Goal: Task Accomplishment & Management: Manage account settings

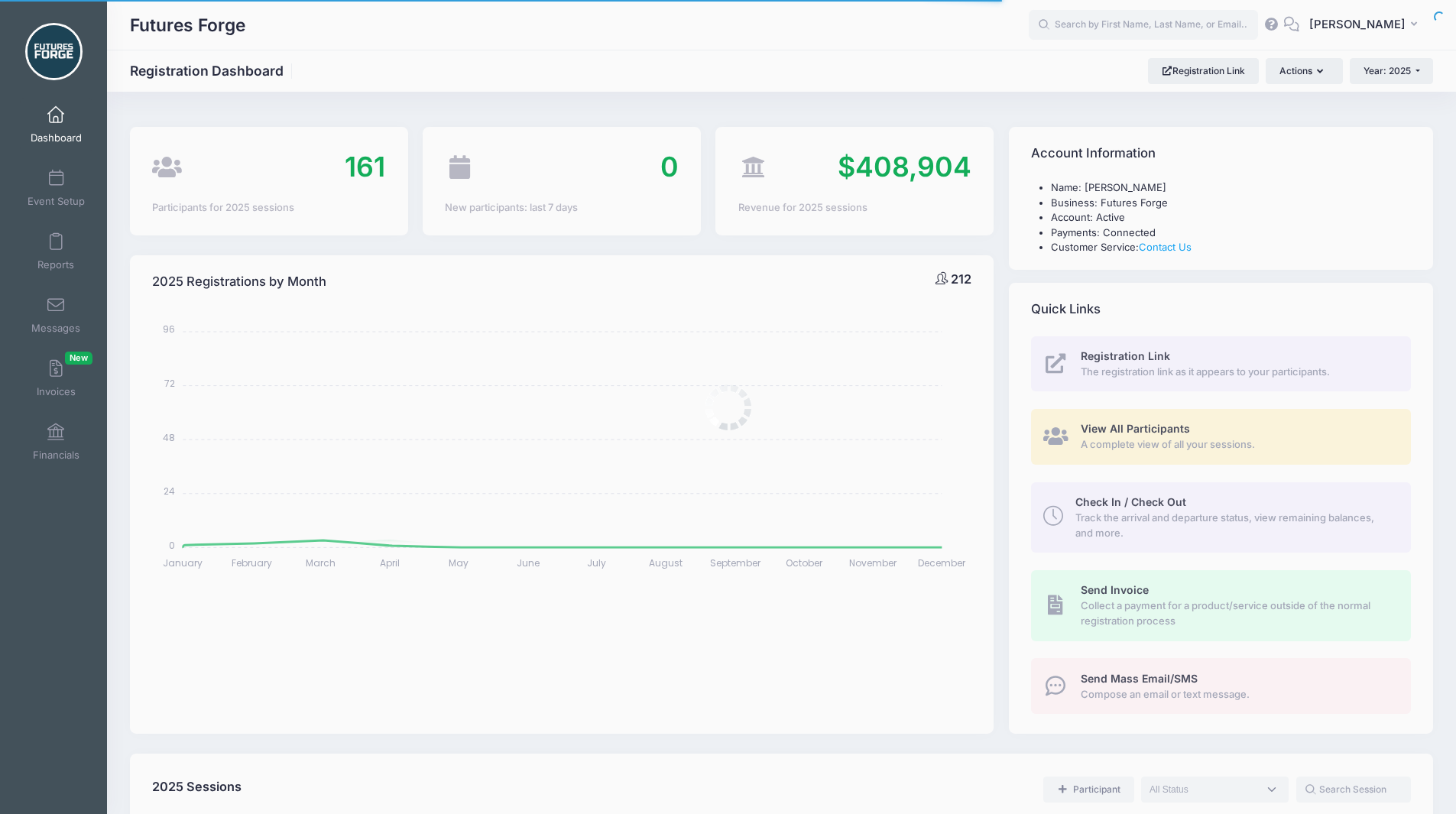
select select
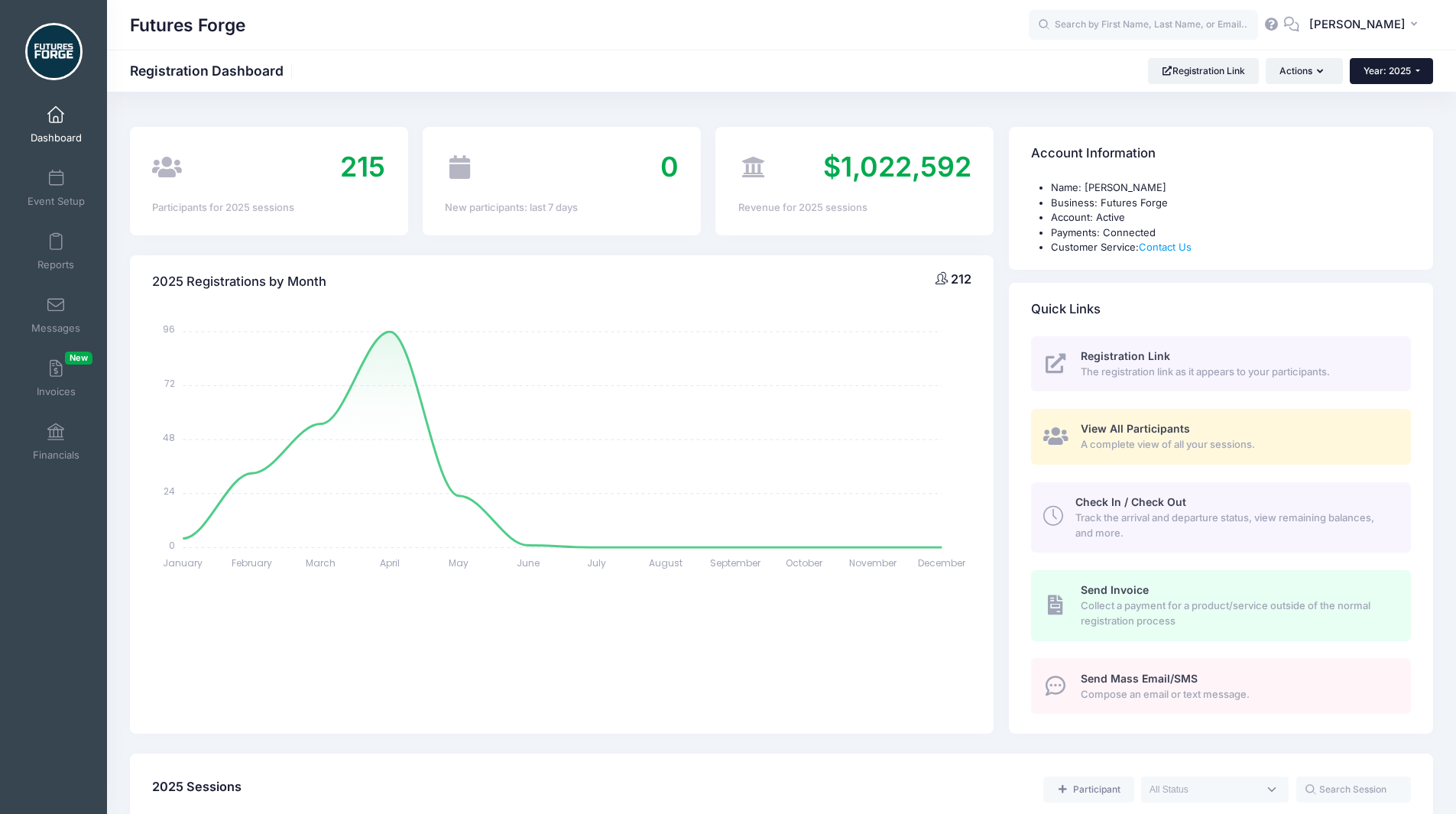
click at [1388, 72] on span "Year: 2025" at bounding box center [1387, 71] width 48 height 12
click at [1376, 106] on link "Year: 2026" at bounding box center [1399, 100] width 99 height 20
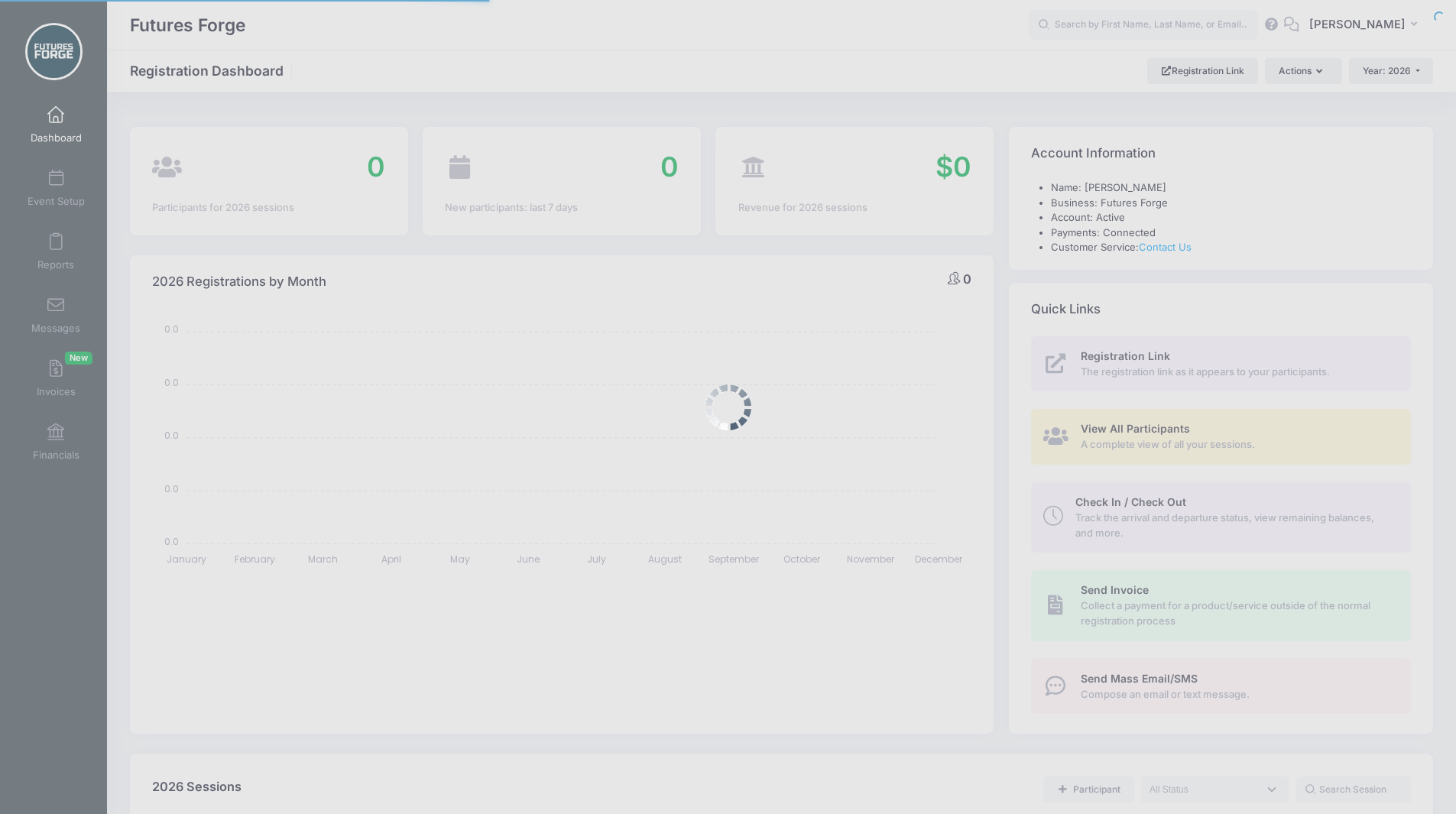
select select
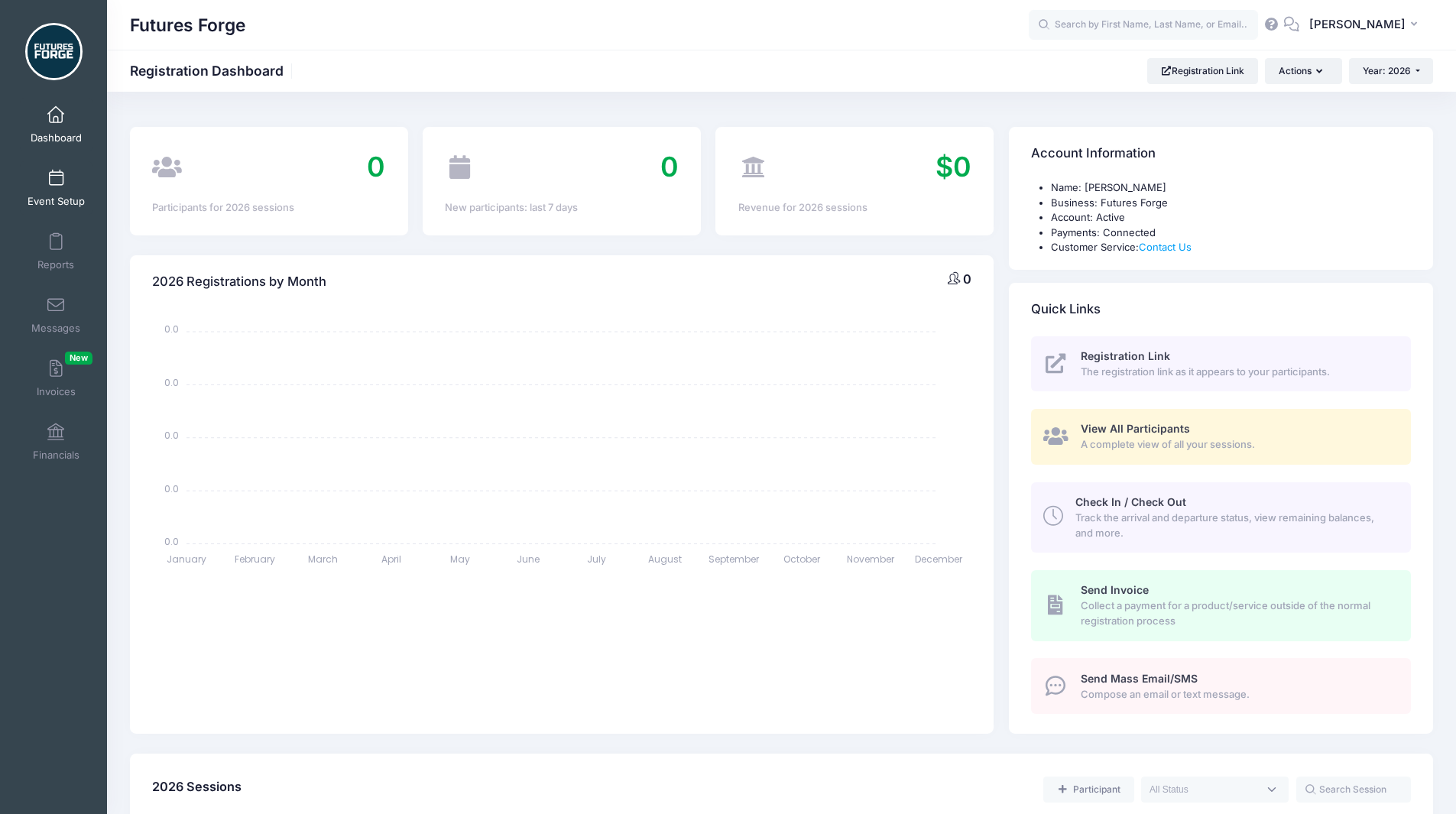
click at [56, 187] on span at bounding box center [56, 178] width 0 height 17
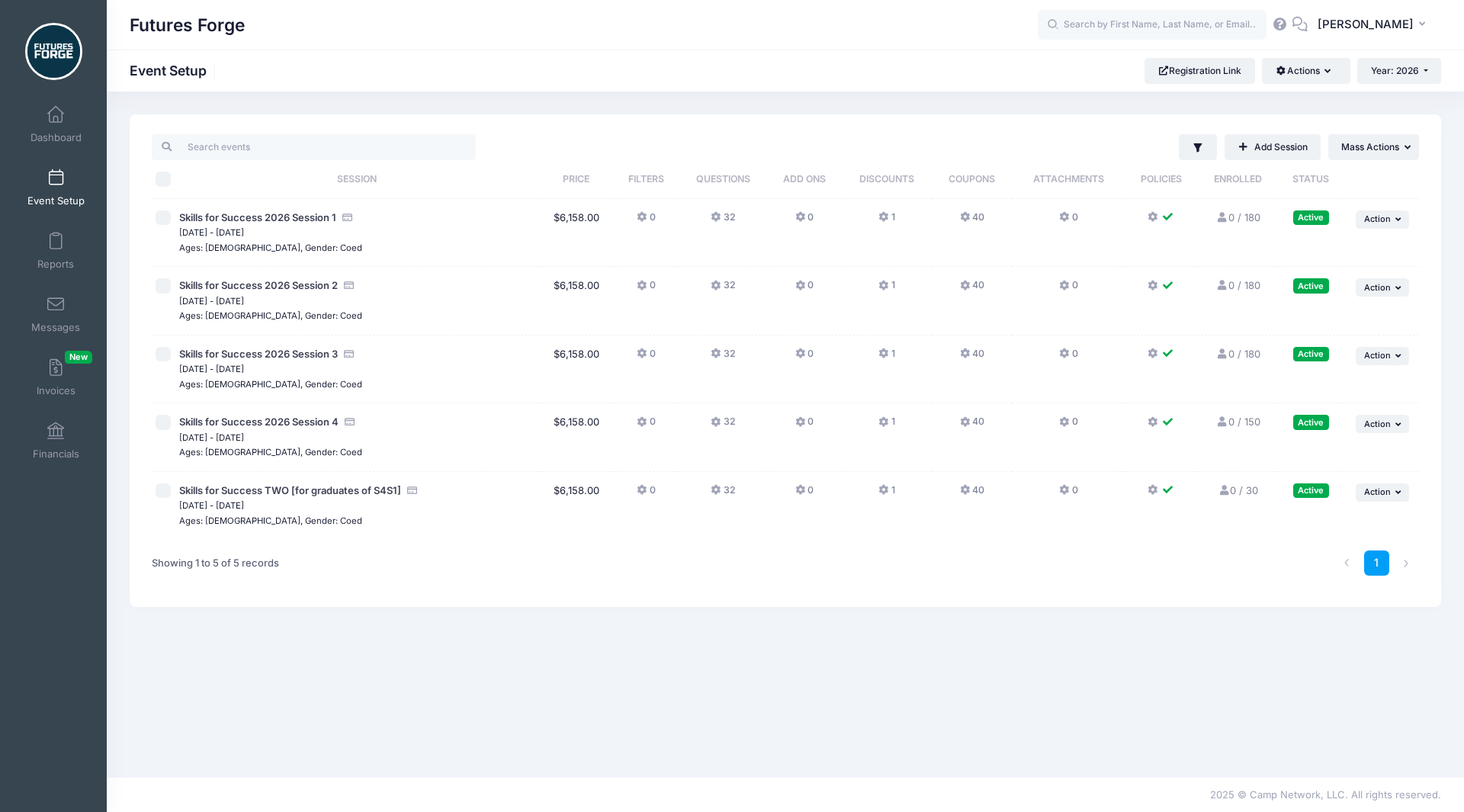
click at [159, 181] on input "\a \a \a \a" at bounding box center [163, 179] width 15 height 15
checkbox input "true"
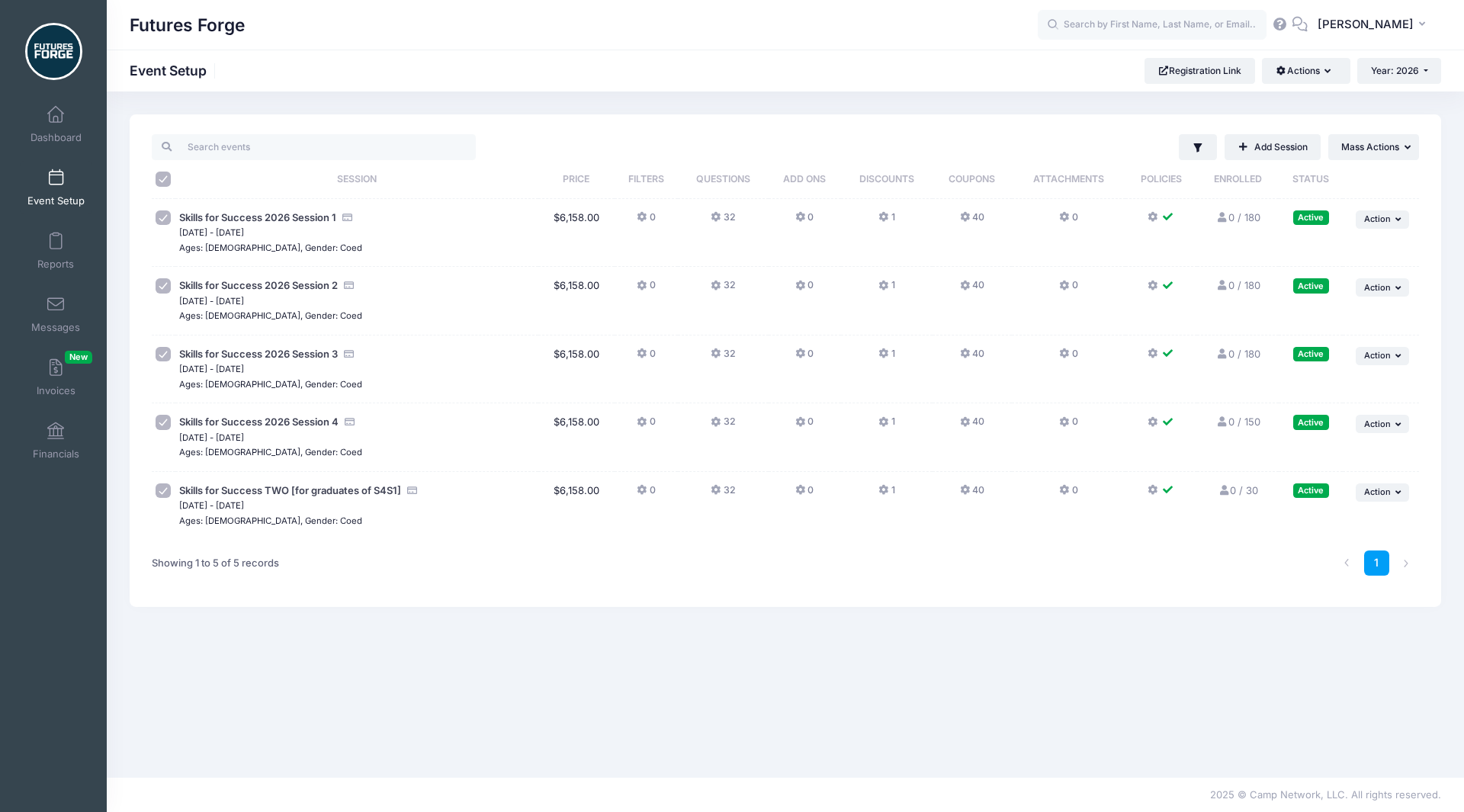
checkbox input "true"
click at [1371, 152] on span "Mass Actions" at bounding box center [1370, 146] width 58 height 12
click at [156, 172] on div "\a \a \a \a" at bounding box center [163, 179] width 16 height 15
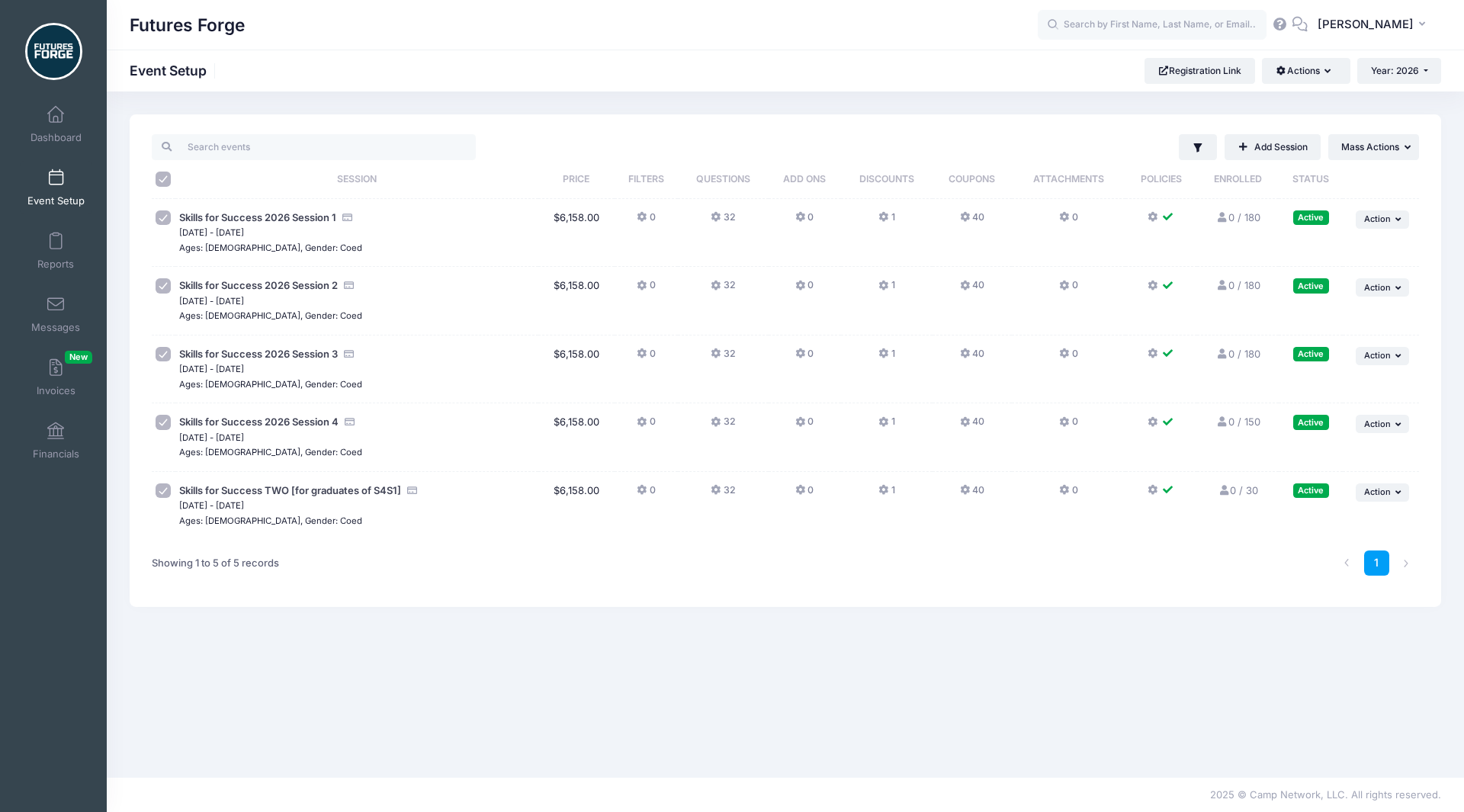
click at [166, 177] on input "\a \a \a \a" at bounding box center [163, 179] width 15 height 15
checkbox input "false"
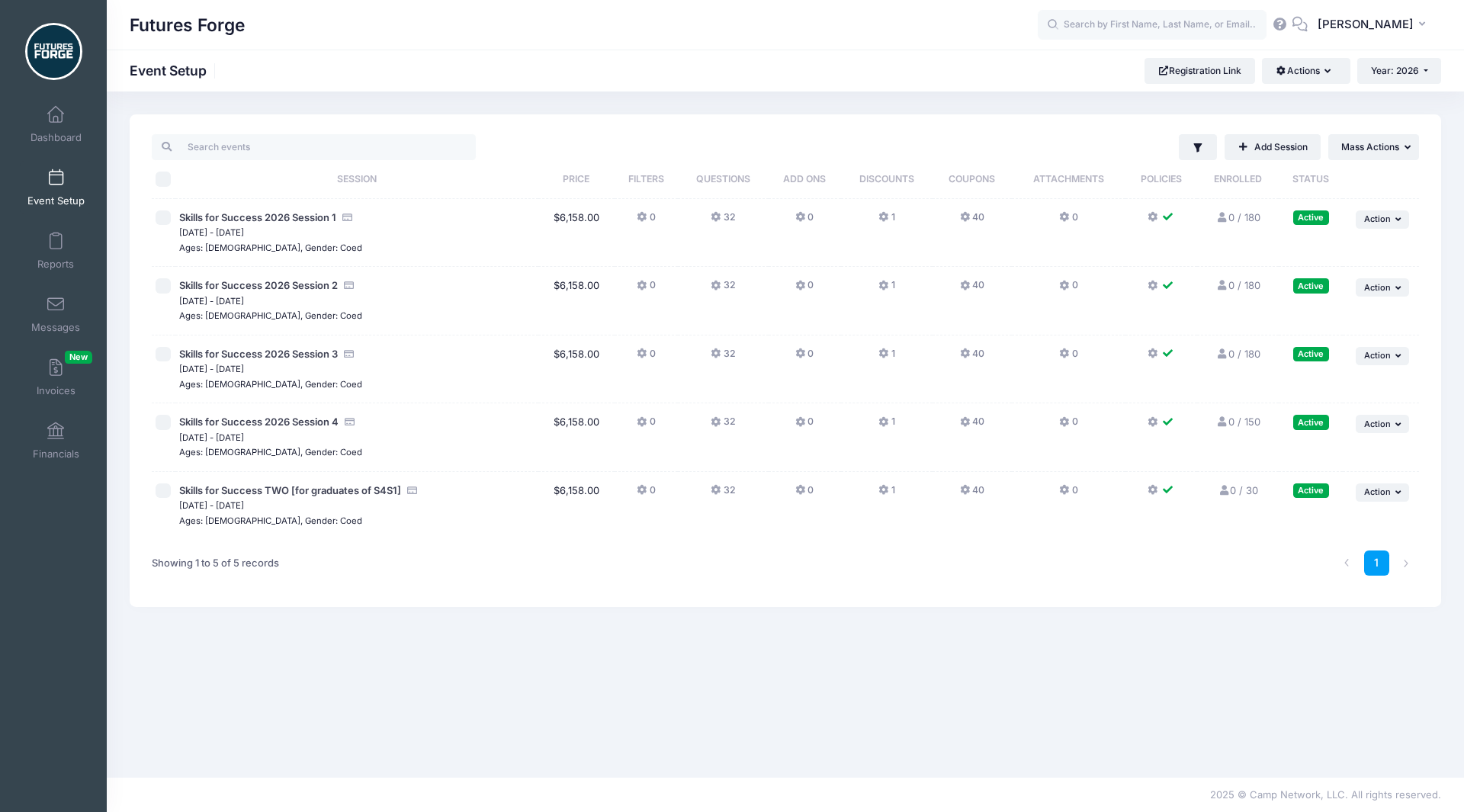
checkbox input "false"
click at [1395, 227] on button "... Action" at bounding box center [1382, 220] width 53 height 18
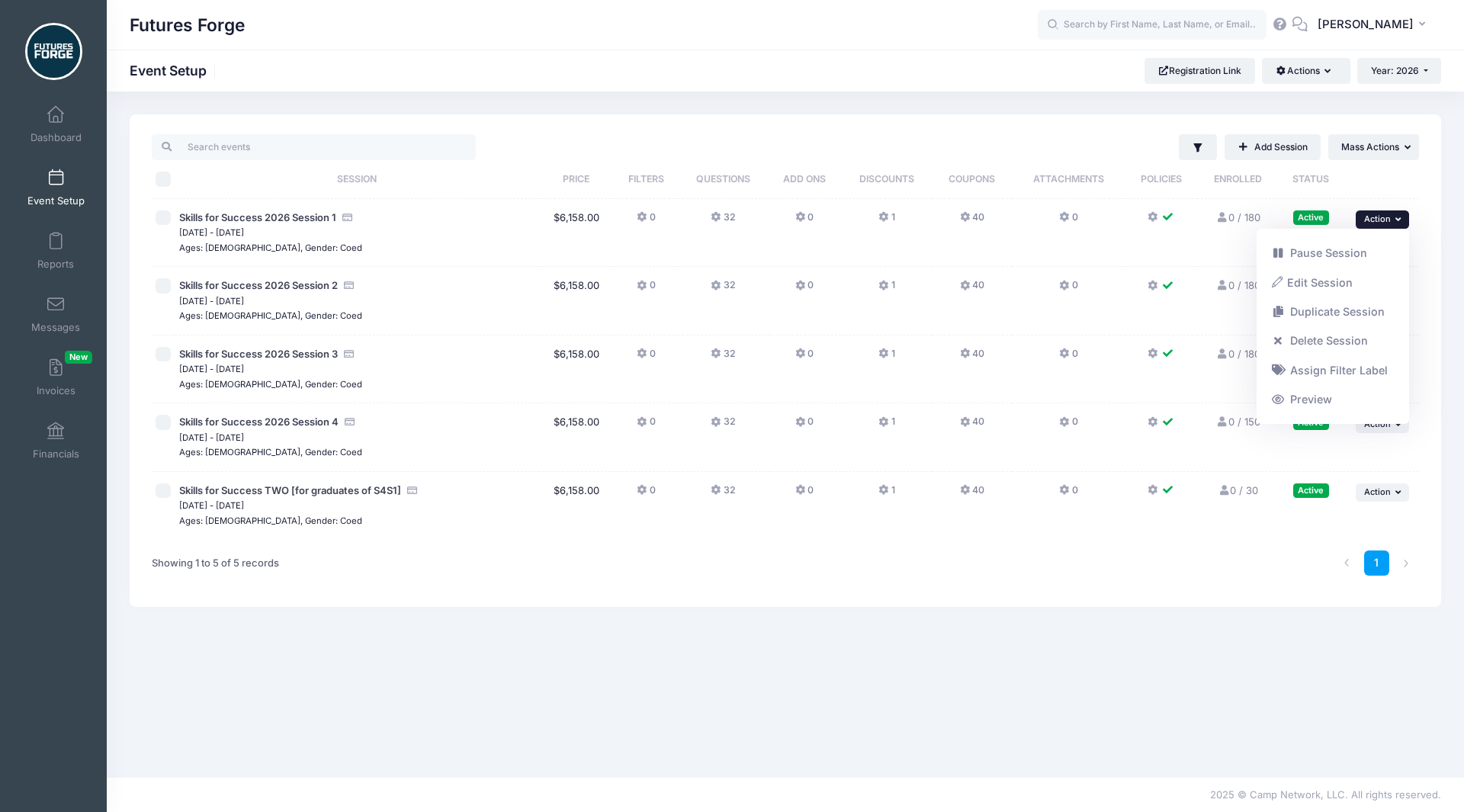
click at [1309, 279] on link "Edit Session" at bounding box center [1333, 282] width 138 height 29
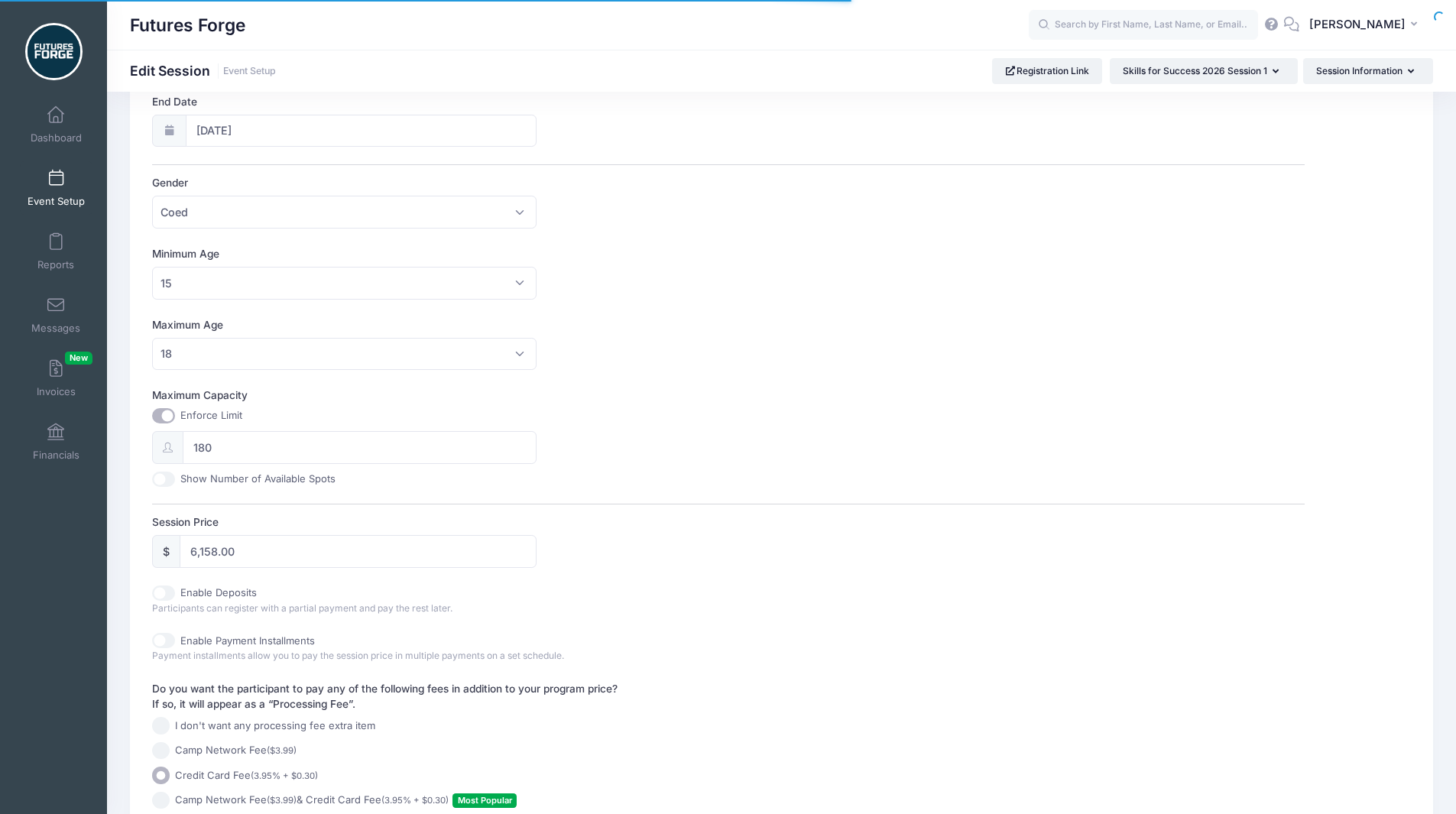
scroll to position [488, 0]
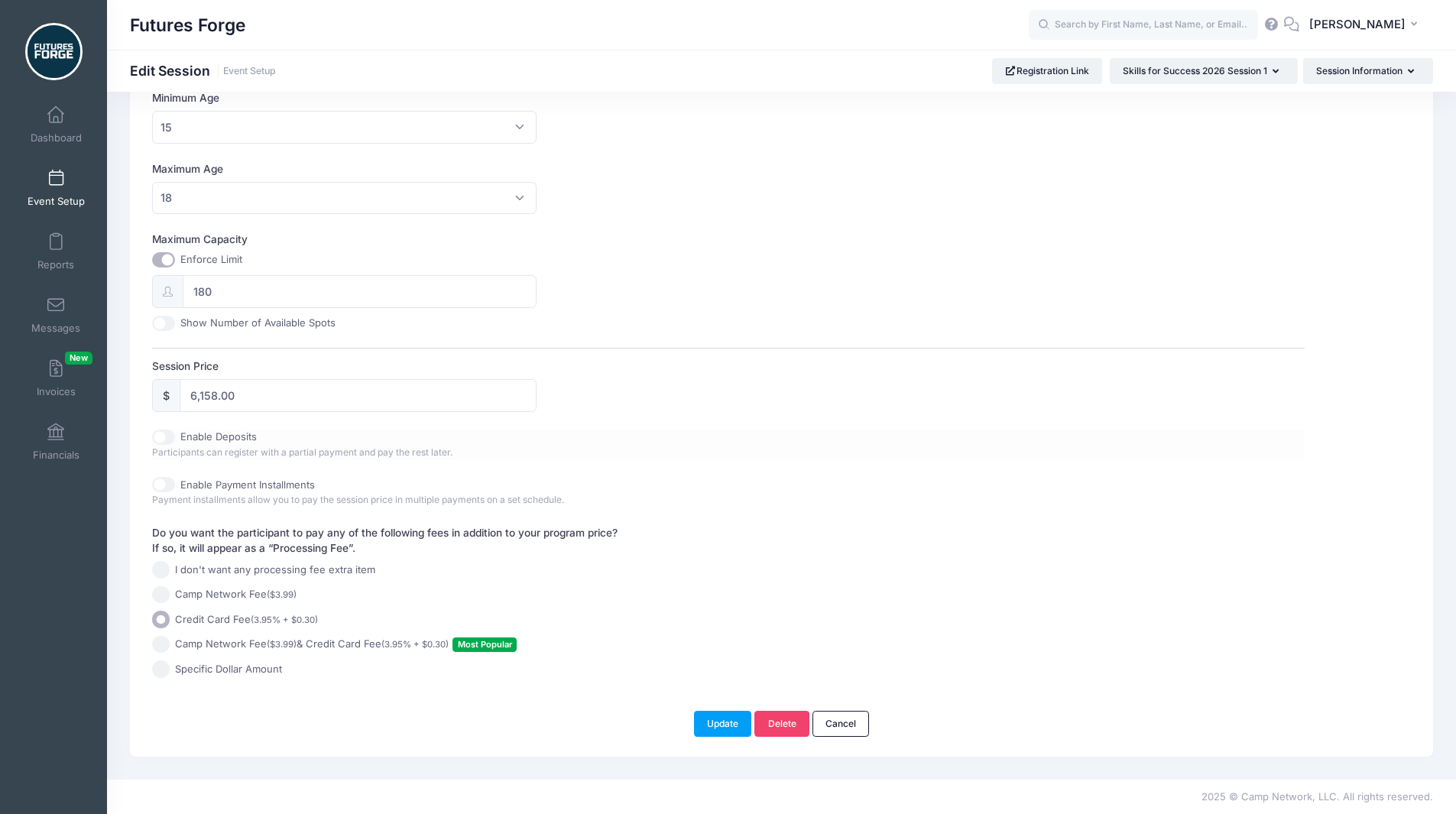
click at [167, 442] on input "Enable Deposits" at bounding box center [163, 437] width 23 height 15
checkbox input "true"
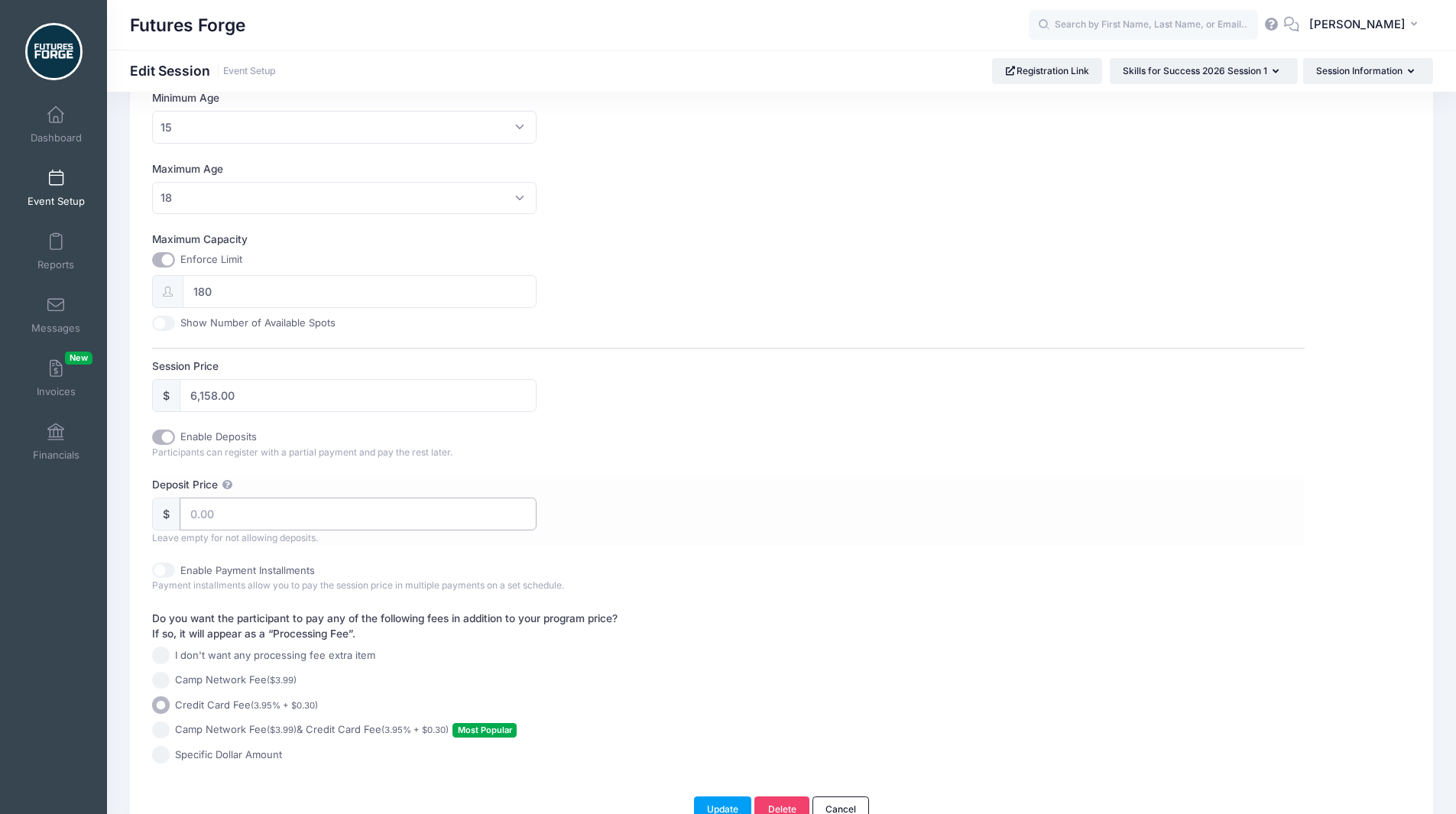
click at [259, 508] on input "Deposit Price" at bounding box center [358, 513] width 357 height 33
type input "990"
click at [740, 469] on div "Enable Deposits Participants can register with a partial payment and pay the re…" at bounding box center [728, 487] width 1152 height 116
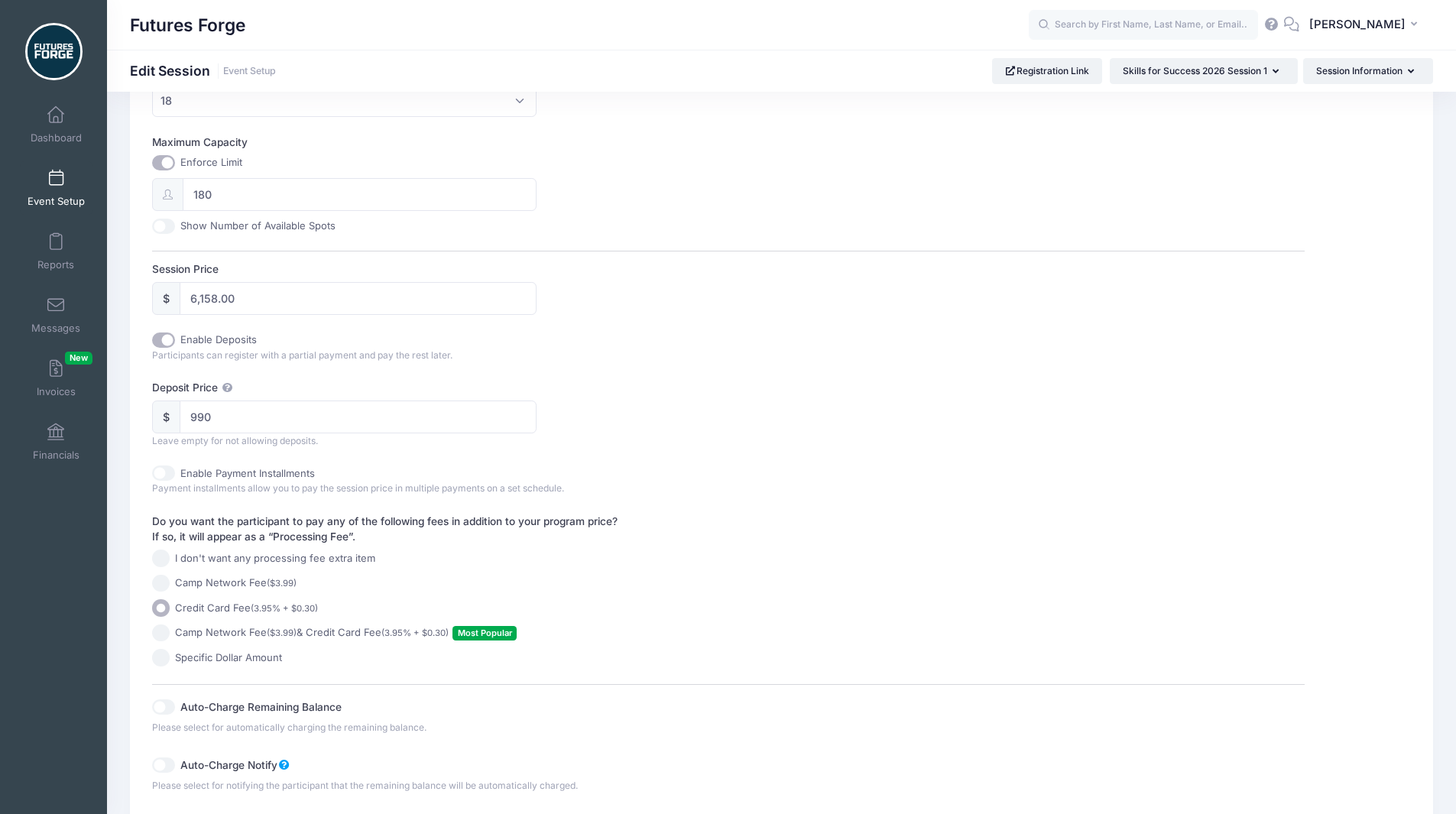
scroll to position [701, 0]
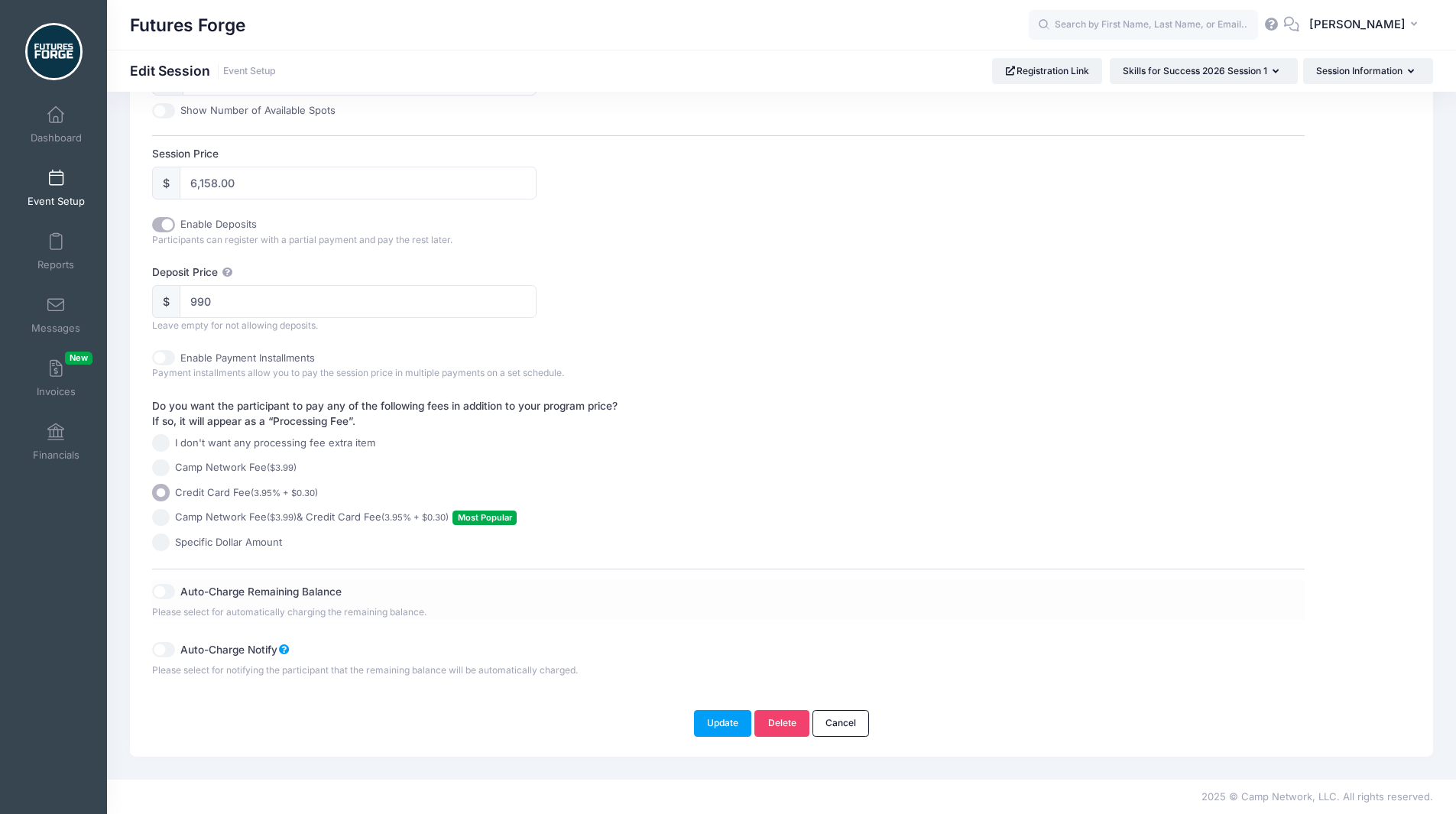
click at [207, 604] on div "Auto-Charge Remaining Balance" at bounding box center [440, 591] width 577 height 25
click at [198, 589] on label "Auto-Charge Remaining Balance" at bounding box center [324, 589] width 288 height 21
click at [175, 589] on input "Auto-Charge Remaining Balance" at bounding box center [163, 591] width 23 height 15
checkbox input "true"
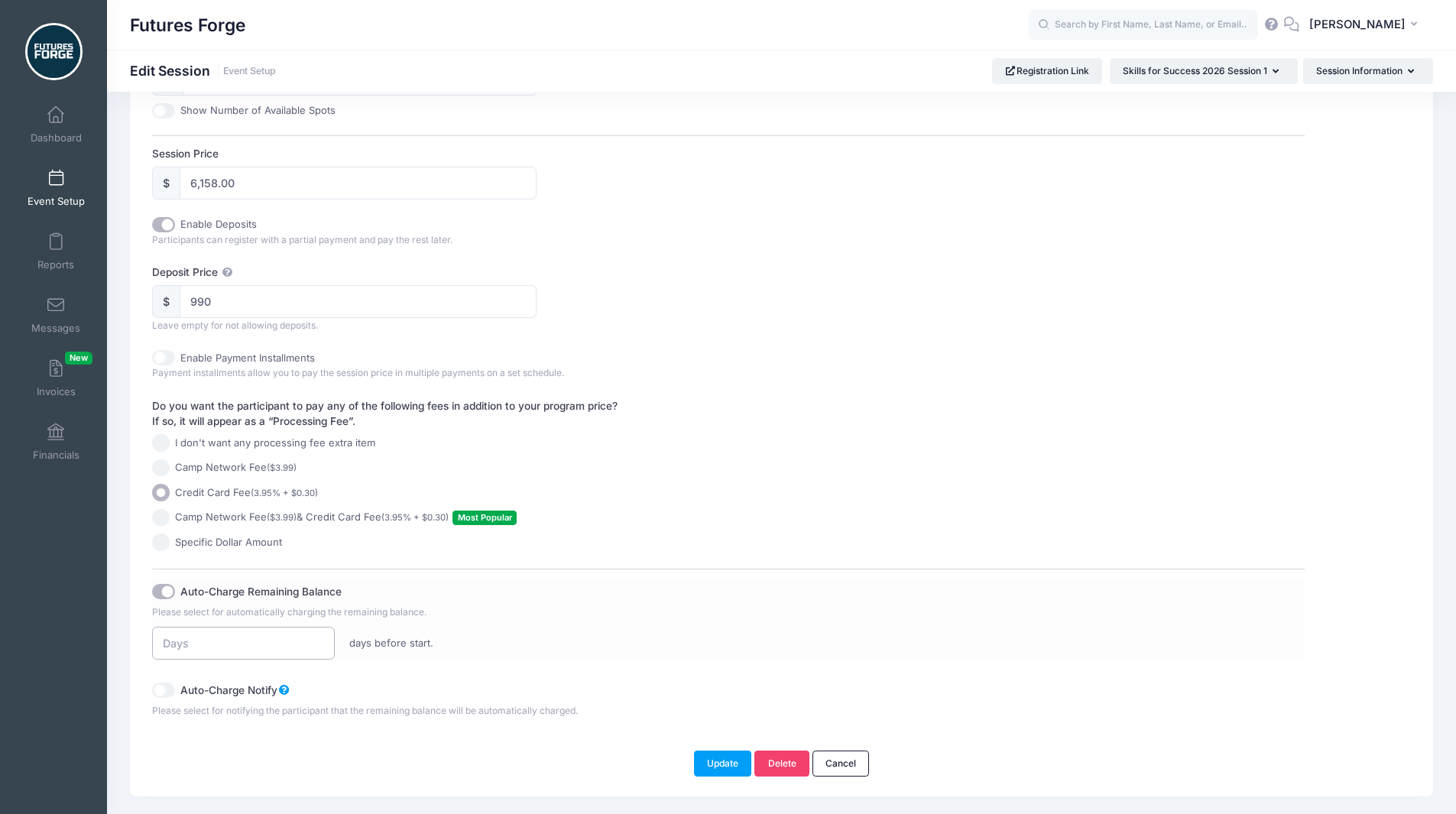
click at [205, 656] on input "number" at bounding box center [243, 642] width 182 height 33
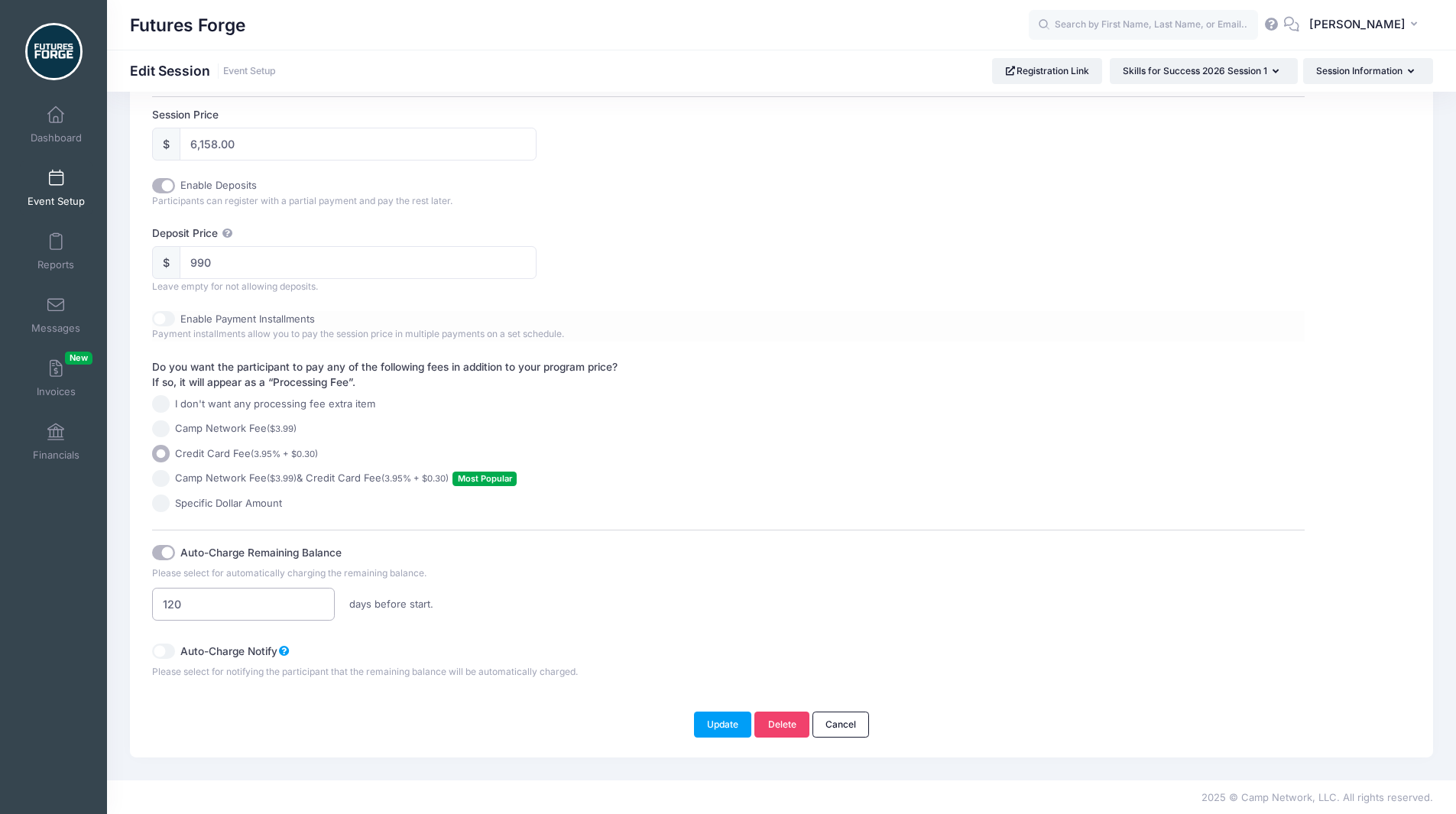
scroll to position [741, 0]
type input "120"
click at [718, 725] on button "Update" at bounding box center [723, 722] width 58 height 26
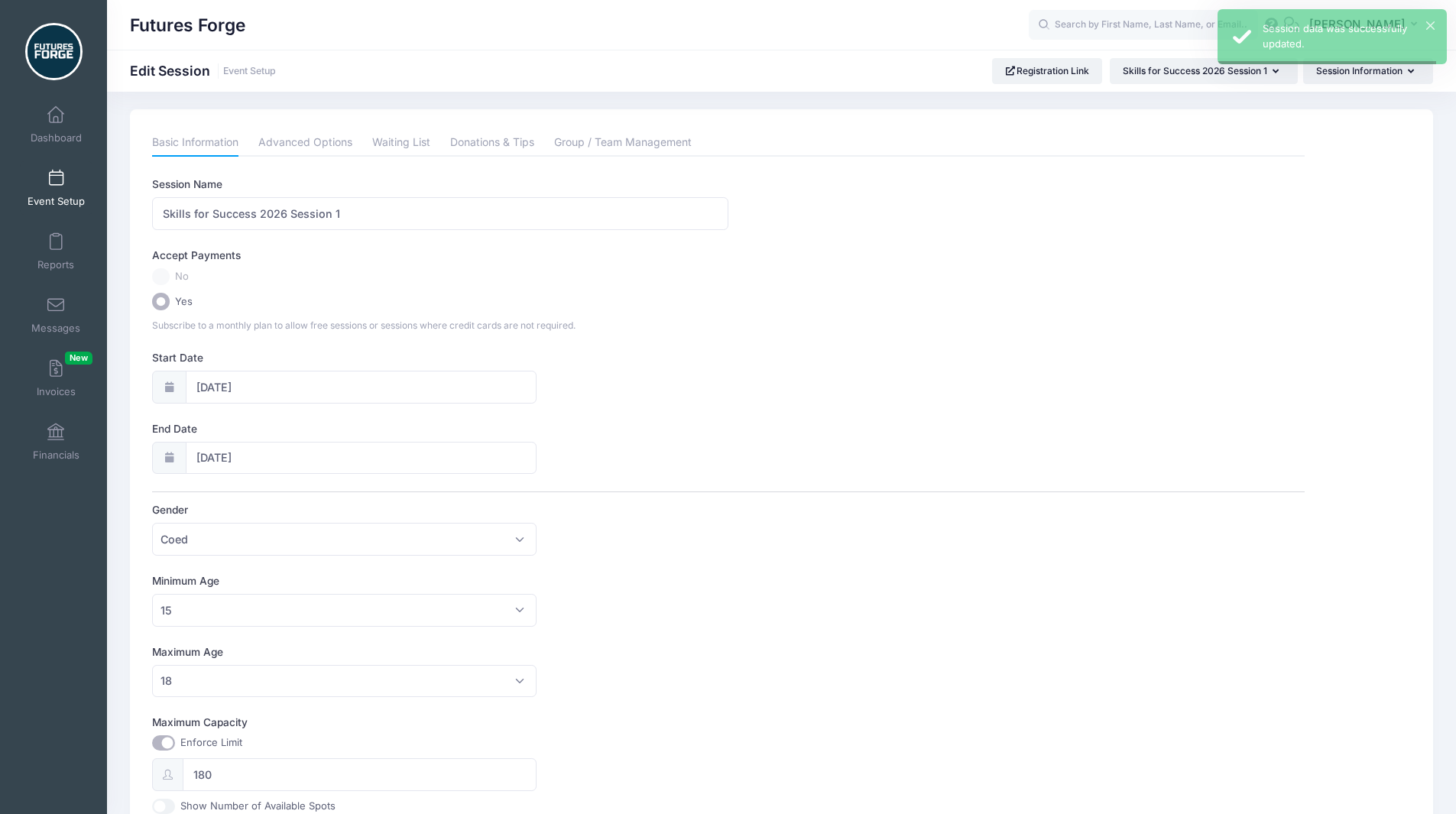
scroll to position [0, 0]
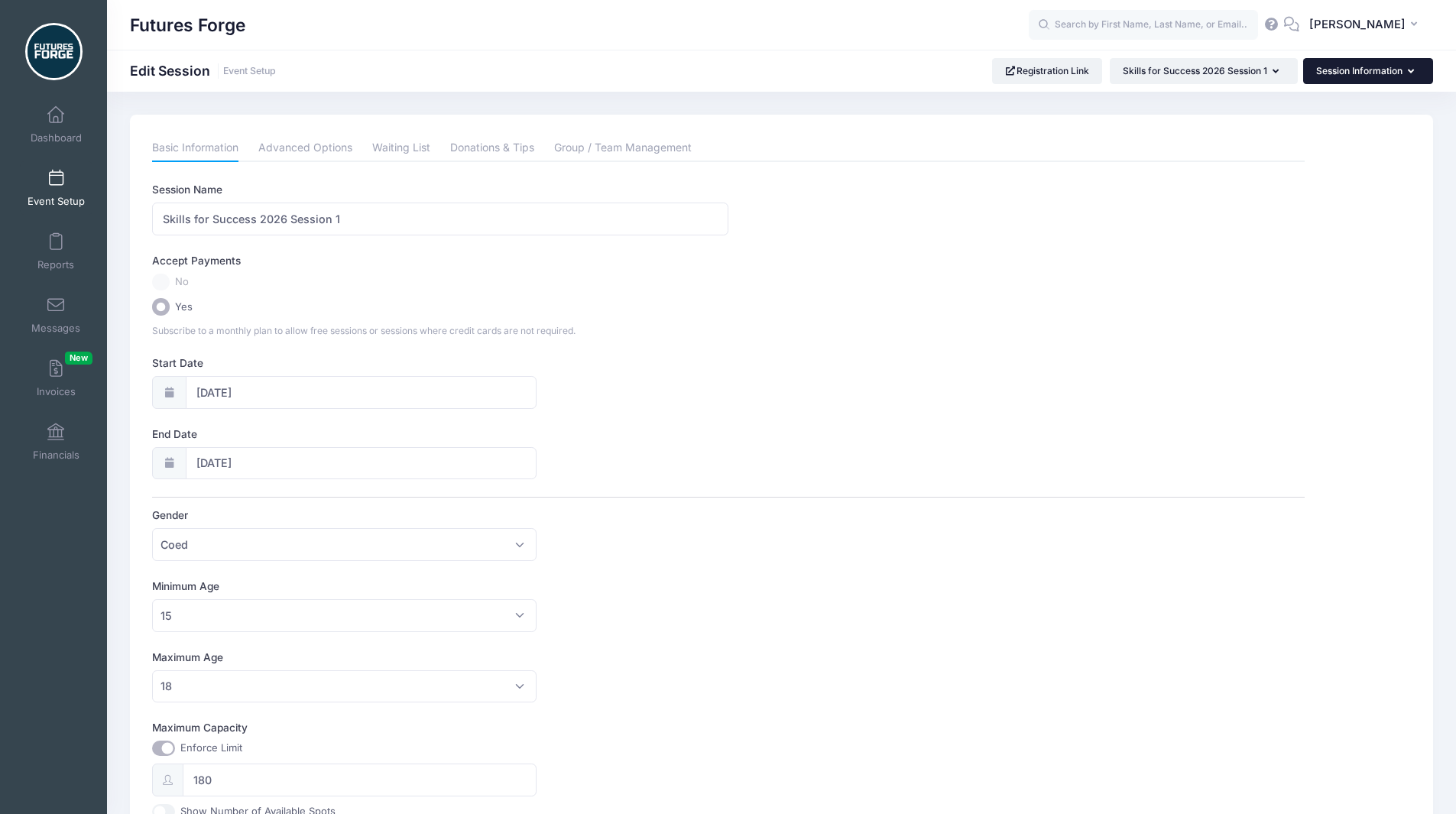
click at [1343, 73] on button "Session Information" at bounding box center [1368, 71] width 130 height 26
click at [1298, 259] on link "Policies & Waiver" at bounding box center [1361, 255] width 177 height 29
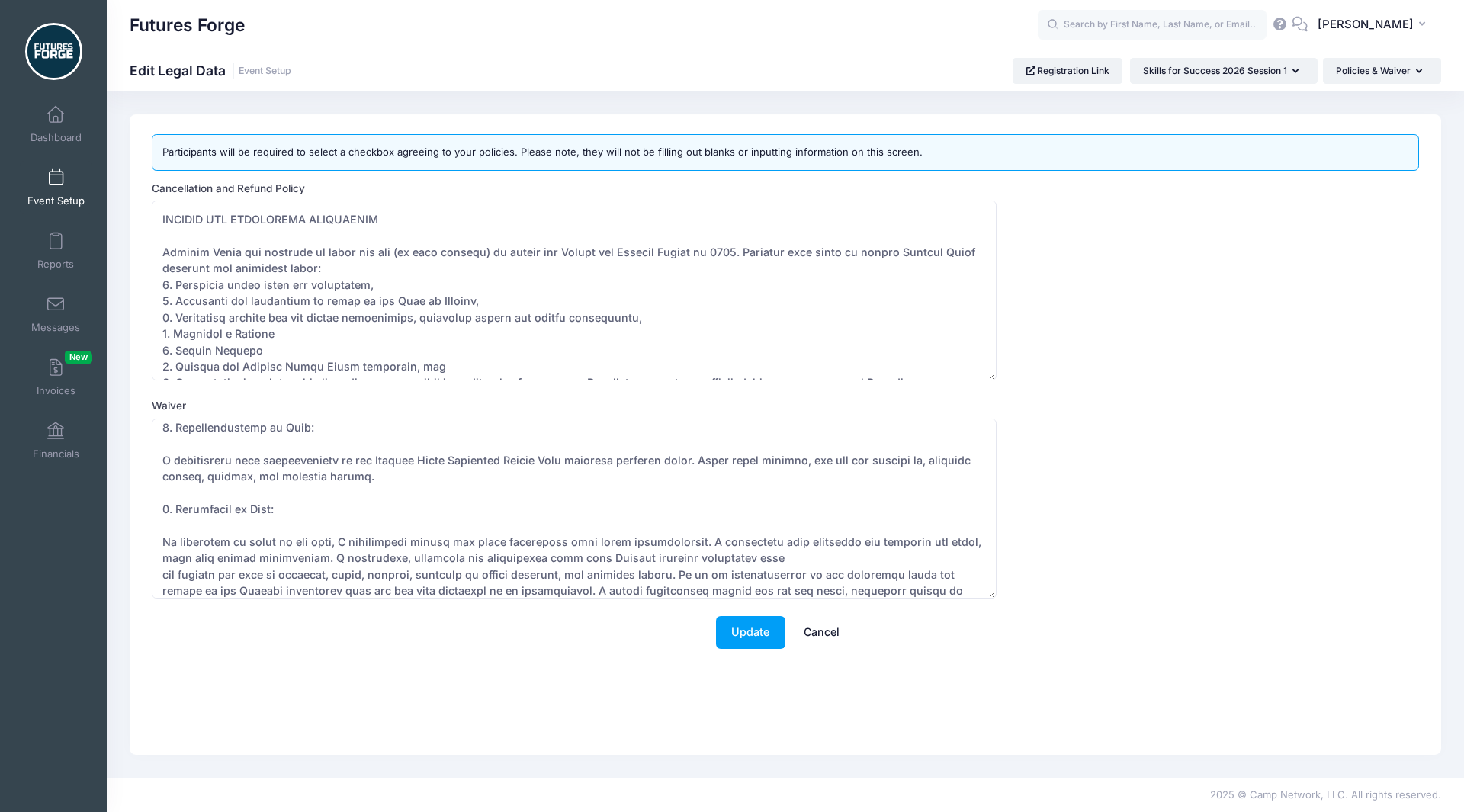
scroll to position [61, 0]
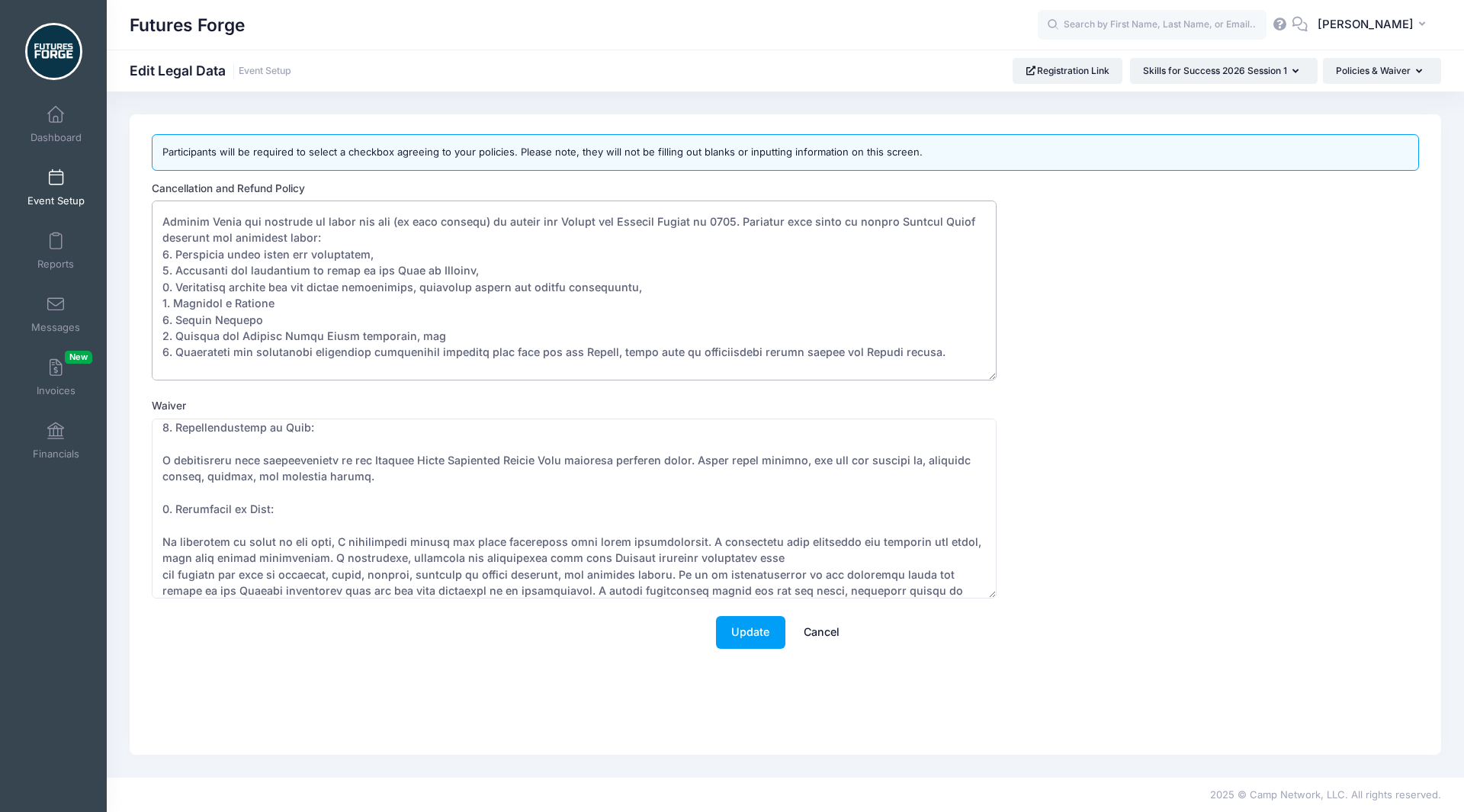
click at [225, 314] on textarea "Cancellation and Refund Policy" at bounding box center [573, 290] width 845 height 180
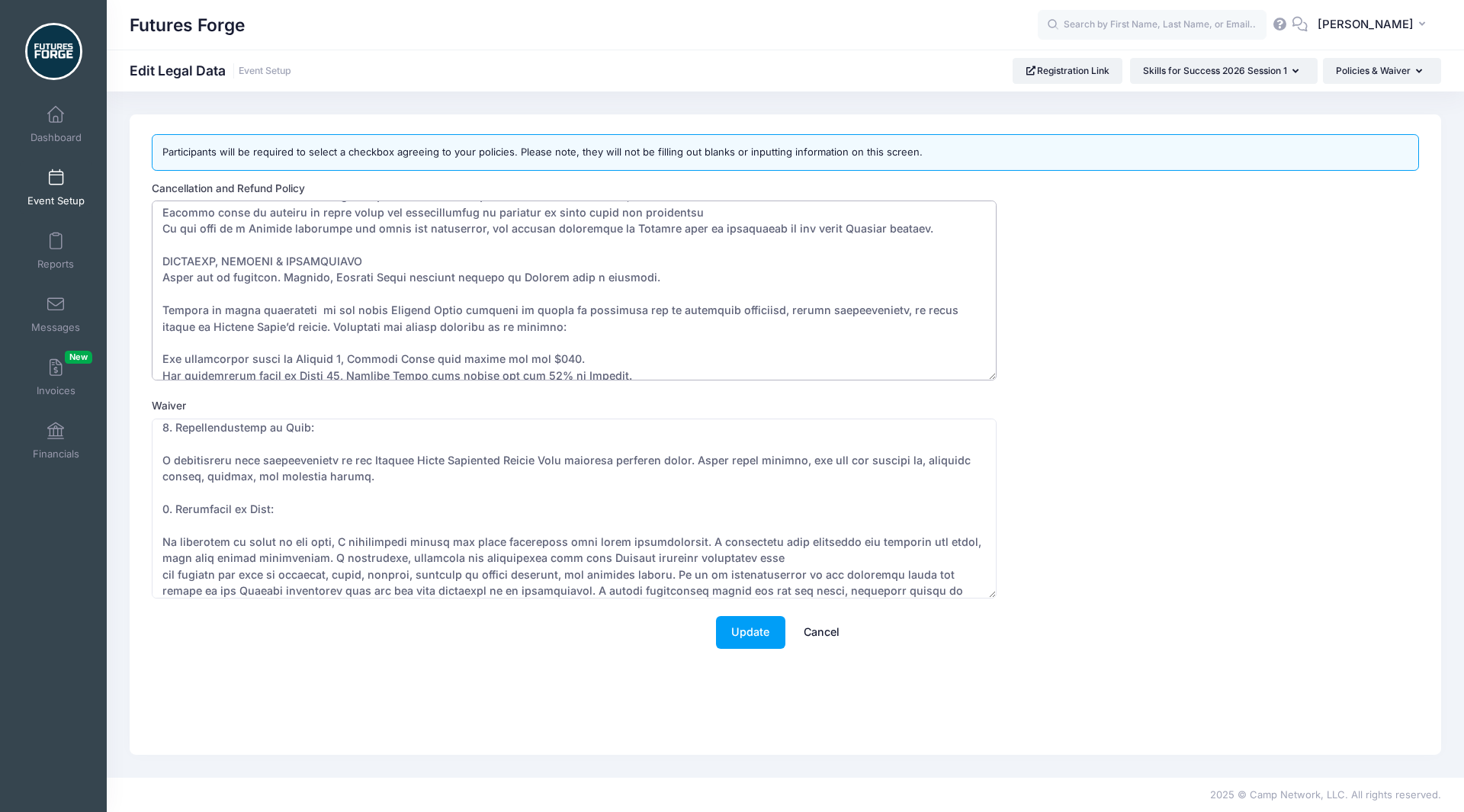
scroll to position [330, 0]
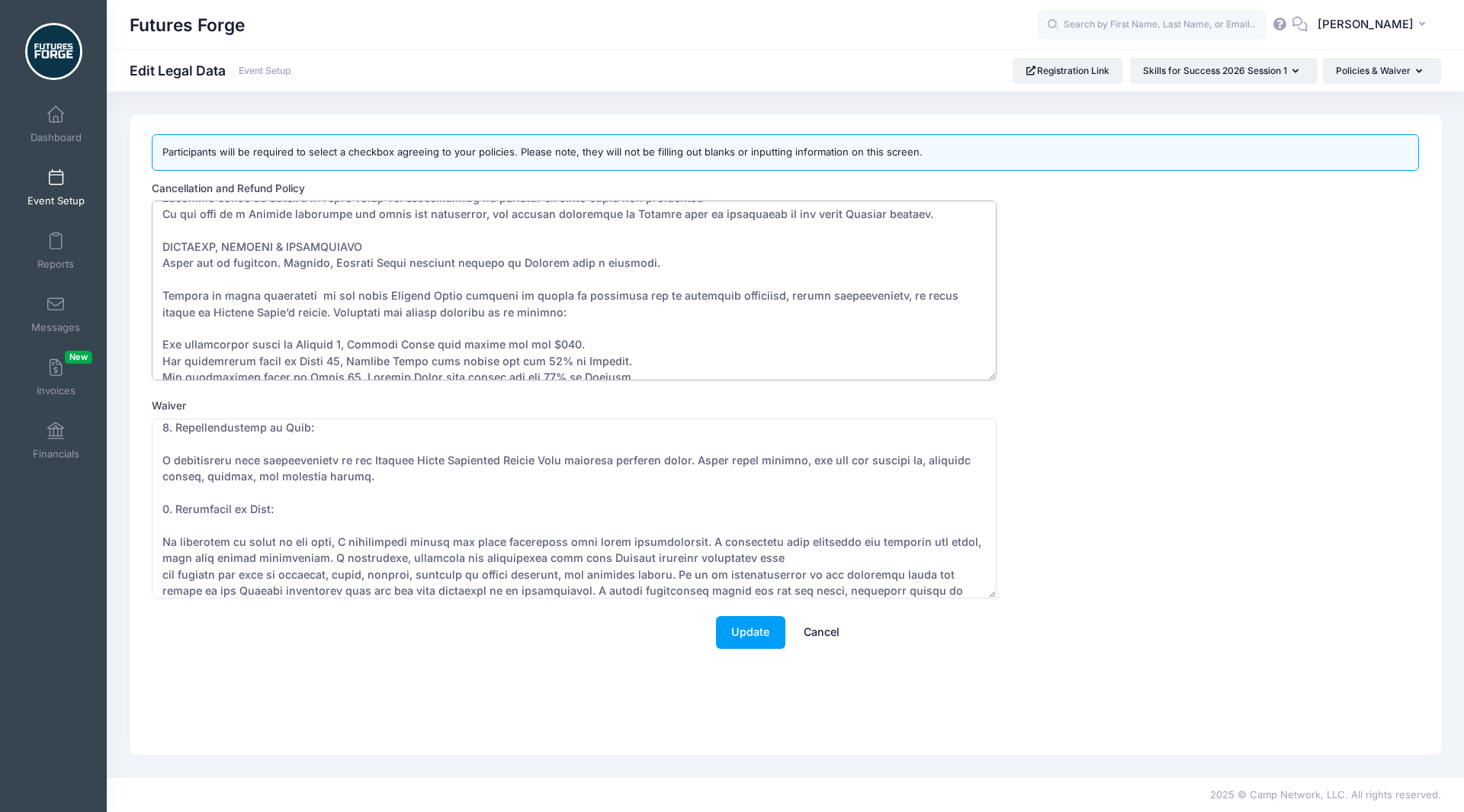
drag, startPoint x: 638, startPoint y: 268, endPoint x: 156, endPoint y: 262, distance: 482.0
click at [156, 262] on textarea "Cancellation and Refund Policy" at bounding box center [573, 290] width 845 height 180
click at [183, 292] on textarea "Cancellation and Refund Policy" at bounding box center [573, 290] width 845 height 180
click at [489, 270] on textarea "Cancellation and Refund Policy" at bounding box center [573, 290] width 845 height 180
click at [277, 268] on textarea "Cancellation and Refund Policy" at bounding box center [573, 290] width 845 height 180
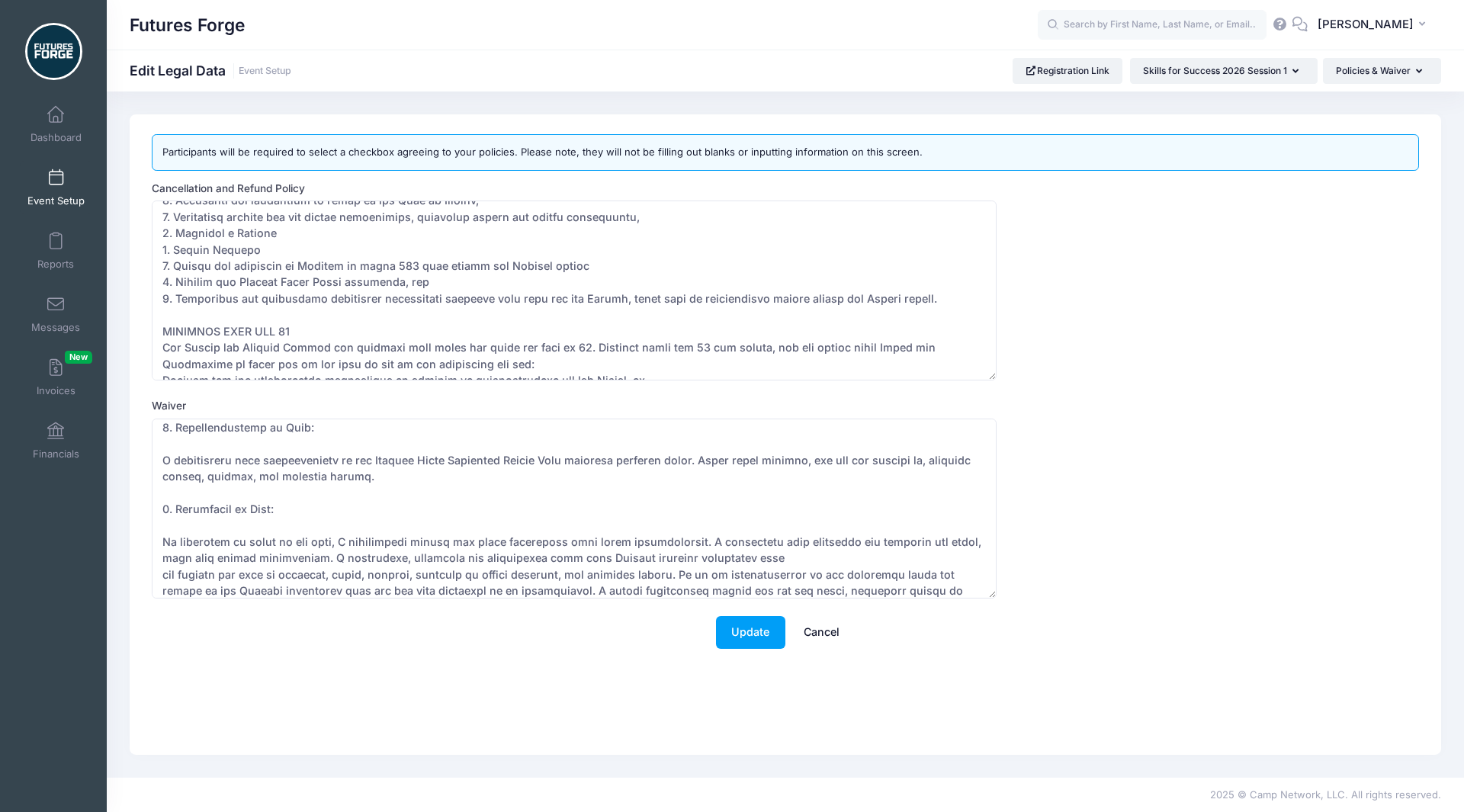
scroll to position [152, 0]
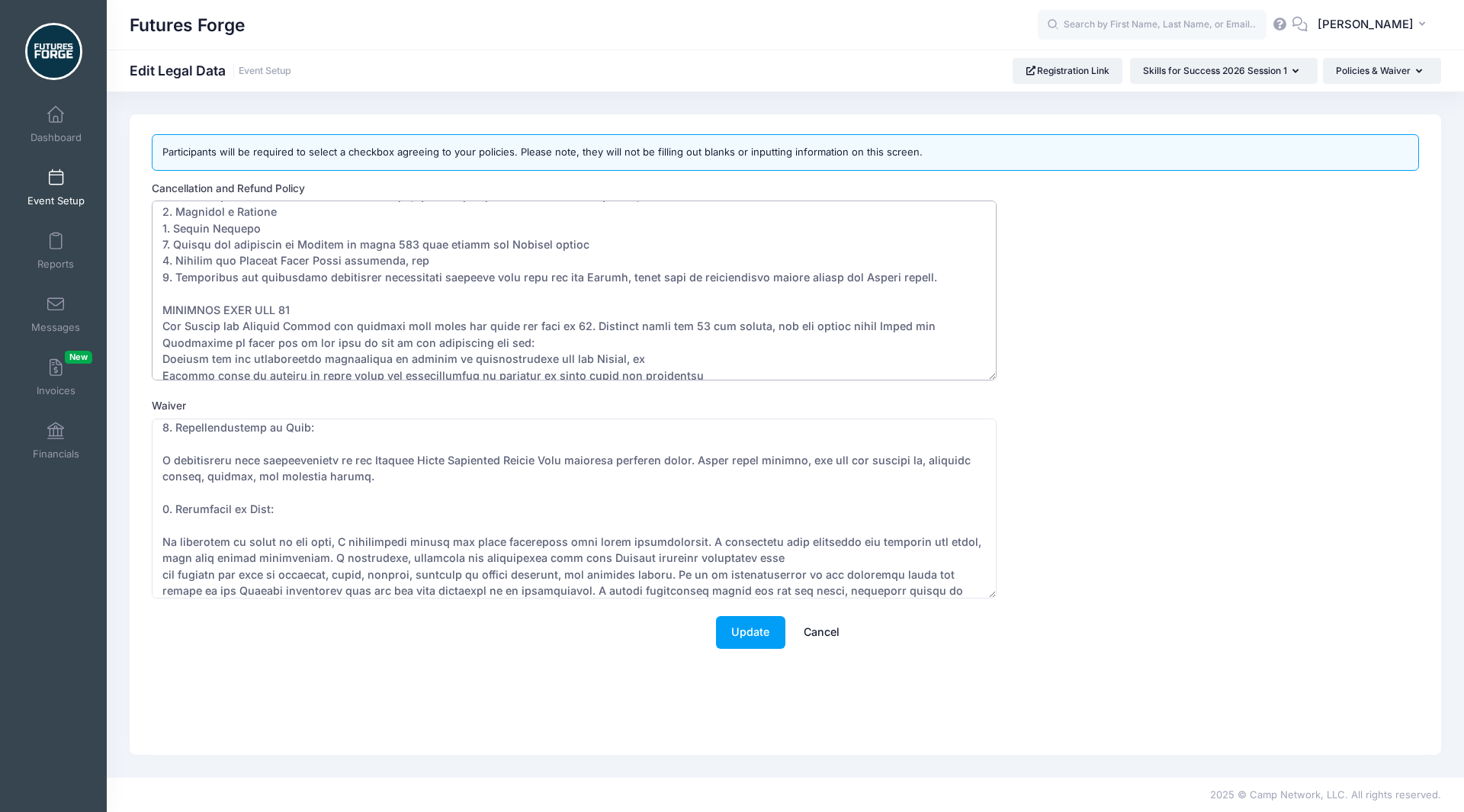
click at [495, 250] on textarea "Cancellation and Refund Policy" at bounding box center [573, 290] width 845 height 180
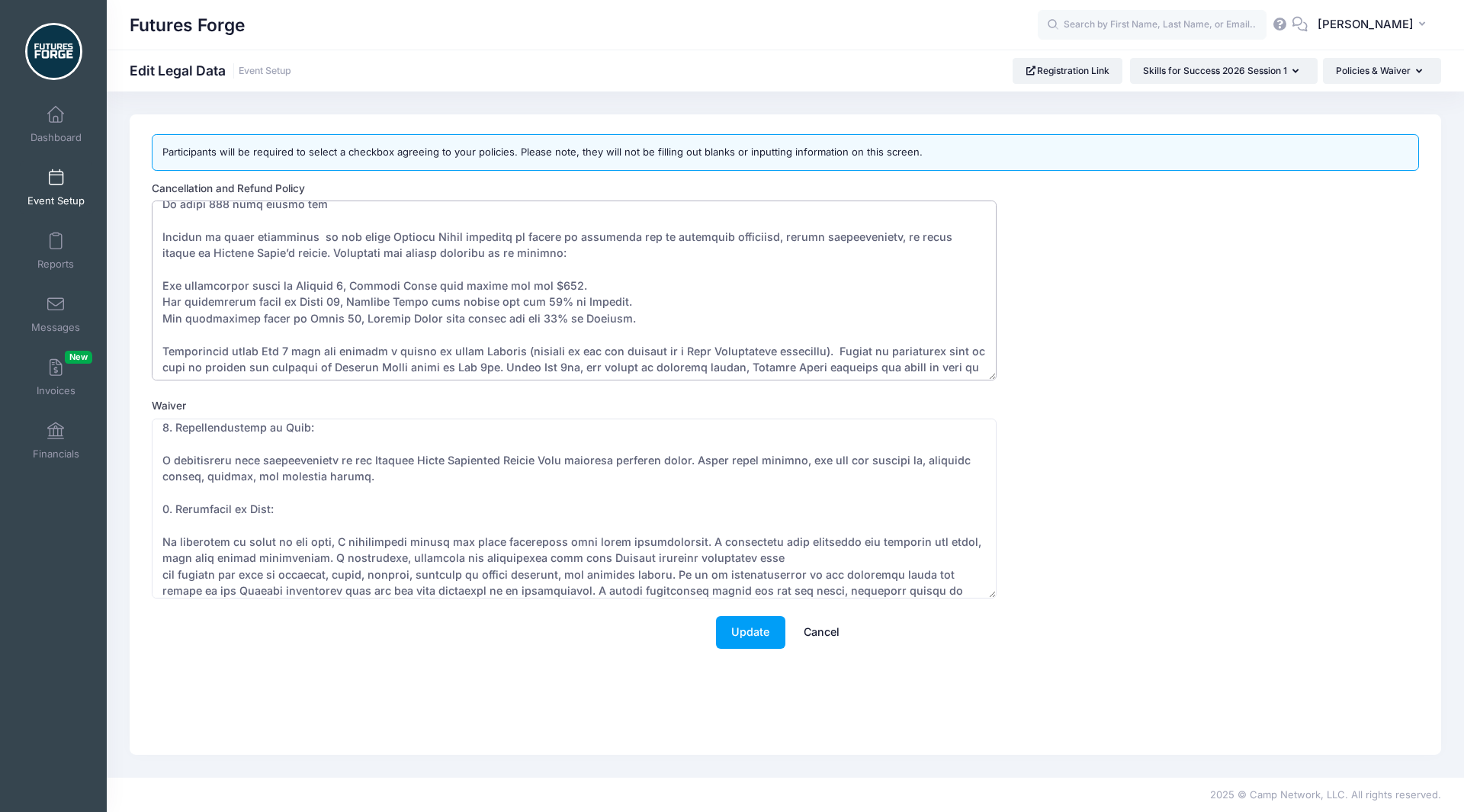
scroll to position [386, 0]
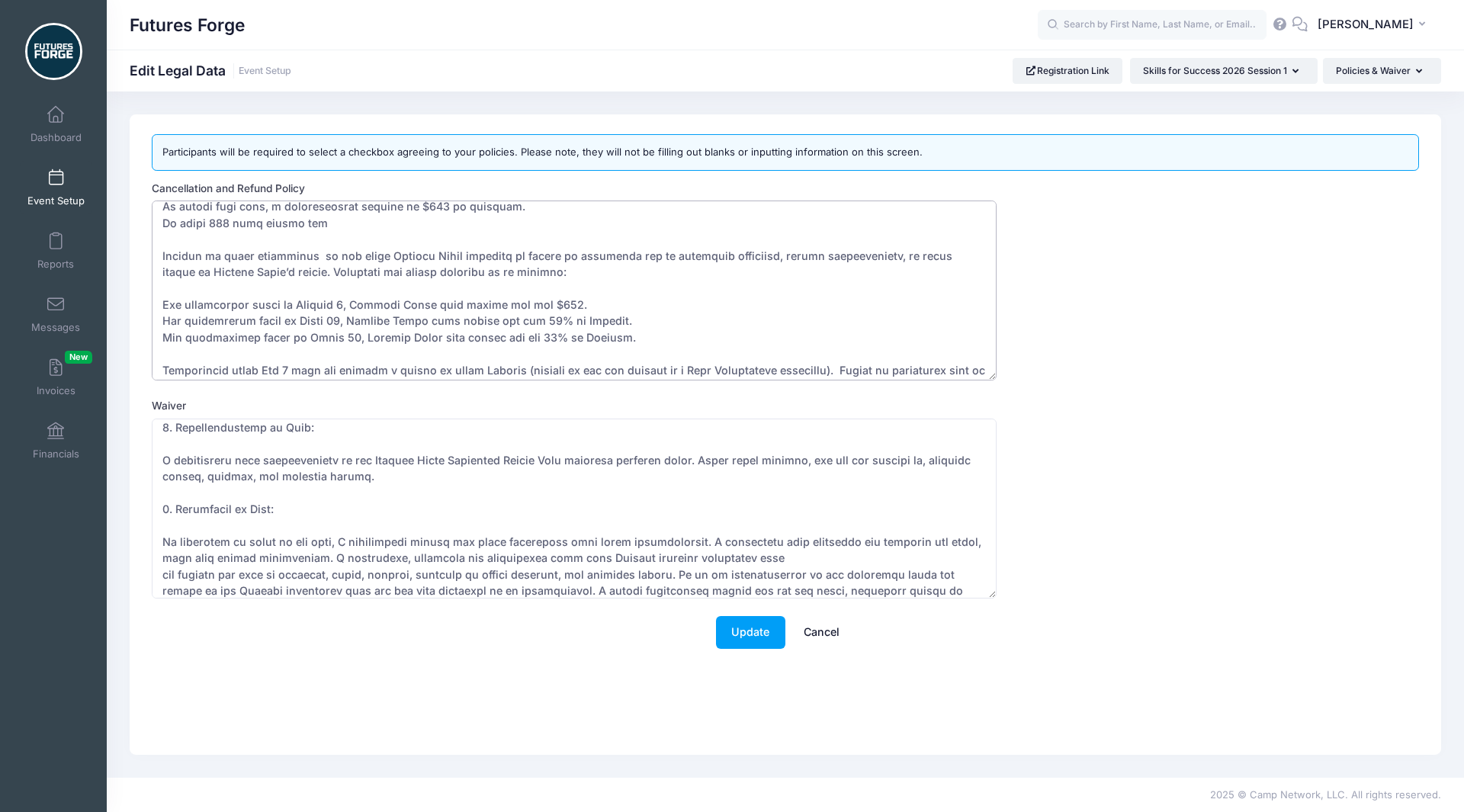
click at [352, 231] on textarea "Cancellation and Refund Policy" at bounding box center [573, 290] width 845 height 180
drag, startPoint x: 485, startPoint y: 277, endPoint x: 241, endPoint y: 267, distance: 244.2
click at [241, 267] on textarea "Cancellation and Refund Policy" at bounding box center [573, 290] width 845 height 180
click at [515, 325] on textarea "Cancellation and Refund Policy" at bounding box center [573, 290] width 845 height 180
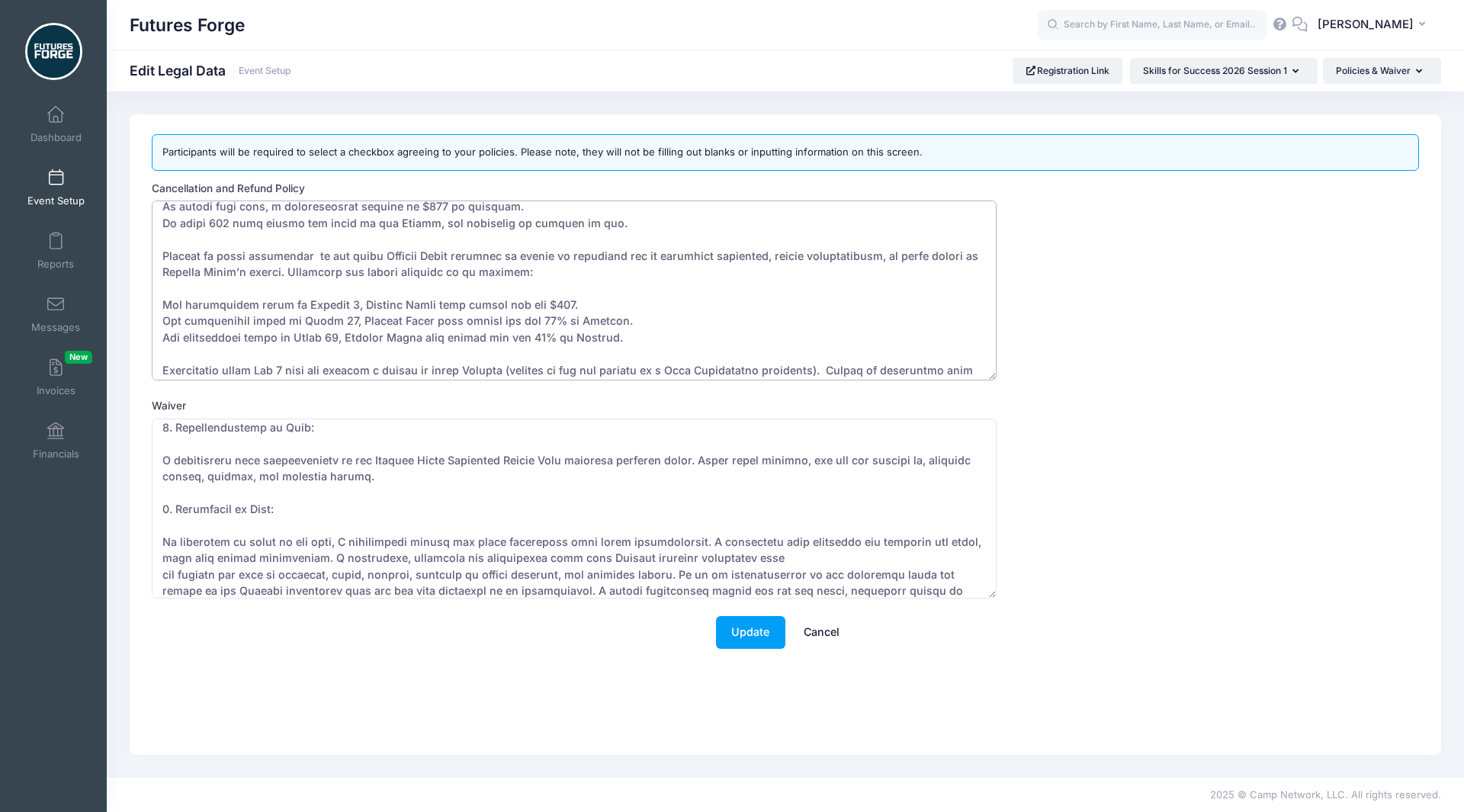
click at [535, 304] on textarea "Cancellation and Refund Policy" at bounding box center [573, 290] width 845 height 180
click at [504, 337] on textarea "Cancellation and Refund Policy" at bounding box center [573, 290] width 845 height 180
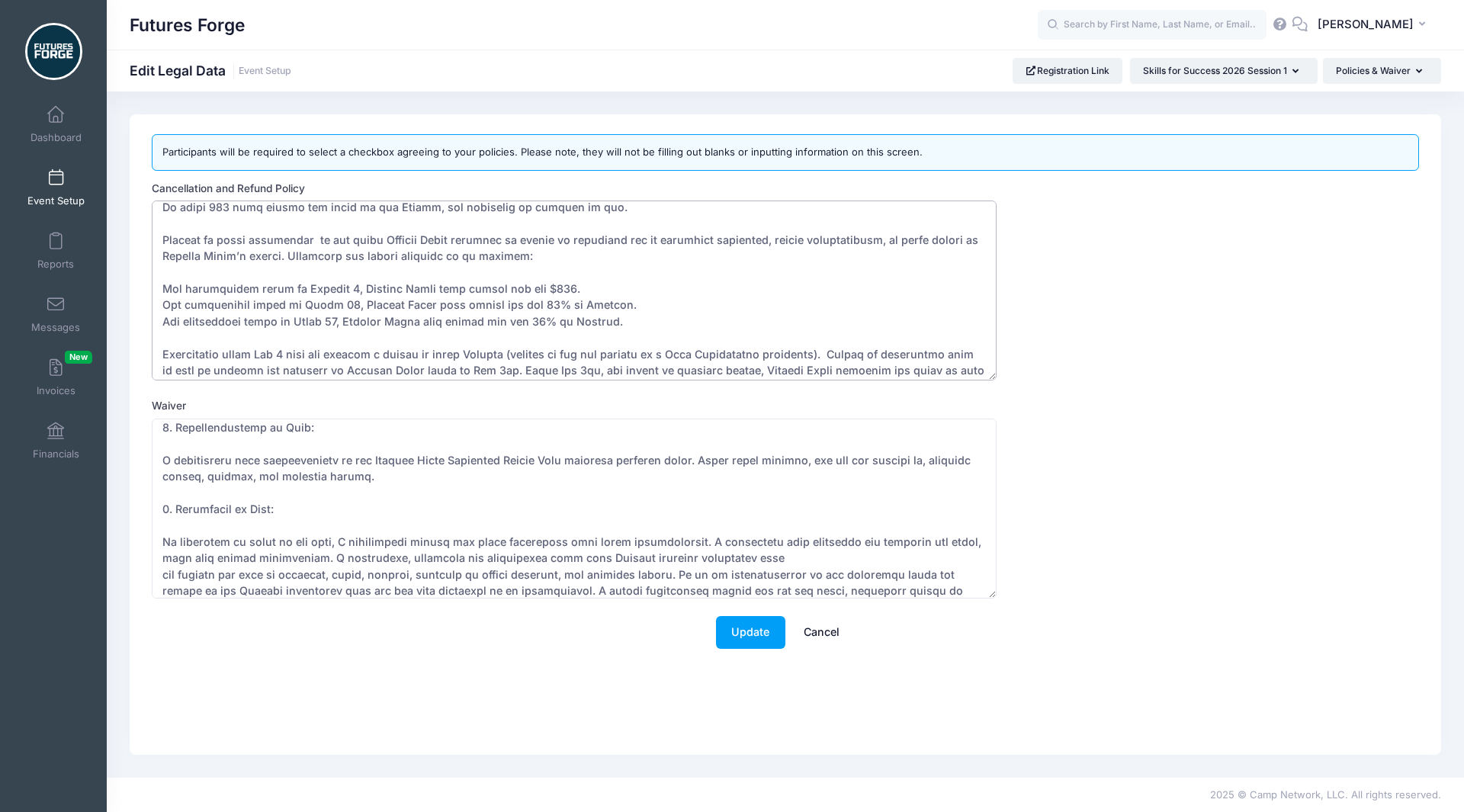
scroll to position [406, 0]
click at [648, 317] on textarea "Cancellation and Refund Policy" at bounding box center [573, 290] width 845 height 180
click at [295, 301] on textarea "Cancellation and Refund Policy" at bounding box center [573, 290] width 845 height 180
click at [598, 322] on textarea "Cancellation and Refund Policy" at bounding box center [573, 290] width 845 height 180
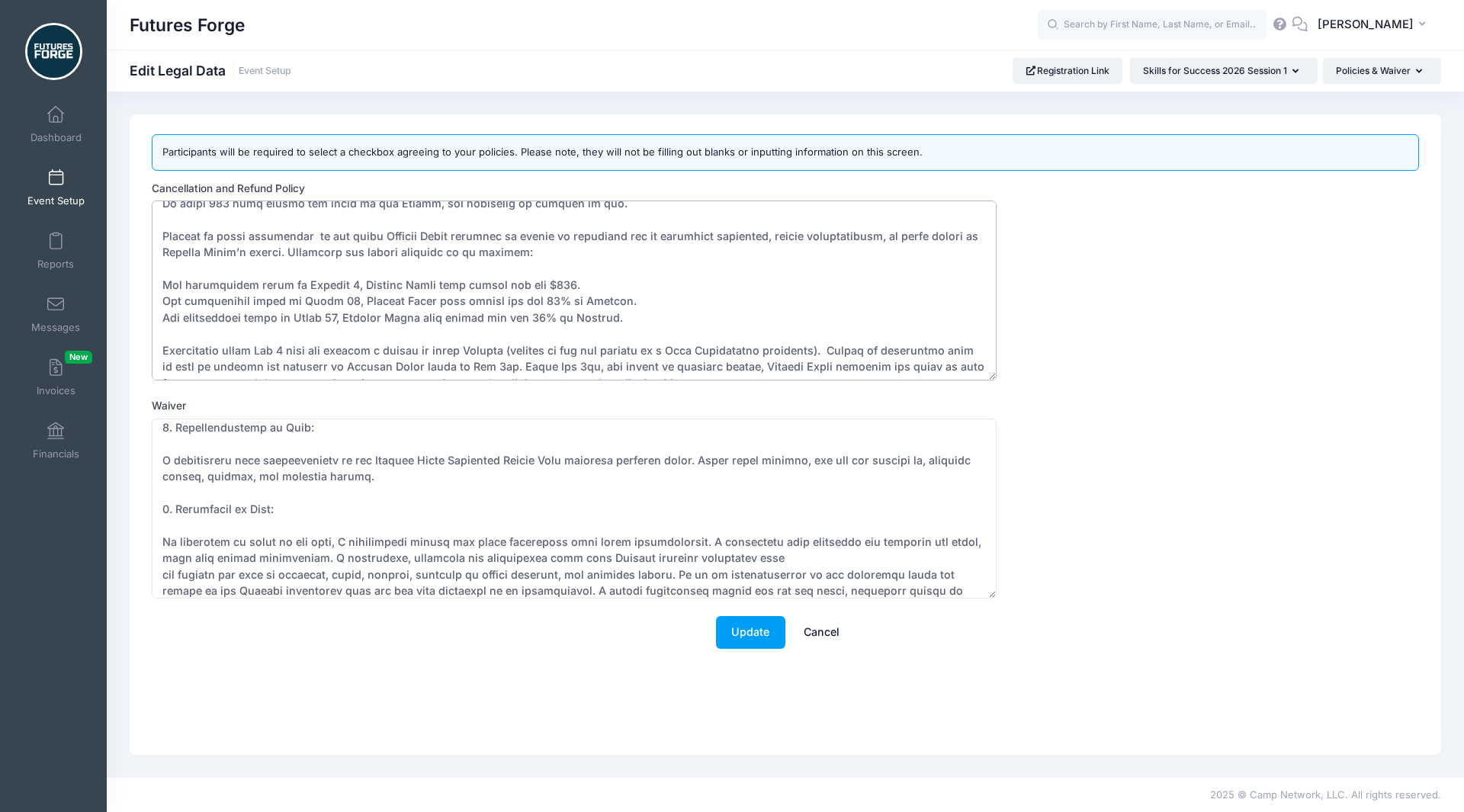
drag, startPoint x: 600, startPoint y: 315, endPoint x: 244, endPoint y: 247, distance: 362.4
click at [244, 247] on textarea "Cancellation and Refund Policy" at bounding box center [573, 290] width 845 height 180
drag, startPoint x: 669, startPoint y: 320, endPoint x: 137, endPoint y: 286, distance: 533.1
click at [137, 286] on div "Participants will be required to select a checkbox agreeing to your policies. P…" at bounding box center [786, 434] width 1312 height 641
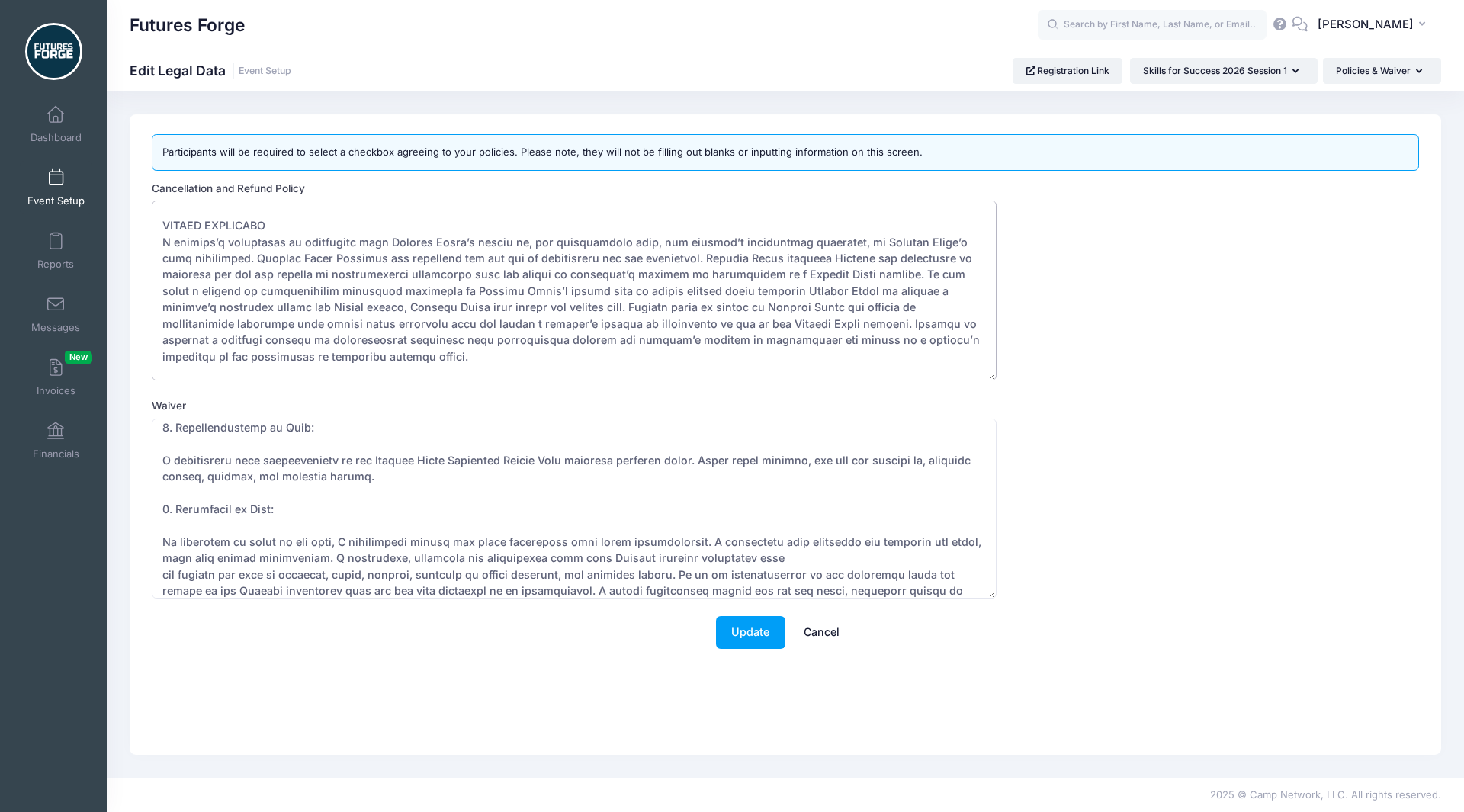
scroll to position [549, 0]
type textarea "Futures Forge Skills for Success Terms & Conditions DEPOSIT AND ACCEPTANCE GUID…"
click at [732, 643] on button "Update" at bounding box center [750, 631] width 69 height 32
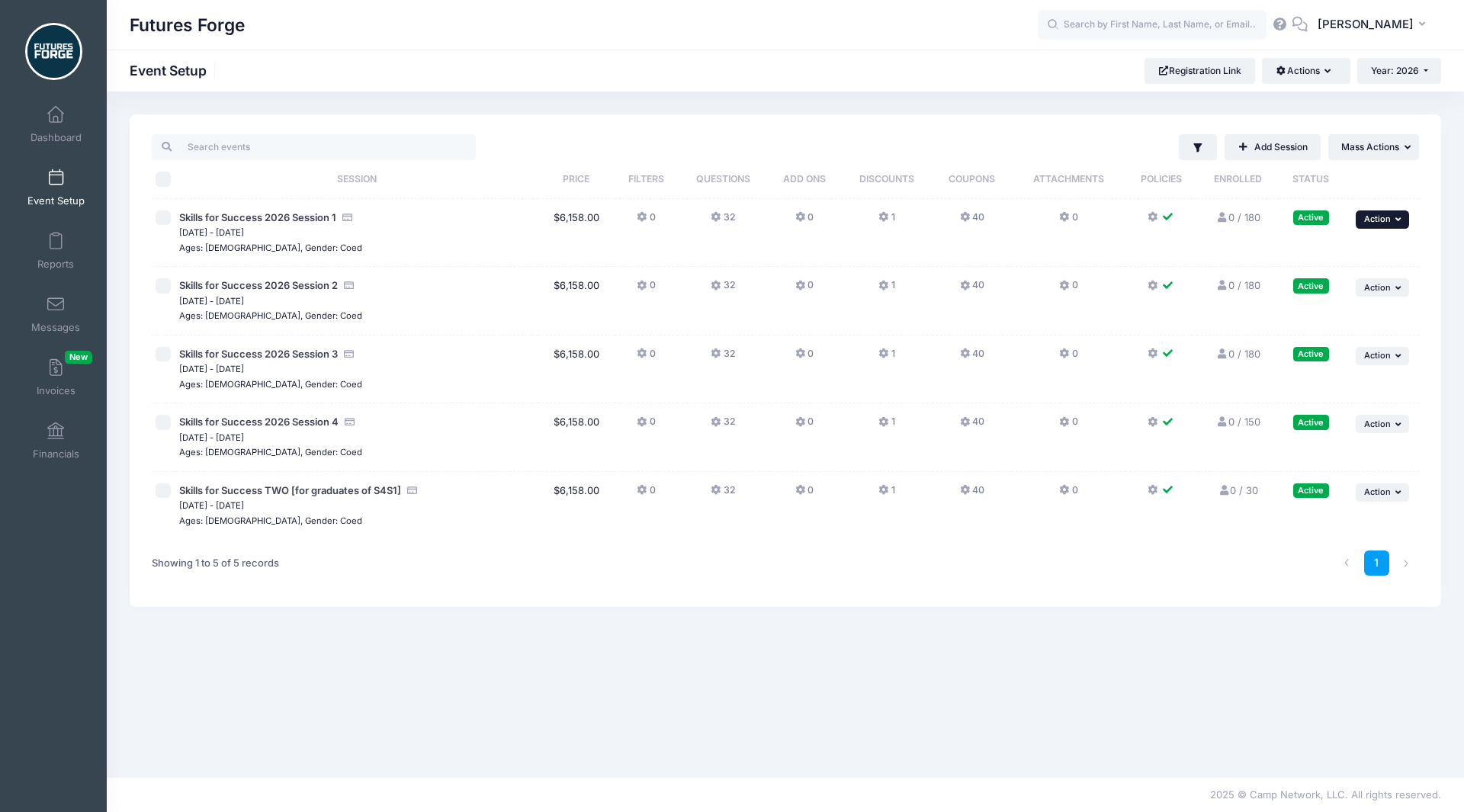
click at [1372, 214] on button "... Action" at bounding box center [1382, 220] width 53 height 18
click at [1328, 287] on link "Edit Session" at bounding box center [1333, 282] width 138 height 29
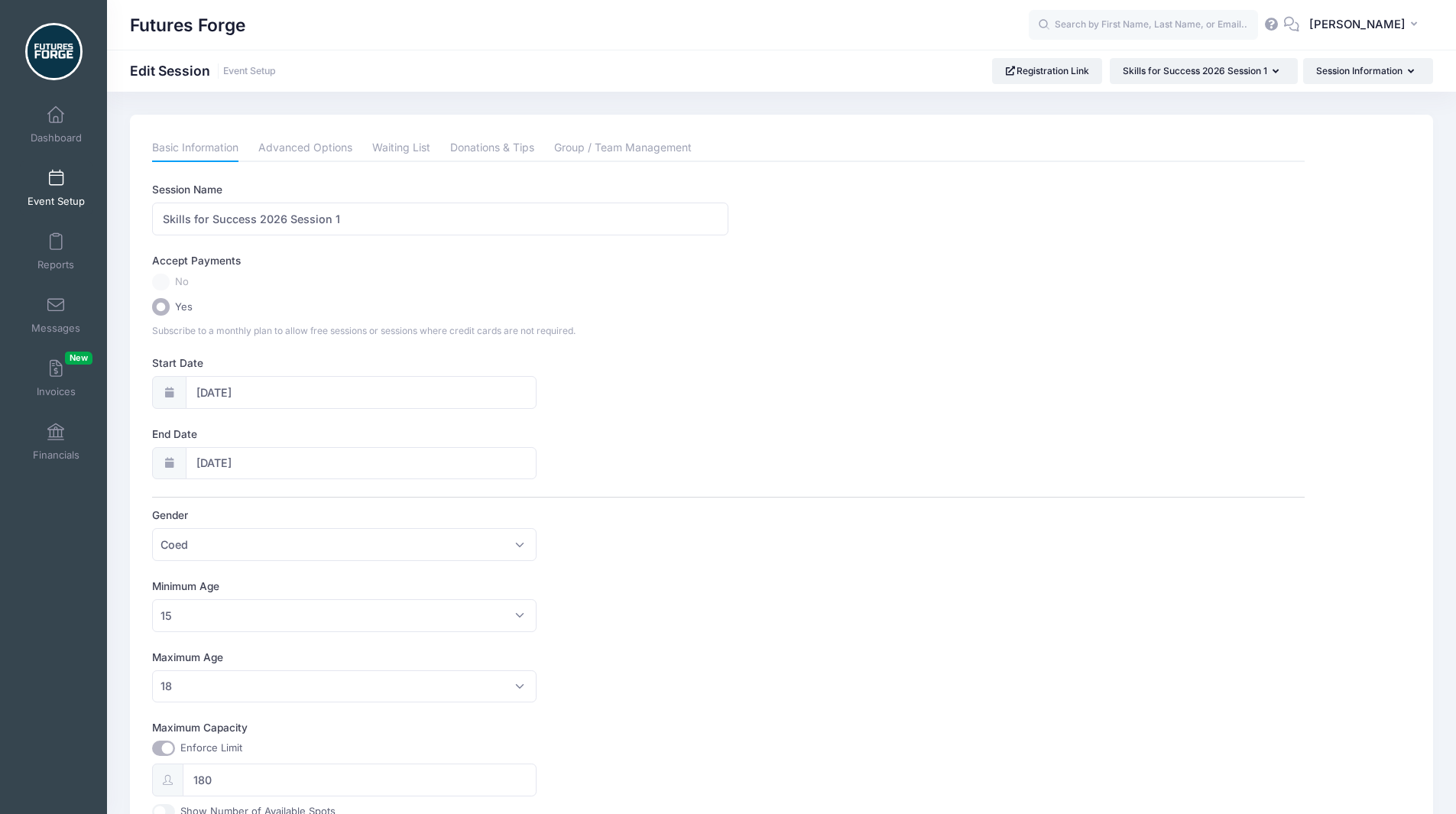
click at [1330, 87] on div "Futures Forge Edit Session Event Setup Registration Link Skills for Success 202…" at bounding box center [781, 71] width 1349 height 42
click at [1324, 80] on button "Session Information" at bounding box center [1368, 71] width 130 height 26
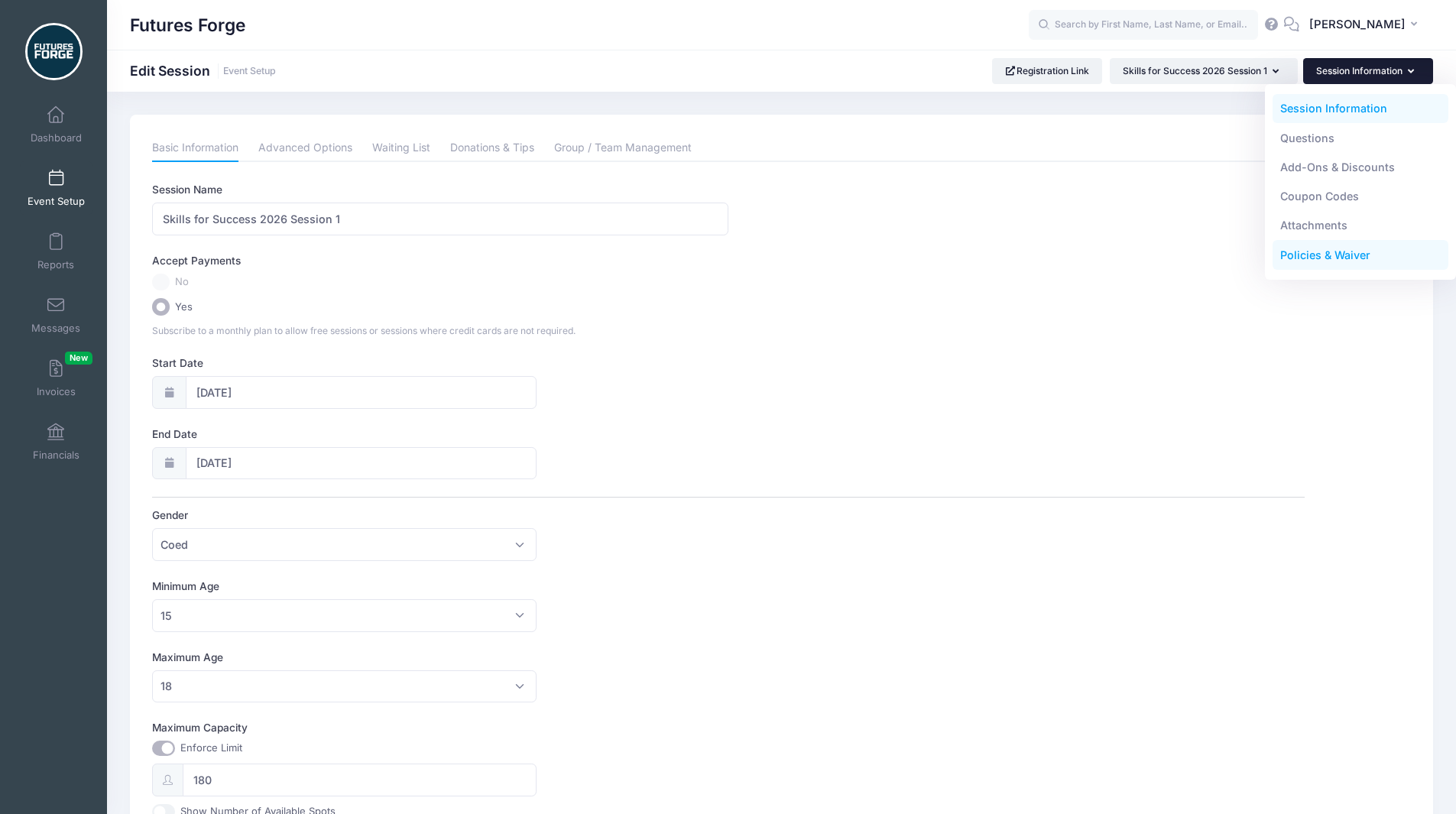
click at [1288, 262] on link "Policies & Waiver" at bounding box center [1361, 255] width 177 height 29
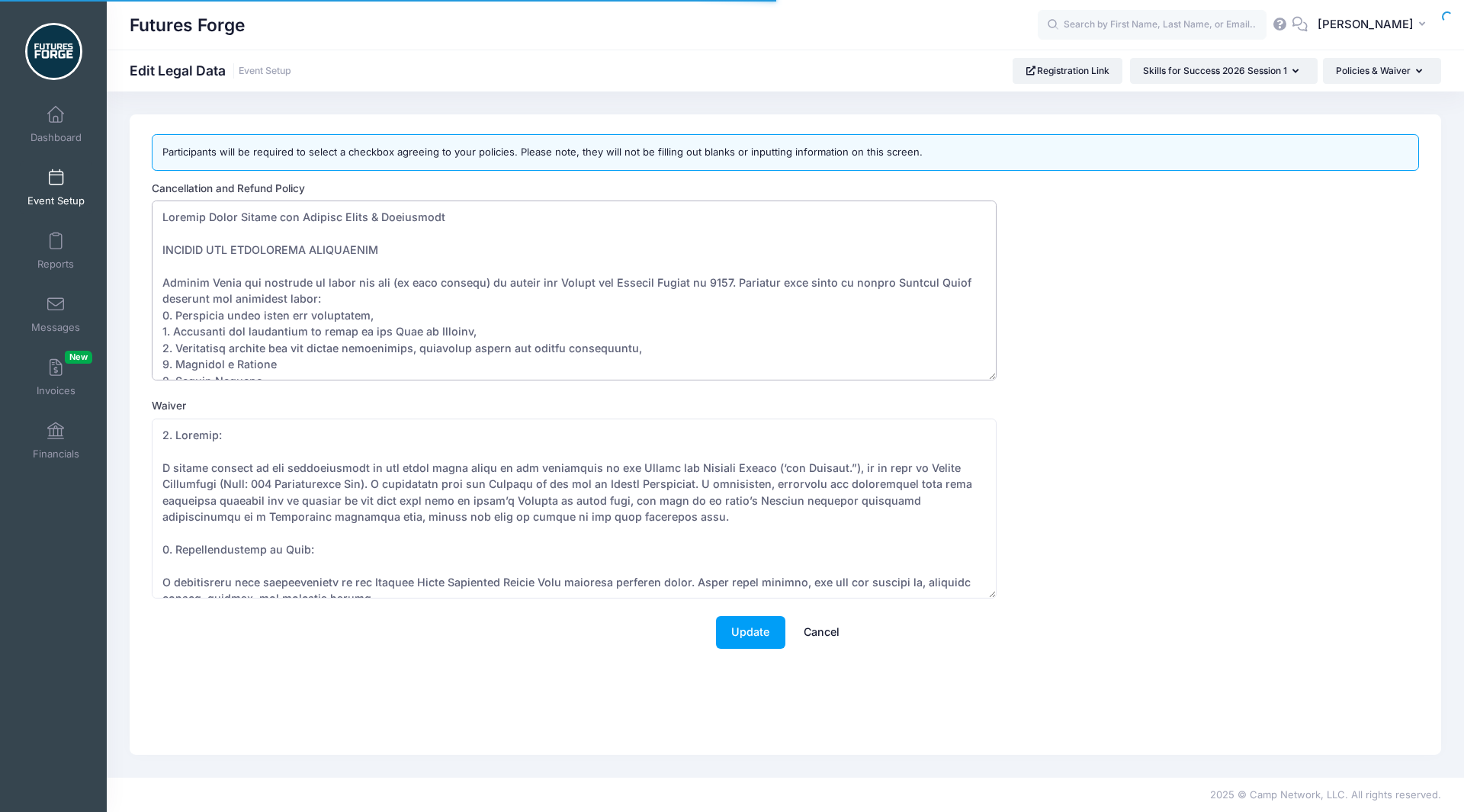
click at [475, 266] on textarea "Cancellation and Refund Policy" at bounding box center [573, 290] width 845 height 180
click at [49, 190] on link "Event Setup" at bounding box center [56, 187] width 72 height 53
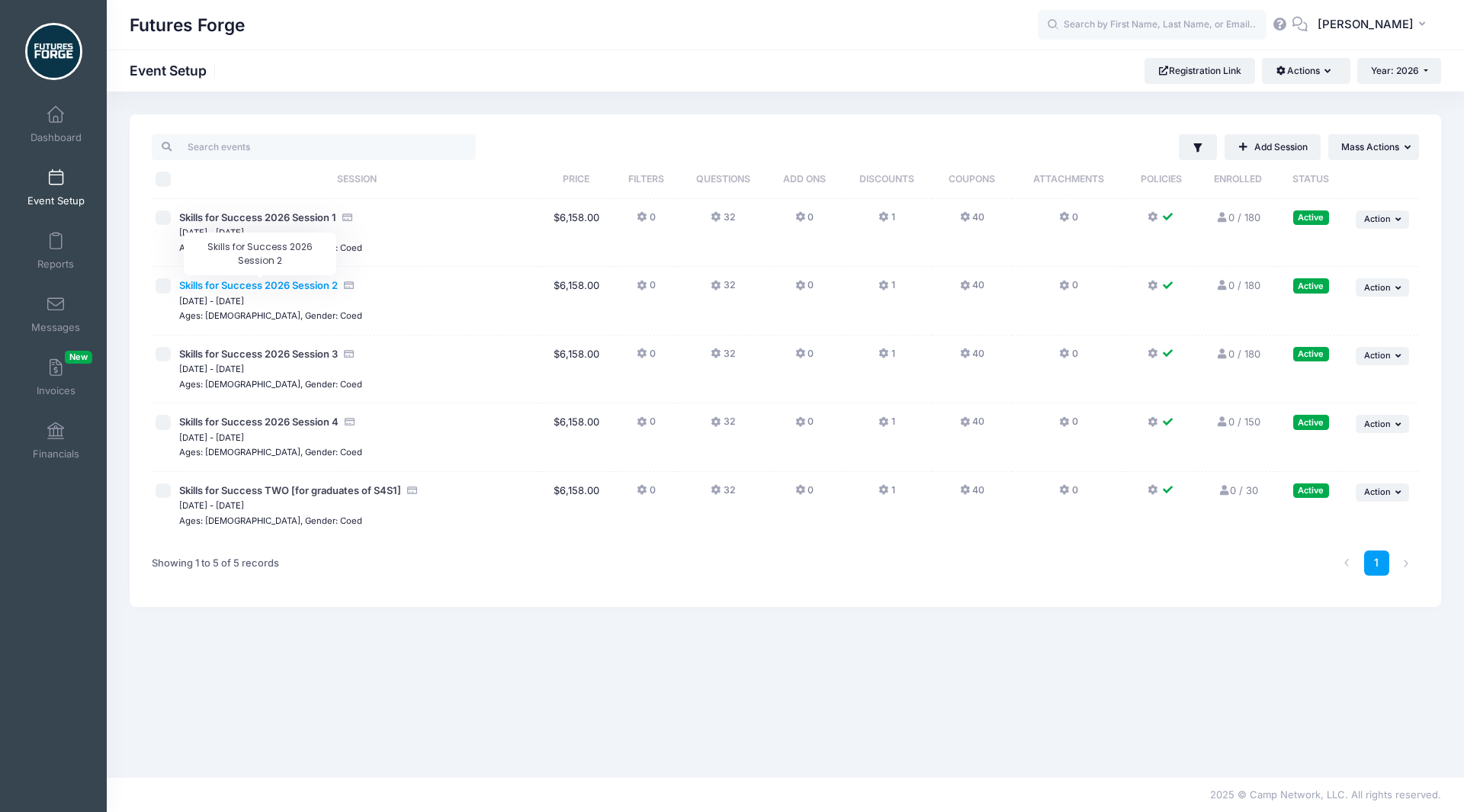
click at [305, 283] on span "Skills for Success 2026 Session 2" at bounding box center [258, 285] width 159 height 12
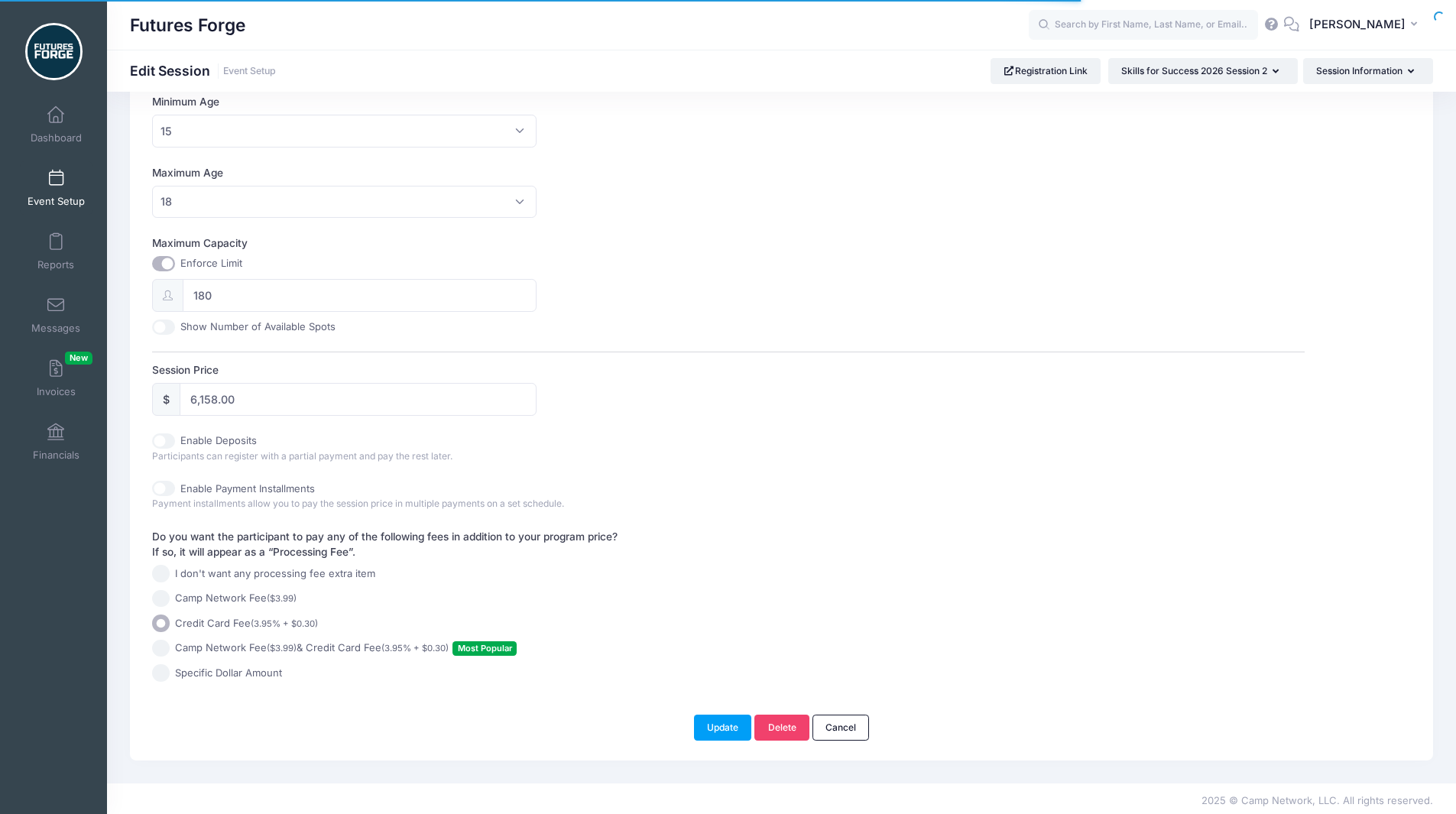
scroll to position [488, 0]
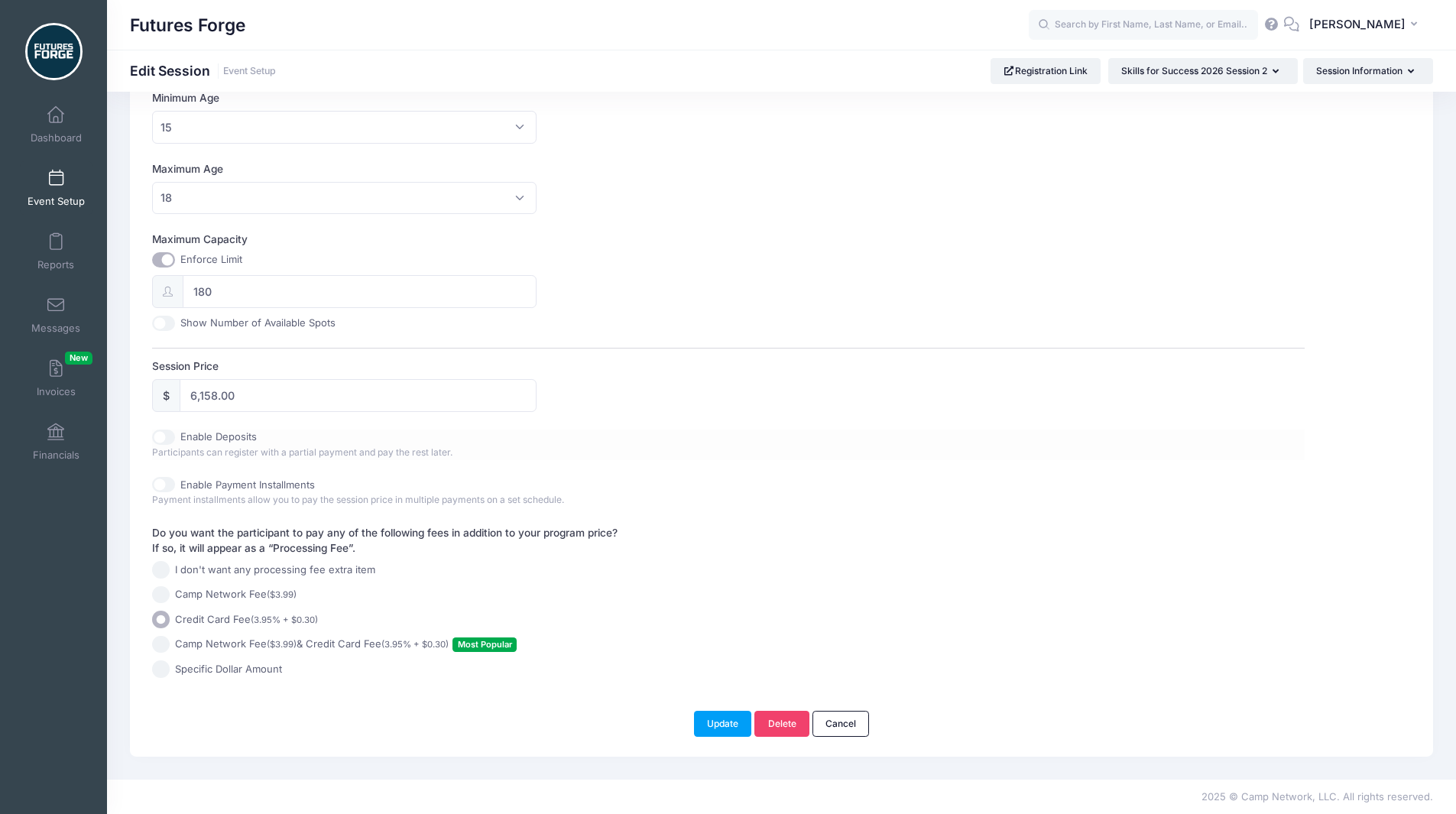
click at [165, 437] on input "Enable Deposits" at bounding box center [163, 437] width 23 height 15
checkbox input "true"
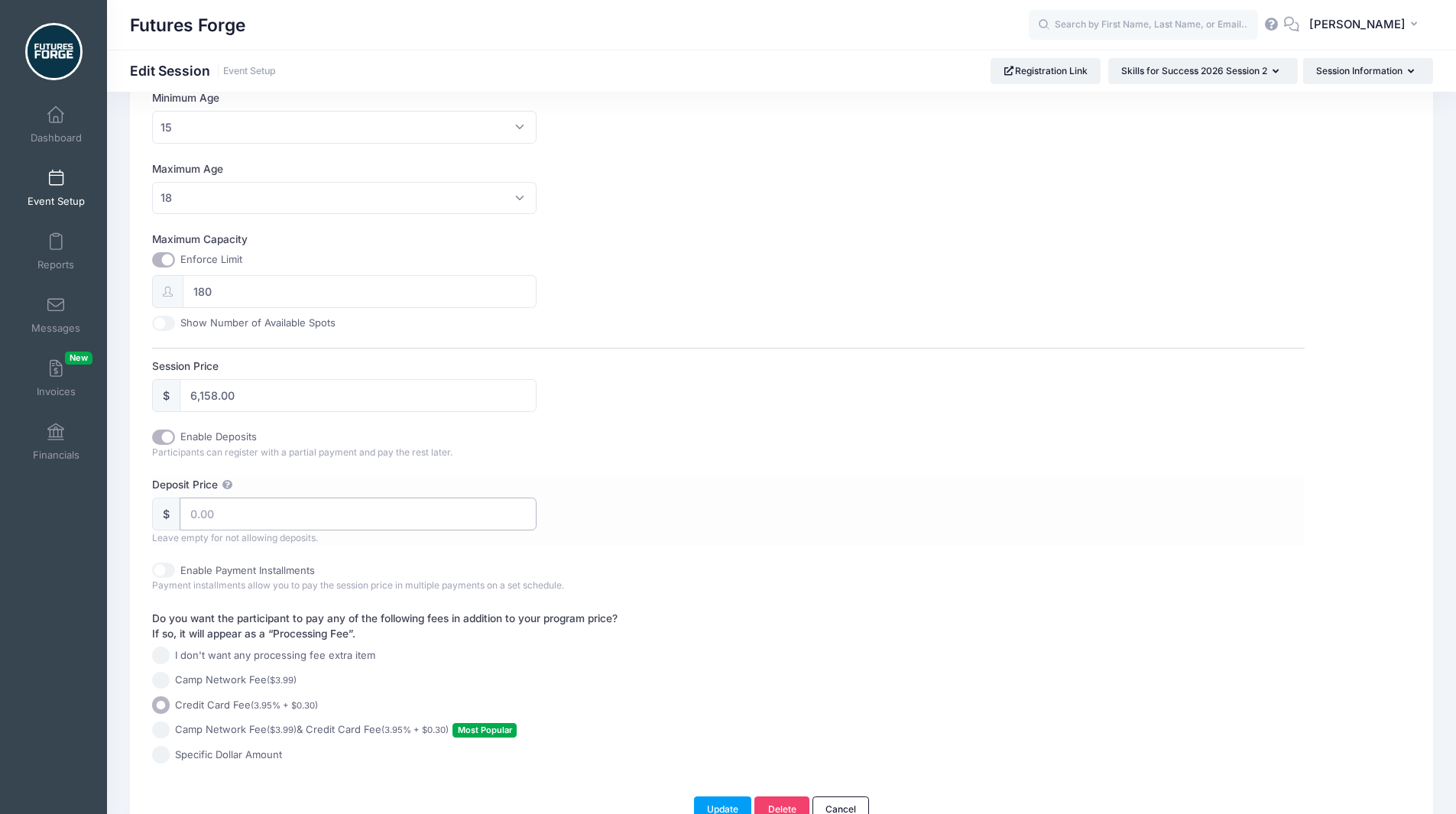
click at [221, 524] on input "Deposit Price" at bounding box center [358, 513] width 357 height 33
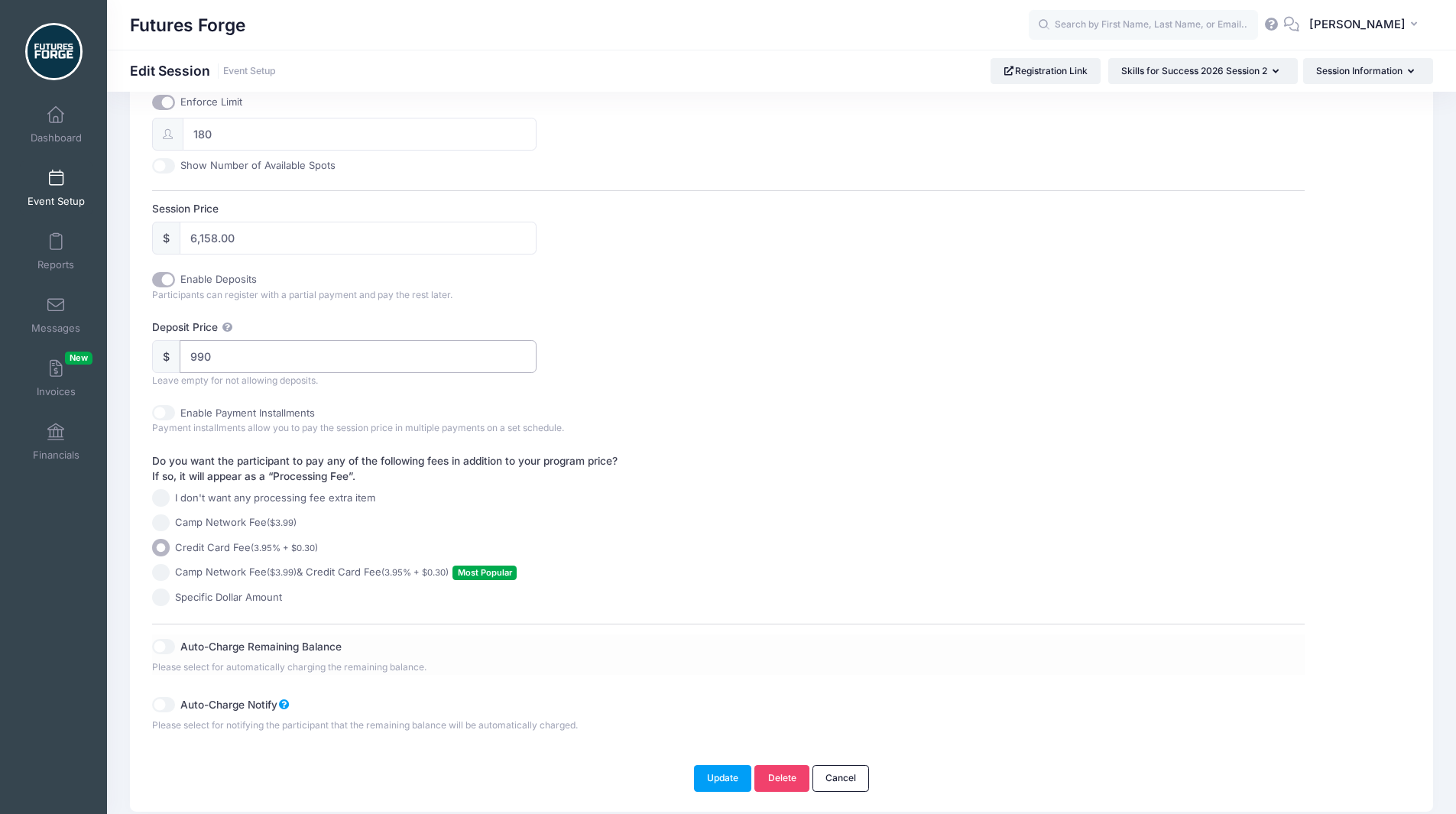
scroll to position [677, 0]
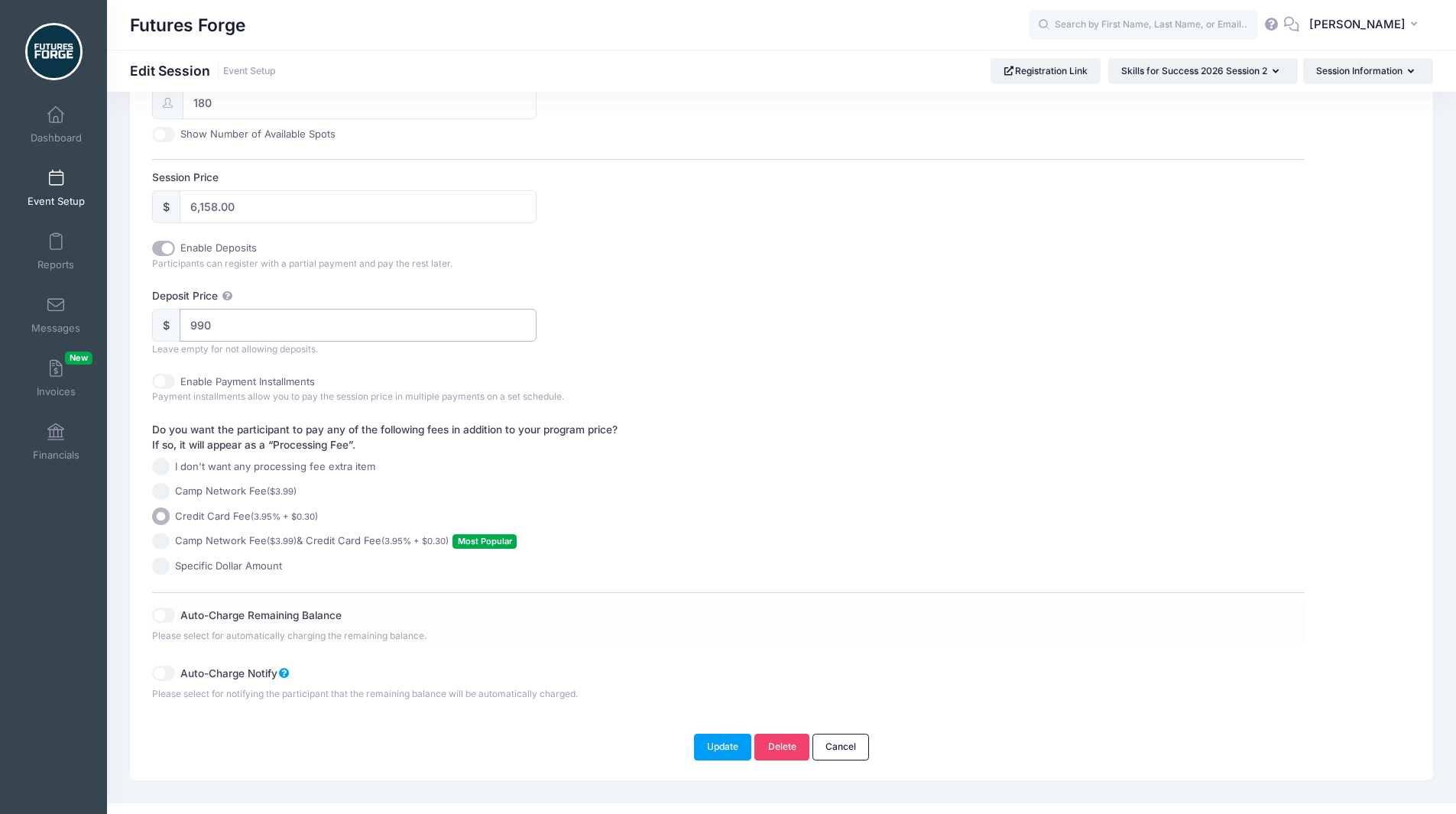
type input "990"
click at [158, 609] on input "Auto-Charge Remaining Balance" at bounding box center [163, 615] width 23 height 15
checkbox input "true"
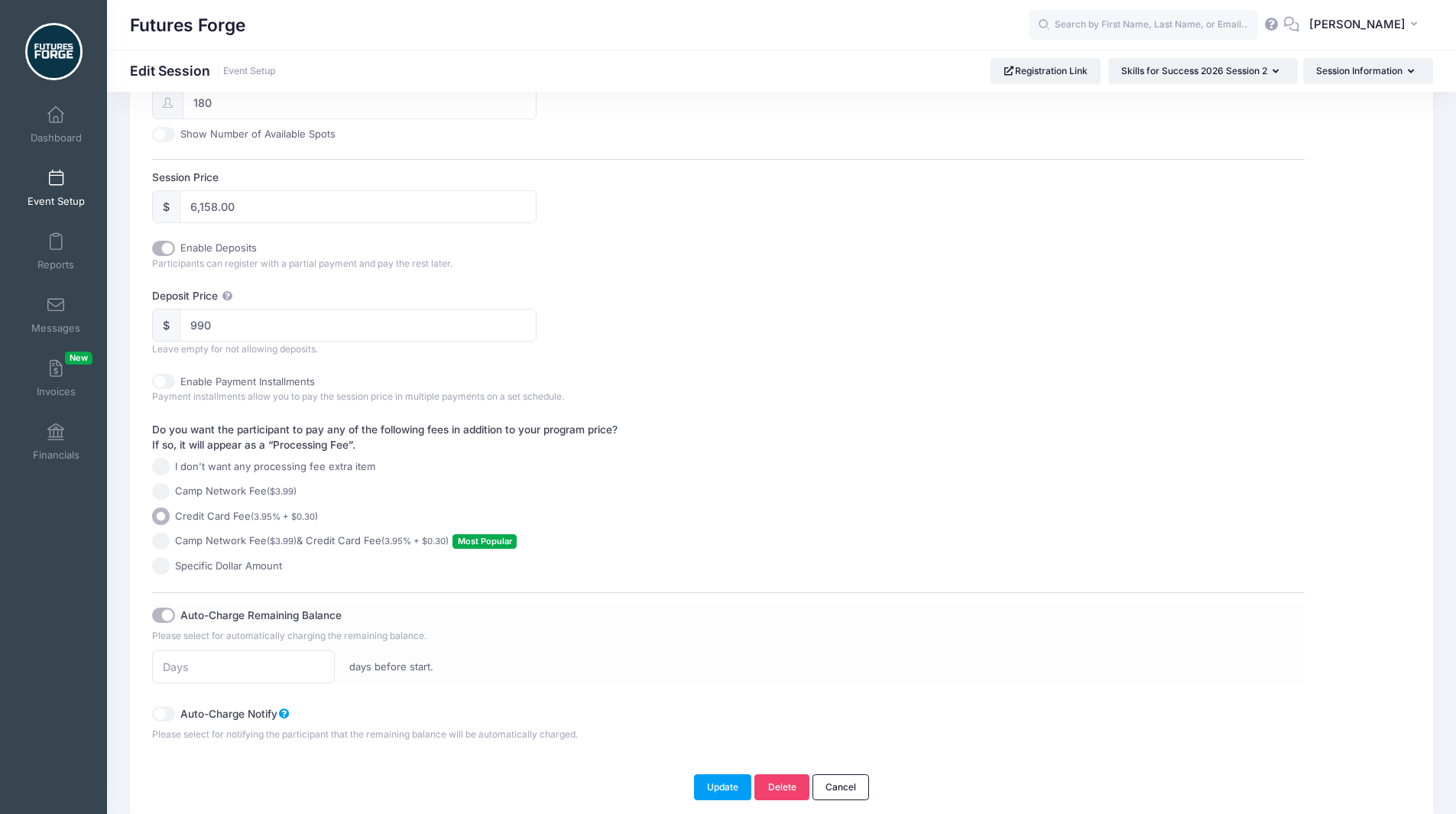
scroll to position [741, 0]
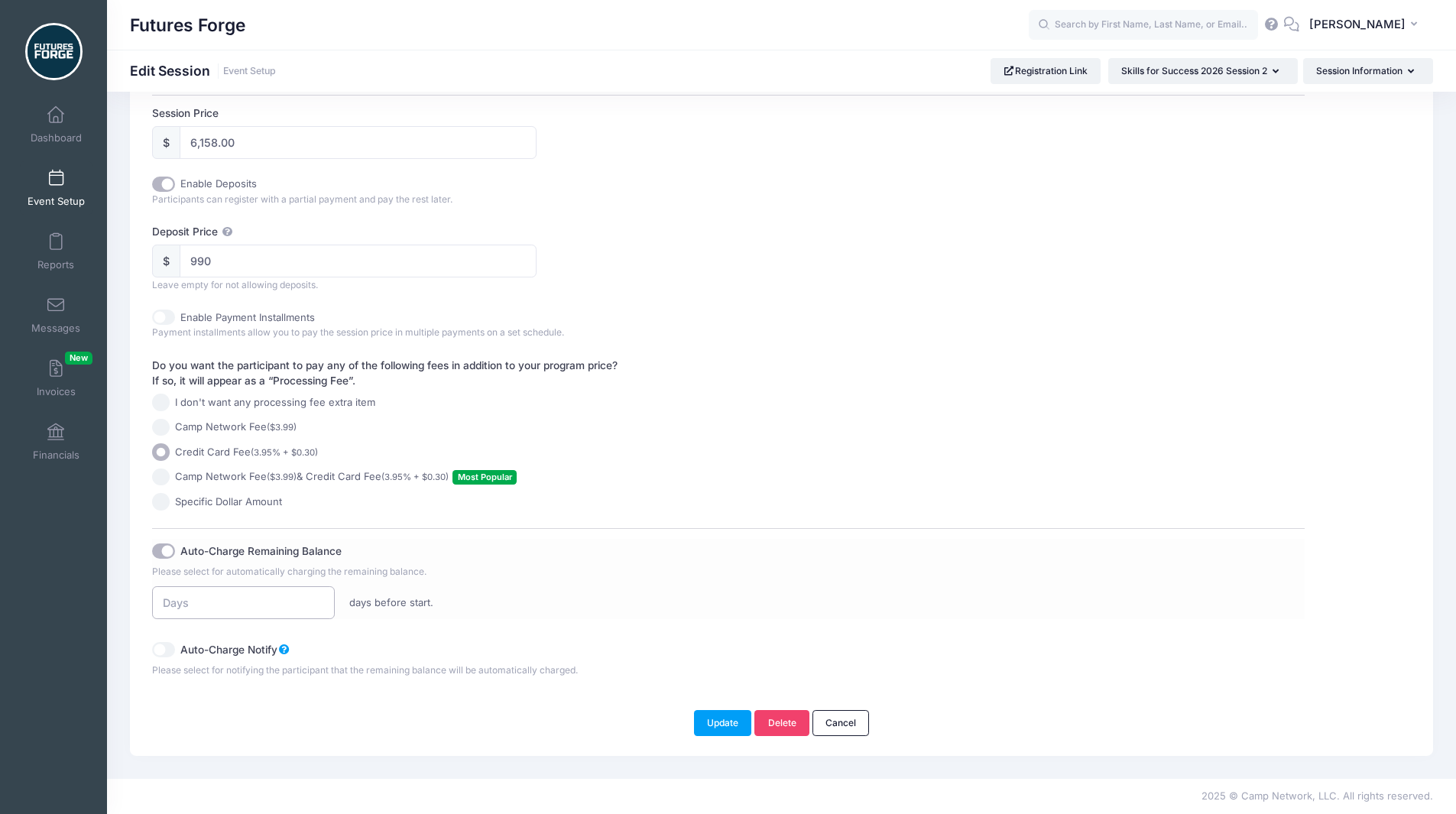
click at [202, 619] on input "number" at bounding box center [243, 602] width 182 height 33
type input "120"
click at [720, 717] on button "Update" at bounding box center [723, 722] width 58 height 26
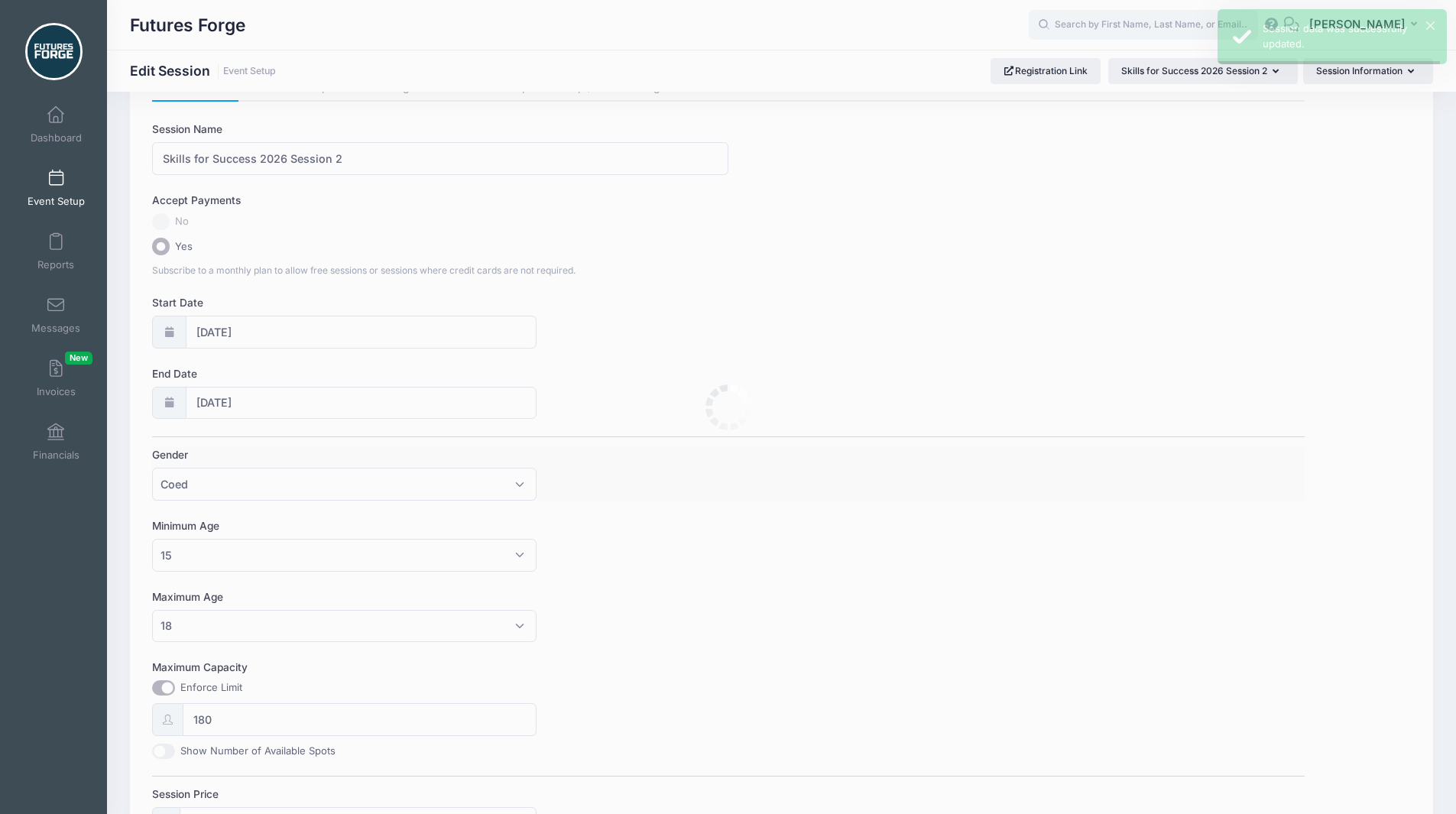
scroll to position [0, 0]
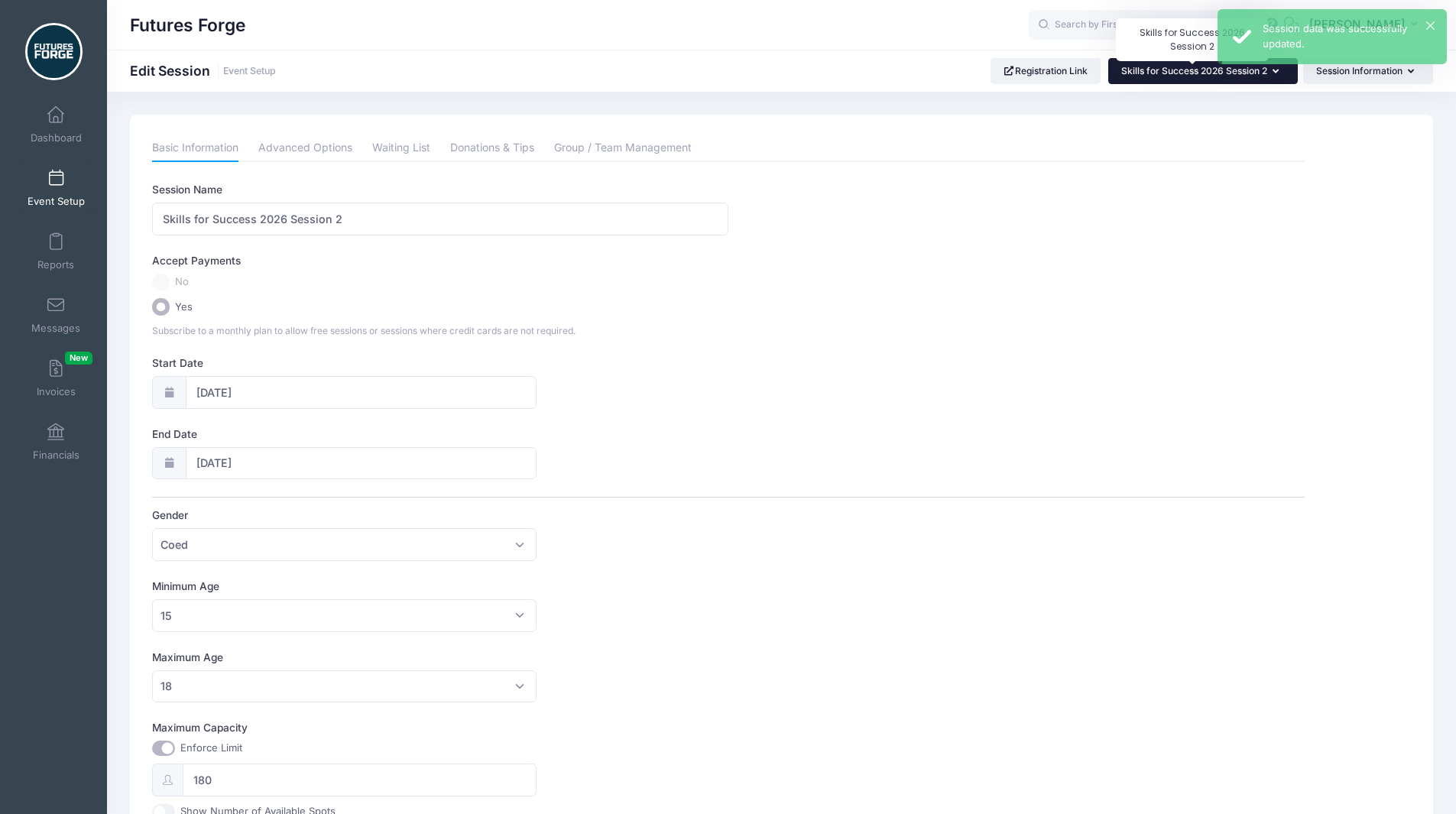
click at [1201, 72] on span "Skills for Success 2026 Session 2" at bounding box center [1194, 71] width 146 height 12
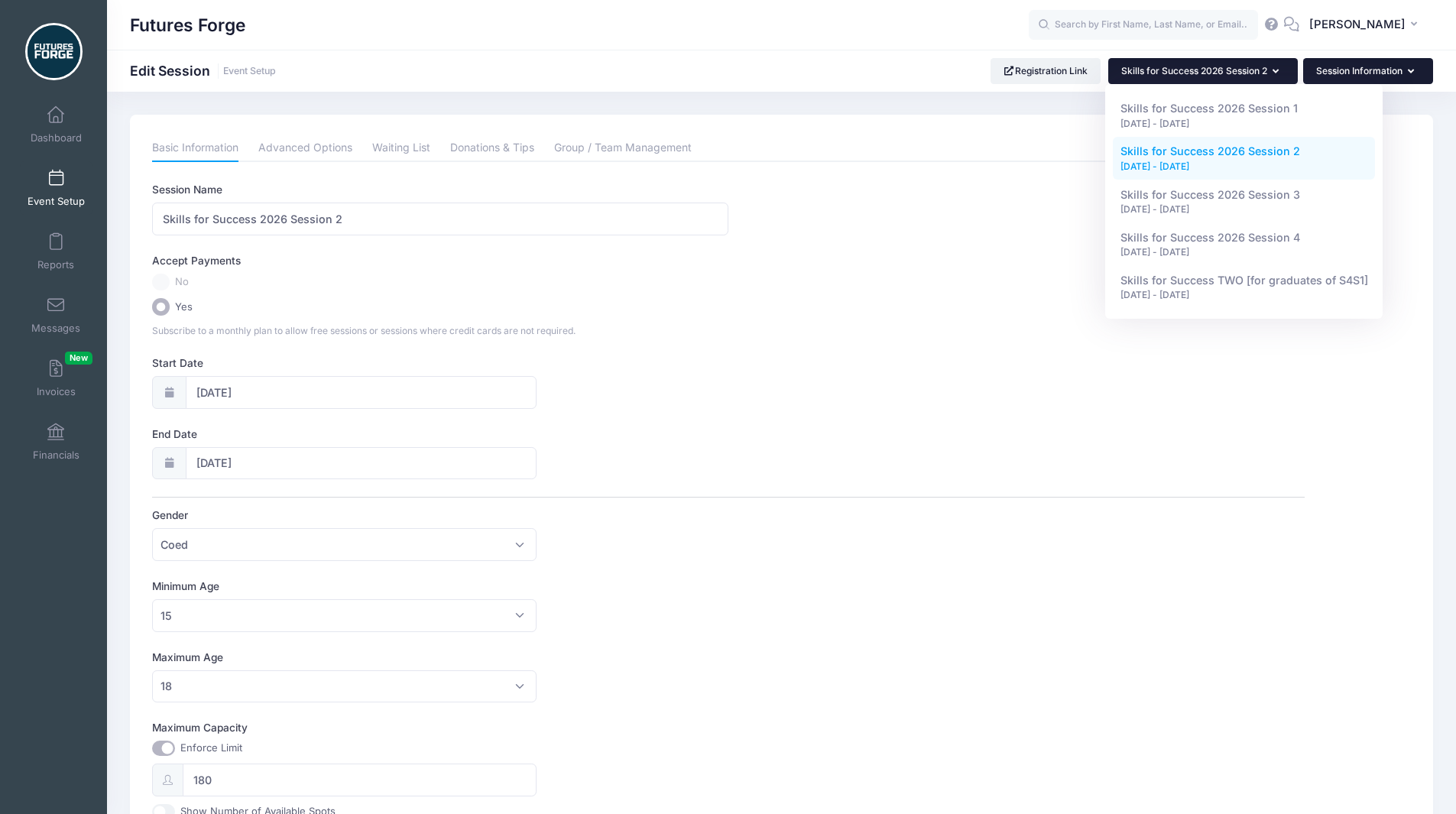
click at [1399, 68] on button "Session Information" at bounding box center [1368, 71] width 130 height 26
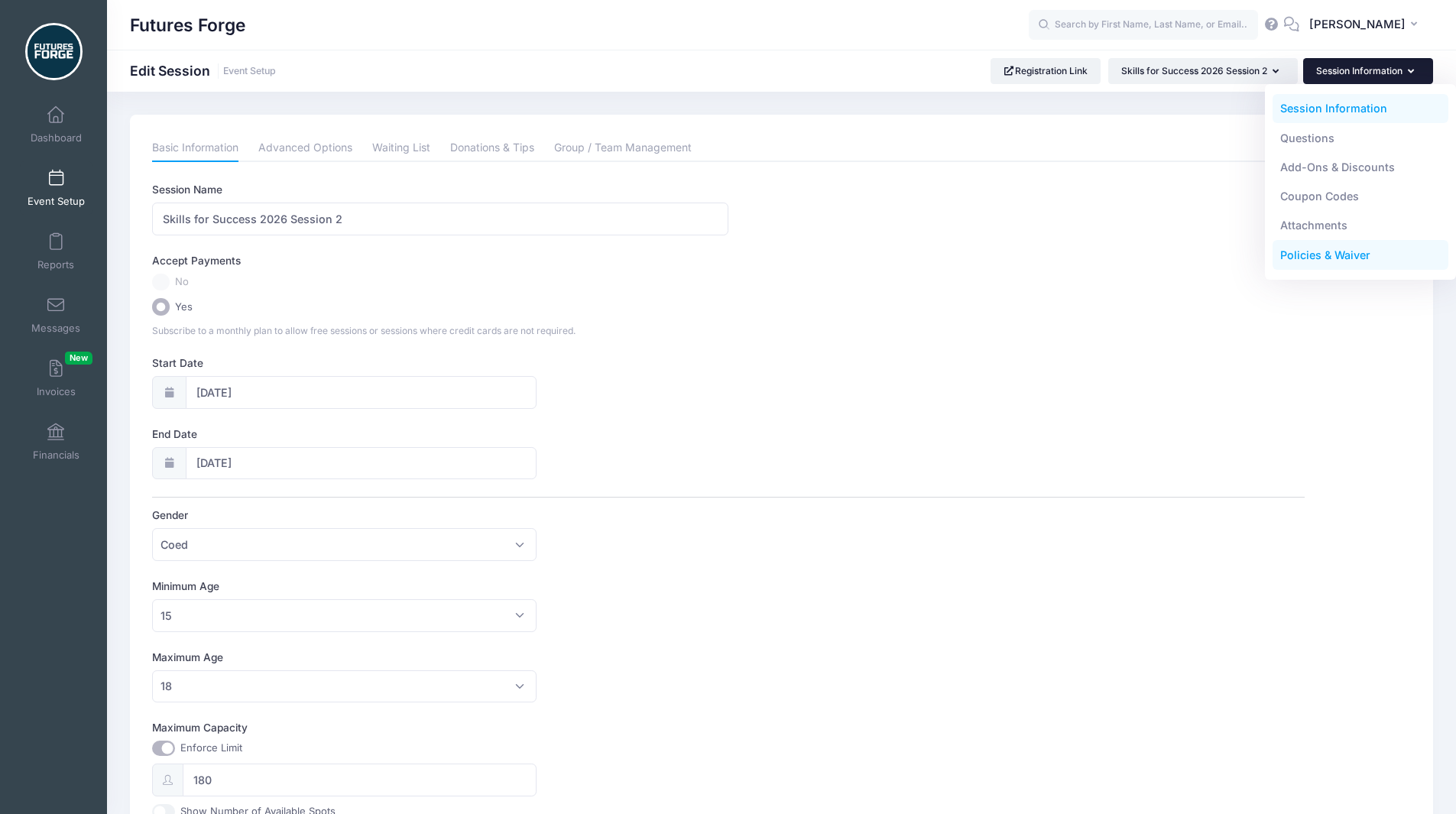
click at [1319, 252] on link "Policies & Waiver" at bounding box center [1361, 255] width 177 height 29
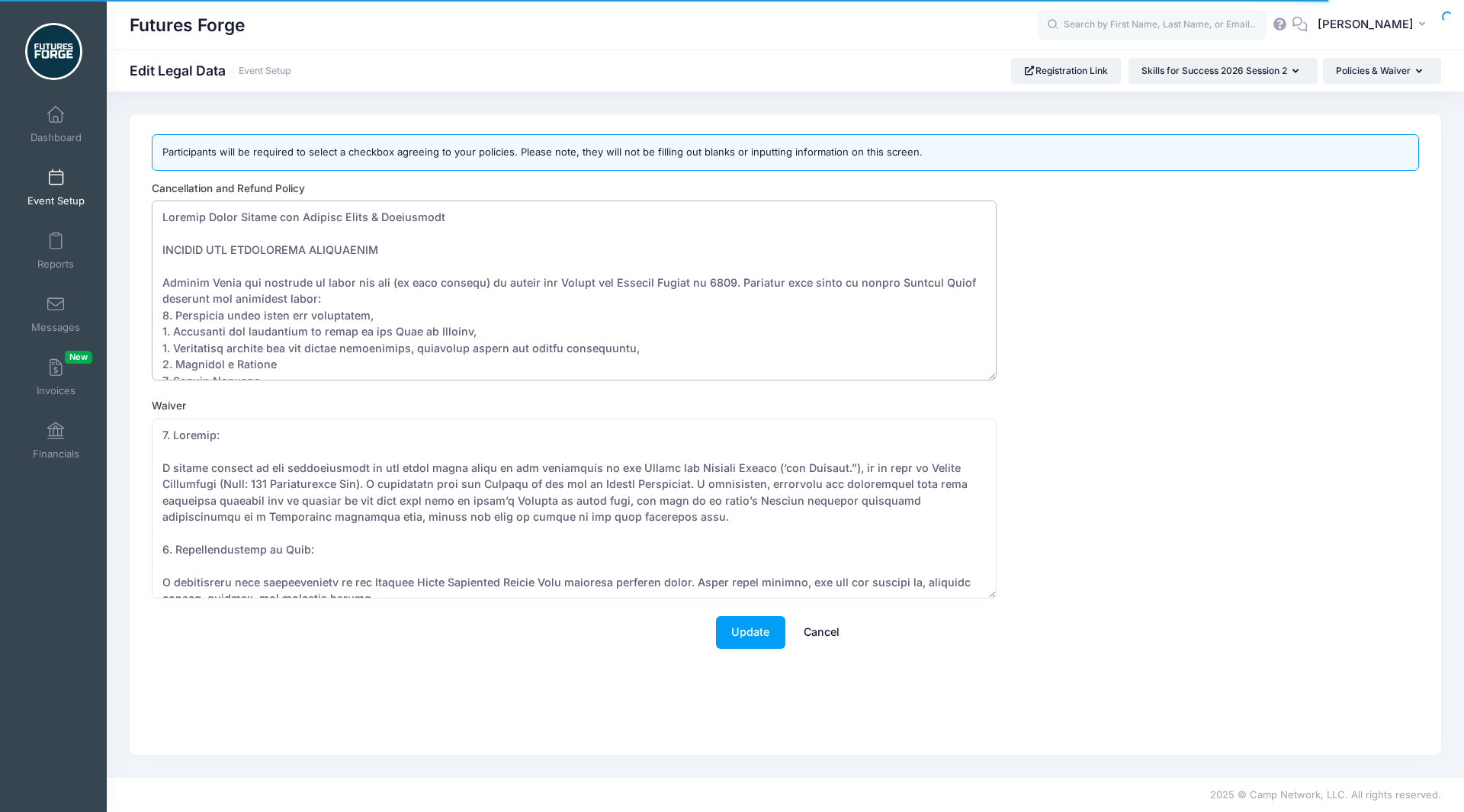
click at [314, 277] on textarea "Cancellation and Refund Policy" at bounding box center [573, 290] width 845 height 180
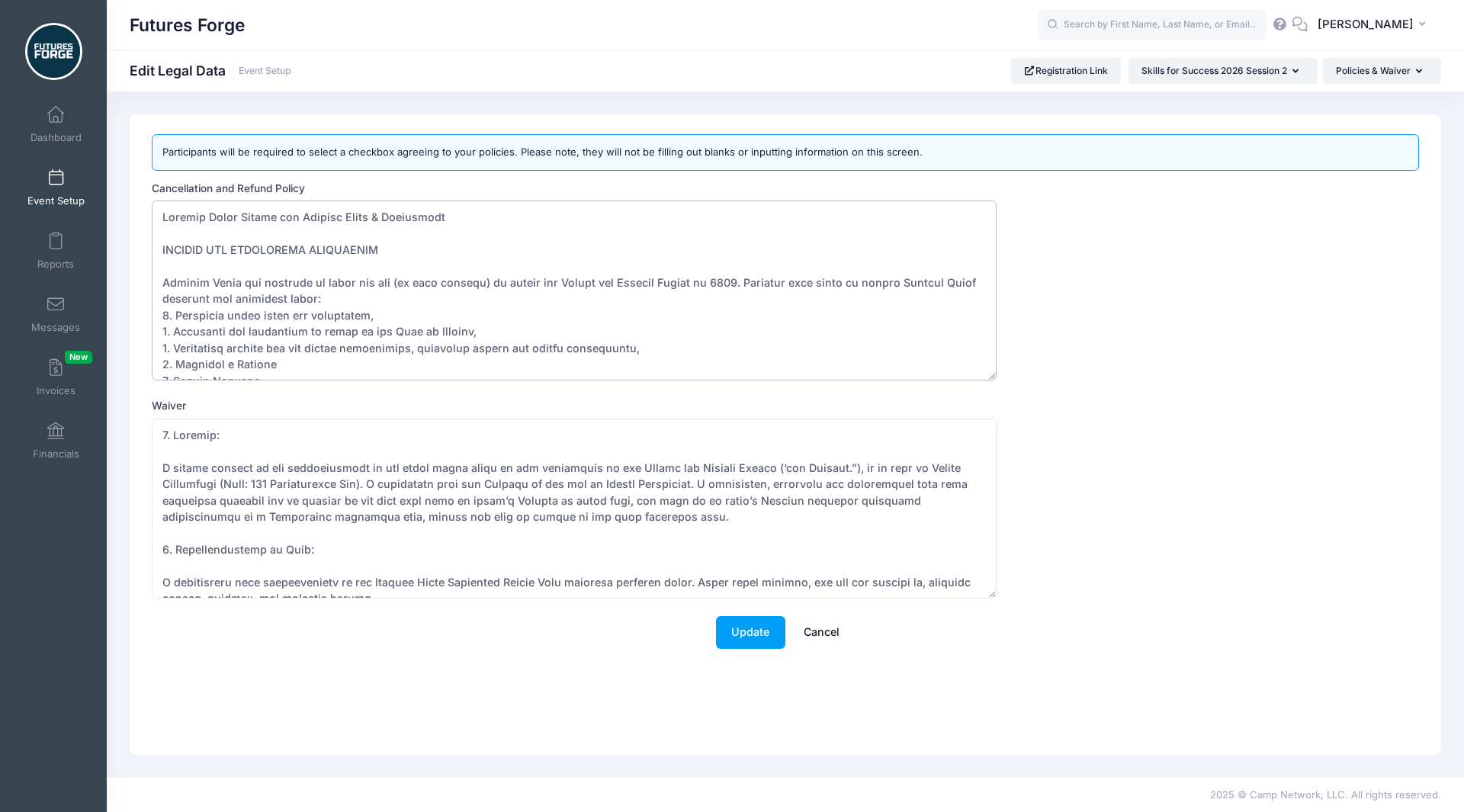
paste textarea "Deposit 6. Paying the remainder of Tuition at least 120 days before the Course …"
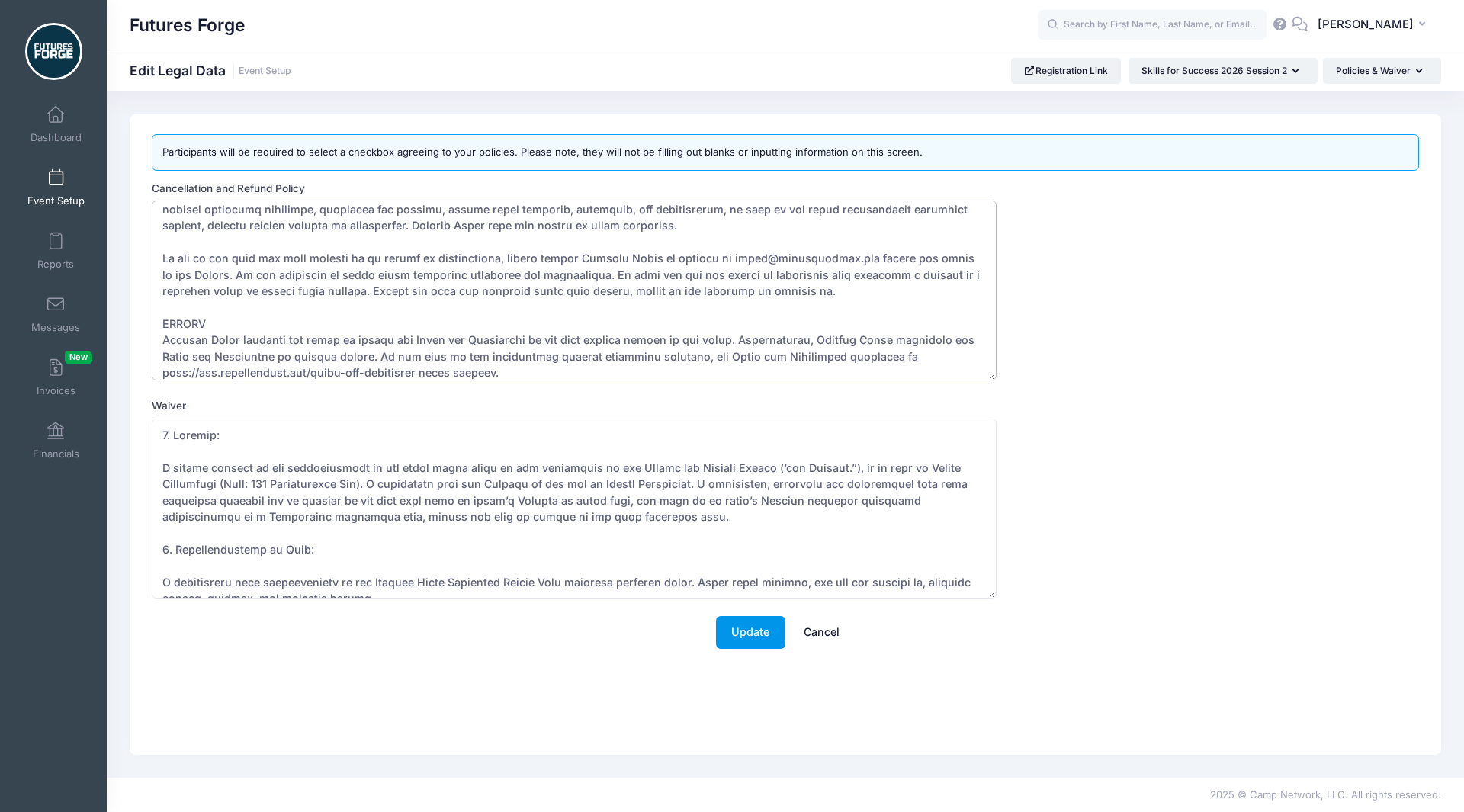
type textarea "Futures Forge Skills for Success Terms & Conditions DEPOSIT AND ACCEPTANCE GUID…"
click at [757, 636] on button "Update" at bounding box center [750, 631] width 69 height 32
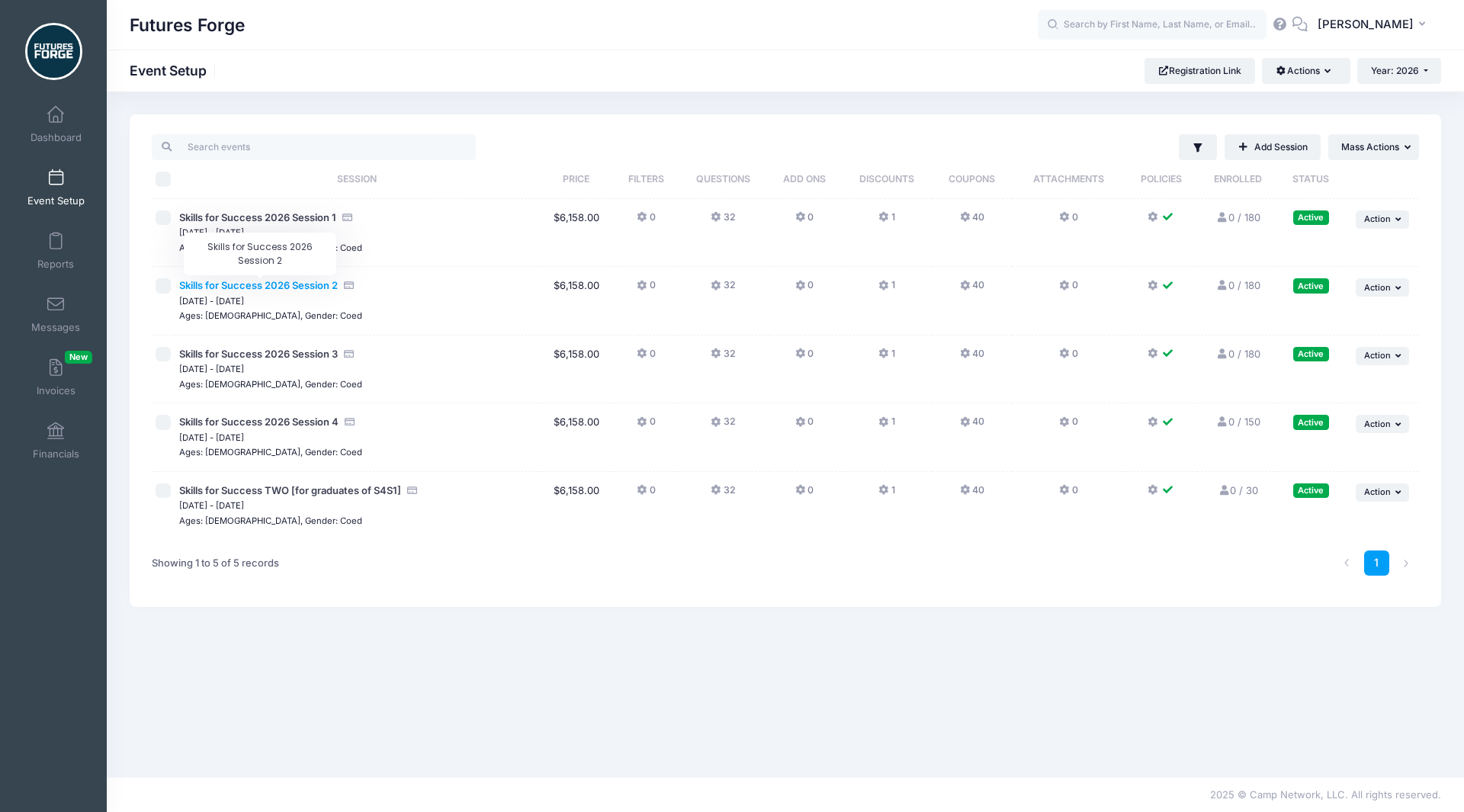
click at [270, 281] on span "Skills for Success 2026 Session 2" at bounding box center [258, 285] width 159 height 12
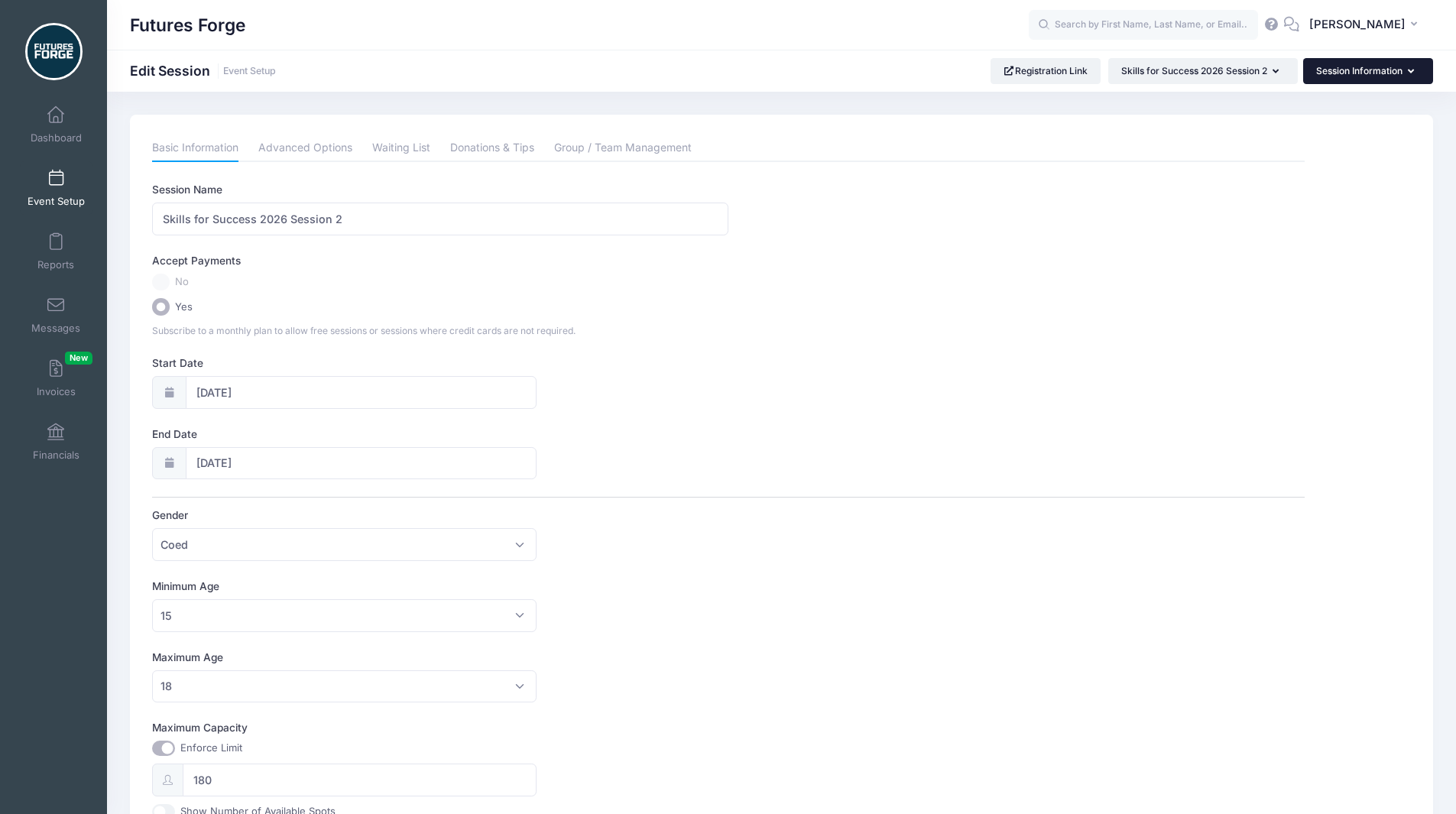
click at [1408, 72] on icon "button" at bounding box center [1413, 72] width 13 height 0
click at [1300, 252] on link "Policies & Waiver" at bounding box center [1361, 255] width 177 height 29
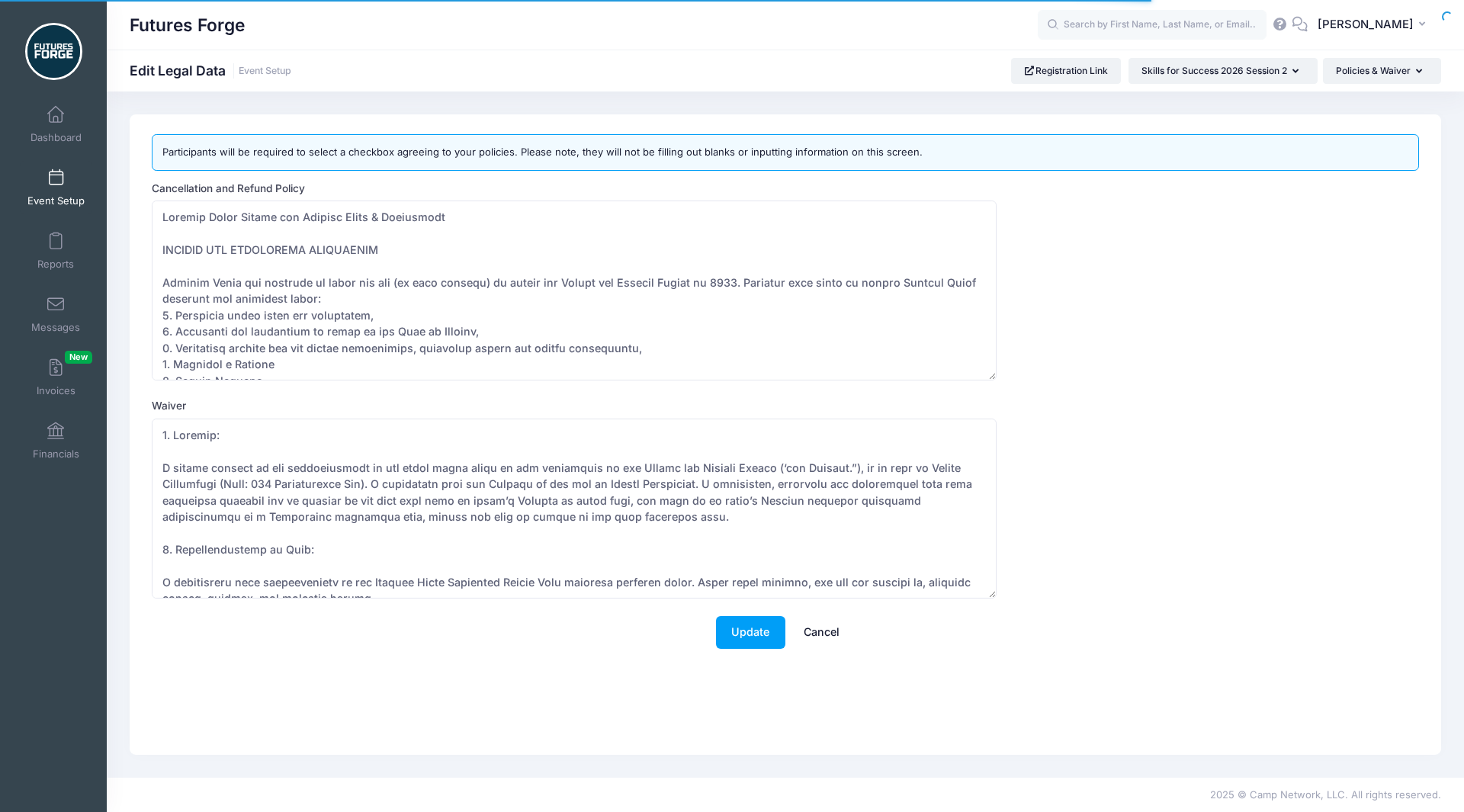
click at [520, 401] on div "Waiver" at bounding box center [785, 498] width 1268 height 201
click at [504, 319] on textarea "Cancellation and Refund Policy" at bounding box center [573, 290] width 845 height 180
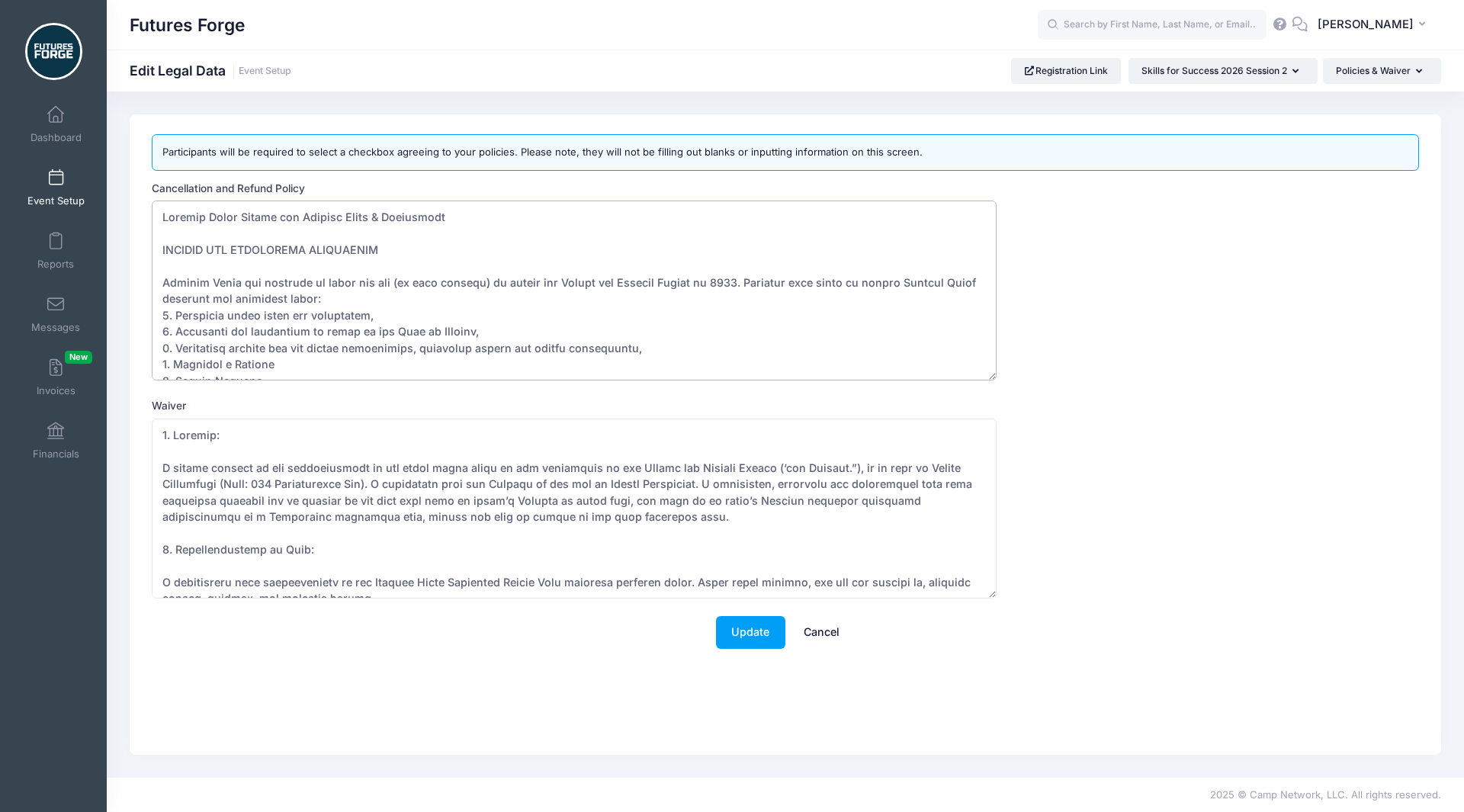
scroll to position [2312, 0]
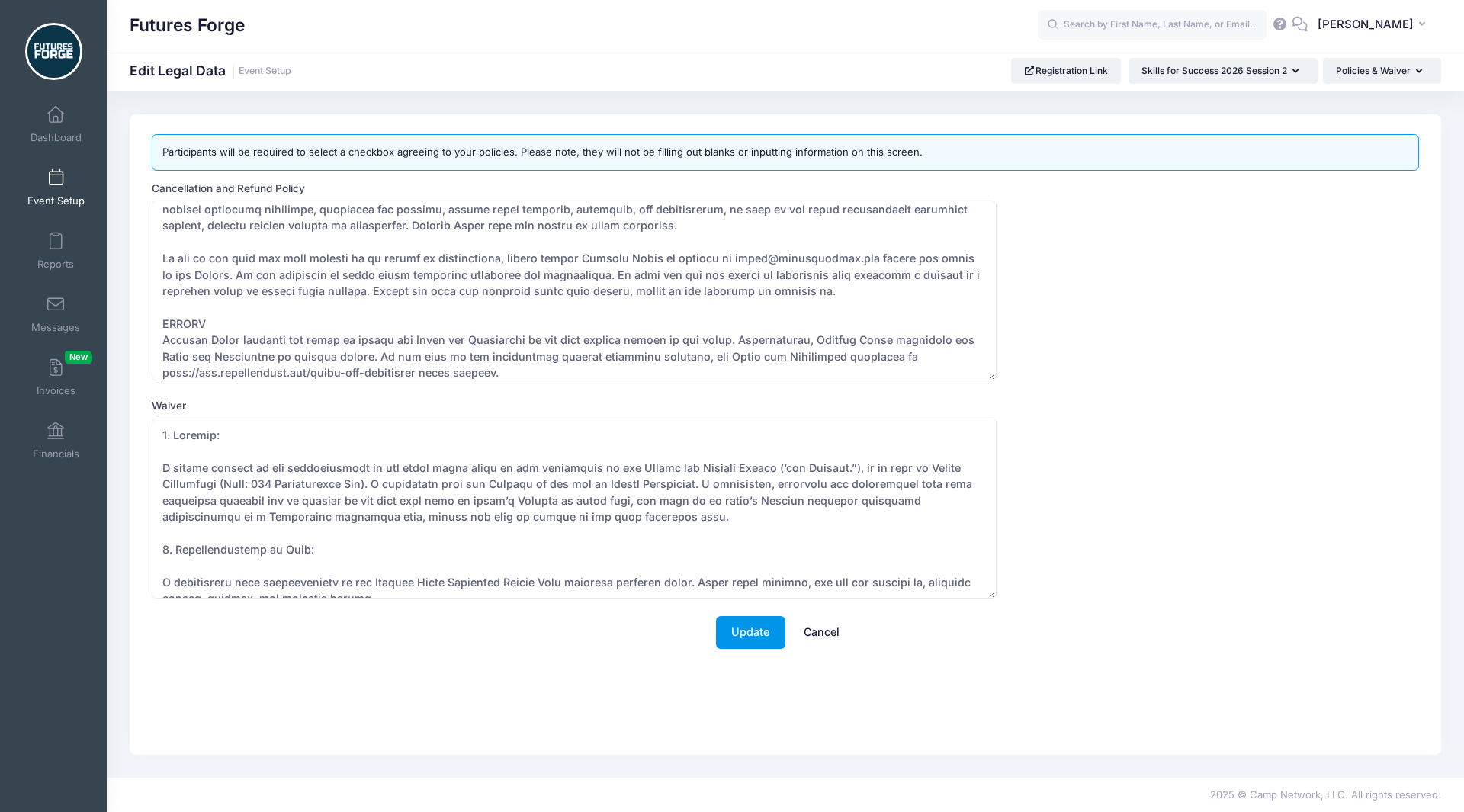
click at [722, 631] on button "Update" at bounding box center [750, 631] width 69 height 32
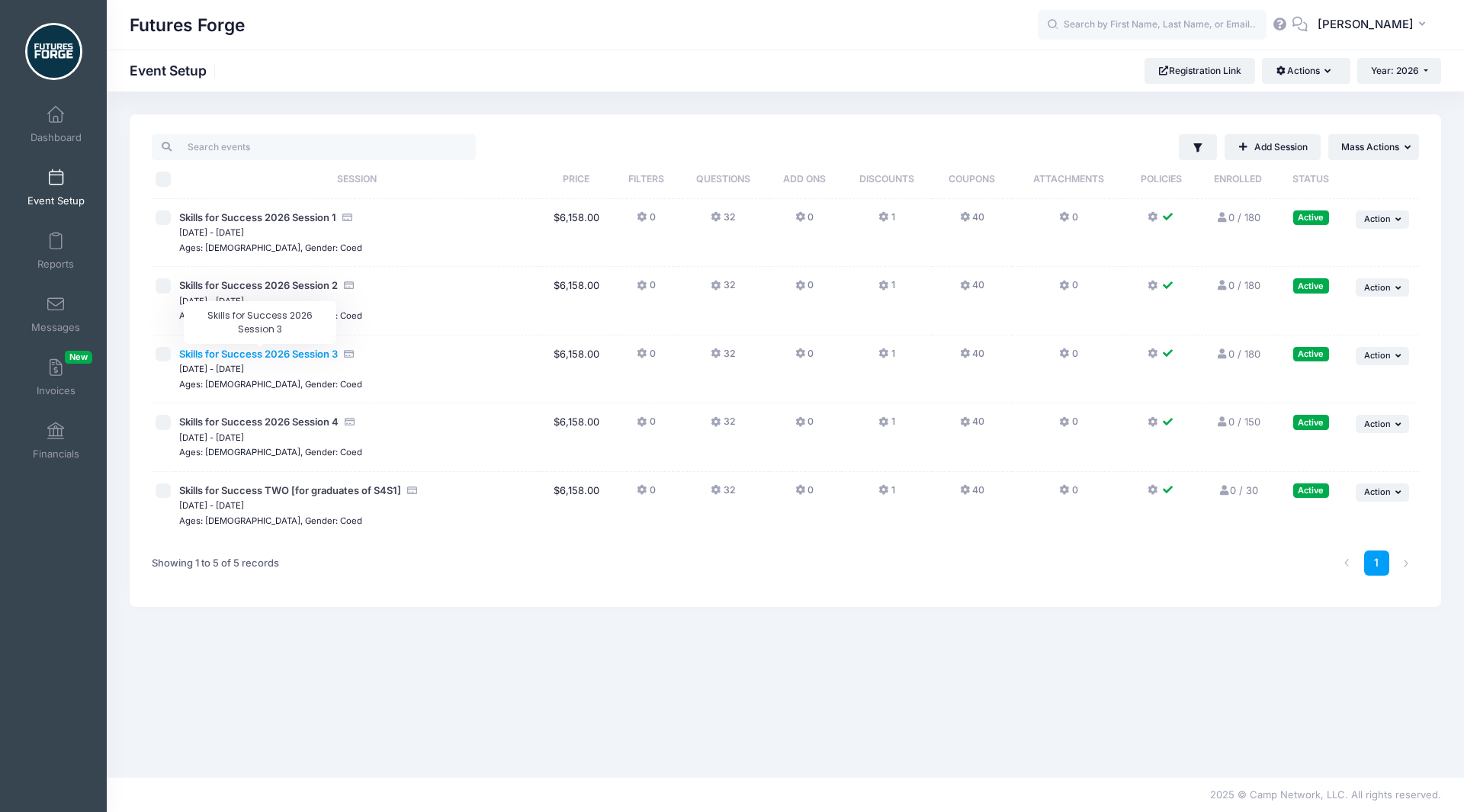
click at [305, 359] on span "Skills for Success 2026 Session 3" at bounding box center [258, 354] width 159 height 12
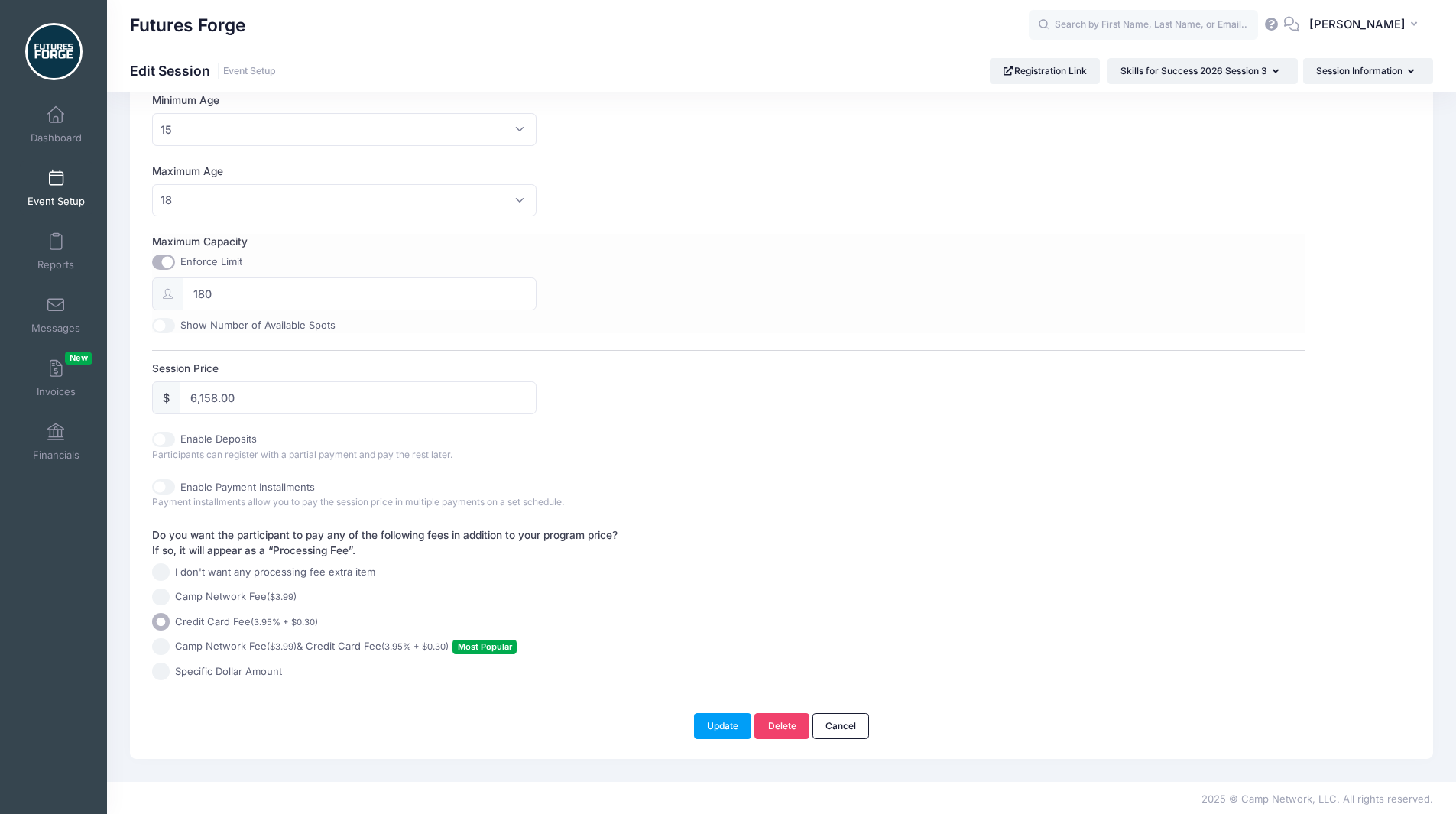
scroll to position [488, 0]
click at [163, 440] on input "Enable Deposits" at bounding box center [163, 437] width 23 height 15
checkbox input "true"
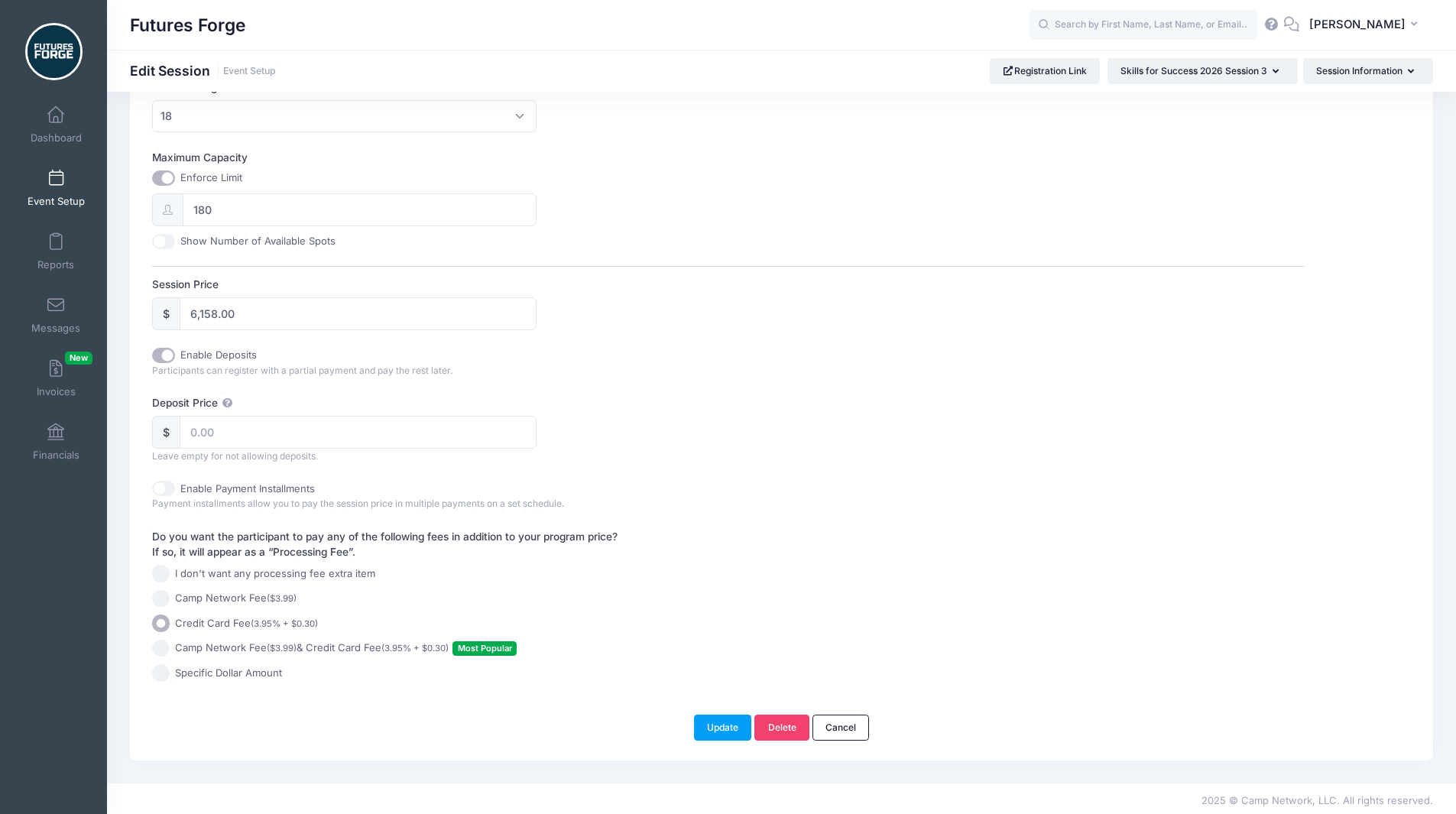
scroll to position [575, 0]
click at [209, 433] on input "Deposit Price" at bounding box center [358, 427] width 357 height 33
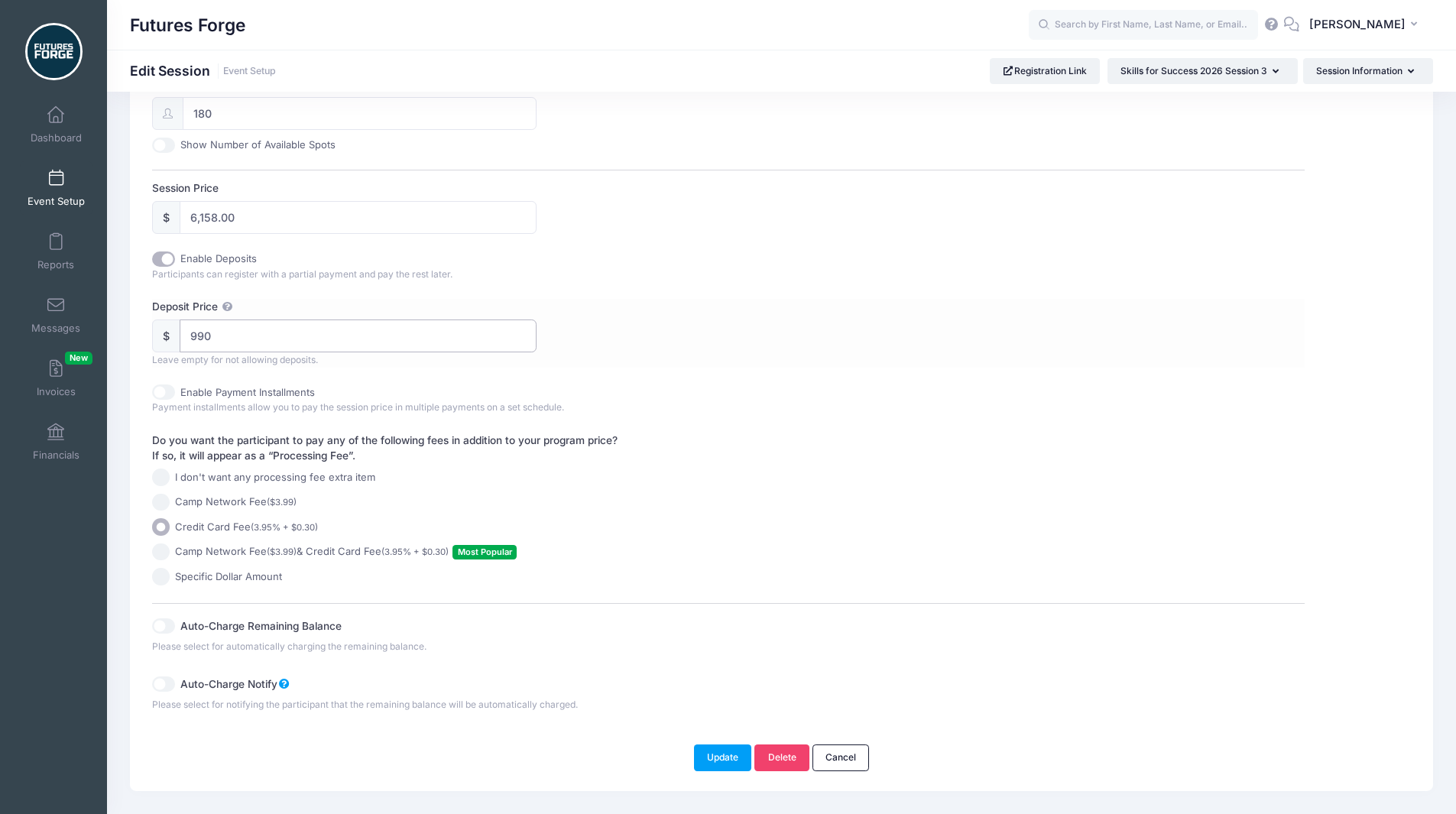
scroll to position [701, 0]
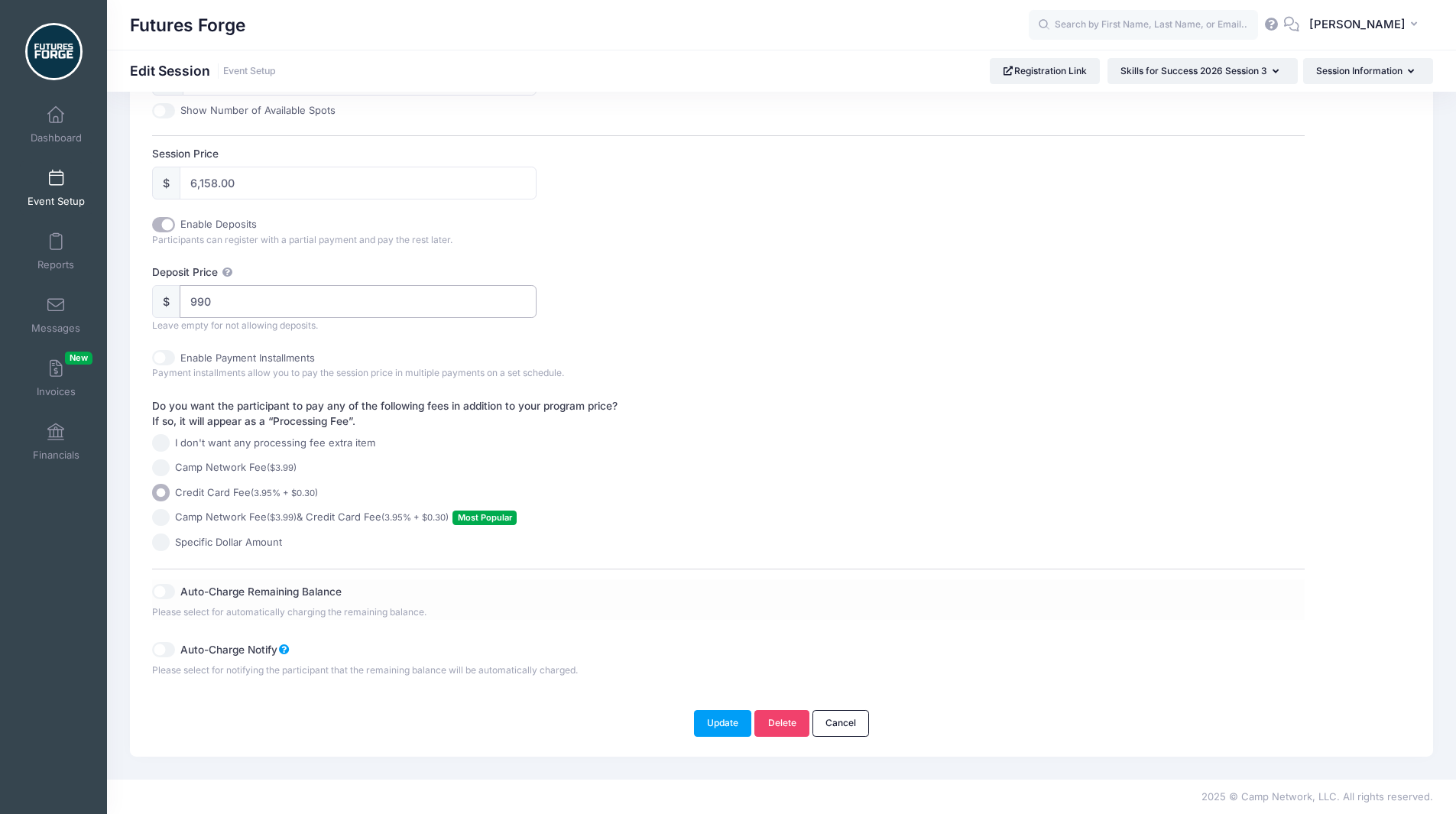
type input "990"
click at [170, 592] on input "Auto-Charge Remaining Balance" at bounding box center [163, 591] width 23 height 15
checkbox input "true"
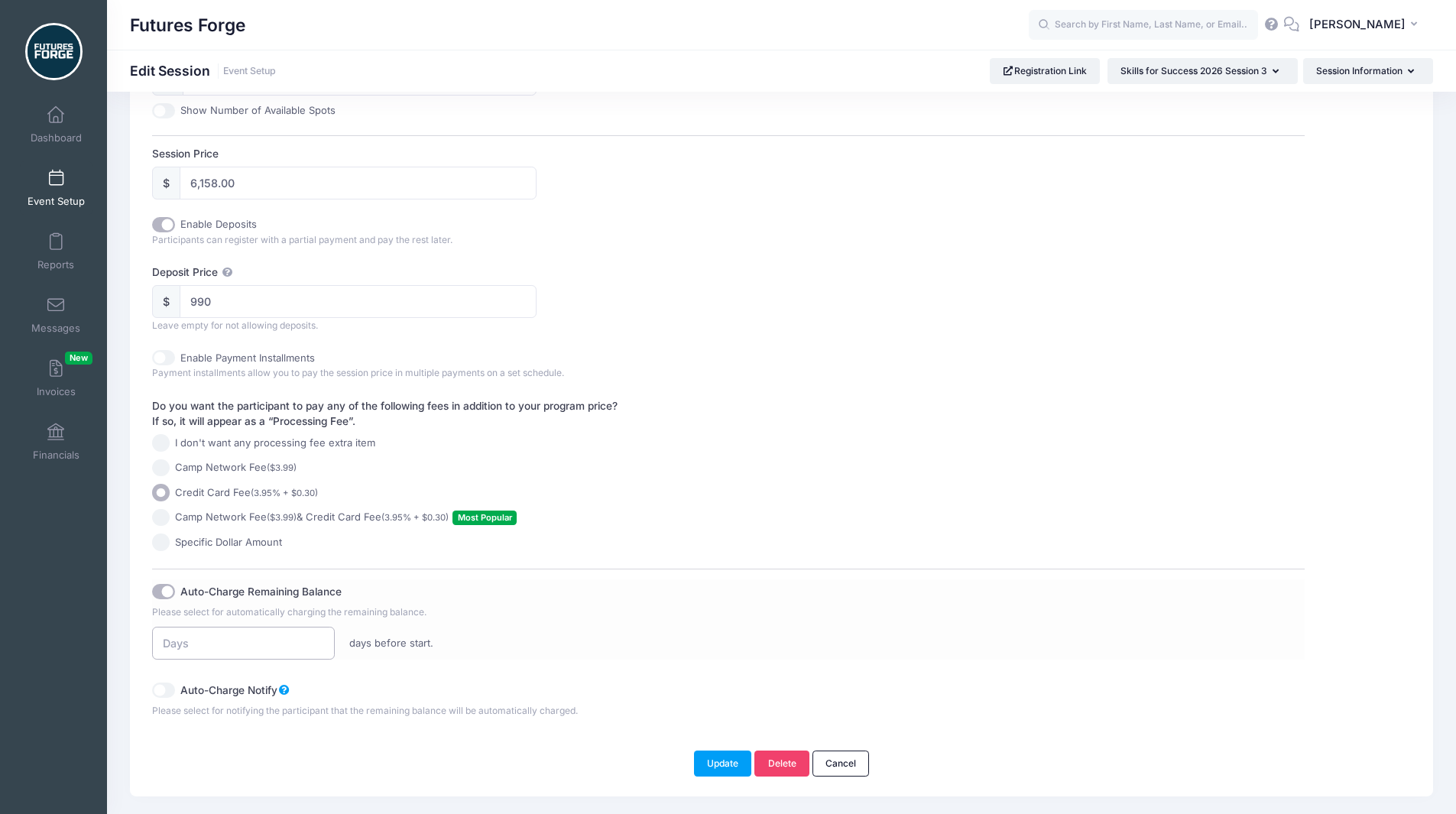
click at [258, 639] on input "number" at bounding box center [243, 642] width 182 height 33
type input "120"
click at [731, 755] on button "Update" at bounding box center [723, 763] width 58 height 26
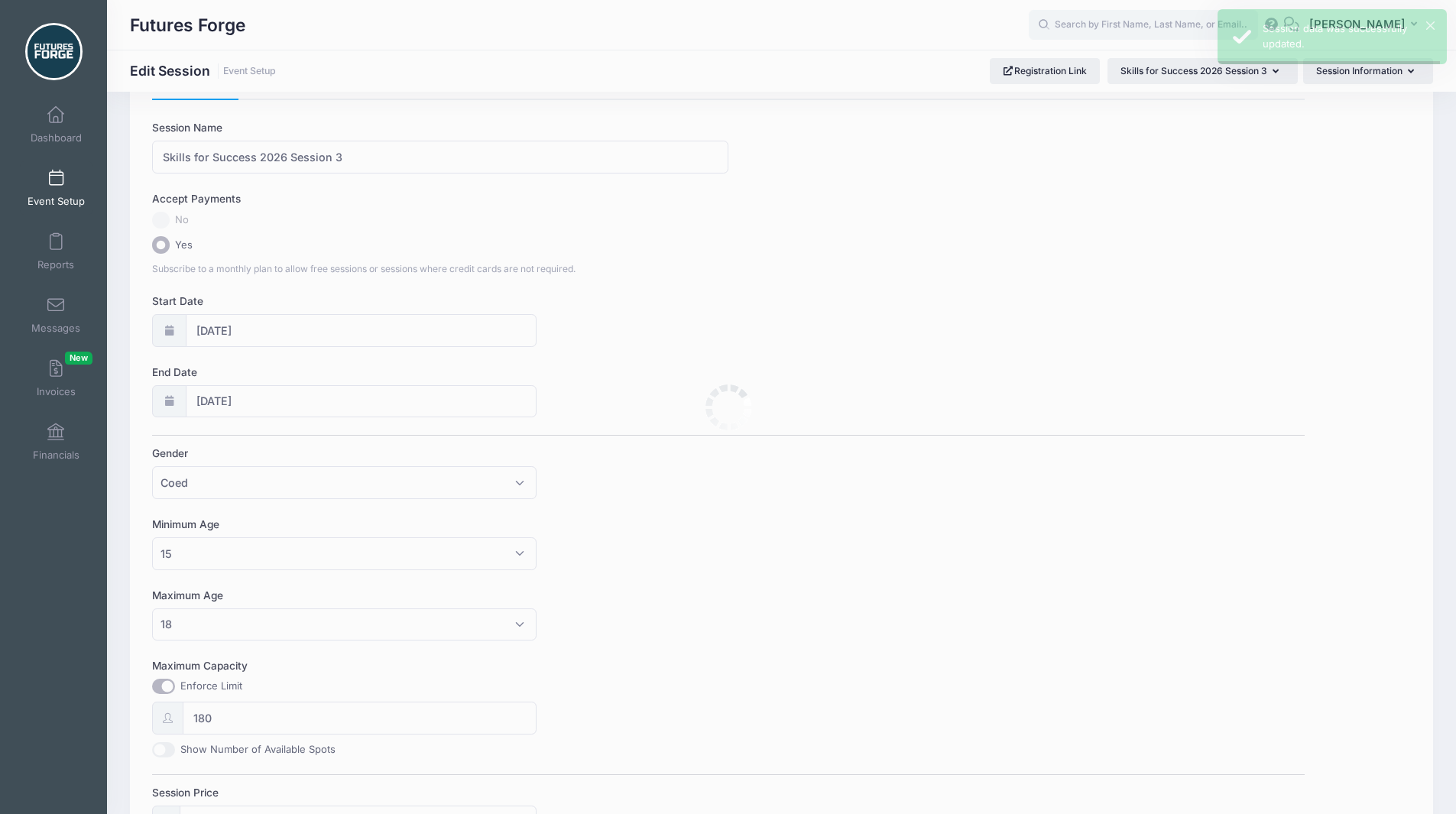
scroll to position [0, 0]
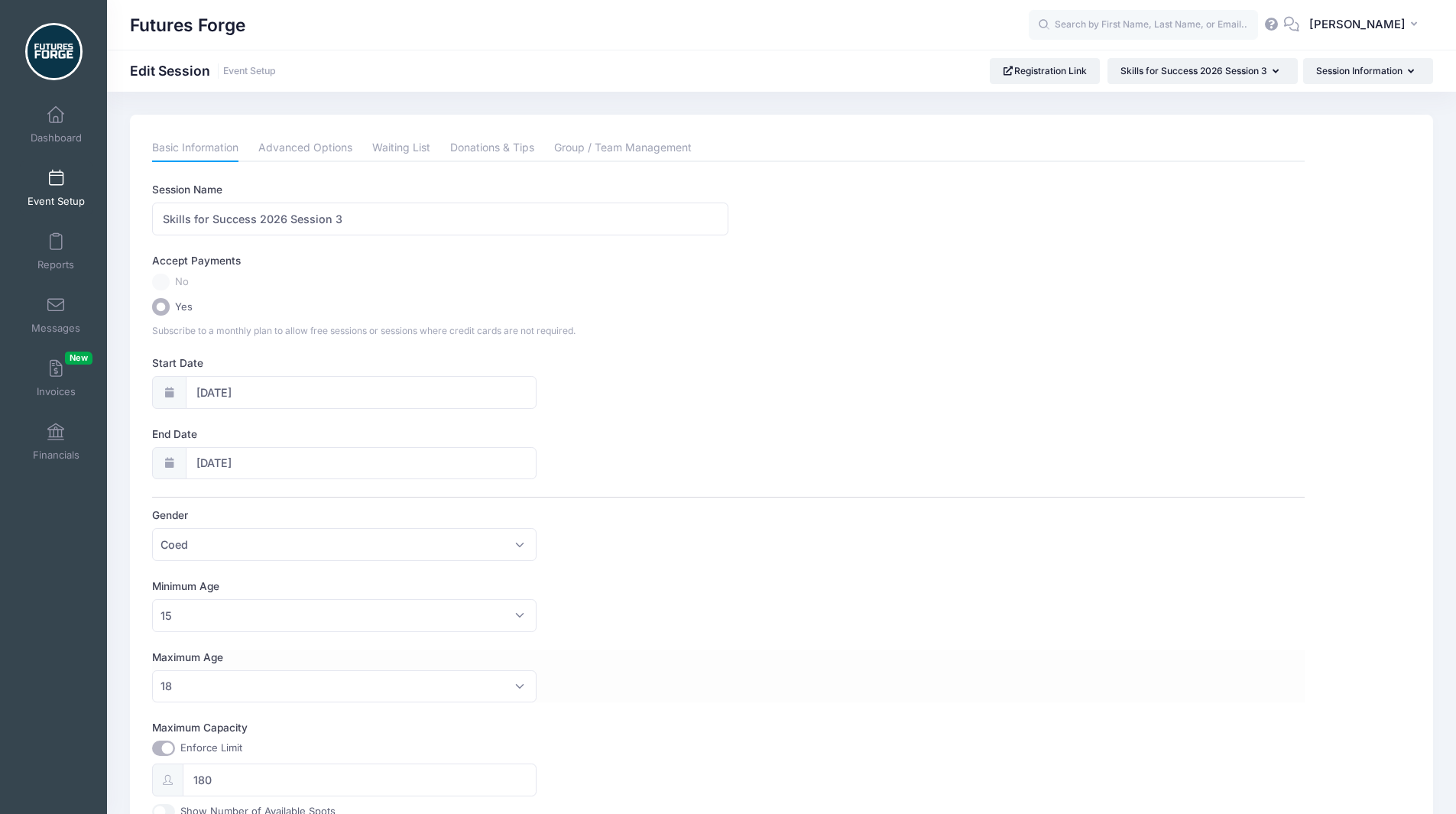
click at [982, 672] on div "Maximum Age No Maximum 1 2 3 4 5 6 7 8 9 10 11 12 13 14 15 16 17 18 19 20 21 22…" at bounding box center [728, 676] width 1152 height 53
click at [1385, 84] on button "Session Information" at bounding box center [1368, 71] width 130 height 26
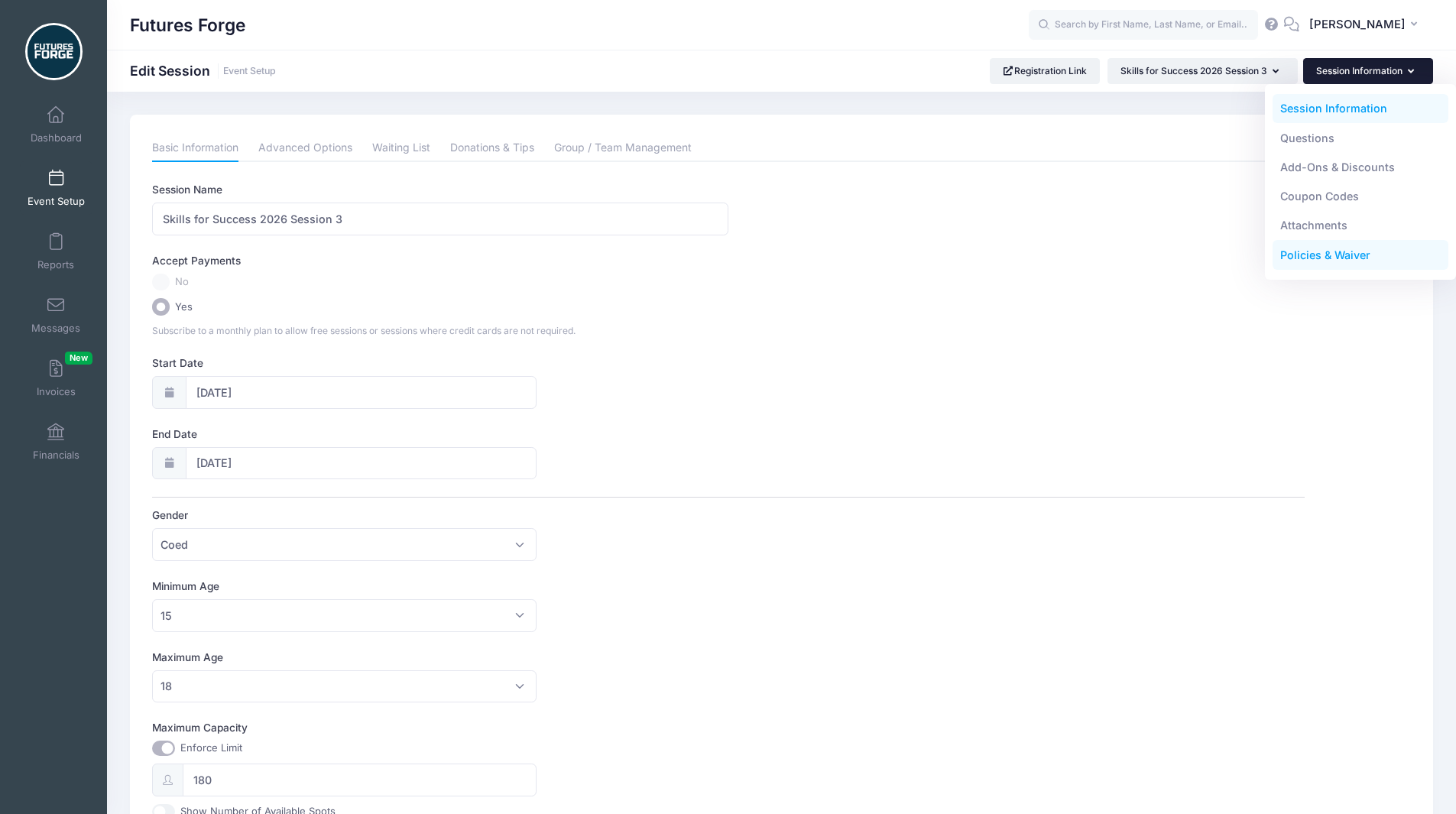
click at [1303, 250] on link "Policies & Waiver" at bounding box center [1361, 255] width 177 height 29
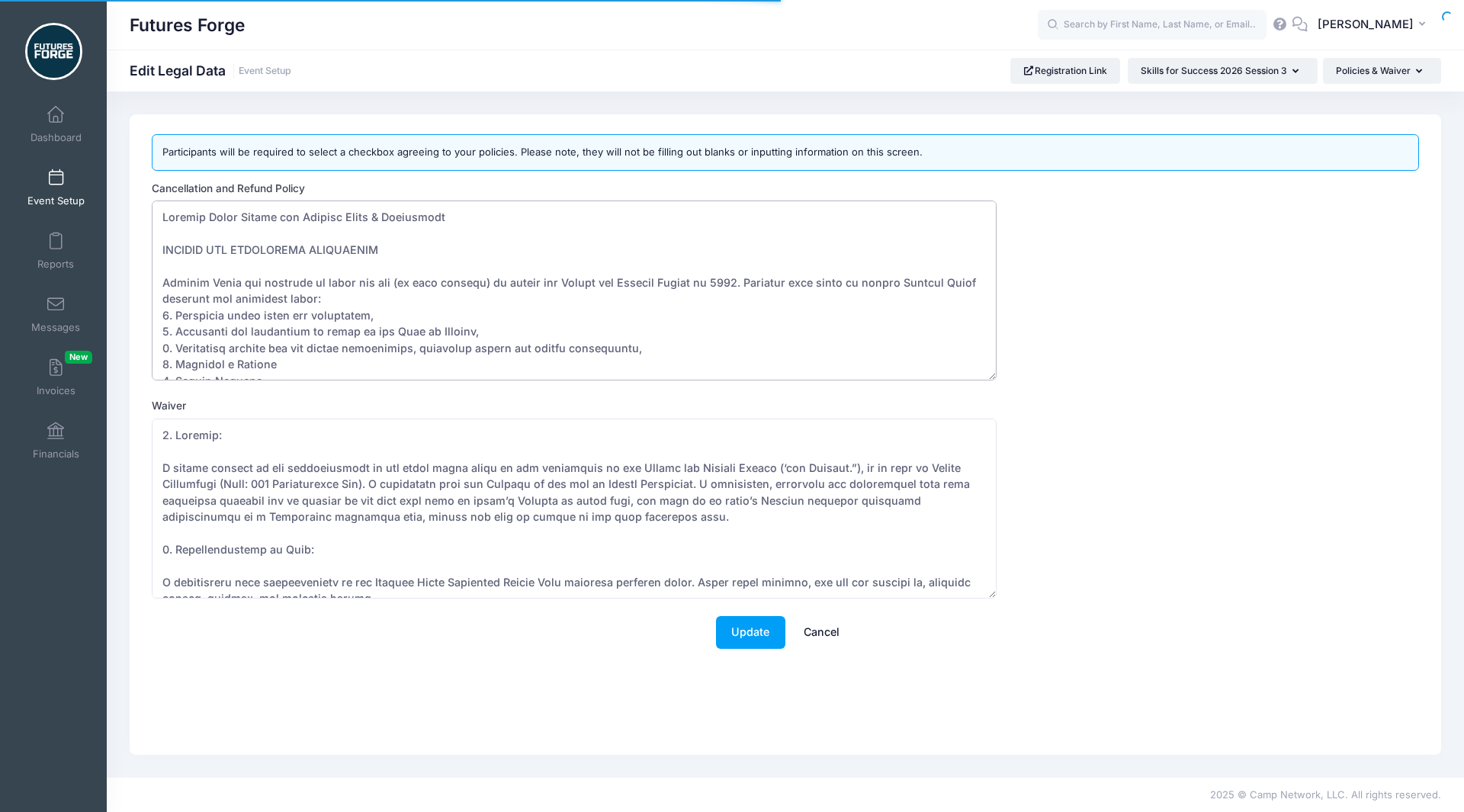
click at [365, 329] on textarea "Cancellation and Refund Policy" at bounding box center [573, 290] width 845 height 180
paste textarea "Deposit 6. Paying the remainder of Tuition at least 120 days before the Course …"
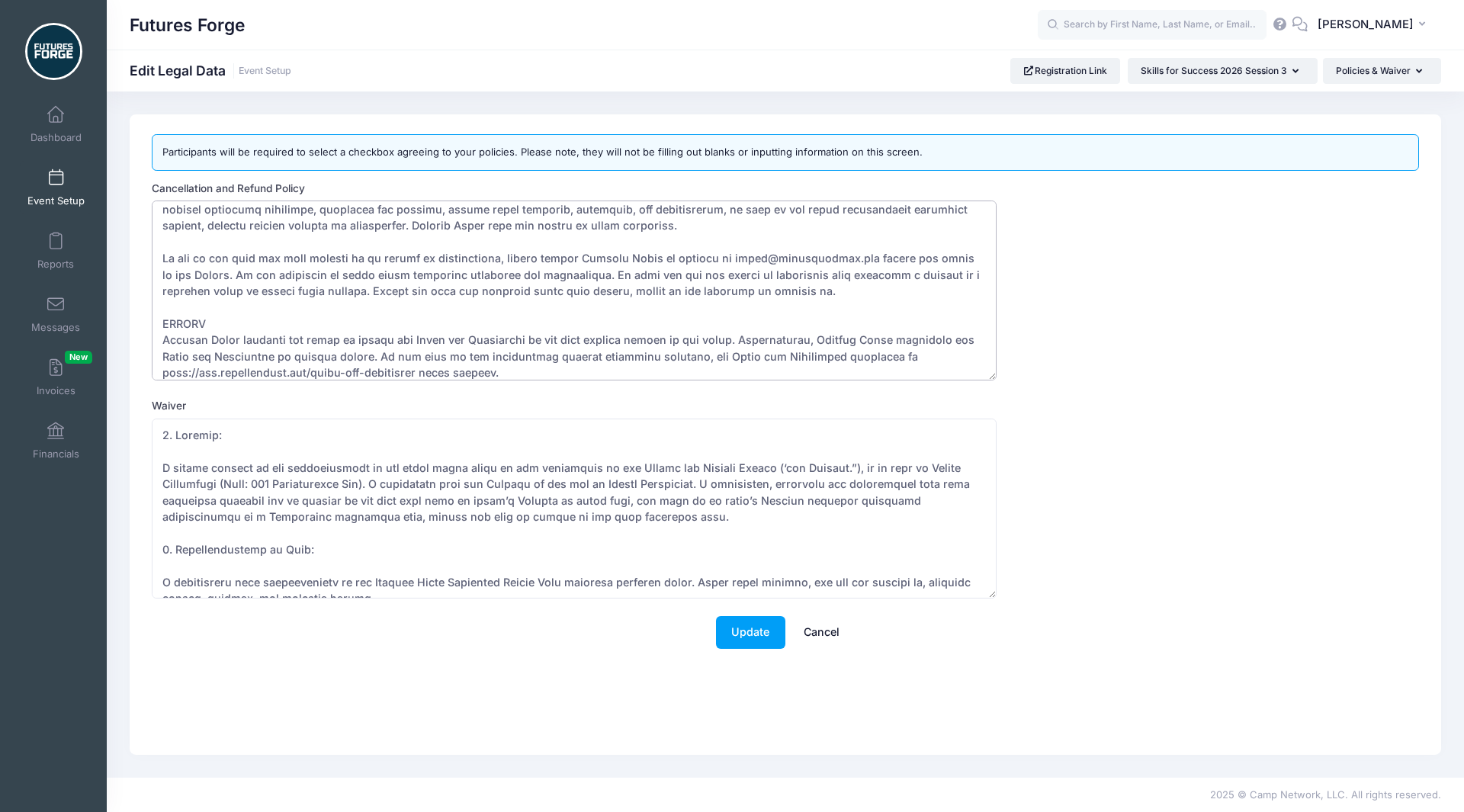
type textarea "Futures Forge Skills for Success Terms & Conditions DEPOSIT AND ACCEPTANCE GUID…"
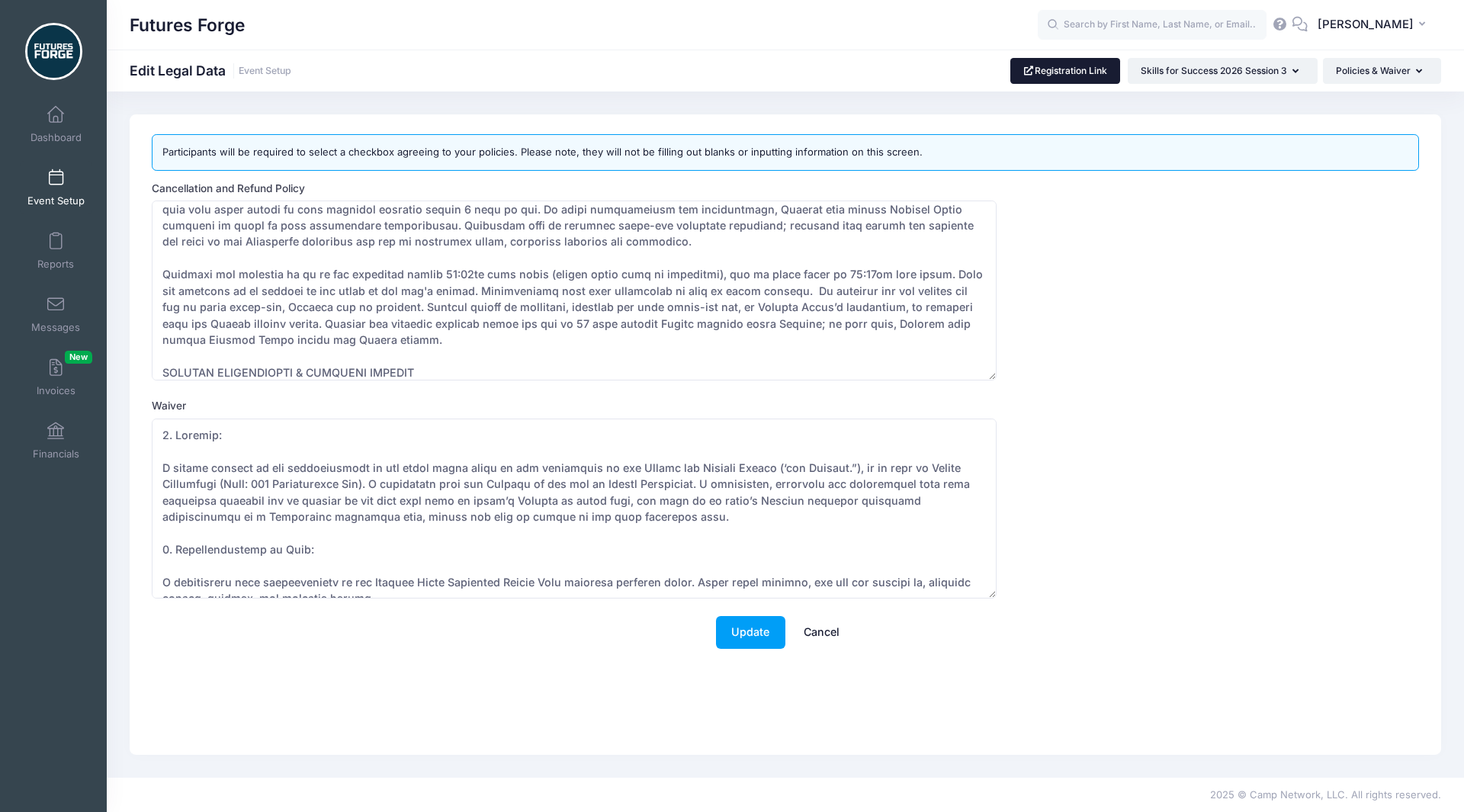
scroll to position [2002, 0]
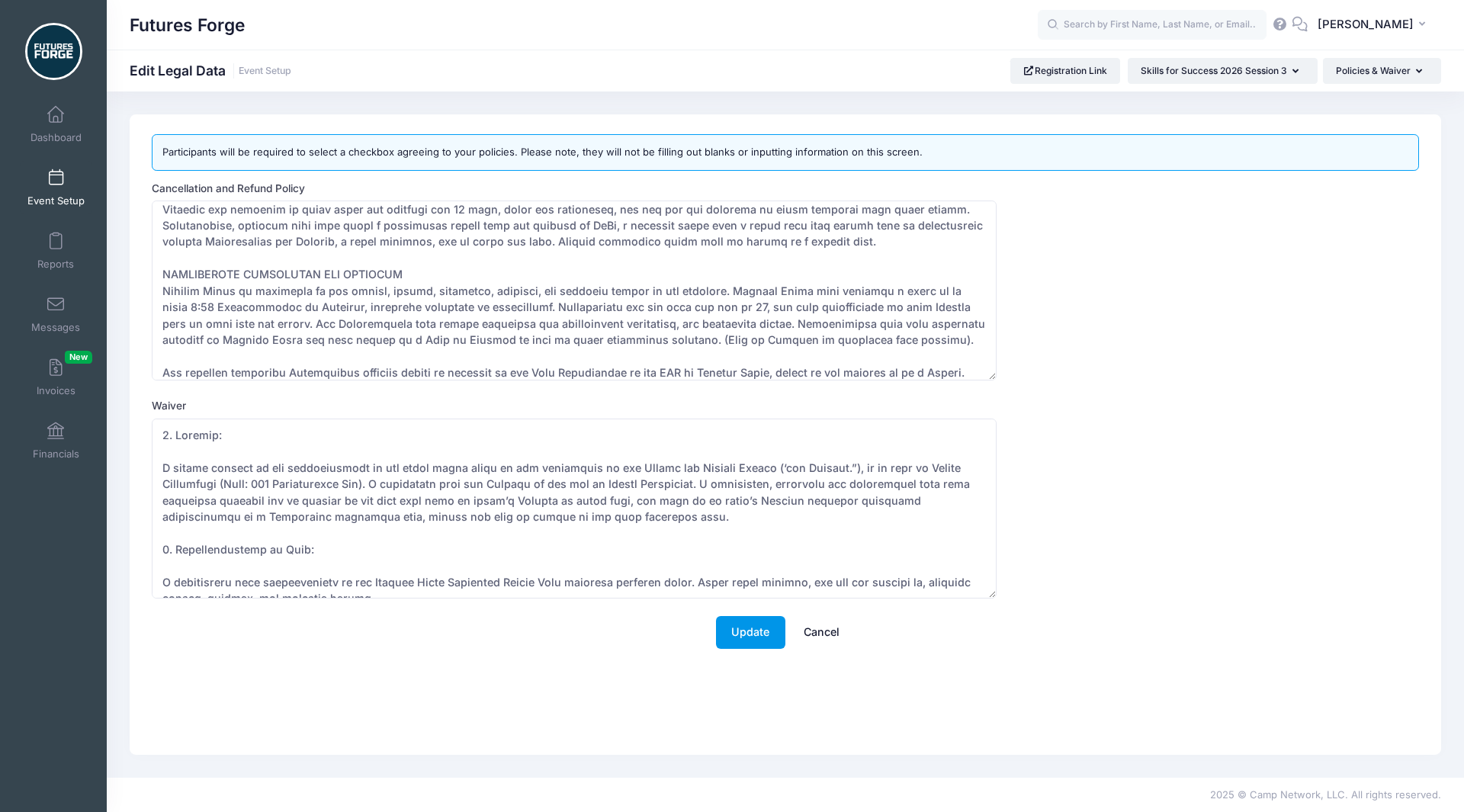
click at [727, 631] on button "Update" at bounding box center [750, 631] width 69 height 32
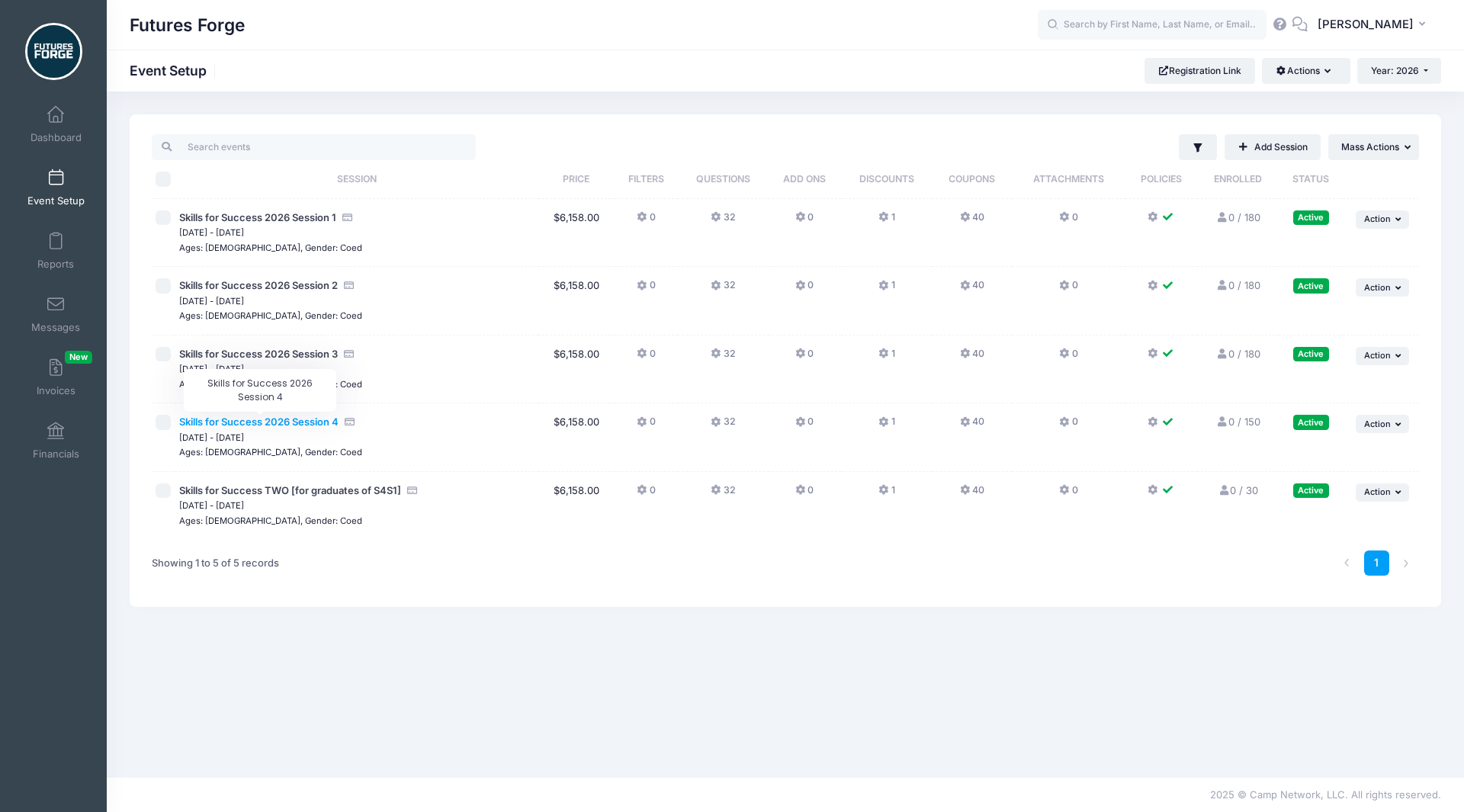
click at [311, 422] on span "Skills for Success 2026 Session 4" at bounding box center [258, 421] width 159 height 12
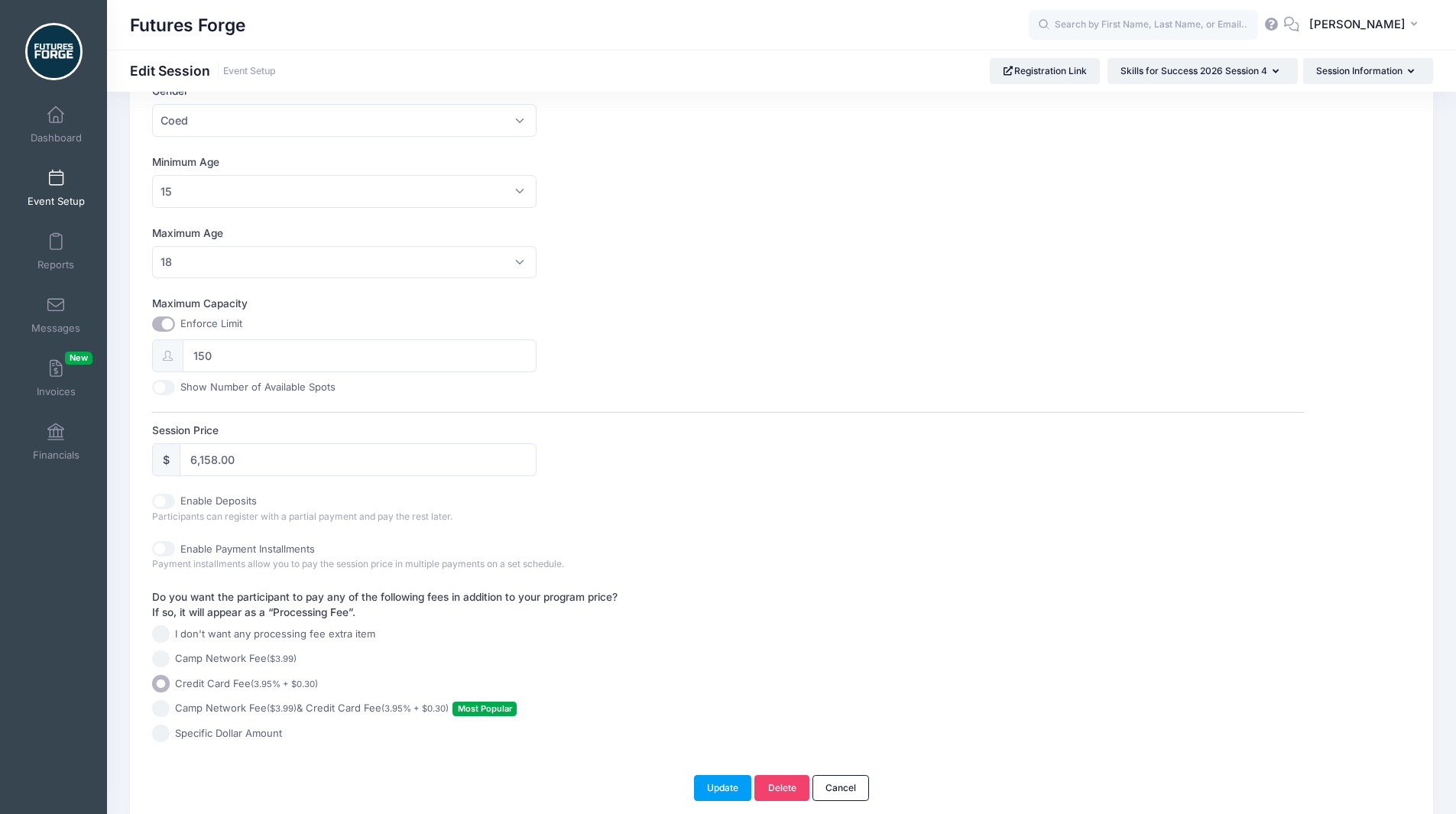
scroll to position [438, 0]
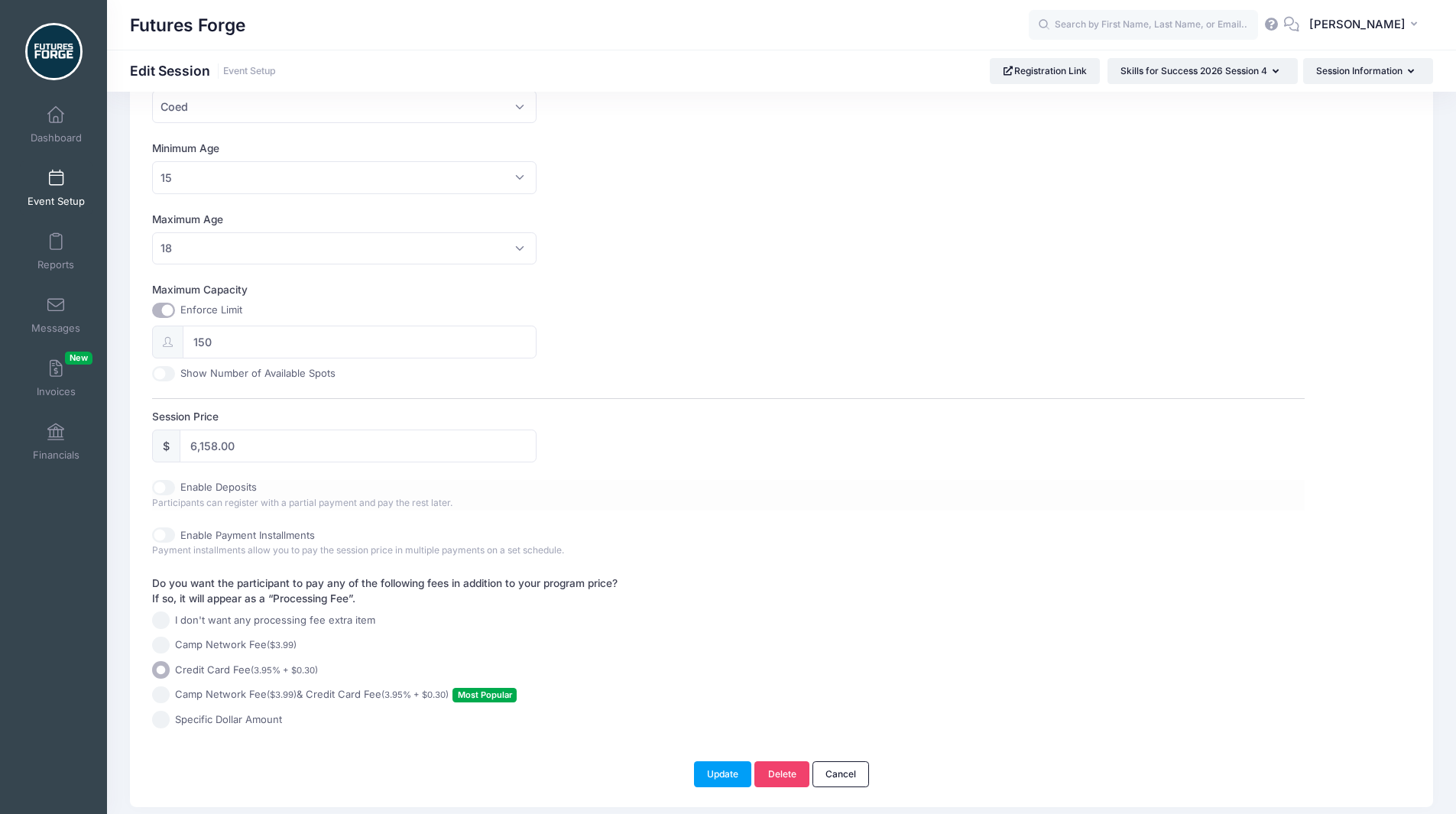
click at [169, 495] on div "Enable Deposits Participants can register with a partial payment and pay the re…" at bounding box center [440, 495] width 577 height 31
click at [156, 490] on input "Enable Deposits" at bounding box center [163, 487] width 23 height 15
checkbox input "true"
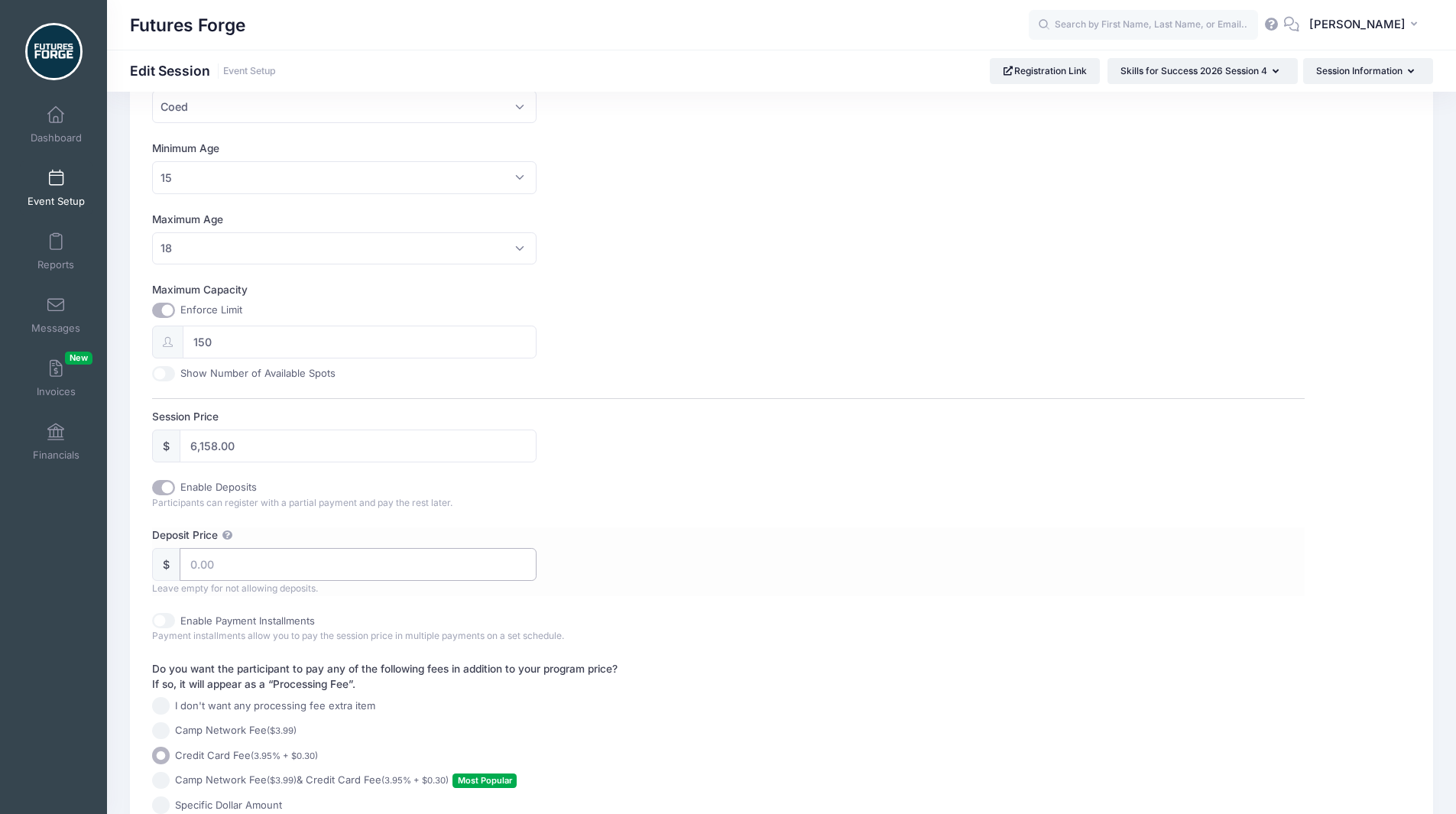
click at [195, 569] on input "Deposit Price" at bounding box center [358, 564] width 357 height 33
type input "990"
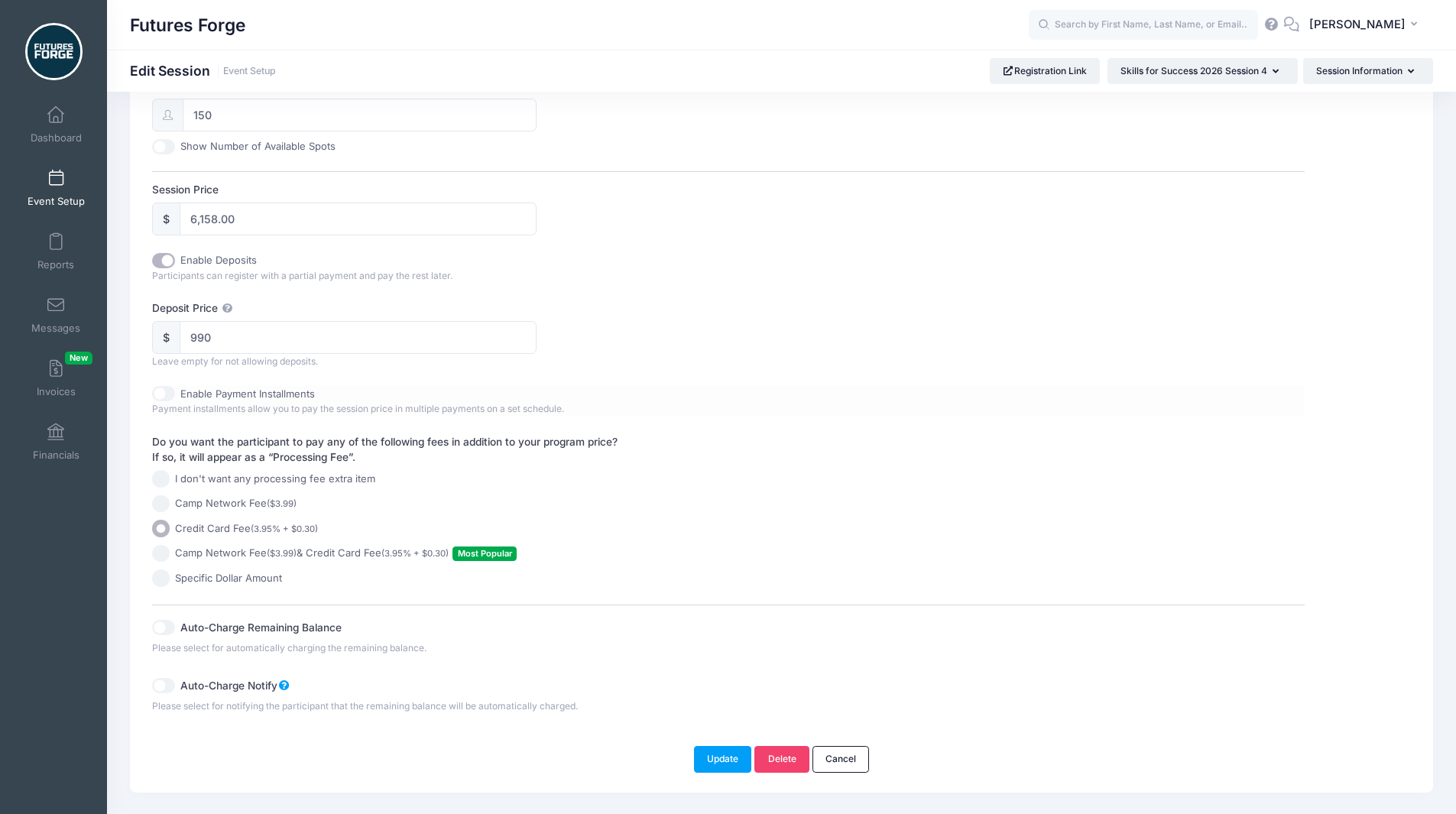
scroll to position [701, 0]
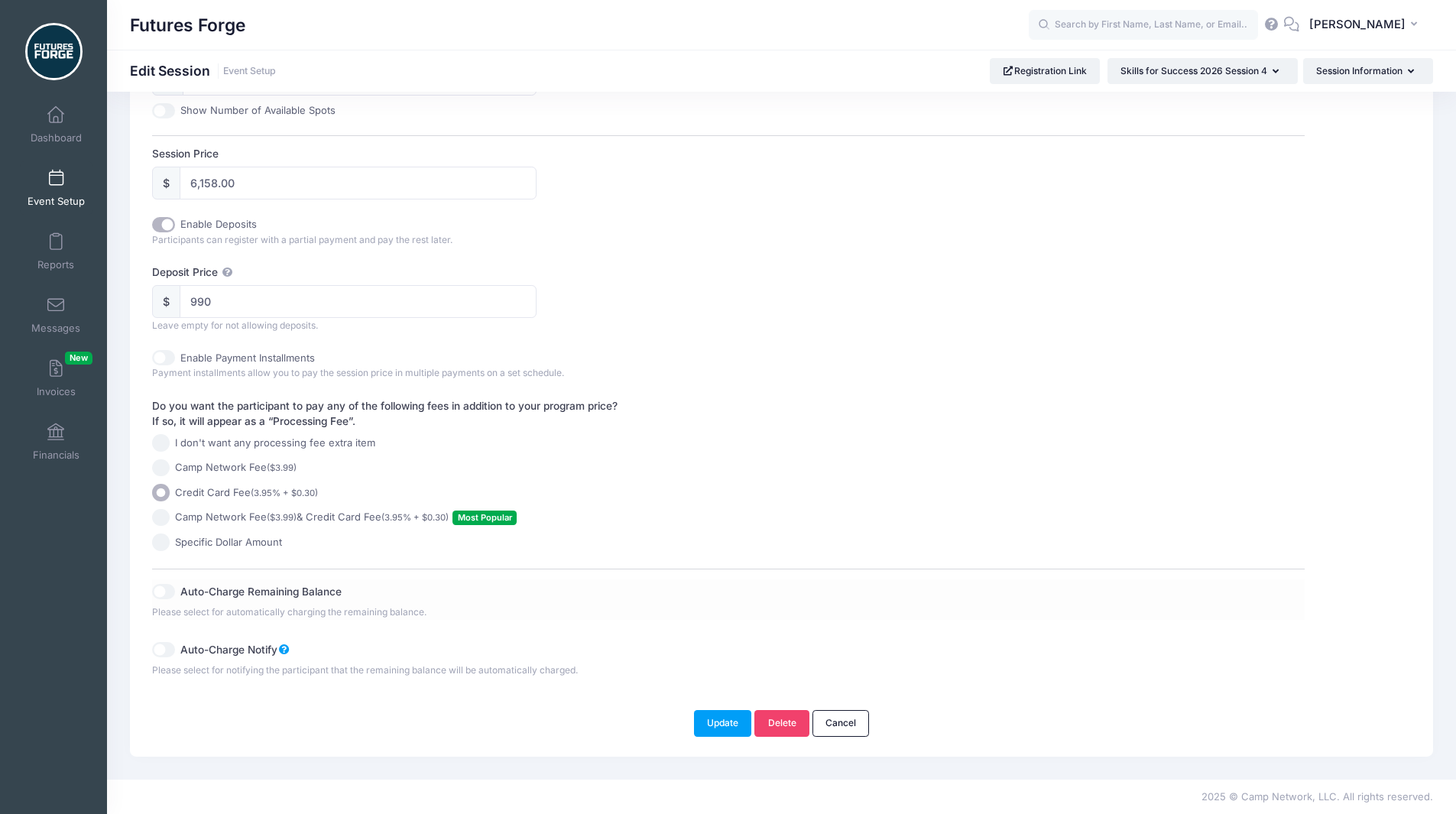
click at [166, 585] on input "Auto-Charge Remaining Balance" at bounding box center [163, 591] width 23 height 15
checkbox input "true"
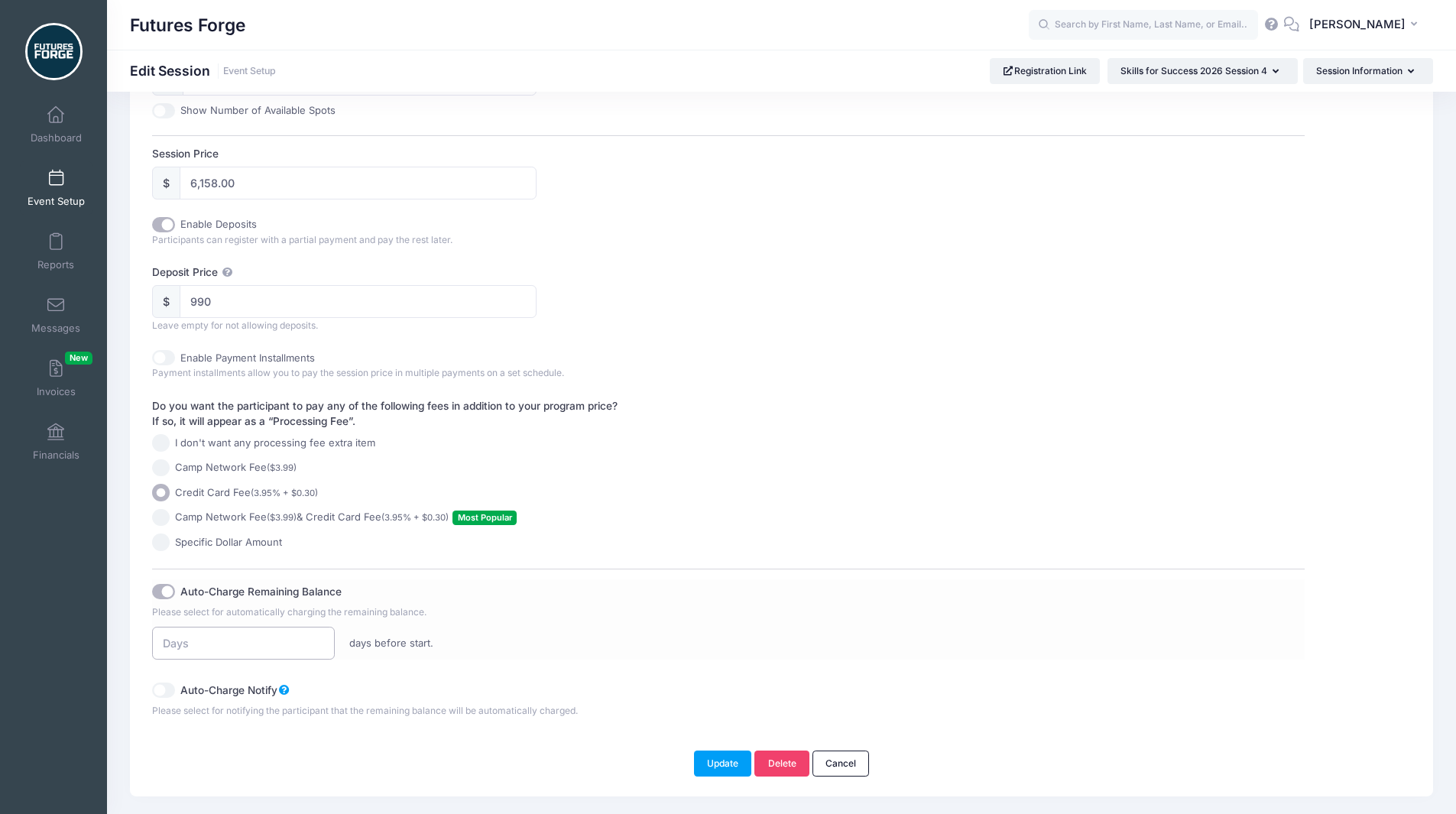
click at [224, 641] on input "number" at bounding box center [243, 642] width 182 height 33
type input "120"
click at [720, 751] on button "Update" at bounding box center [723, 763] width 58 height 26
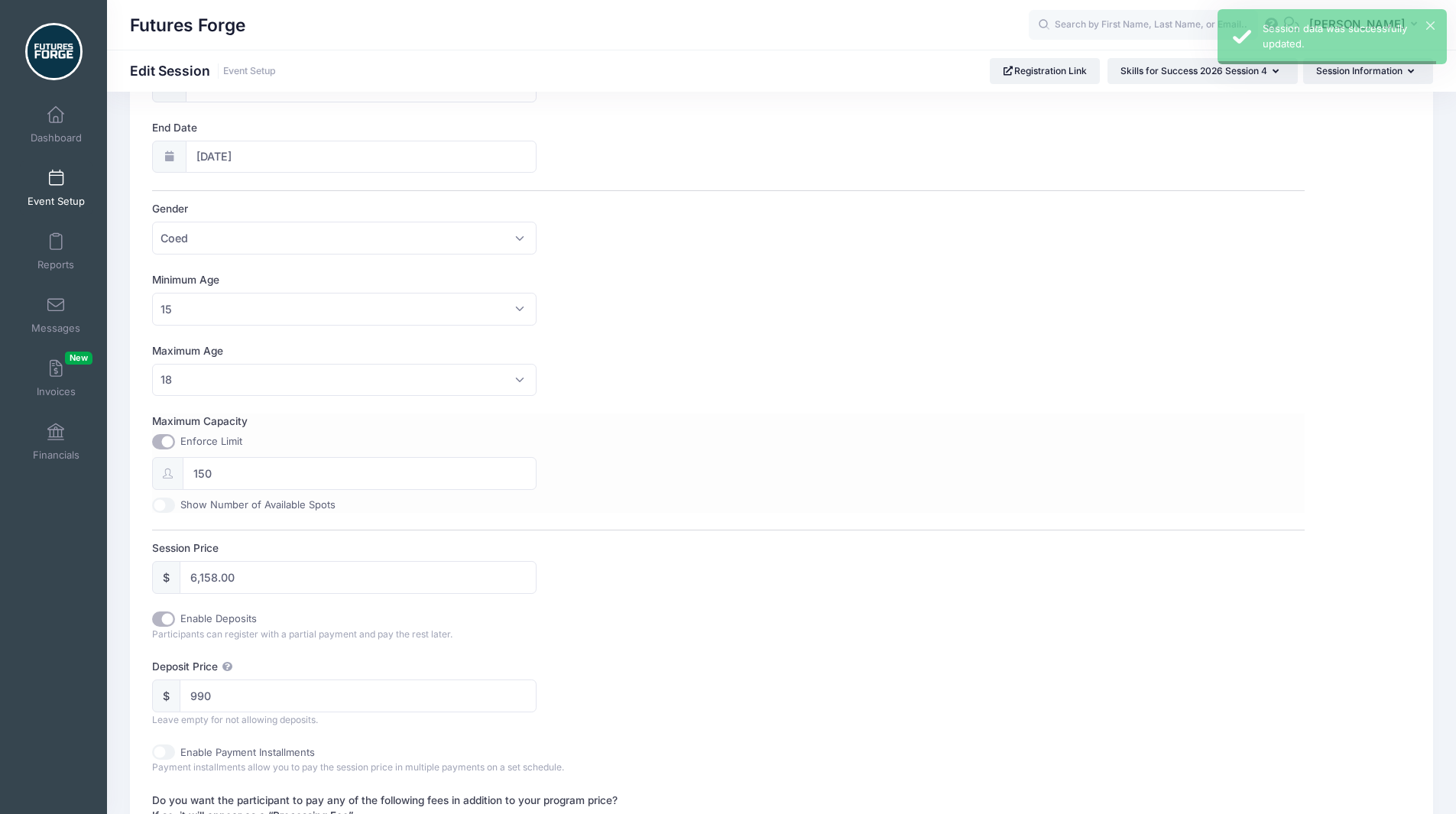
scroll to position [0, 0]
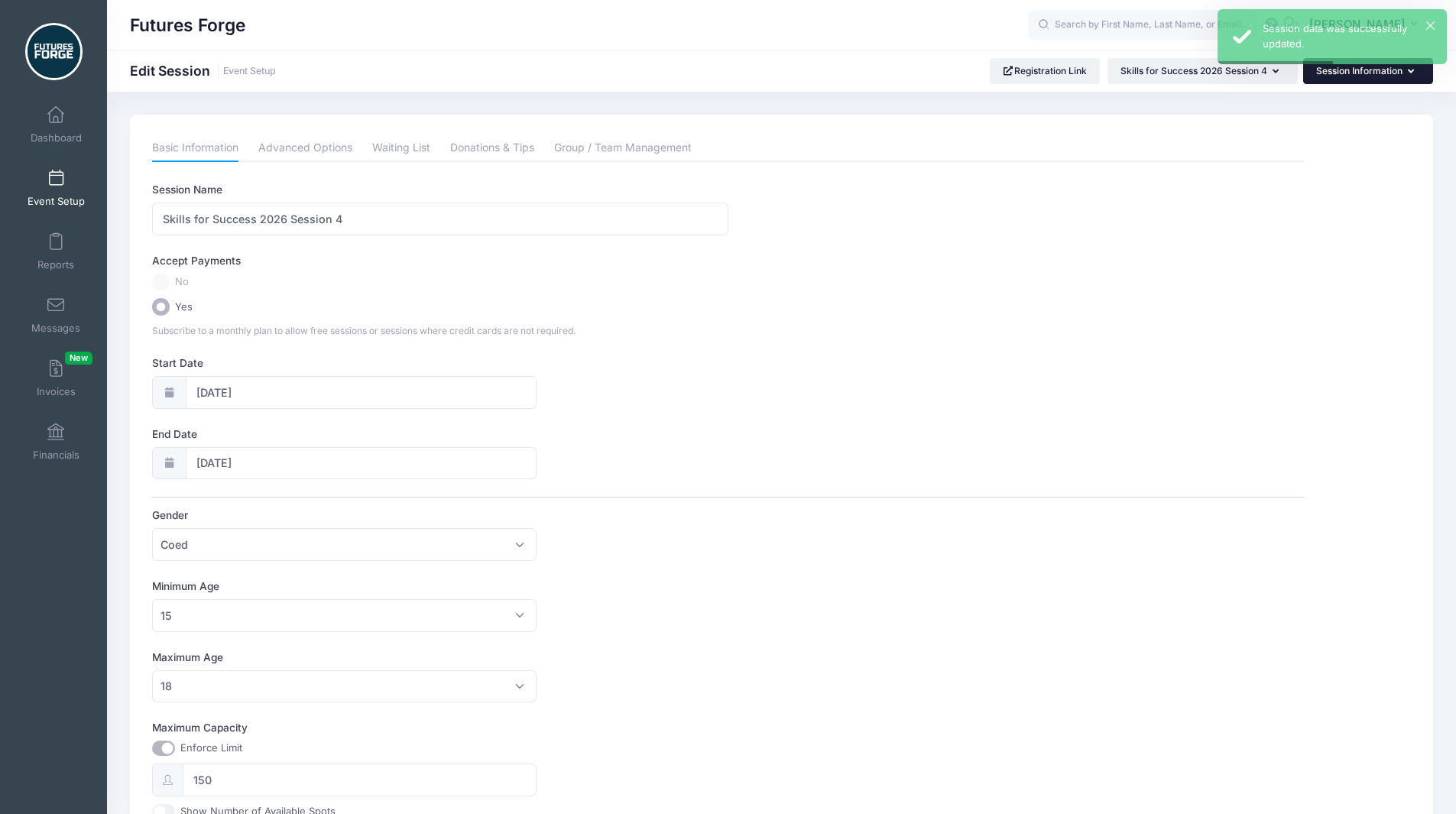
click at [1336, 77] on button "Session Information" at bounding box center [1368, 71] width 130 height 26
click at [1300, 249] on link "Policies & Waiver" at bounding box center [1361, 255] width 177 height 29
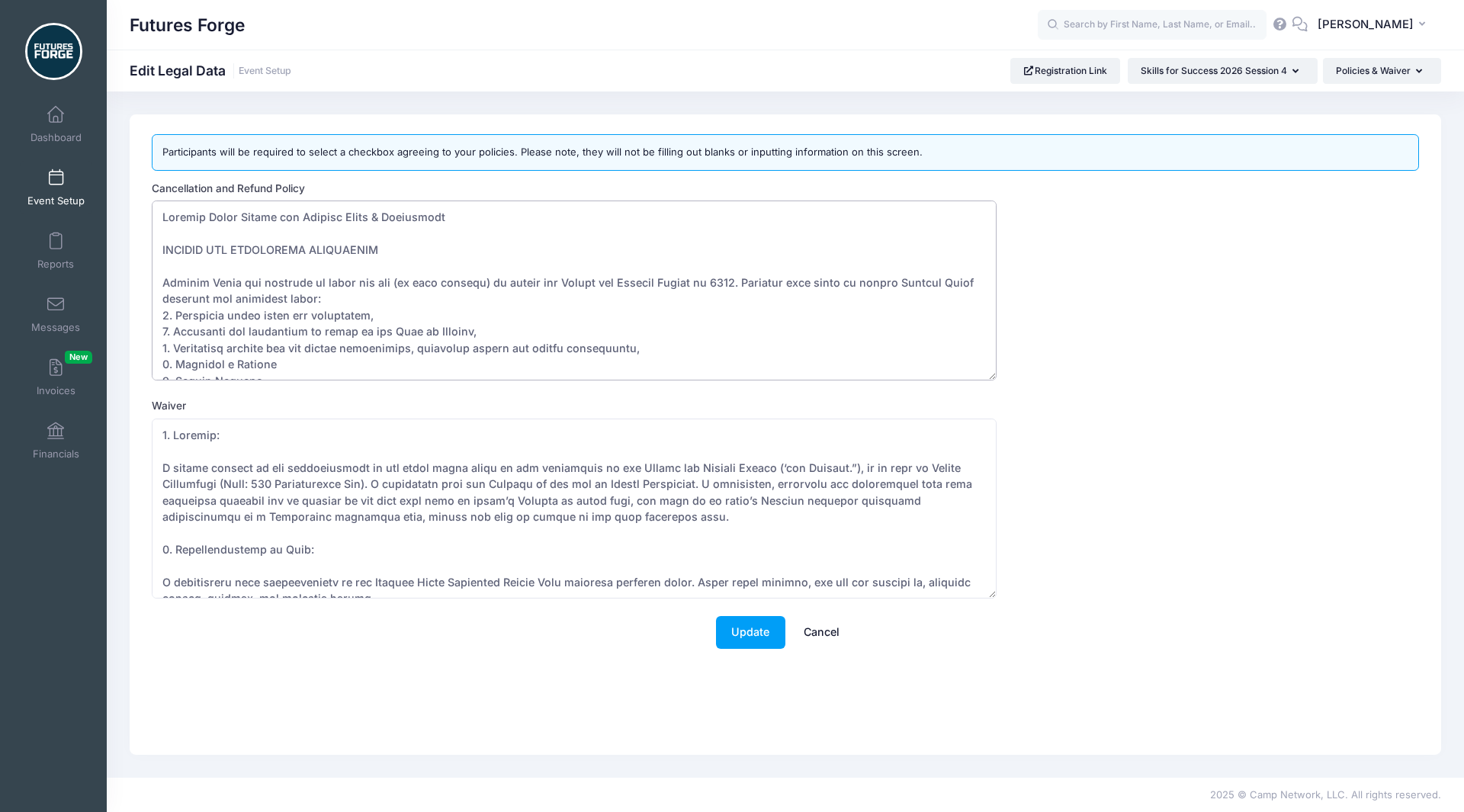
click at [337, 320] on textarea "Cancellation and Refund Policy" at bounding box center [573, 290] width 845 height 180
paste textarea "Deposit 6. Paying the remainder of Tuition at least 120 days before the Course …"
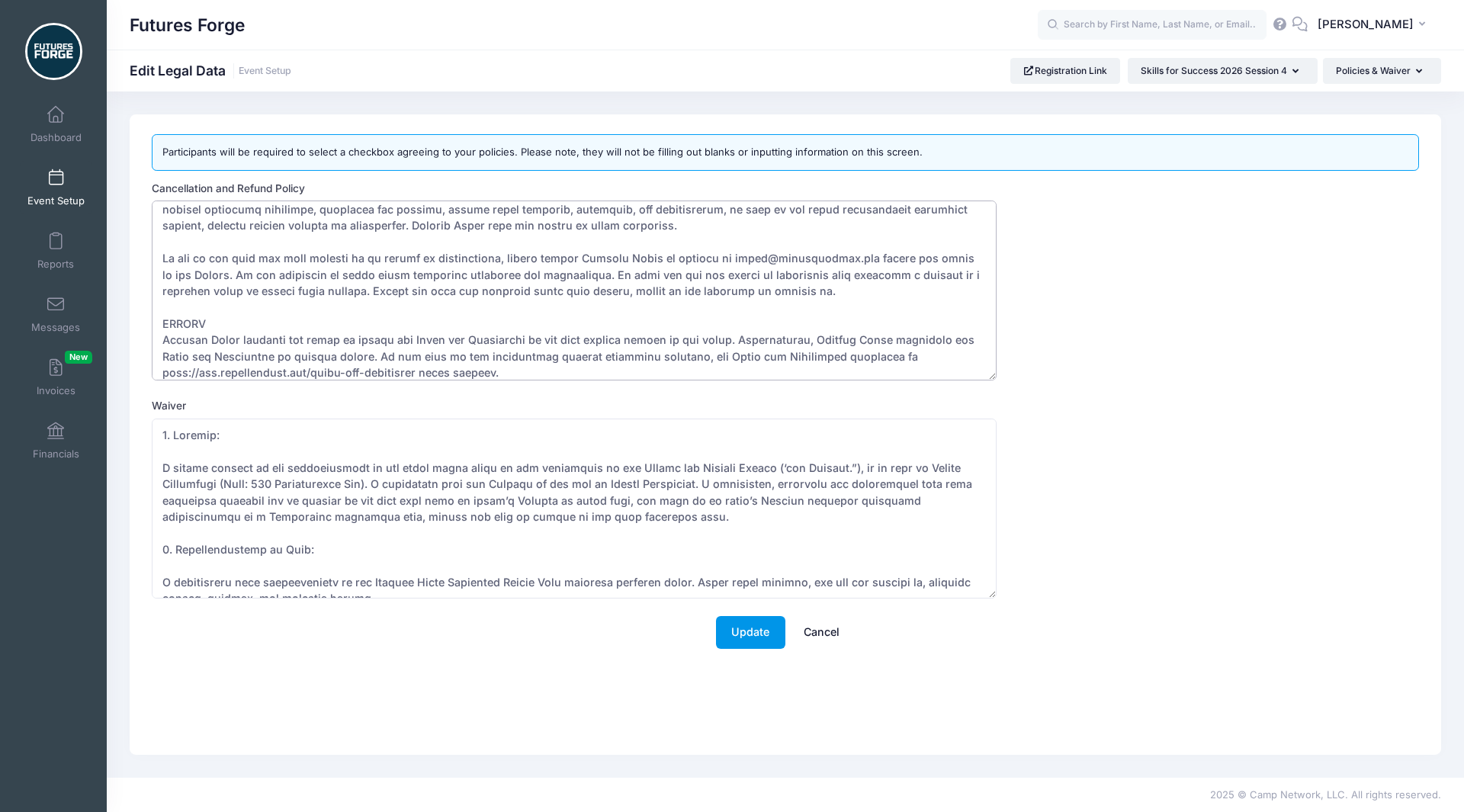
type textarea "Futures Forge Skills for Success Terms & Conditions DEPOSIT AND ACCEPTANCE GUID…"
click at [748, 626] on button "Update" at bounding box center [750, 631] width 69 height 32
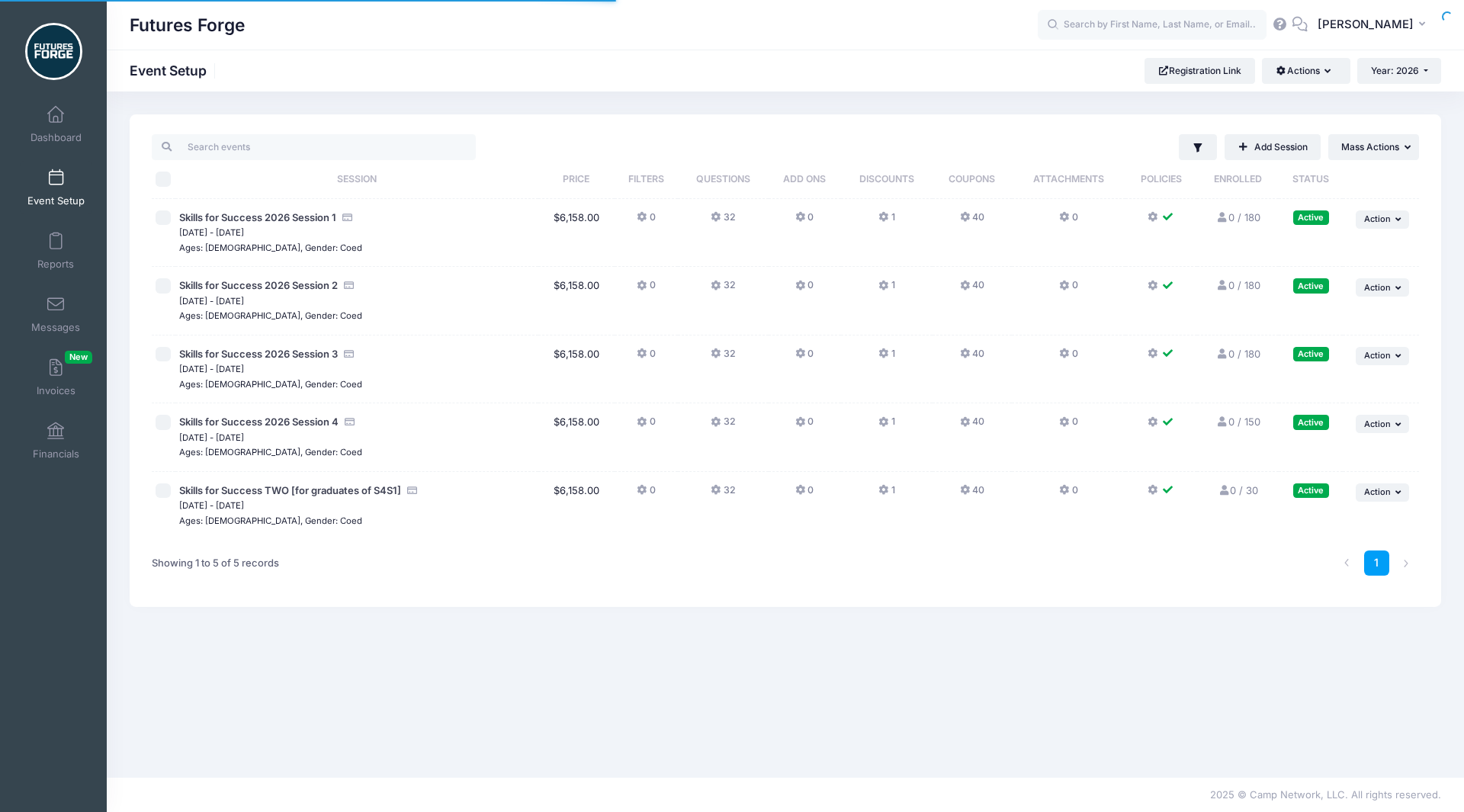
click at [957, 811] on div "2025 © Camp Network, LLC. All rights reserved." at bounding box center [785, 795] width 1357 height 35
click at [1023, 727] on div "Filter Filter Options Show: Active Live Completed ..." at bounding box center [785, 434] width 1357 height 641
click at [385, 493] on span "Skills for Success TWO [for graduates of S4S1]" at bounding box center [290, 490] width 222 height 12
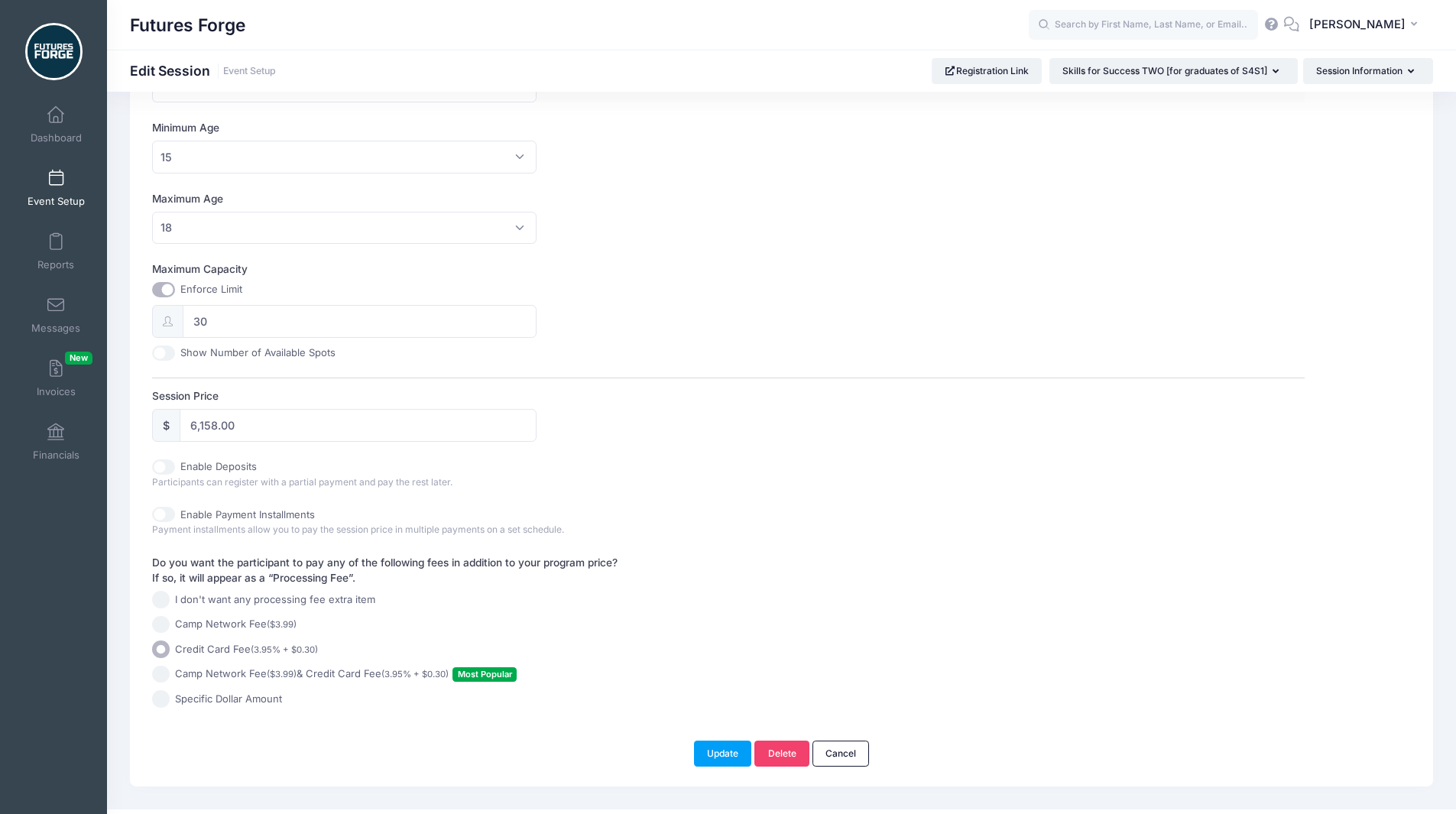
scroll to position [464, 0]
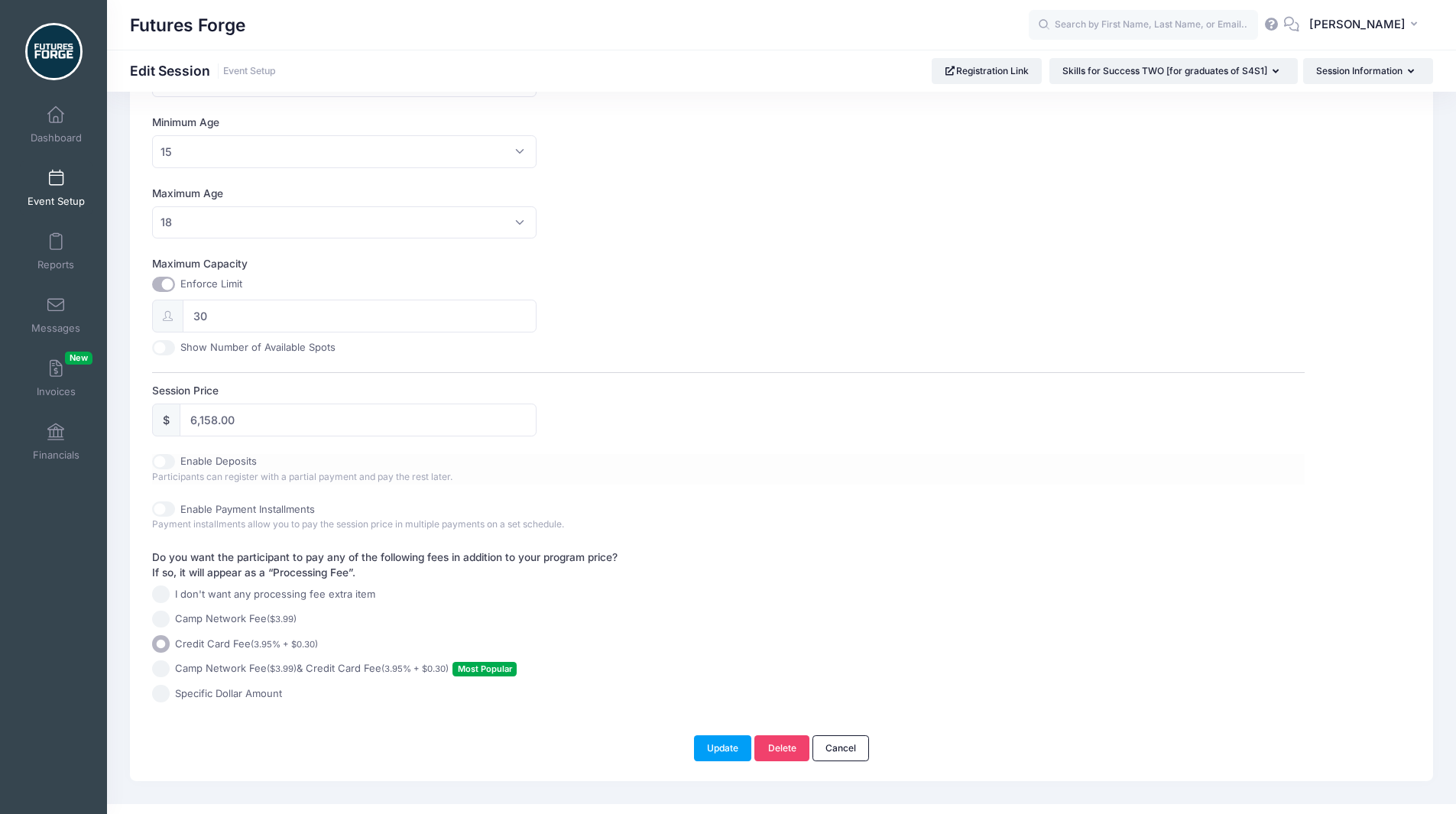
click at [166, 468] on input "Enable Deposits" at bounding box center [163, 461] width 23 height 15
checkbox input "true"
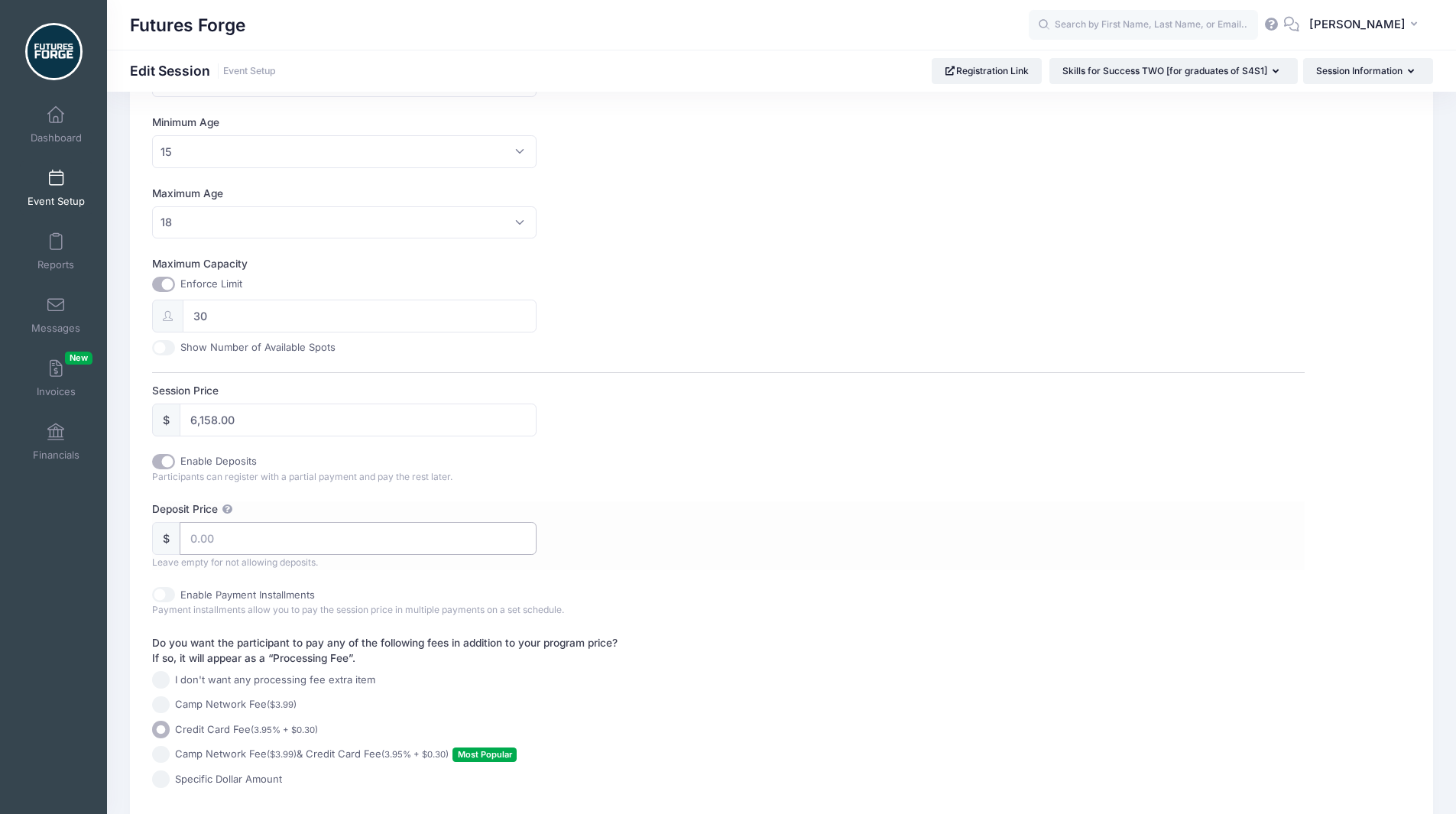
click at [205, 552] on input "Deposit Price" at bounding box center [358, 538] width 357 height 33
type input "990"
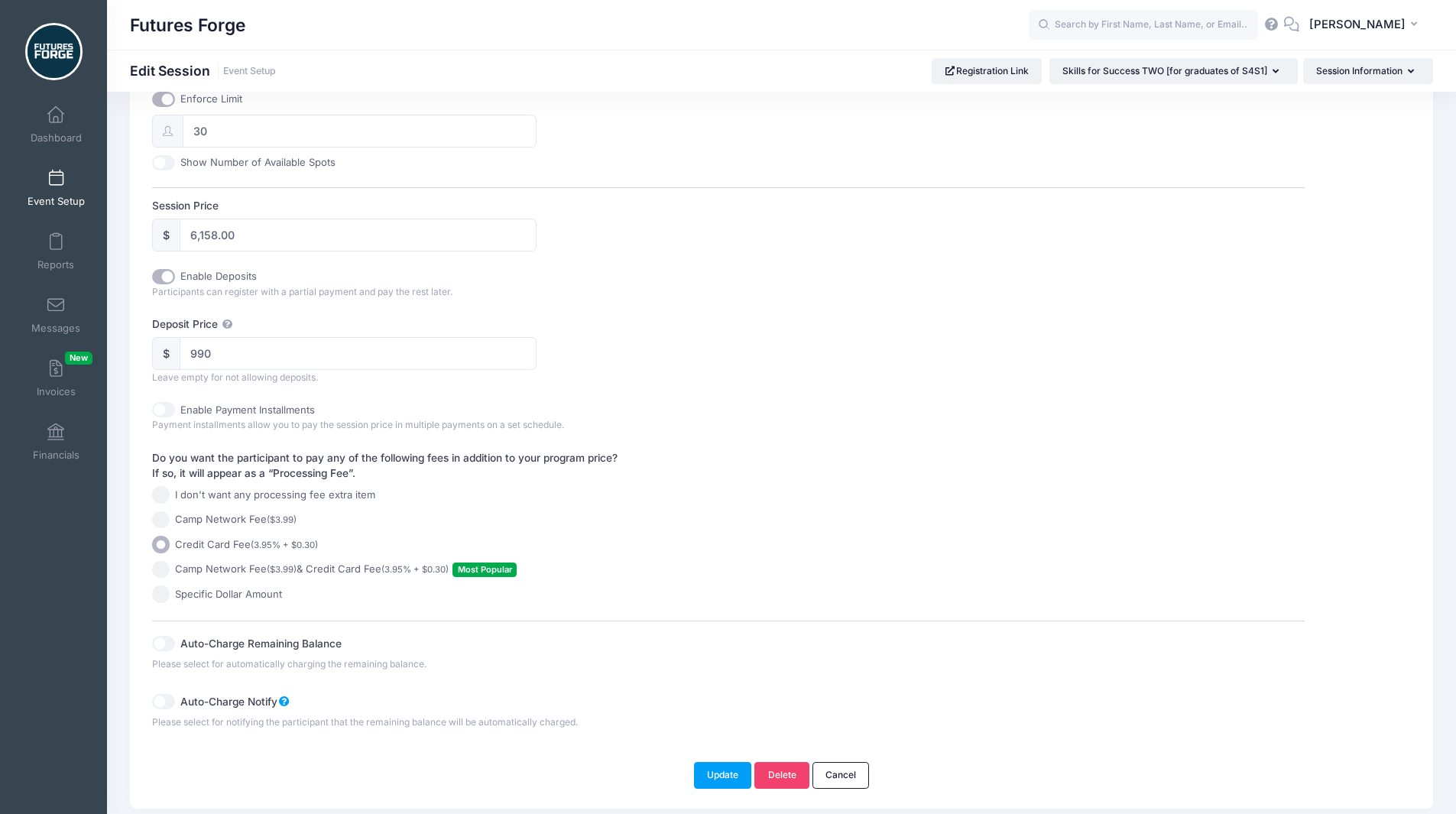
scroll to position [701, 0]
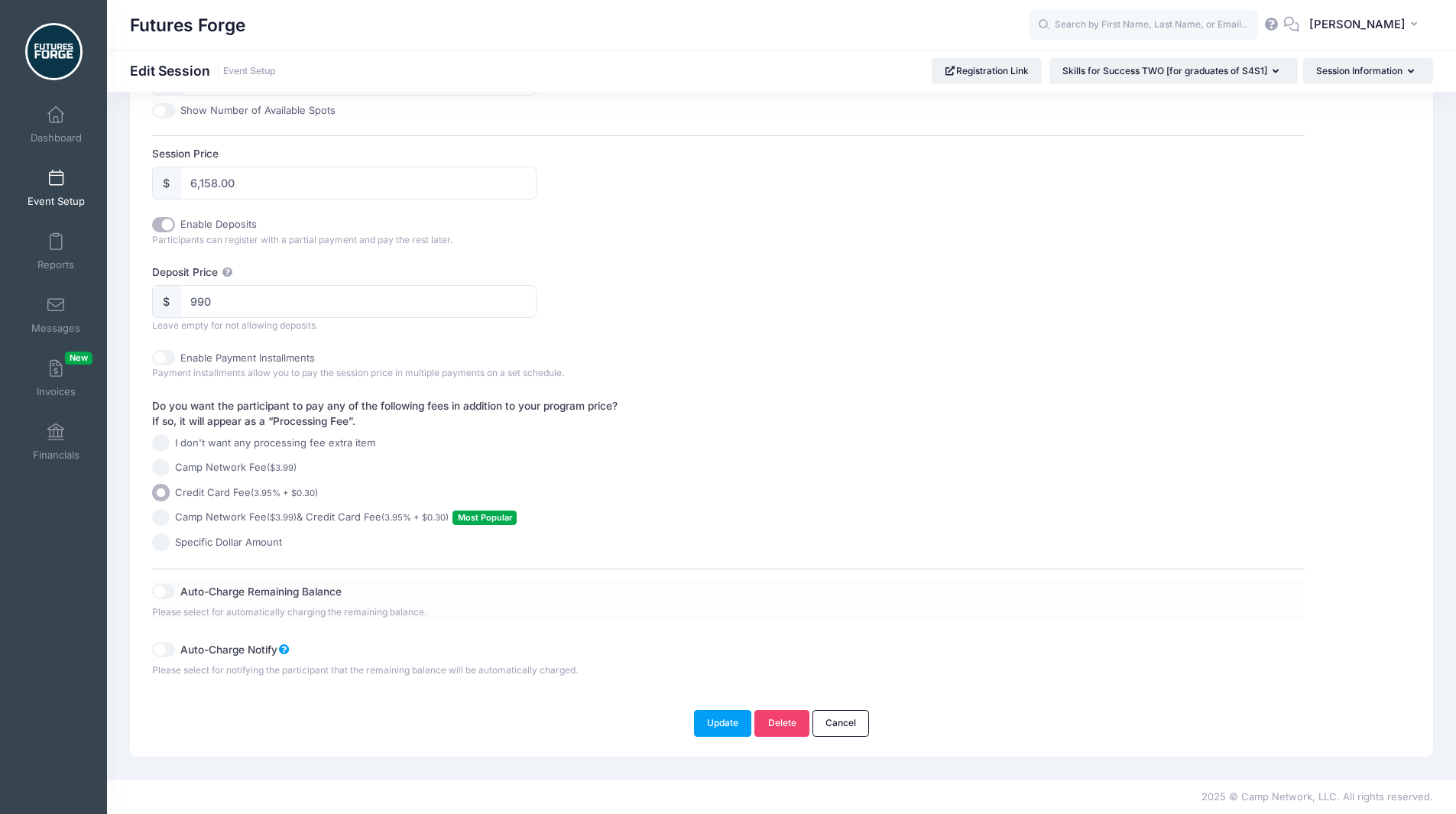
click at [169, 594] on input "Auto-Charge Remaining Balance" at bounding box center [163, 591] width 23 height 15
checkbox input "true"
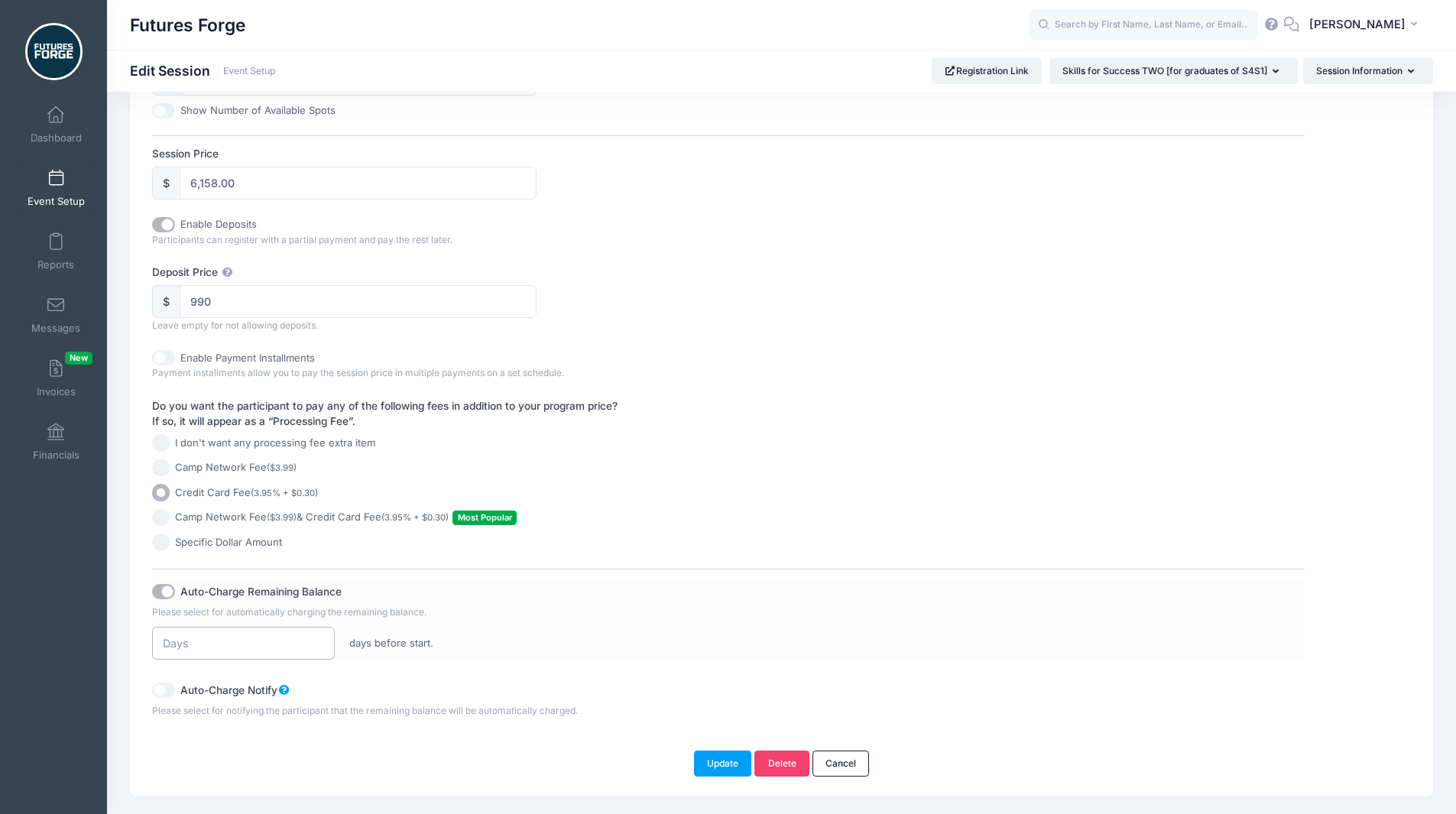
click at [244, 650] on input "number" at bounding box center [243, 642] width 182 height 33
type input "120"
click at [728, 760] on button "Update" at bounding box center [723, 763] width 58 height 26
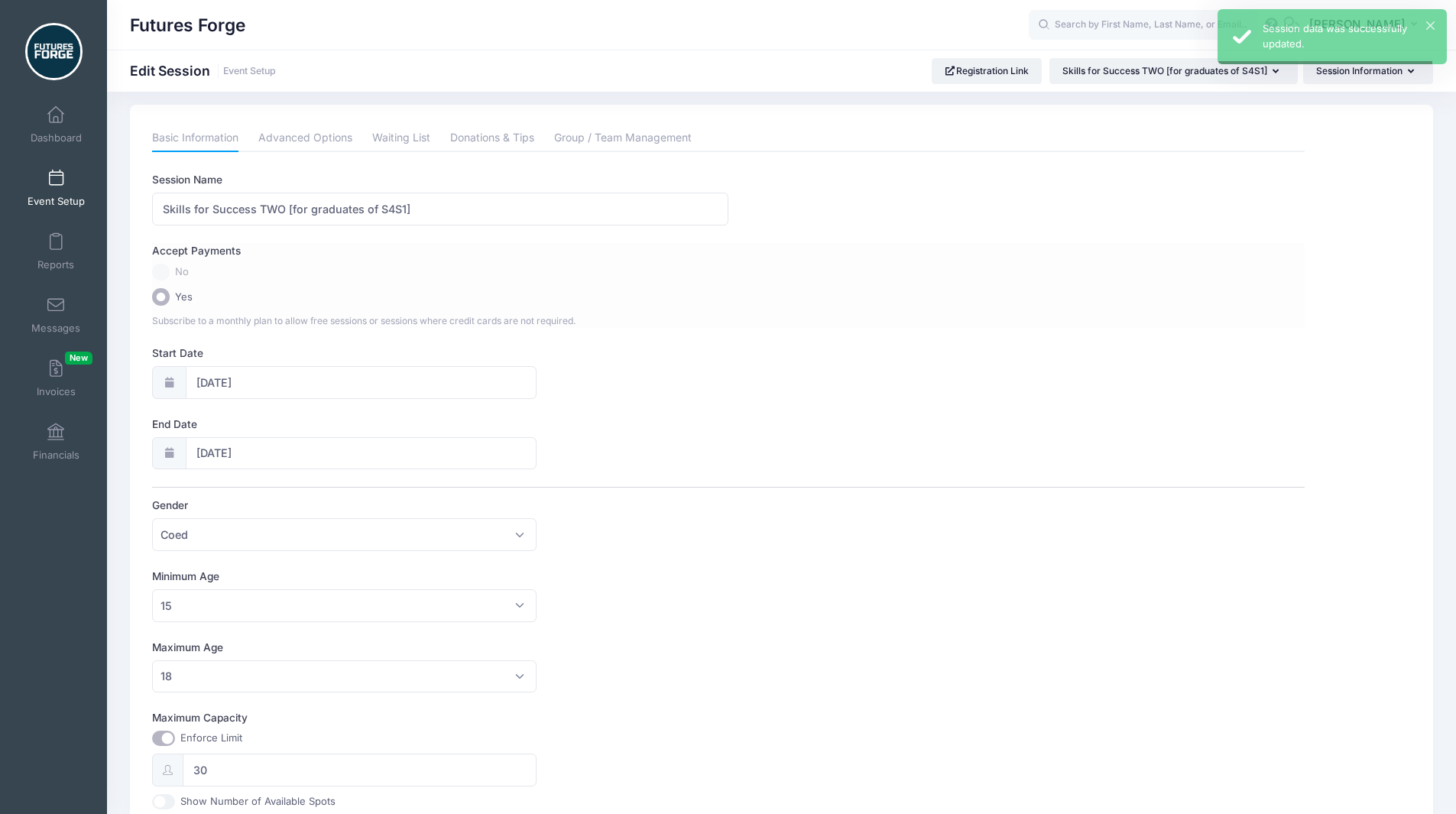
scroll to position [0, 0]
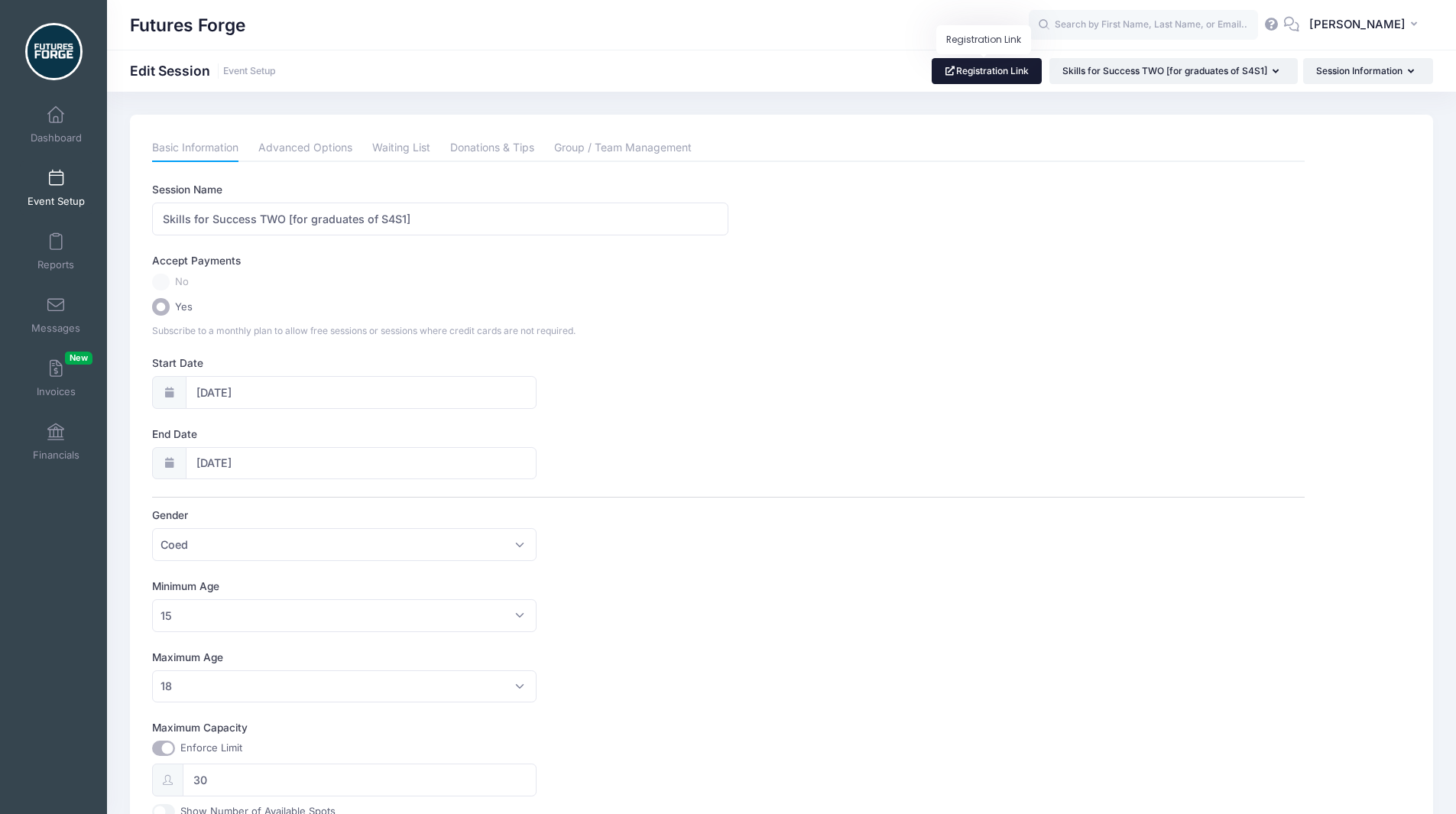
click at [980, 71] on link "Registration Link" at bounding box center [987, 71] width 111 height 26
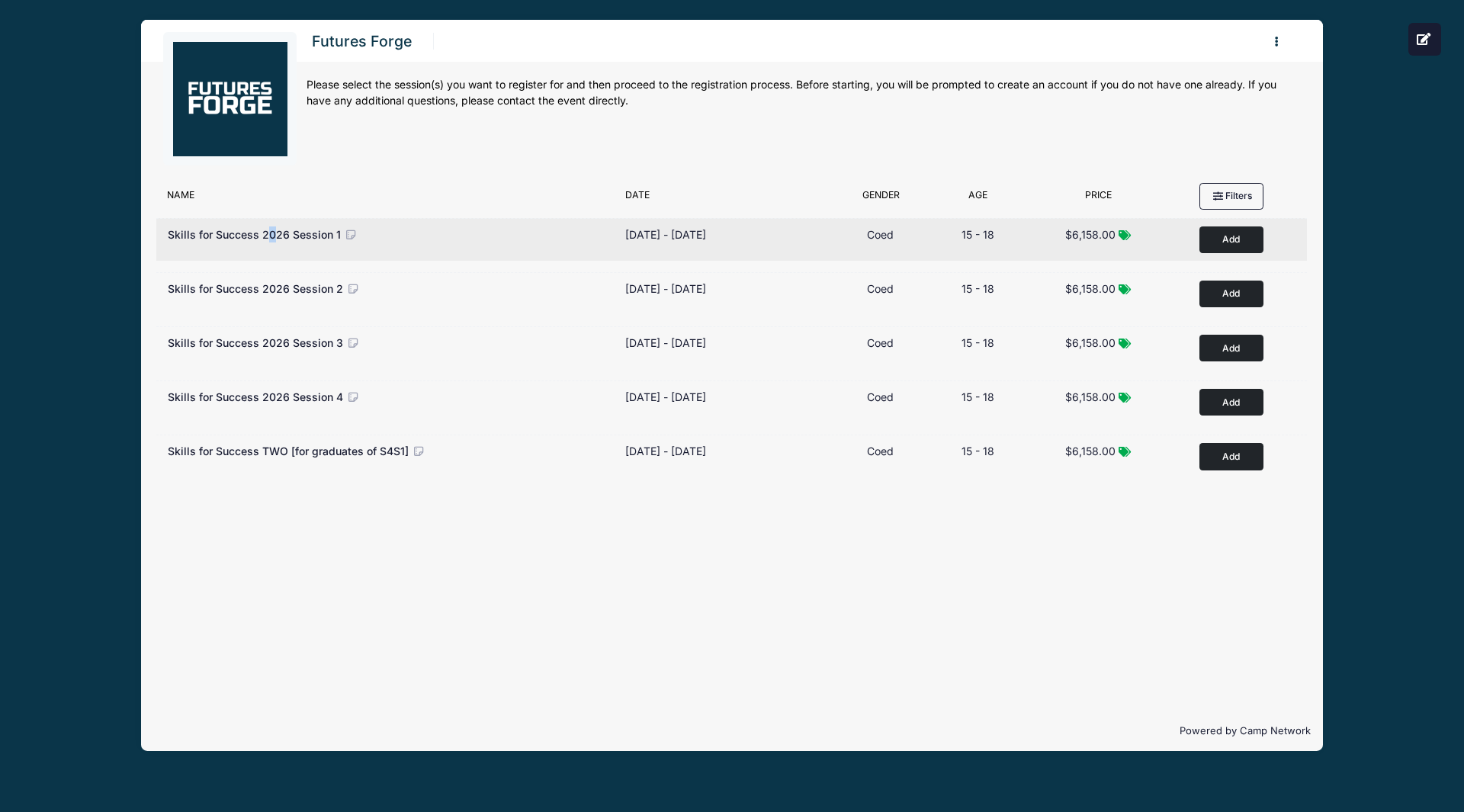
click at [270, 234] on span "Skills for Success 2026 Session 1" at bounding box center [255, 235] width 173 height 13
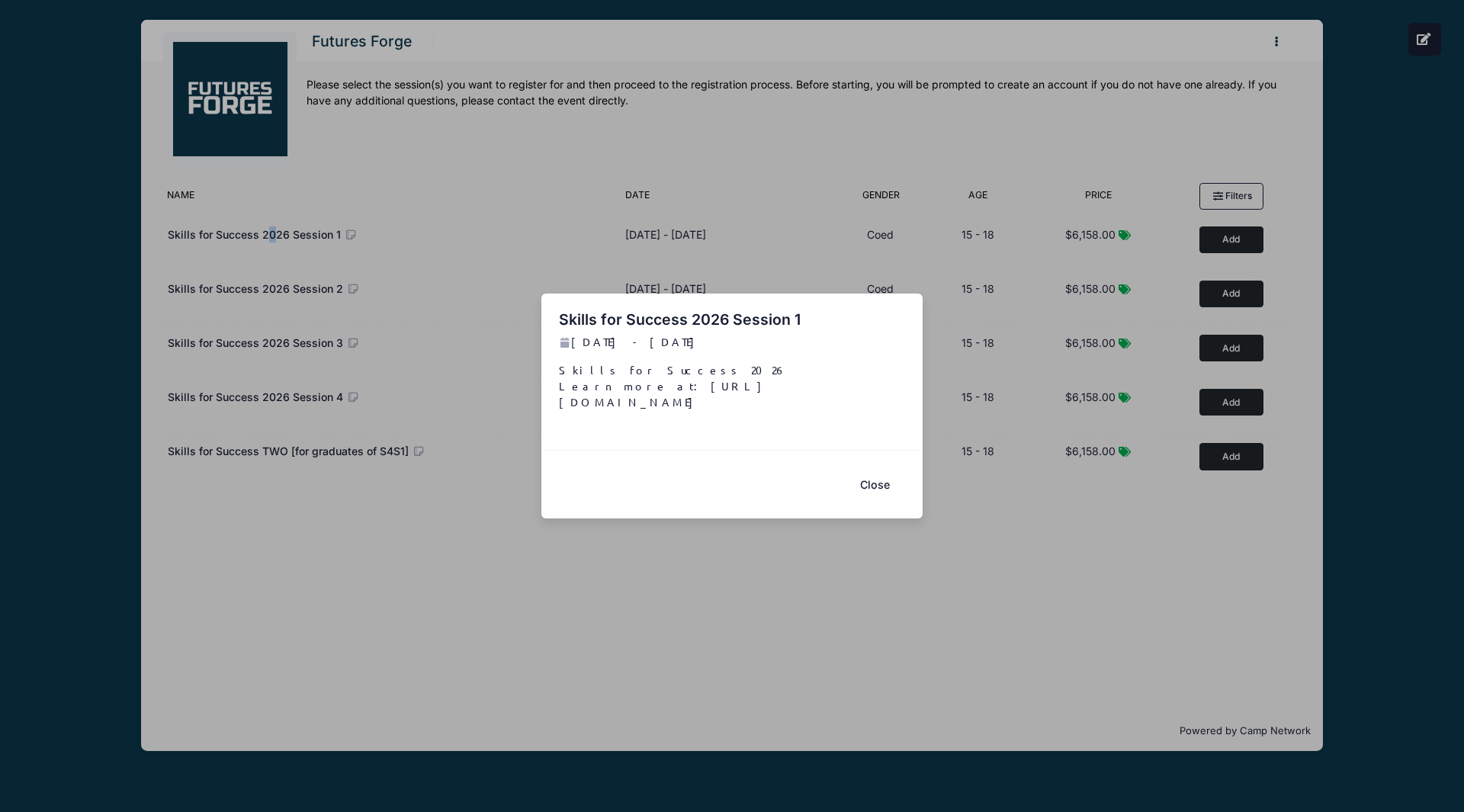
click at [890, 482] on button "Close" at bounding box center [874, 483] width 61 height 32
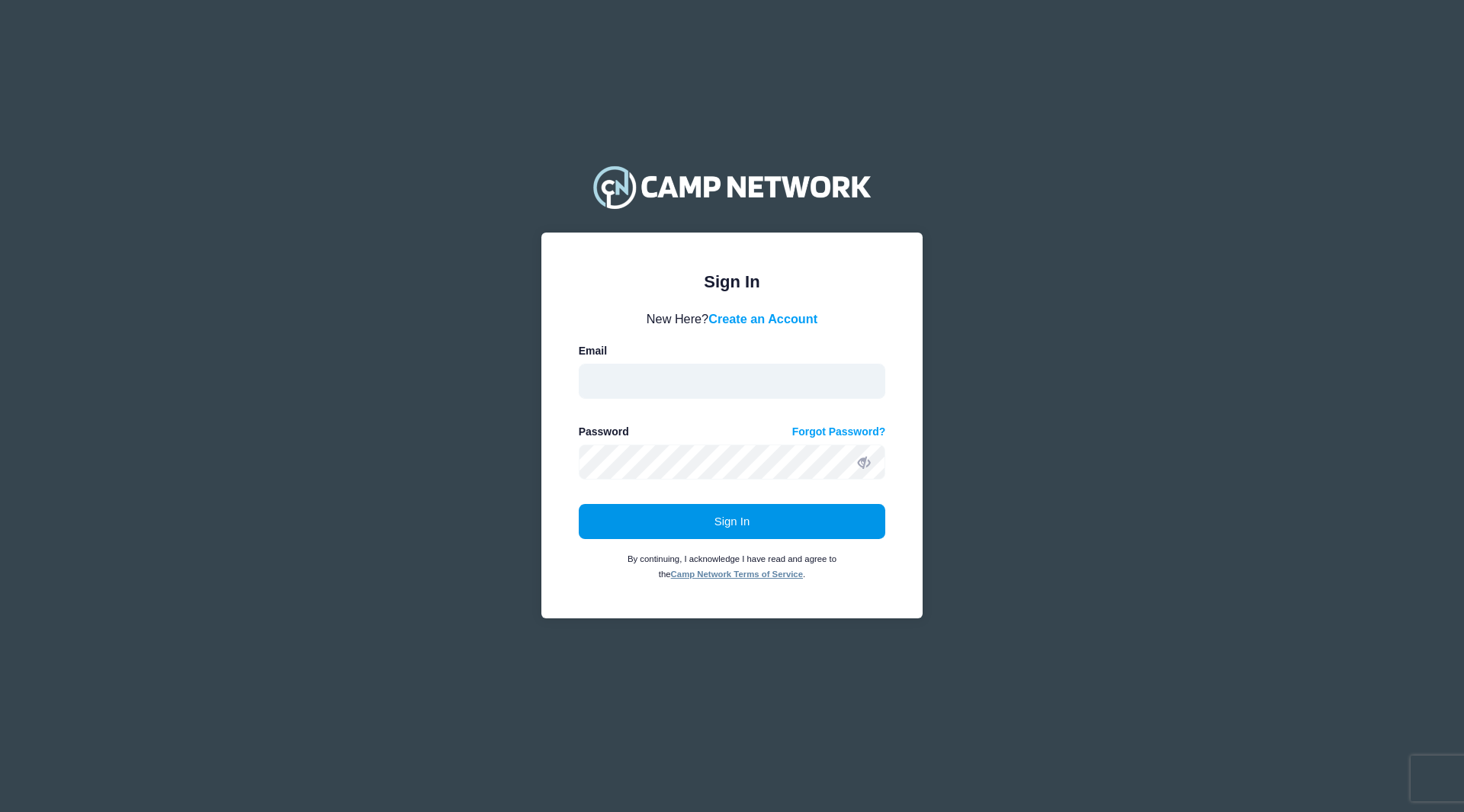
type input "[PERSON_NAME][EMAIL_ADDRESS][DOMAIN_NAME]"
click at [791, 522] on button "Sign In" at bounding box center [732, 522] width 307 height 35
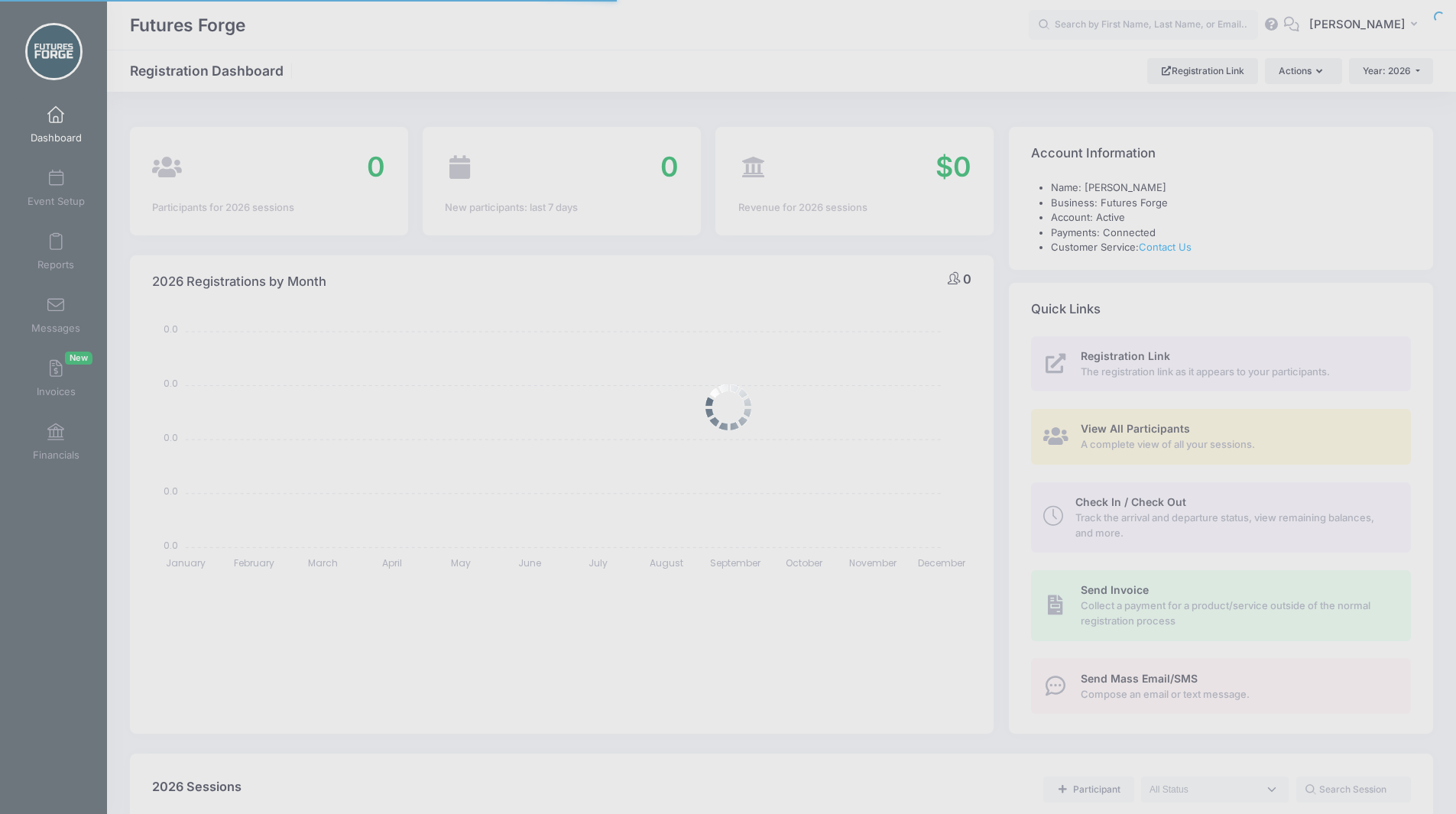
select select
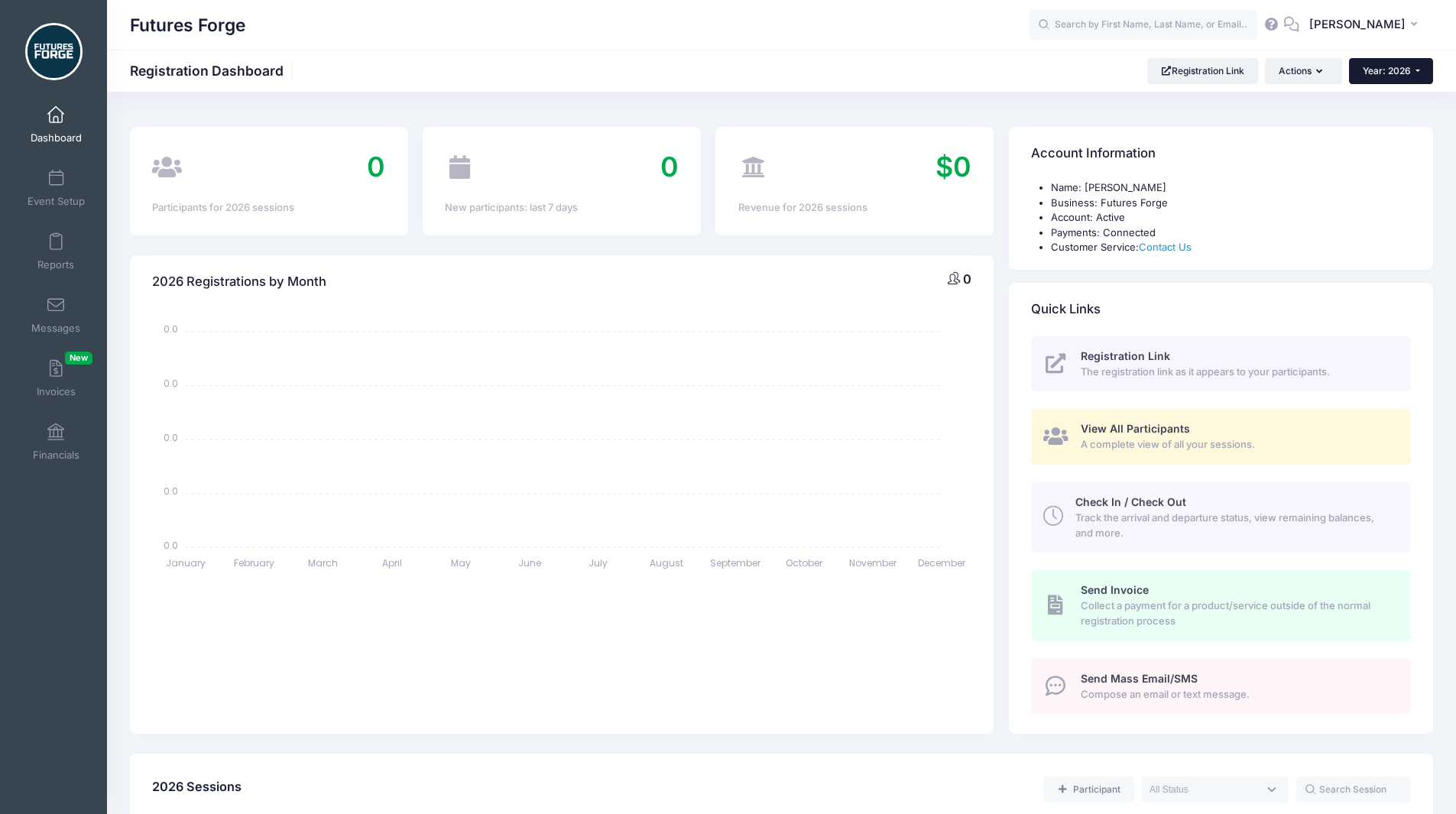
click at [1398, 74] on span "Year: 2026" at bounding box center [1387, 71] width 48 height 12
click at [51, 204] on span "Event Setup" at bounding box center [56, 202] width 58 height 13
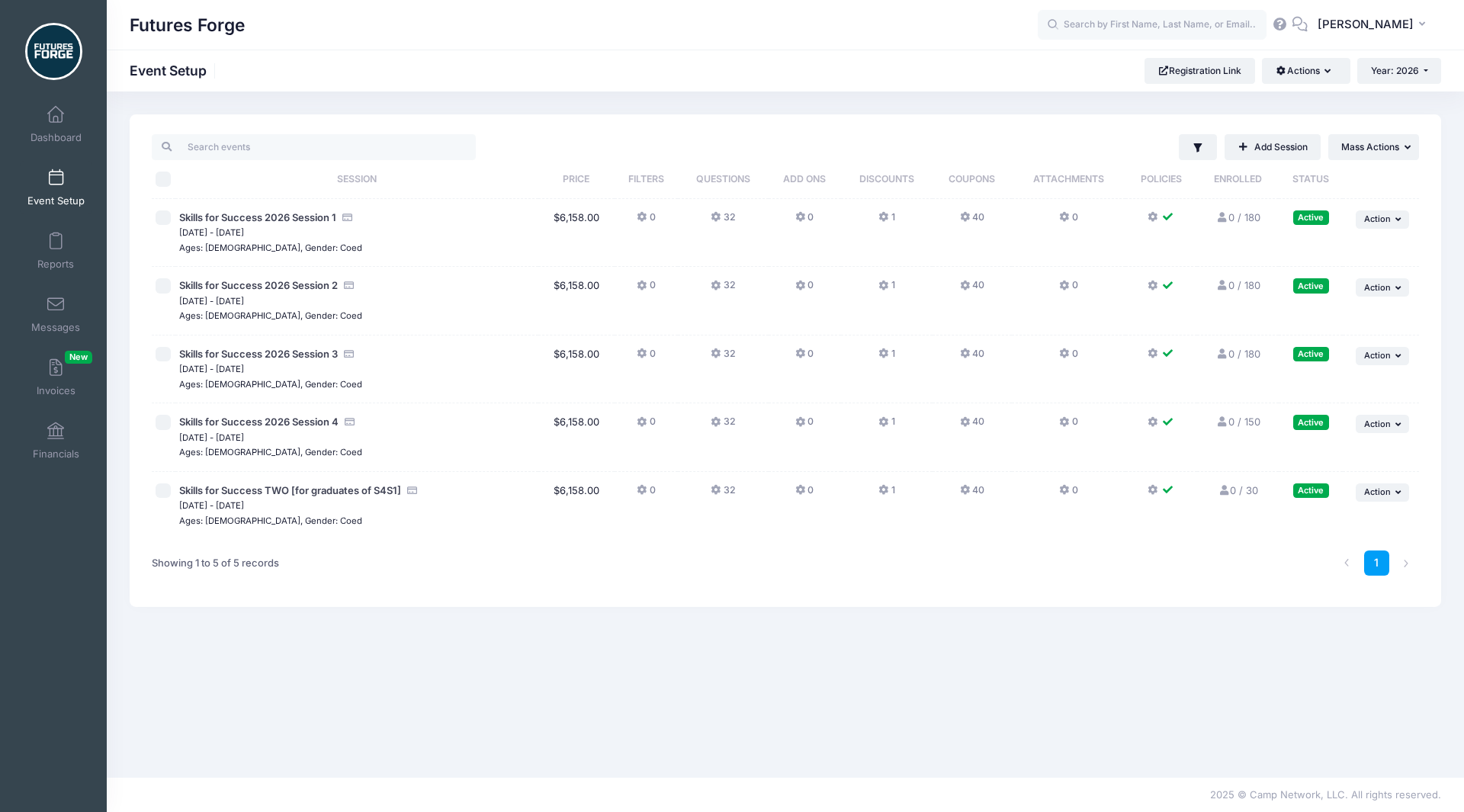
click at [243, 210] on span "Skills for Success 2026 Session 1" at bounding box center [257, 218] width 157 height 15
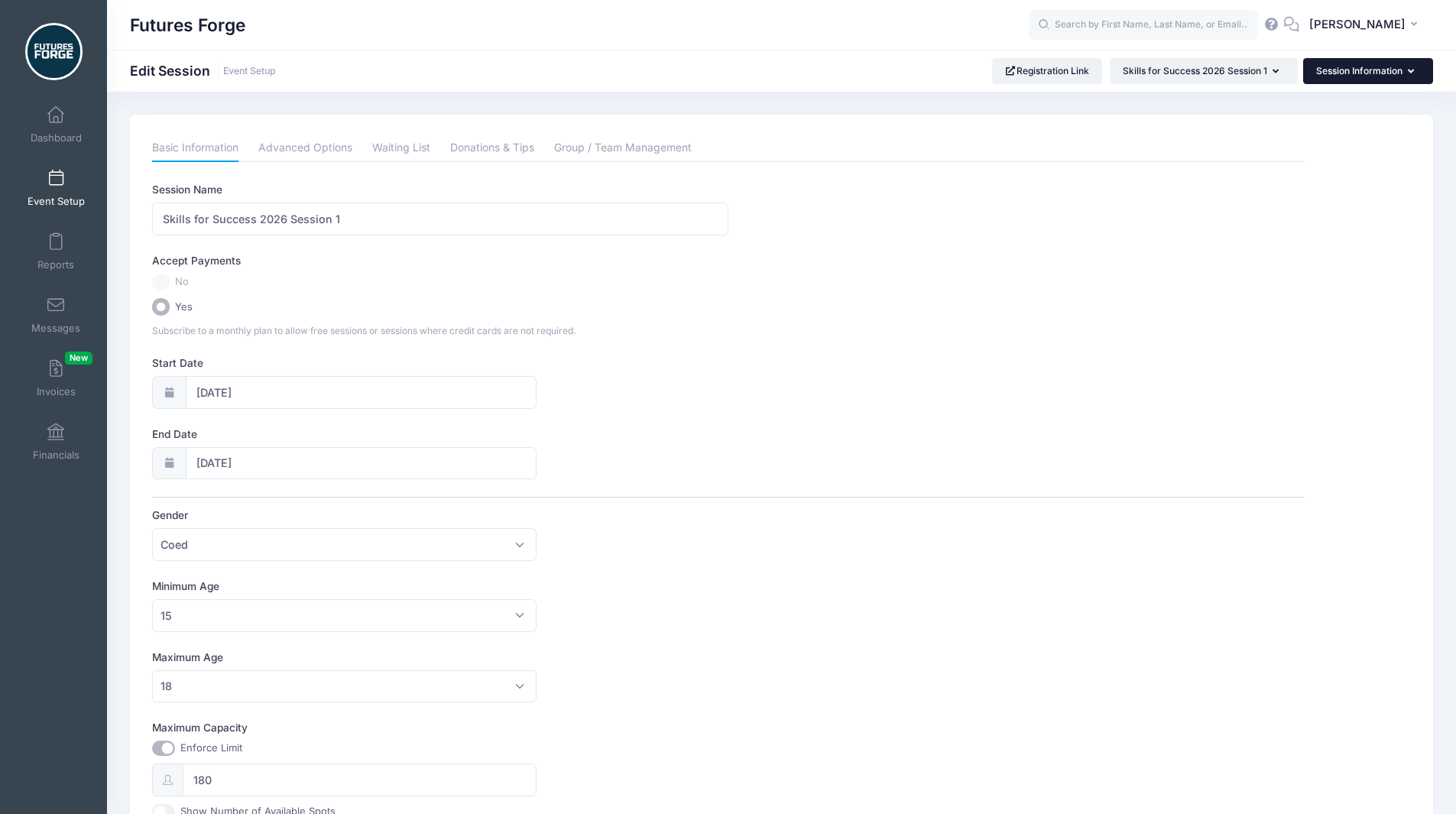
click at [1341, 82] on button "Session Information" at bounding box center [1368, 71] width 130 height 26
click at [1305, 250] on link "Policies & Waiver" at bounding box center [1361, 255] width 177 height 29
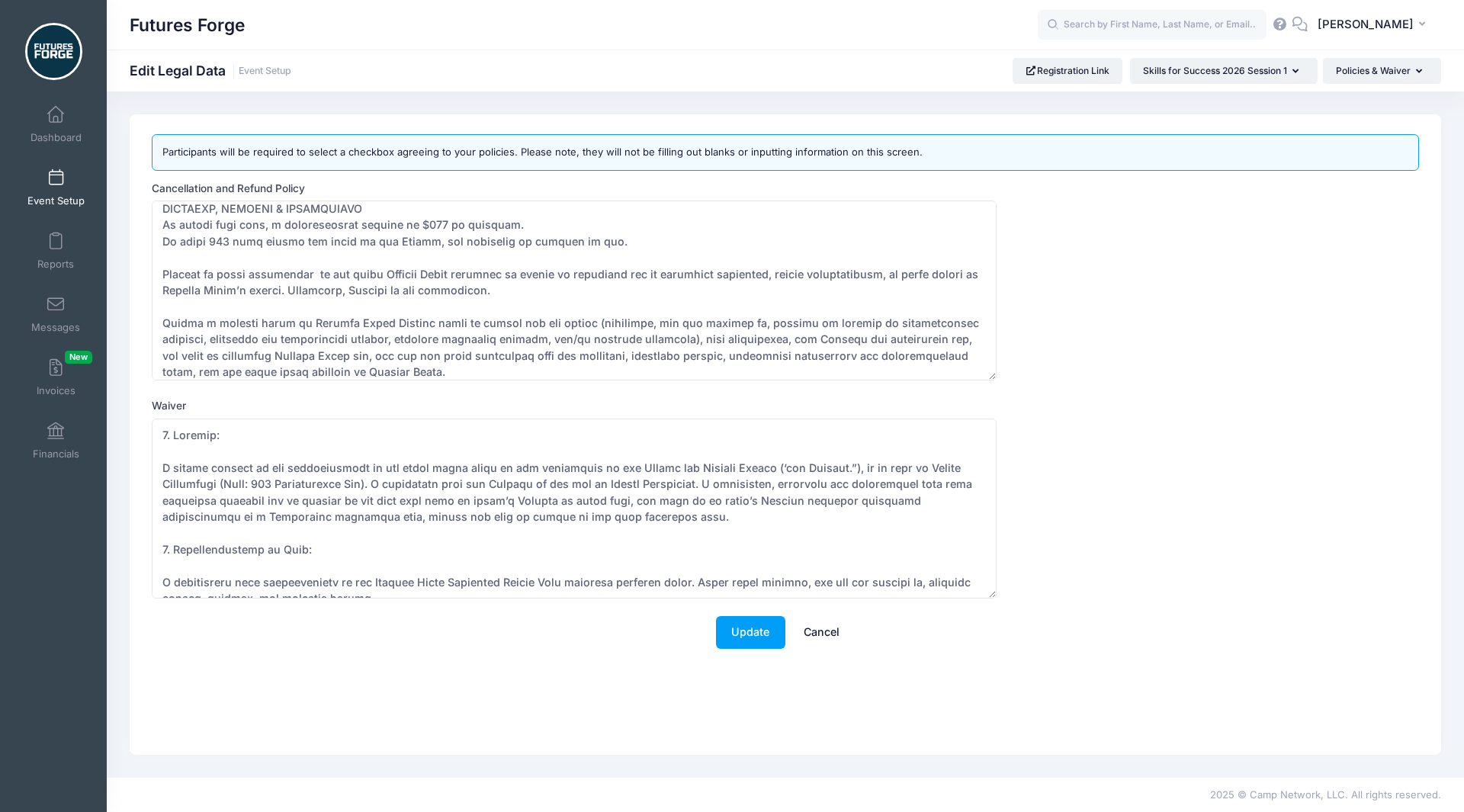
scroll to position [376, 0]
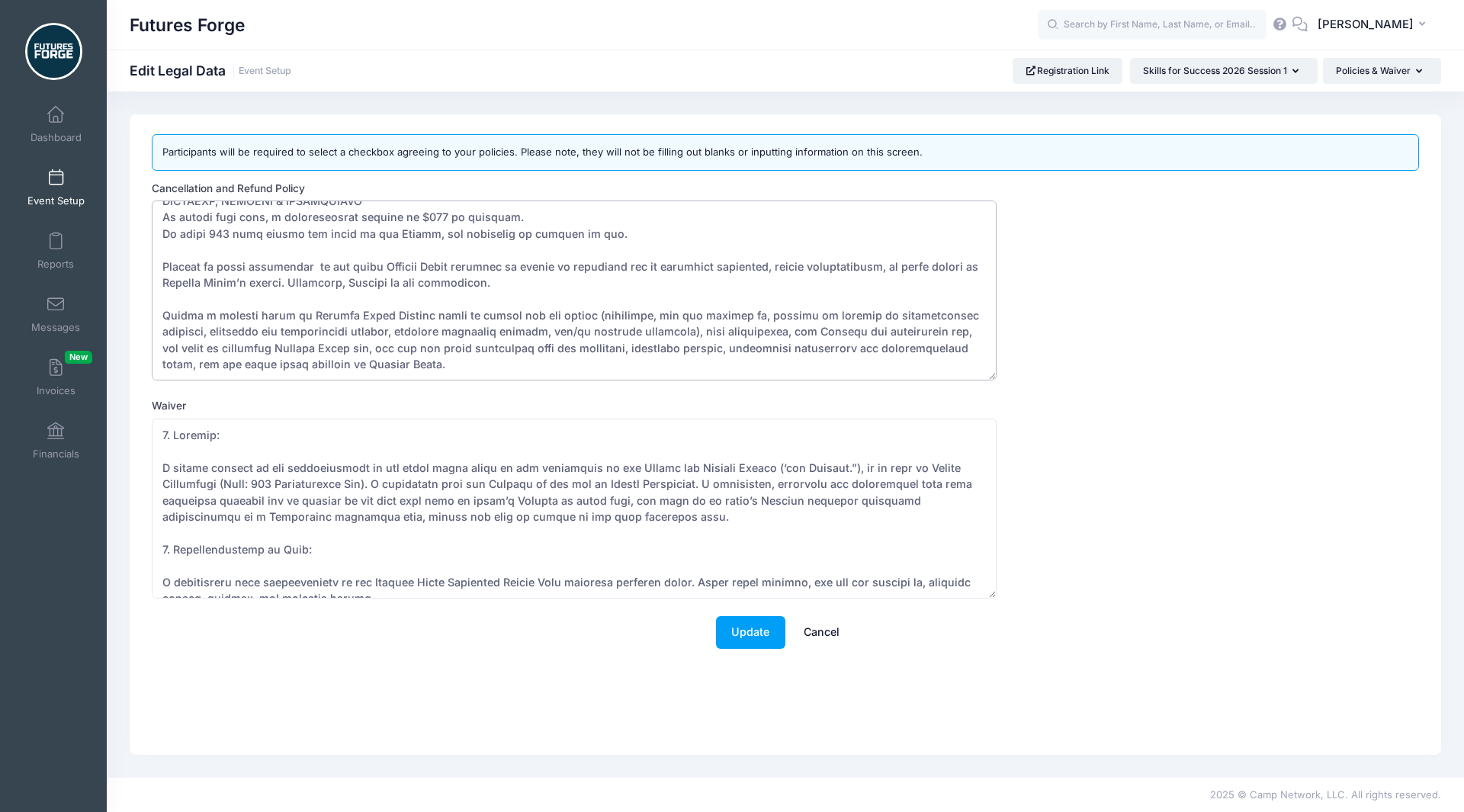
click at [295, 262] on textarea "Cancellation and Refund Policy" at bounding box center [573, 290] width 845 height 180
click at [300, 286] on textarea "Cancellation and Refund Policy" at bounding box center [573, 290] width 845 height 180
click at [480, 281] on textarea "Cancellation and Refund Policy" at bounding box center [573, 290] width 845 height 180
click at [509, 233] on textarea "Cancellation and Refund Policy" at bounding box center [573, 290] width 845 height 180
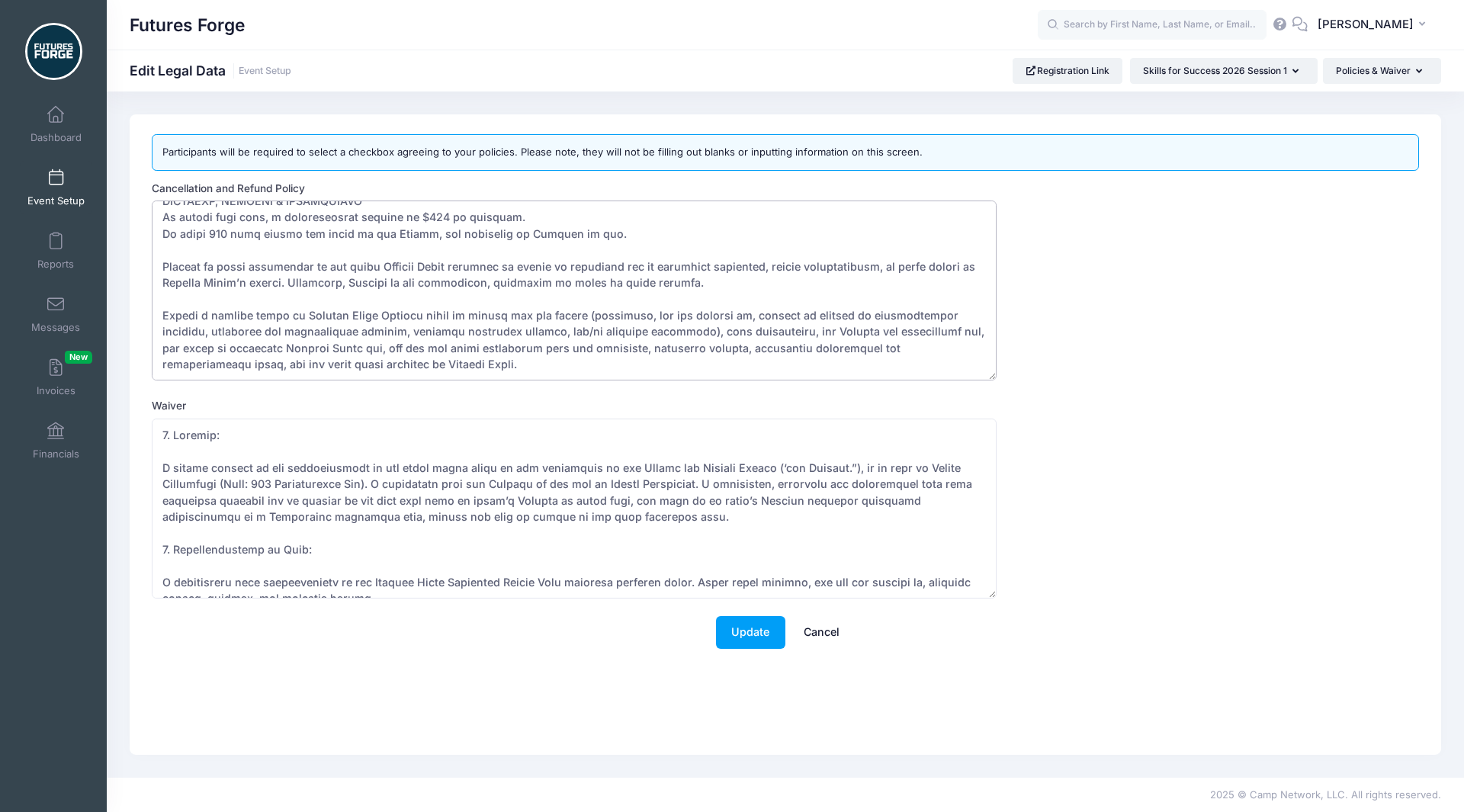
drag, startPoint x: 631, startPoint y: 281, endPoint x: 428, endPoint y: 285, distance: 203.0
click at [428, 285] on textarea "Cancellation and Refund Policy" at bounding box center [573, 290] width 845 height 180
type textarea "Futures Forge Skills for Success Terms & Conditions DEPOSIT AND ACCEPTANCE GUID…"
click at [731, 626] on button "Update" at bounding box center [750, 631] width 69 height 32
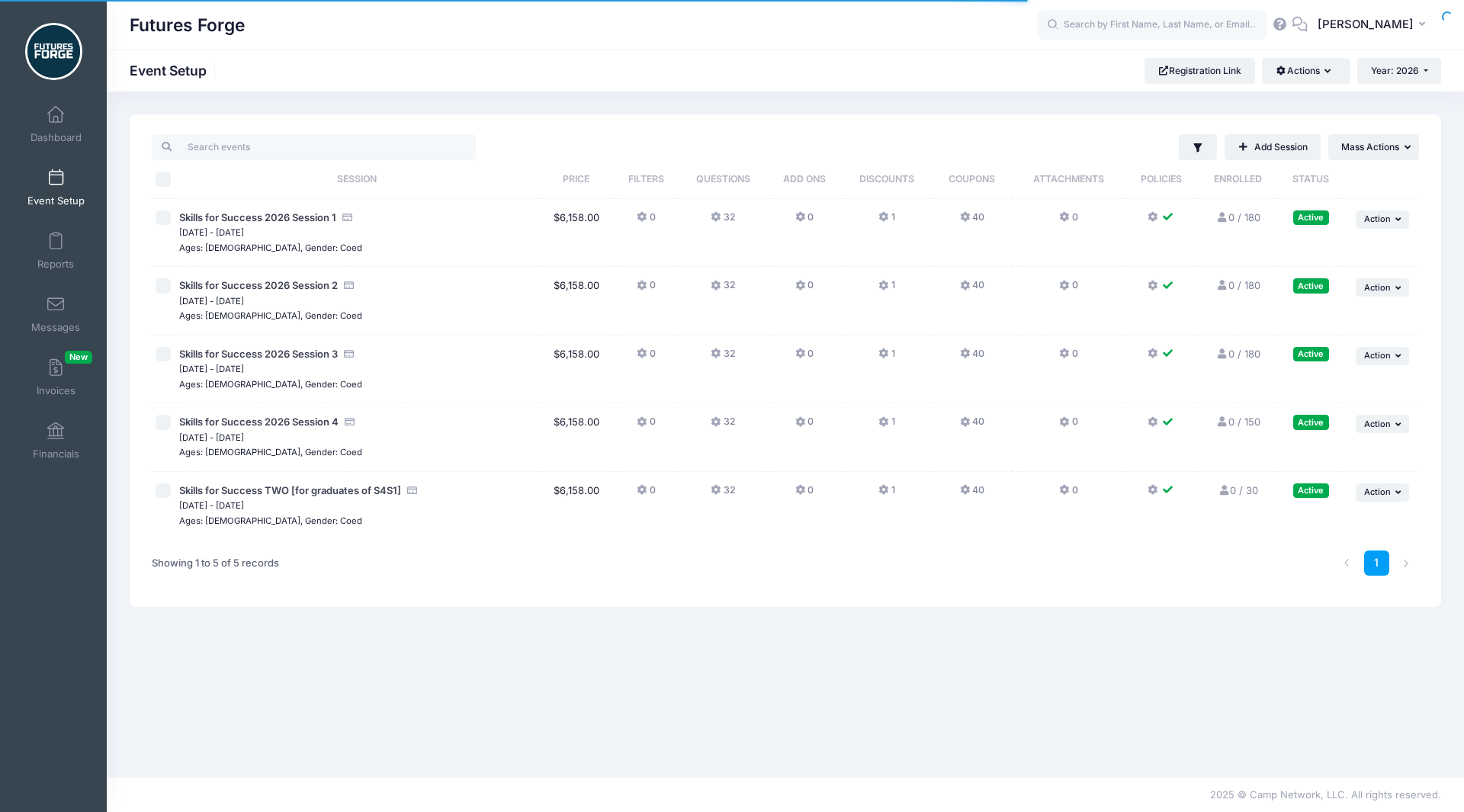
click at [66, 185] on link "Event Setup" at bounding box center [56, 187] width 72 height 53
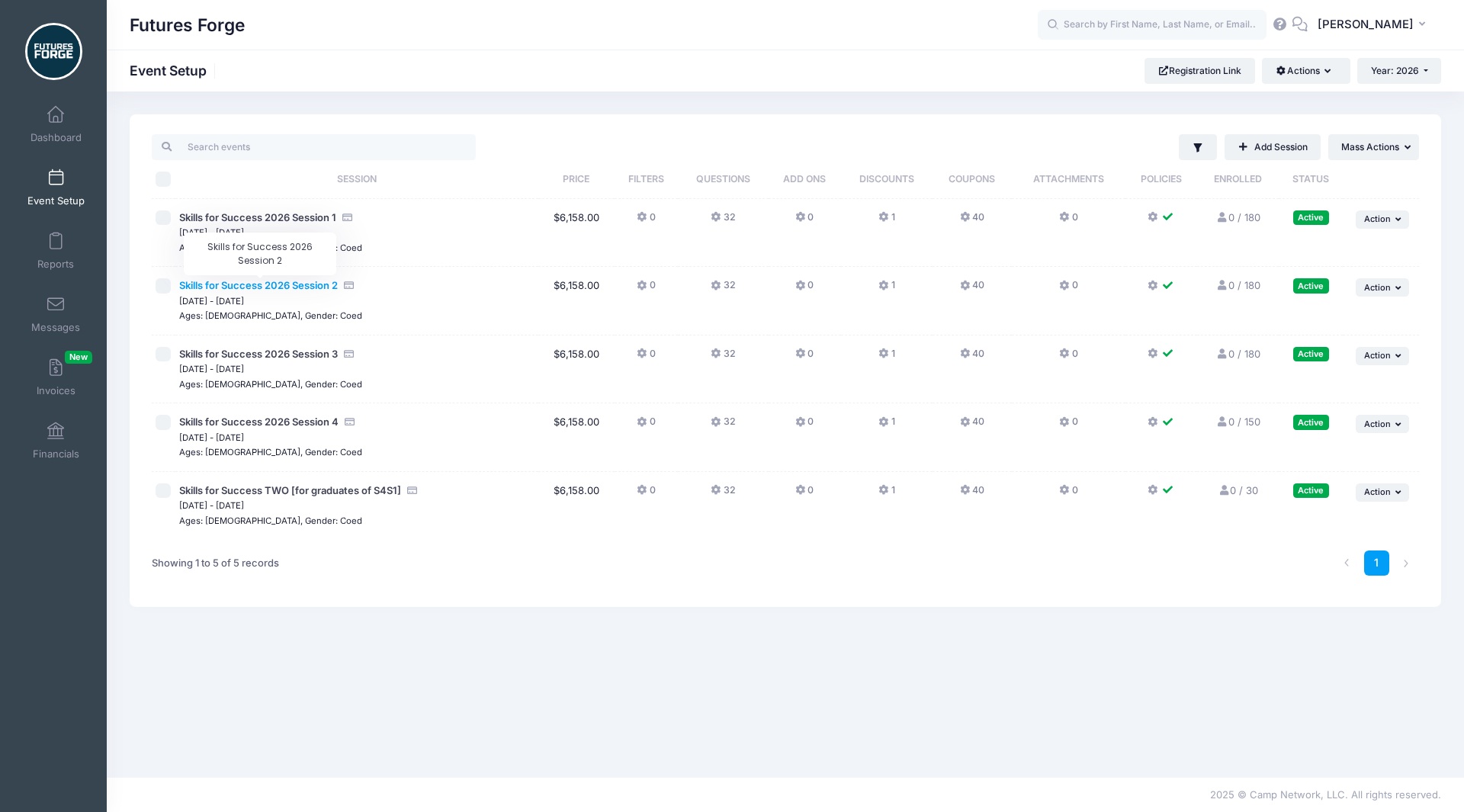
click at [305, 290] on span "Skills for Success 2026 Session 2" at bounding box center [258, 285] width 159 height 12
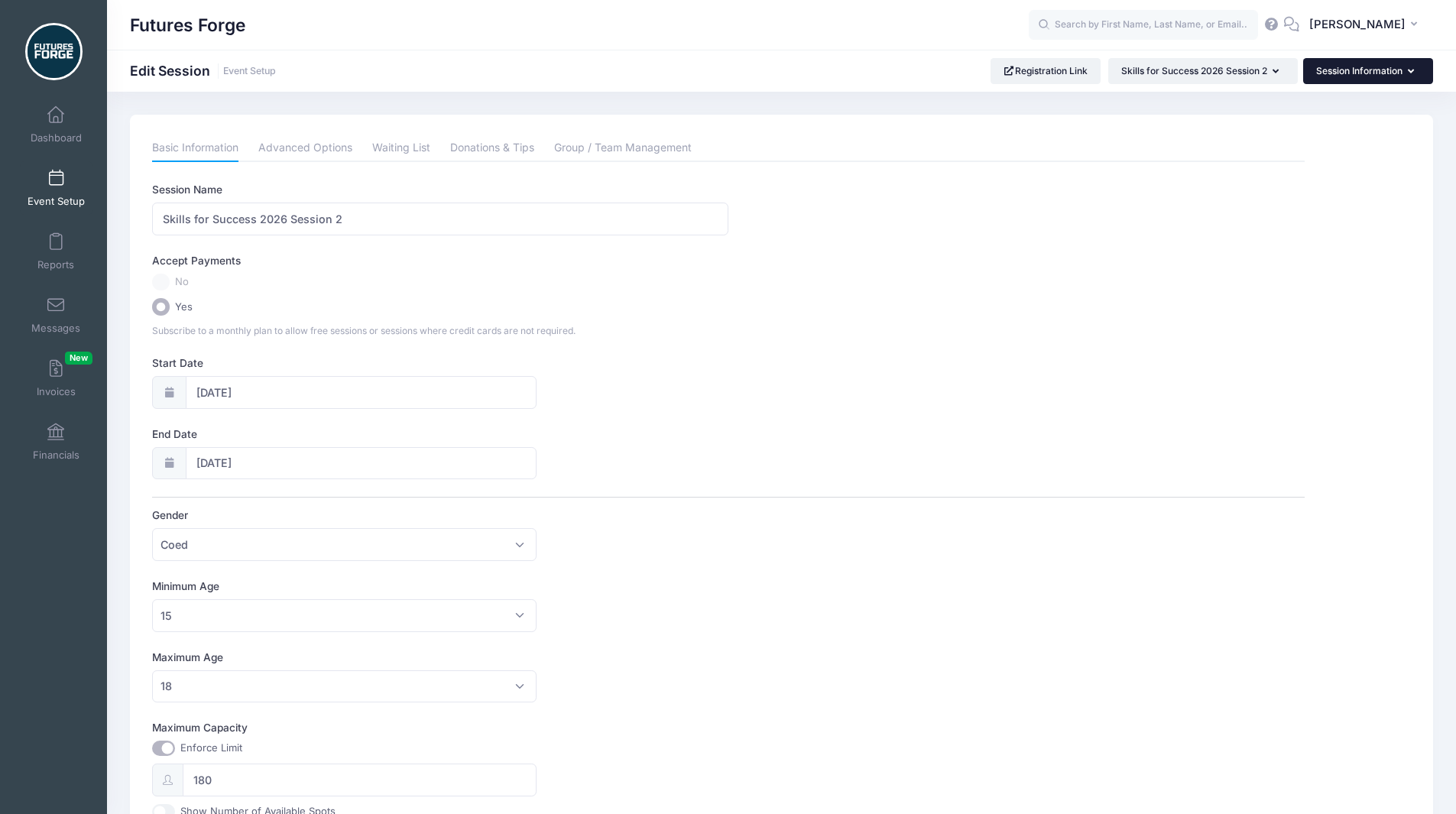
click at [1337, 73] on button "Session Information" at bounding box center [1368, 71] width 130 height 26
click at [1302, 259] on link "Policies & Waiver" at bounding box center [1361, 255] width 177 height 29
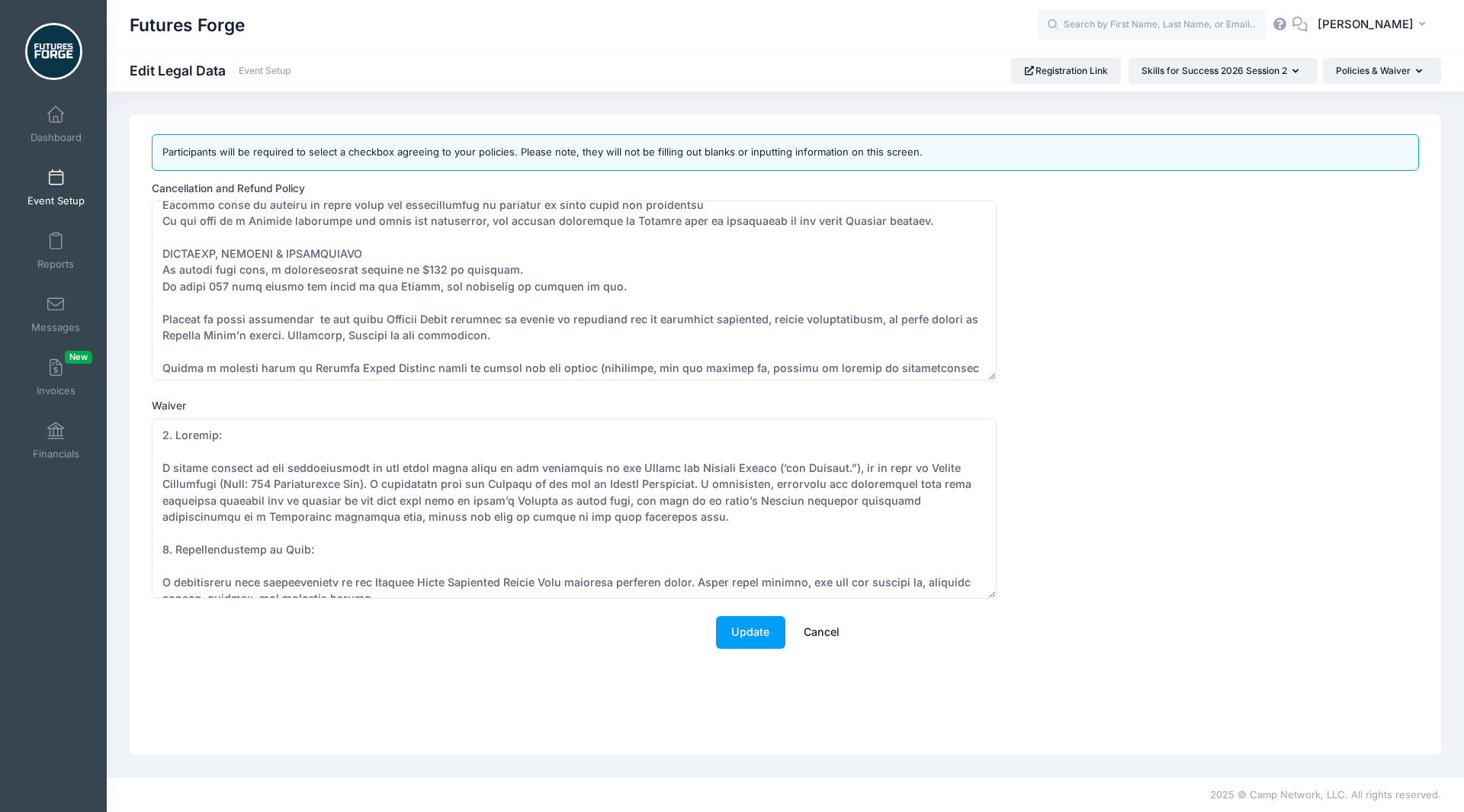
scroll to position [325, 0]
click at [464, 333] on textarea "Cancellation and Refund Policy" at bounding box center [573, 290] width 845 height 180
paste textarea ", including in cases of force majeure."
type textarea "Futures Forge Skills for Success Terms & Conditions DEPOSIT AND ACCEPTANCE GUID…"
click at [747, 651] on div "Update Cancel" at bounding box center [786, 639] width 1282 height 47
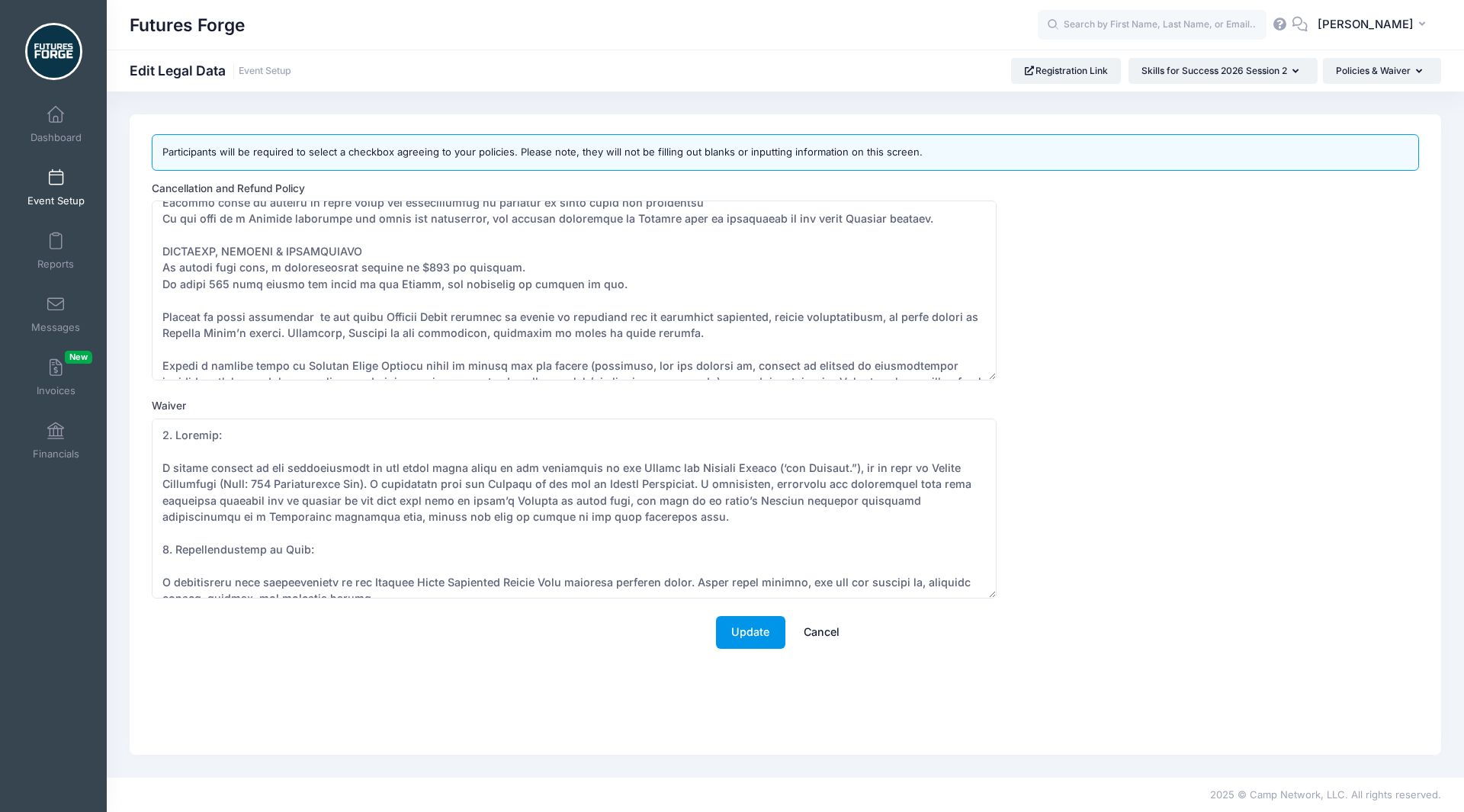
click at [744, 639] on button "Update" at bounding box center [750, 631] width 69 height 32
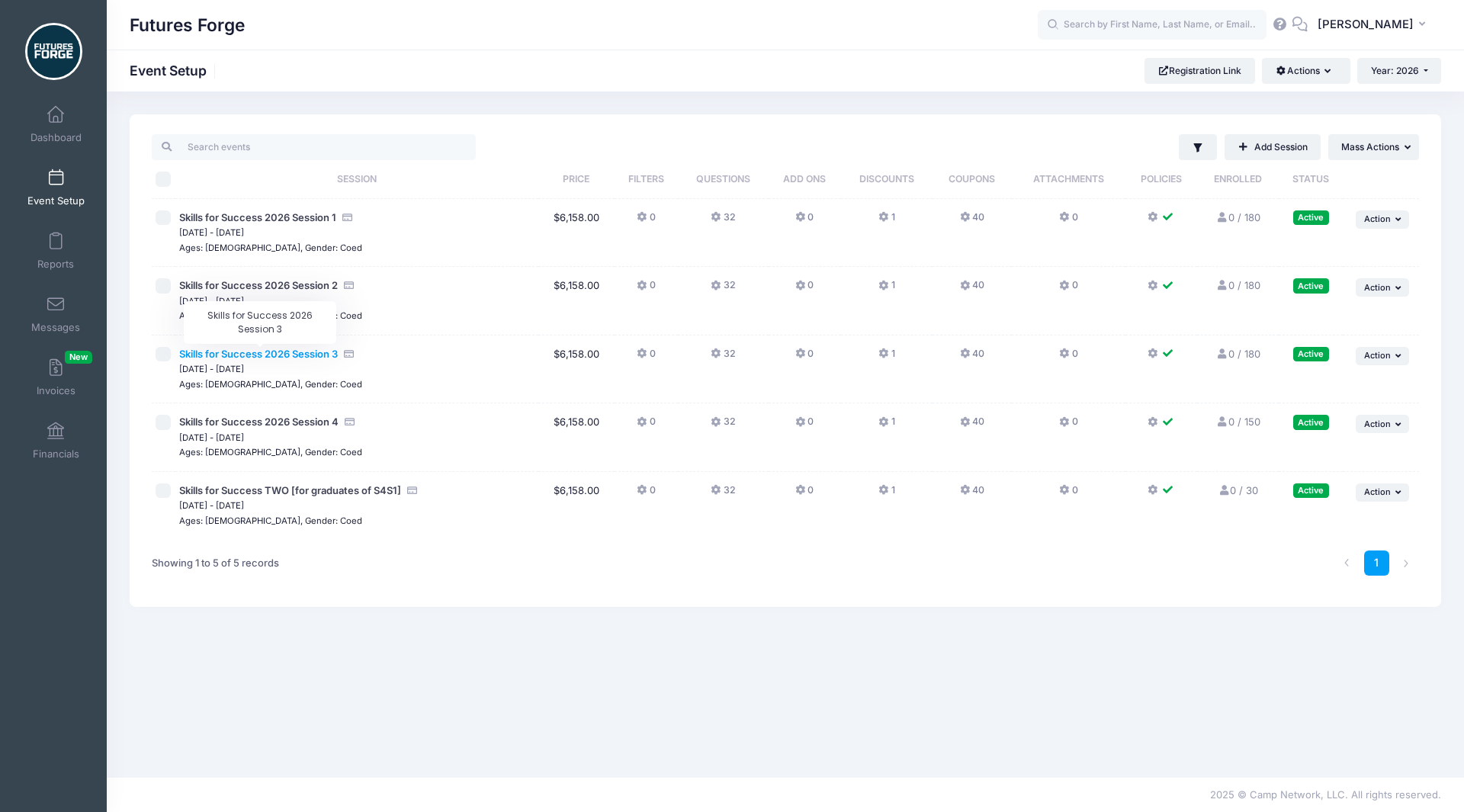
click at [312, 359] on span "Skills for Success 2026 Session 3" at bounding box center [258, 354] width 159 height 12
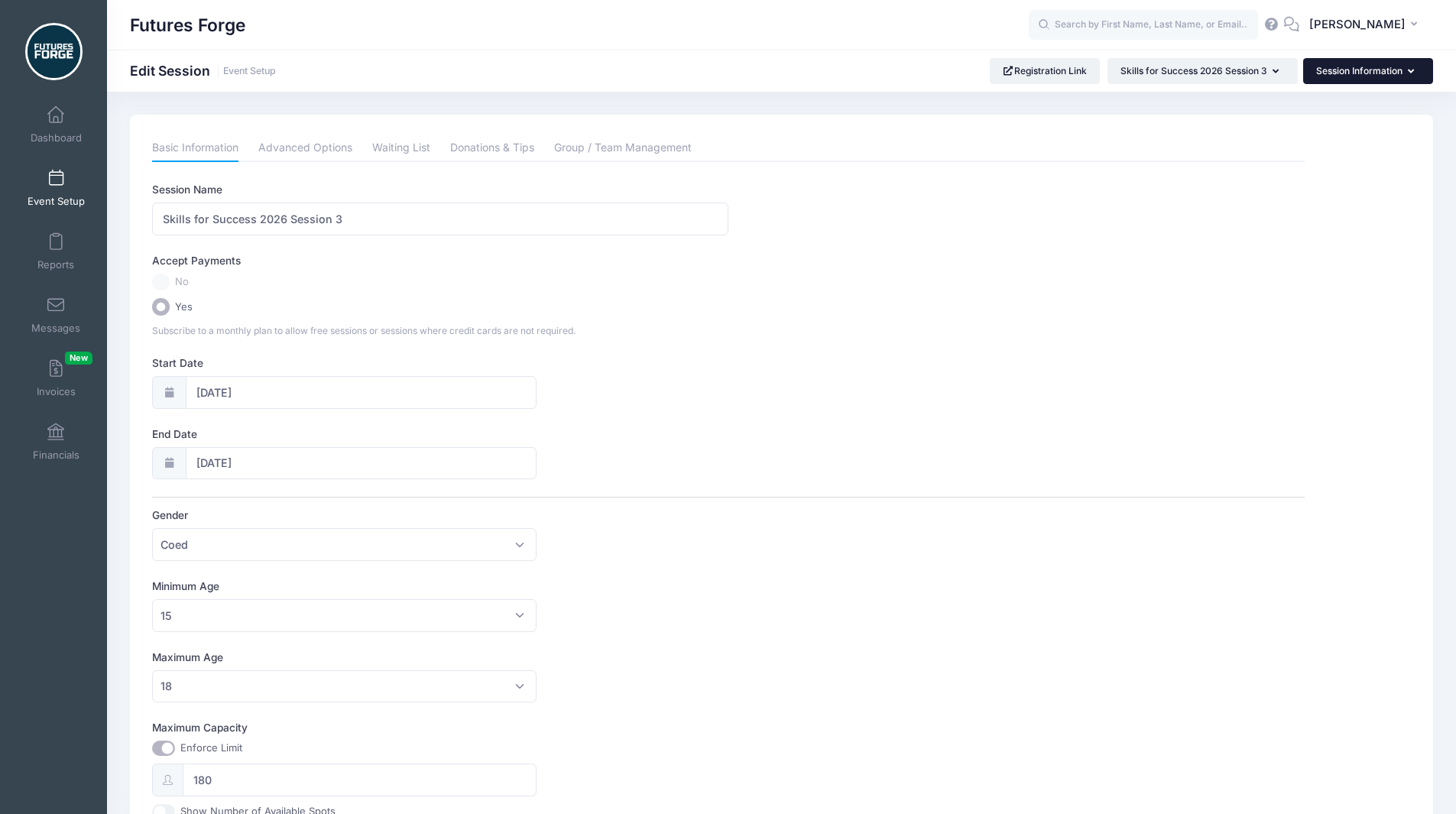
click at [1349, 73] on button "Session Information" at bounding box center [1368, 71] width 130 height 26
click at [1314, 260] on link "Policies & Waiver" at bounding box center [1361, 255] width 177 height 29
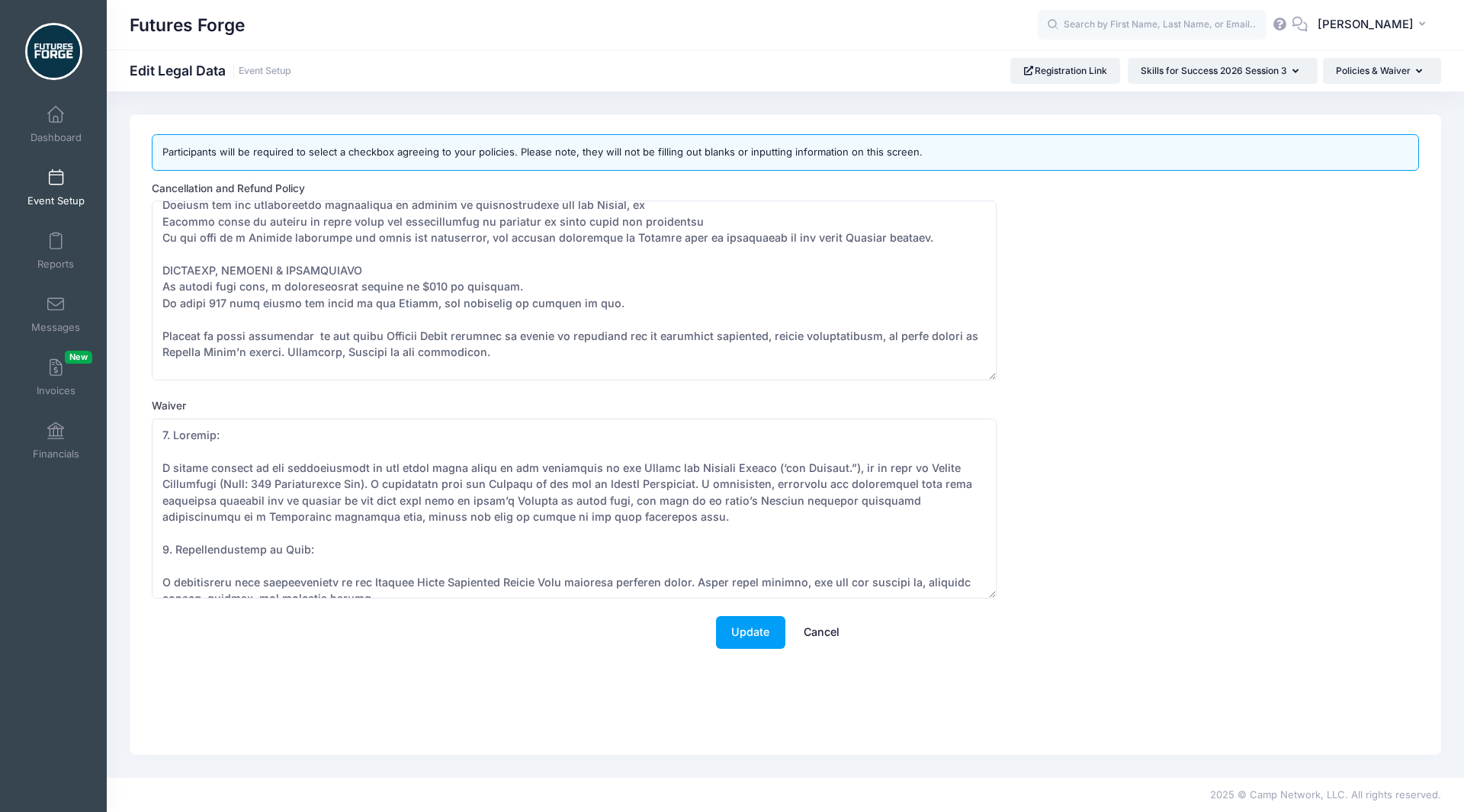
scroll to position [310, 0]
click at [459, 352] on textarea "Cancellation and Refund Policy" at bounding box center [573, 290] width 845 height 180
paste textarea ", including in cases of force majeure."
type textarea "Futures Forge Skills for Success Terms & Conditions DEPOSIT AND ACCEPTANCE GUID…"
click at [750, 644] on button "Update" at bounding box center [750, 631] width 69 height 32
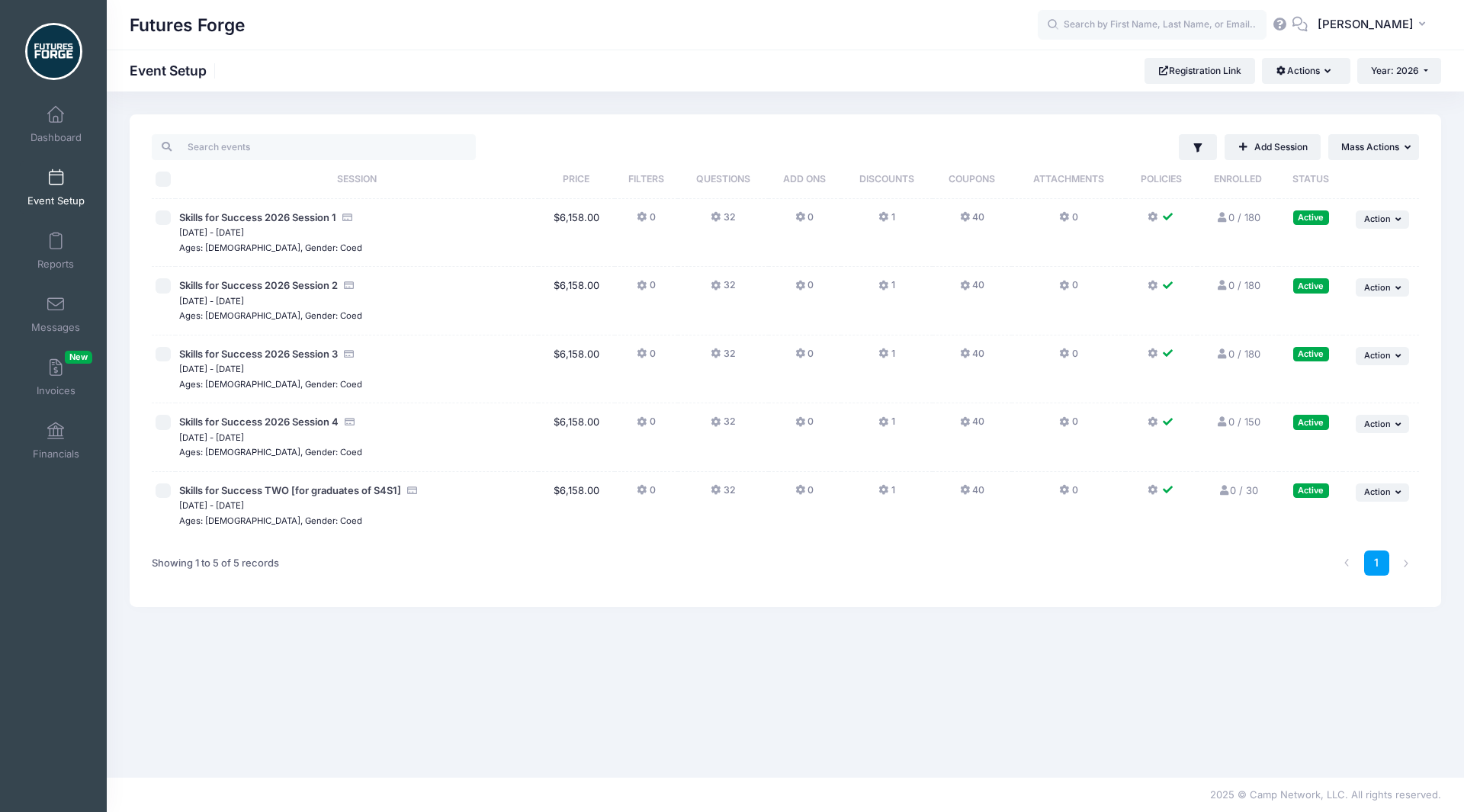
click at [344, 482] on td "Skills for Success TWO [for graduates of S4S1] [DATE] - [DATE] Ages: [DEMOGRAPH…" at bounding box center [357, 506] width 363 height 68
click at [346, 488] on span "Skills for Success TWO [for graduates of S4S1]" at bounding box center [290, 490] width 222 height 12
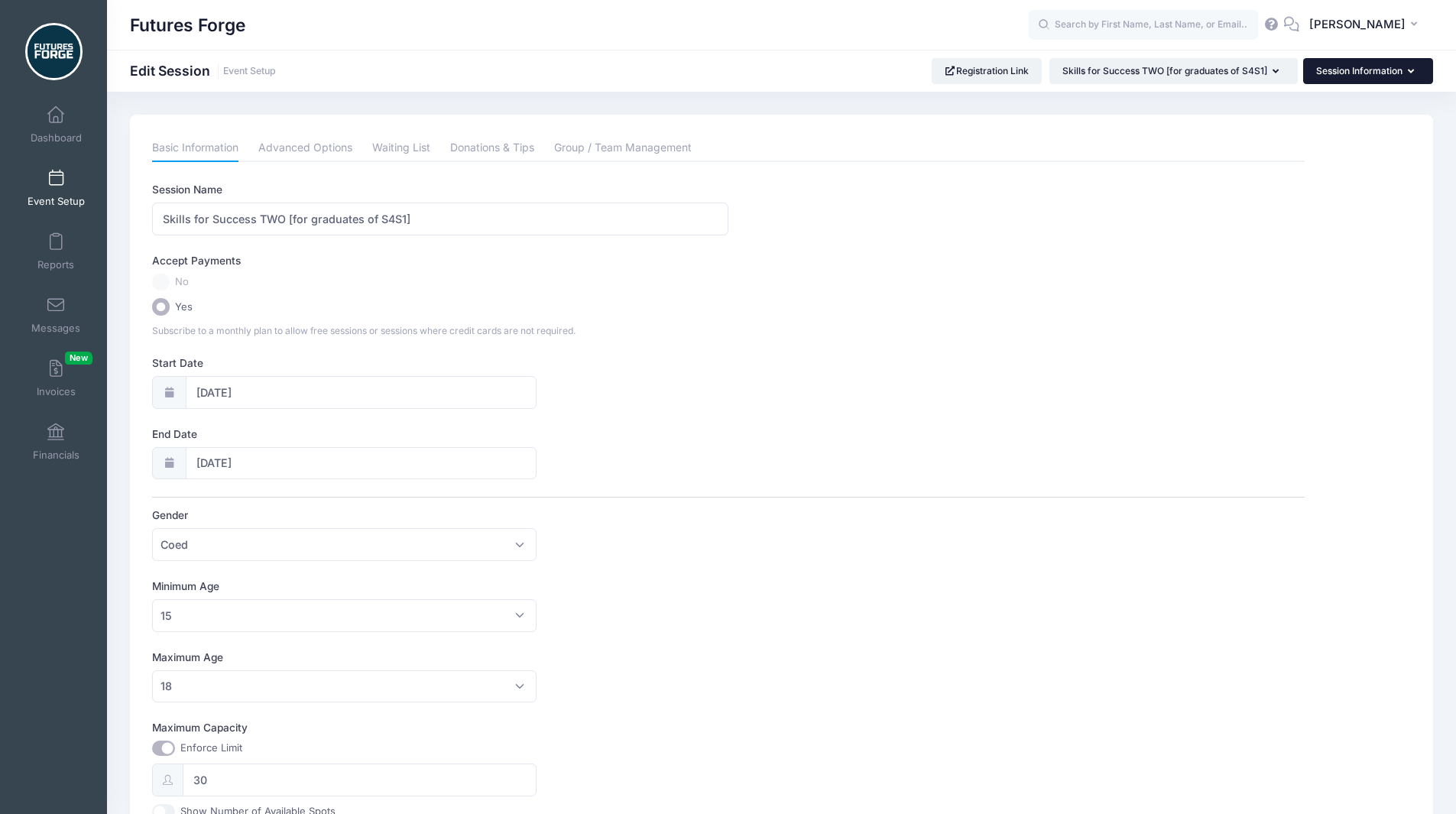
click at [1371, 70] on button "Session Information" at bounding box center [1368, 71] width 130 height 26
click at [1333, 255] on link "Policies & Waiver" at bounding box center [1361, 255] width 177 height 29
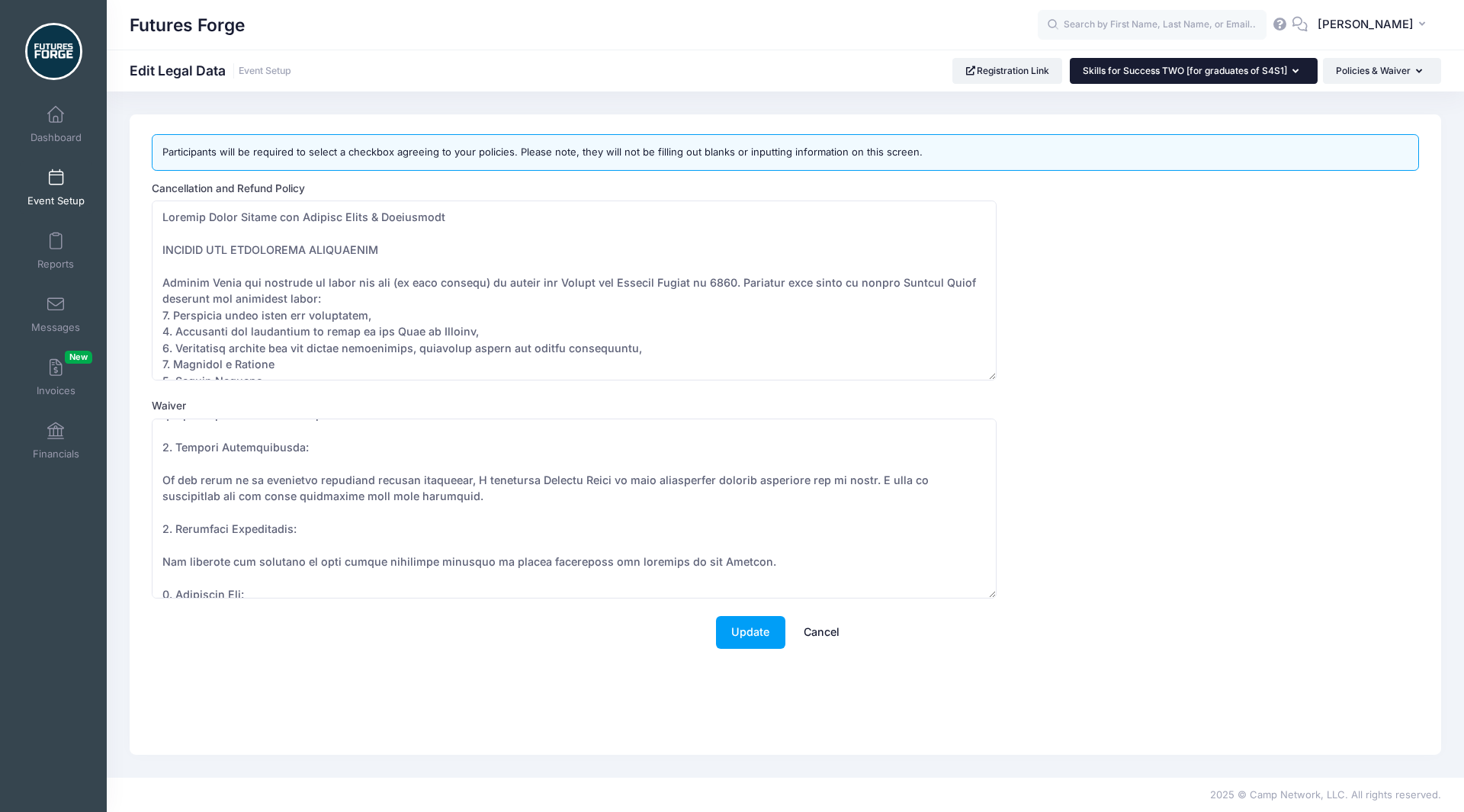
click at [1280, 80] on button "Skills for Success TWO [for graduates of S4S1]" at bounding box center [1194, 71] width 248 height 26
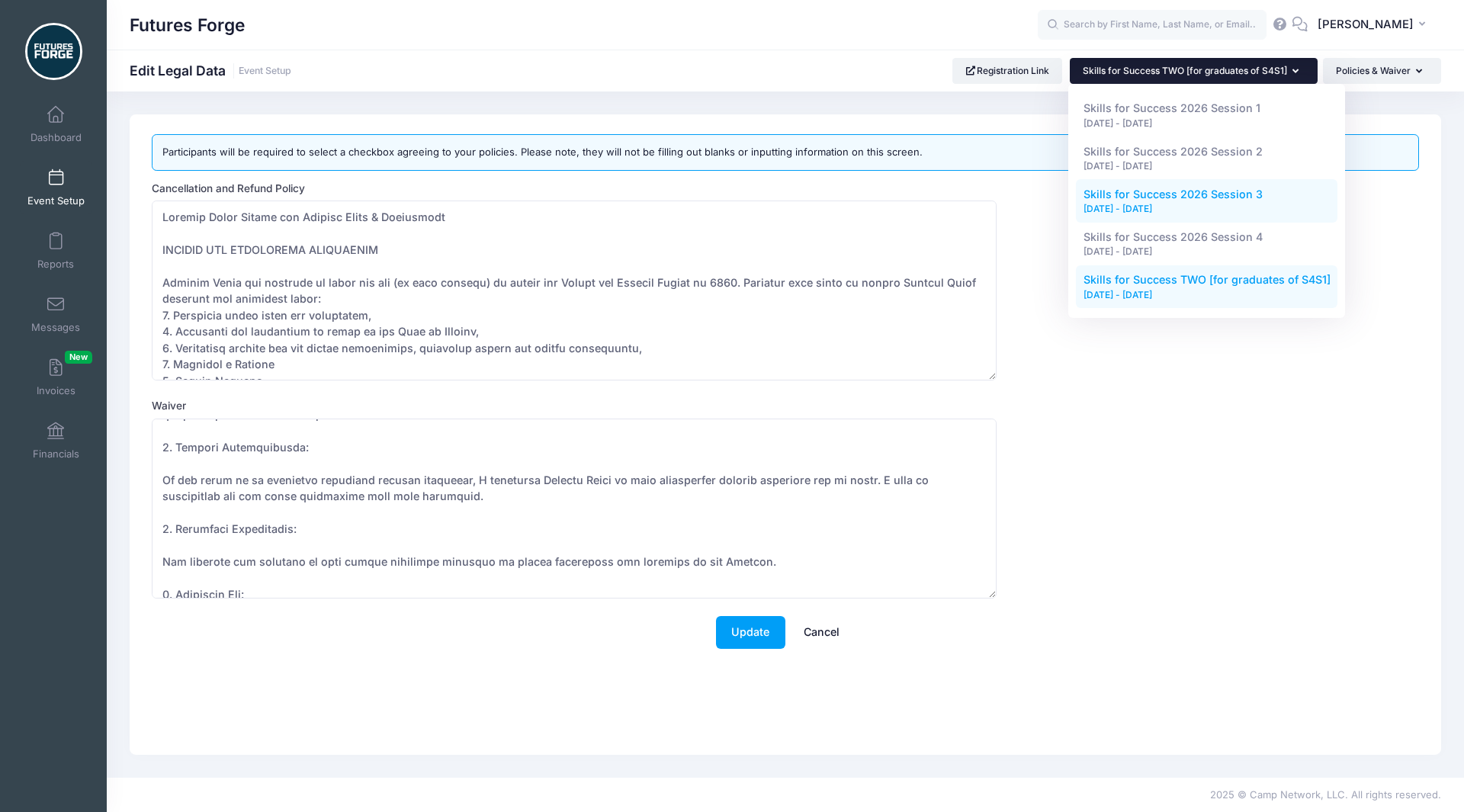
click at [1218, 205] on div "[DATE] - [DATE]" at bounding box center [1207, 209] width 247 height 13
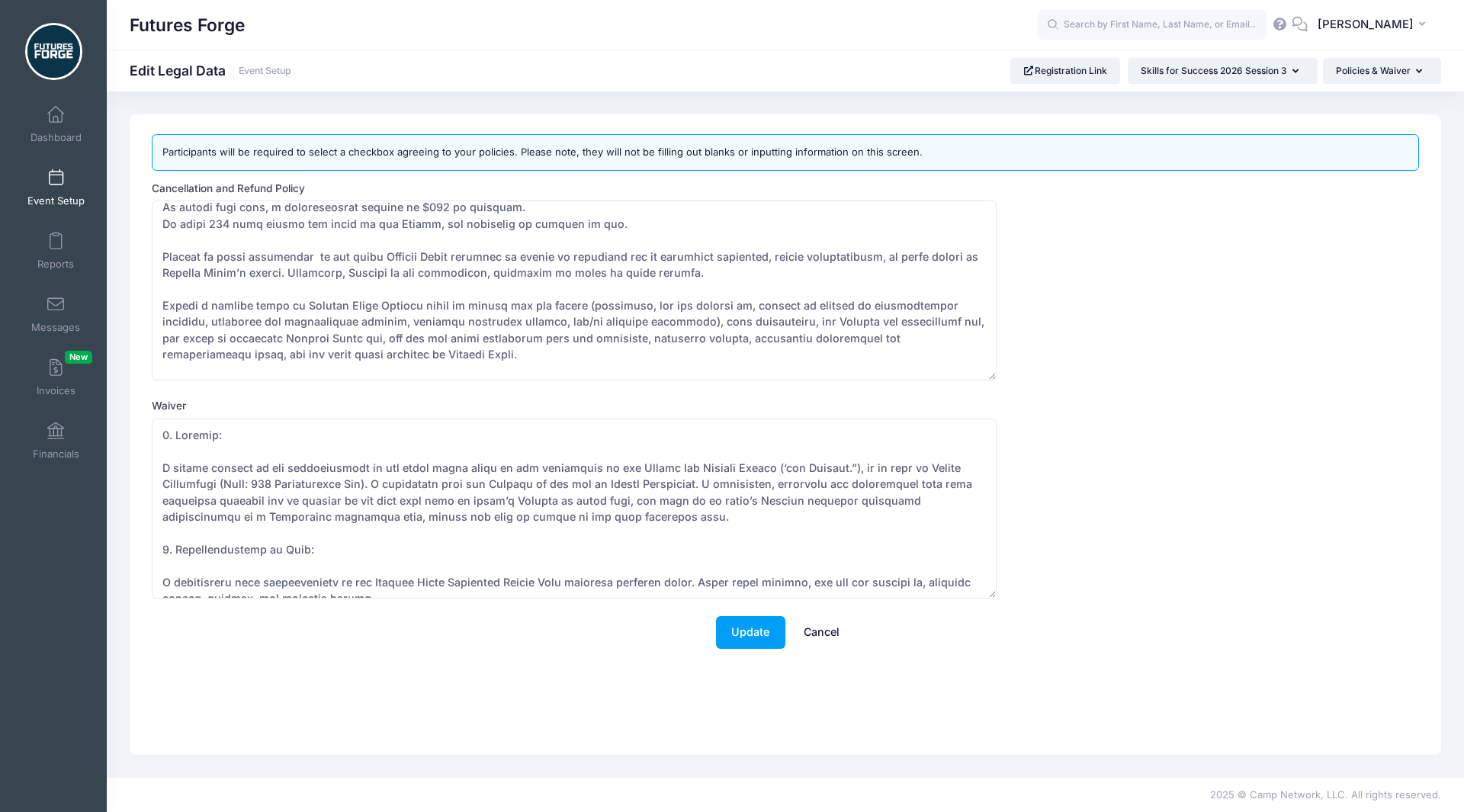
scroll to position [386, 0]
click at [1169, 74] on span "Skills for Success 2026 Session 3" at bounding box center [1214, 71] width 146 height 12
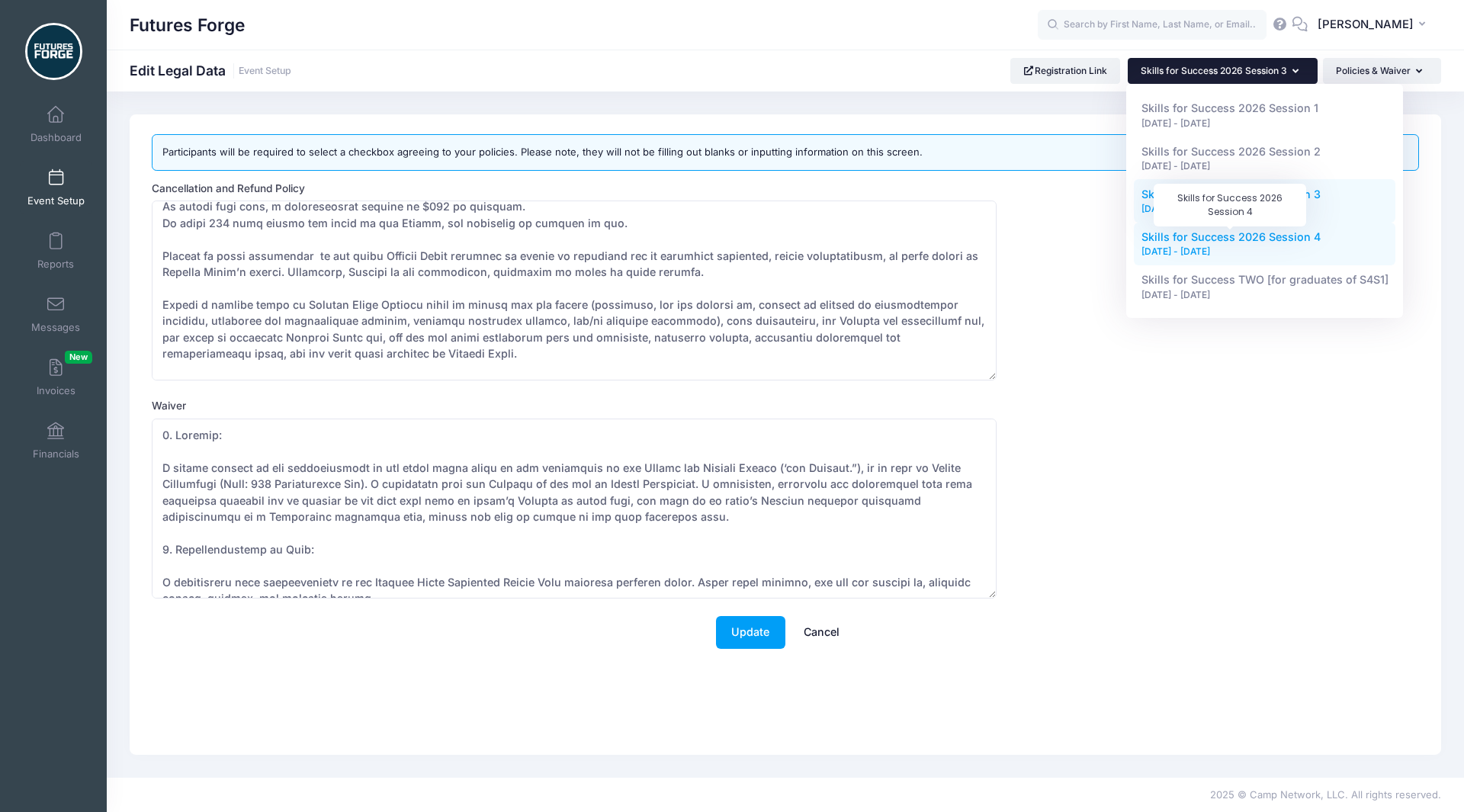
click at [1197, 237] on span "Skills for Success 2026 Session 4" at bounding box center [1230, 237] width 179 height 13
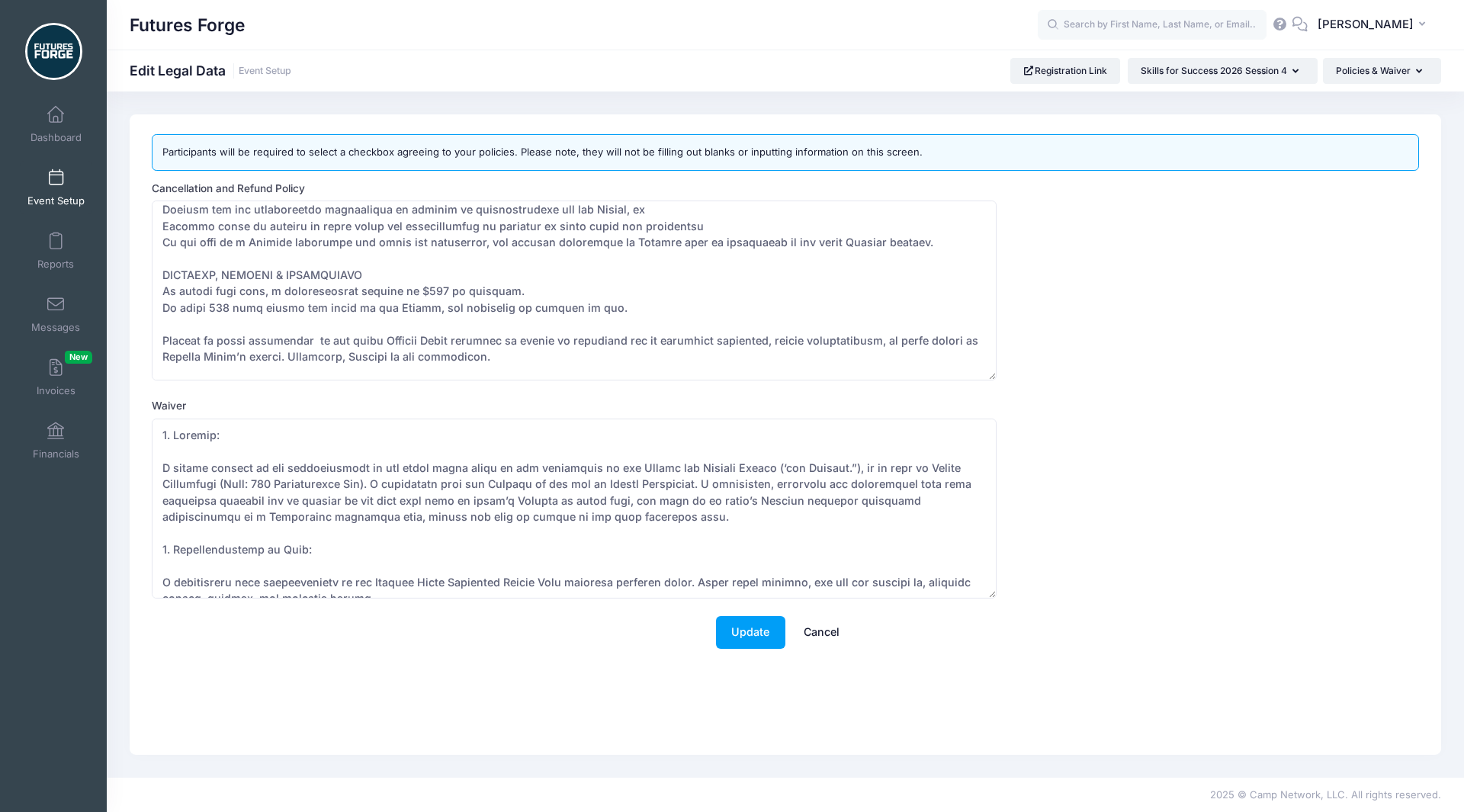
scroll to position [350, 0]
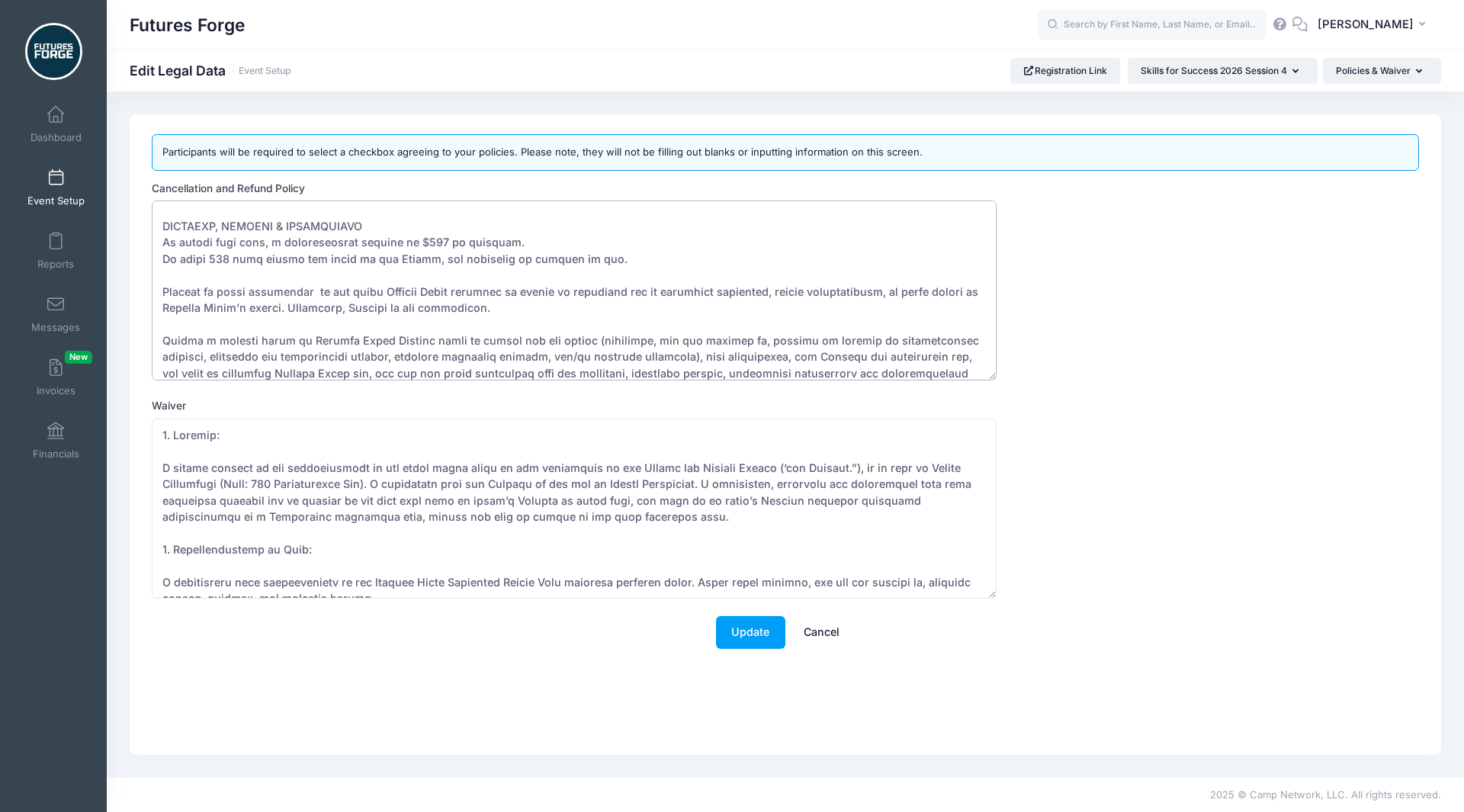
click at [533, 313] on textarea "Cancellation and Refund Policy" at bounding box center [573, 290] width 845 height 180
paste textarea ", including in cases of force majeure."
click at [442, 323] on textarea "Cancellation and Refund Policy" at bounding box center [573, 290] width 845 height 180
click at [442, 301] on textarea "Cancellation and Refund Policy" at bounding box center [573, 290] width 845 height 180
type textarea "Futures Forge Skills for Success Terms & Conditions DEPOSIT AND ACCEPTANCE GUID…"
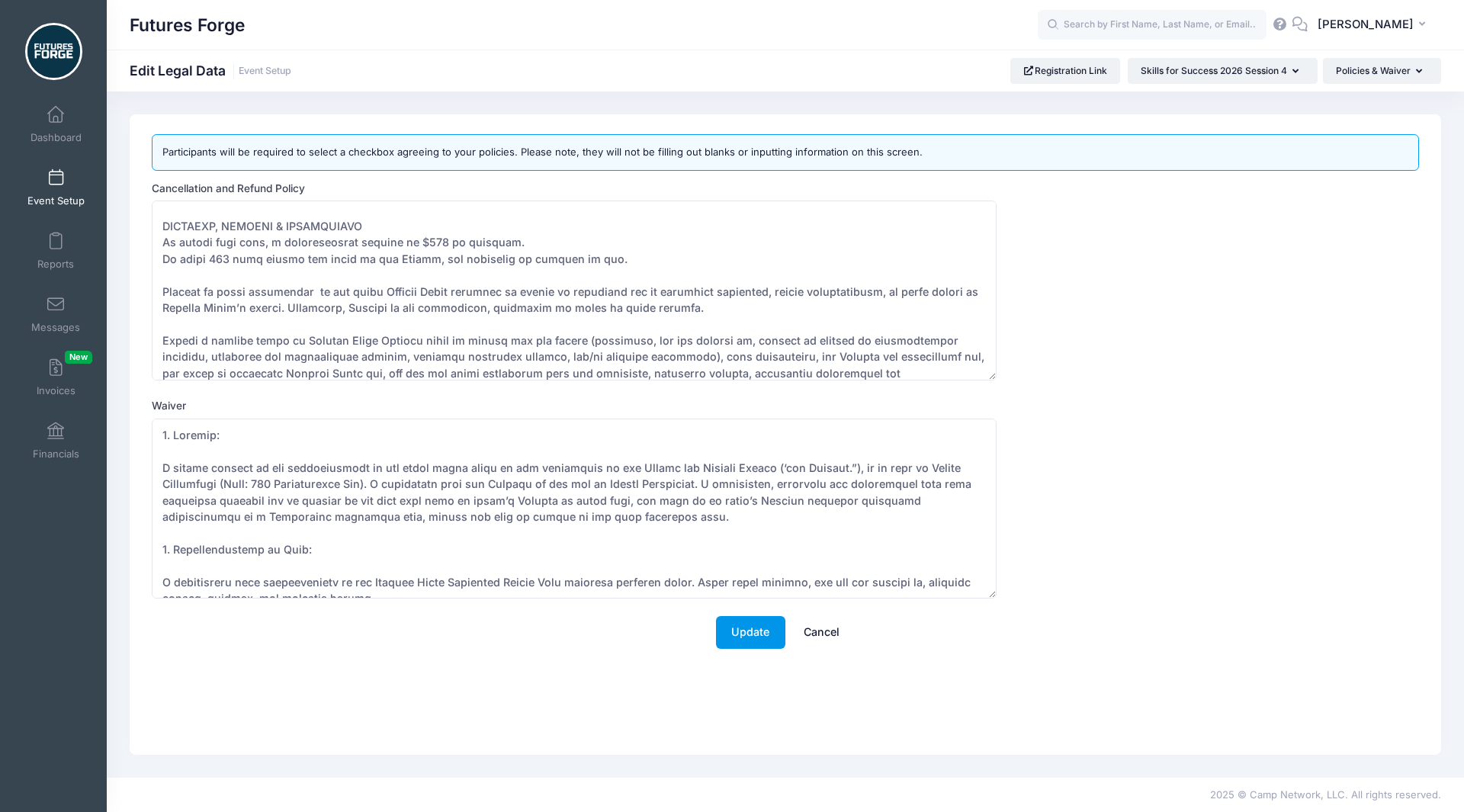
click at [730, 636] on button "Update" at bounding box center [750, 631] width 69 height 32
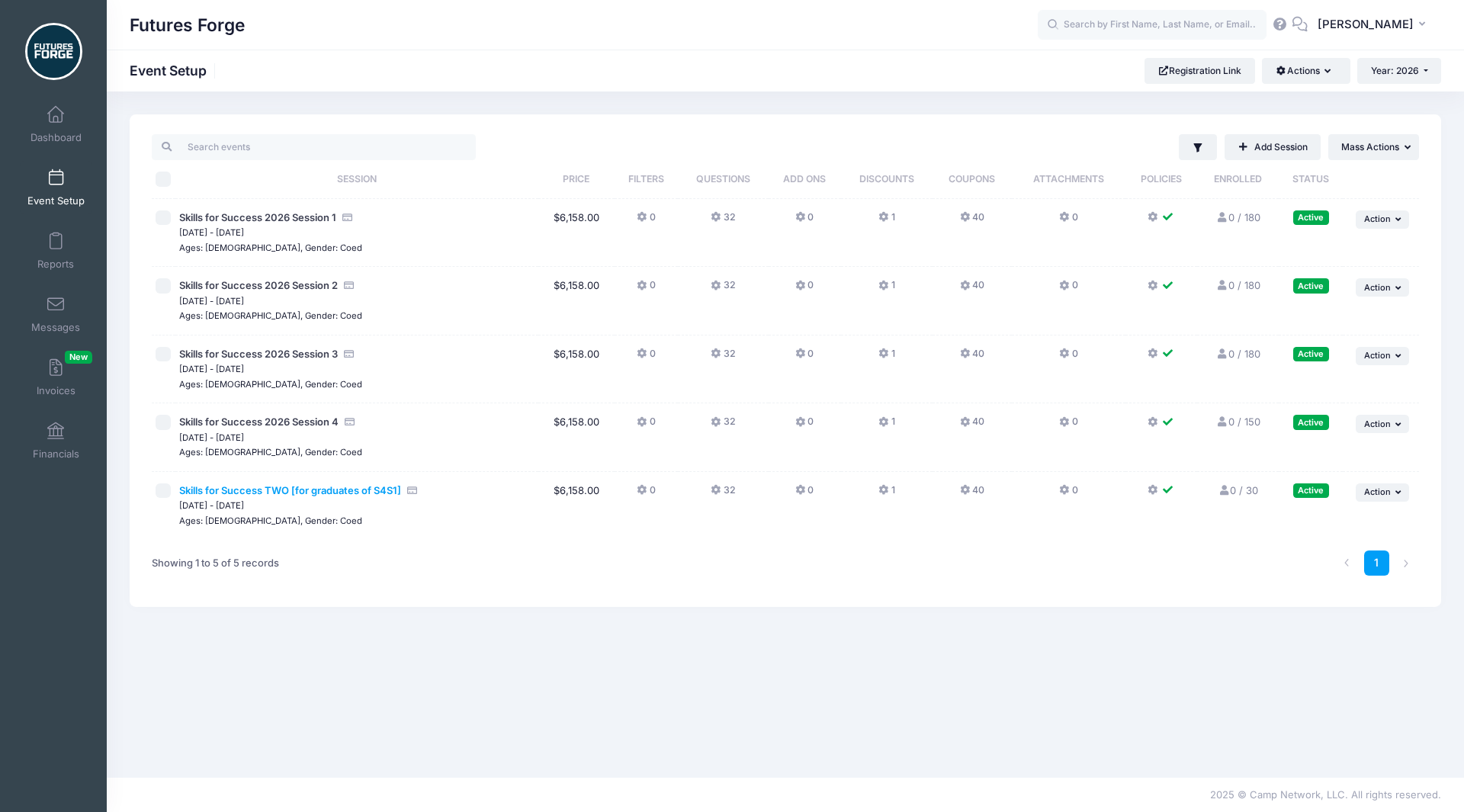
click at [315, 495] on span "Skills for Success TWO [for graduates of S4S1]" at bounding box center [290, 490] width 222 height 12
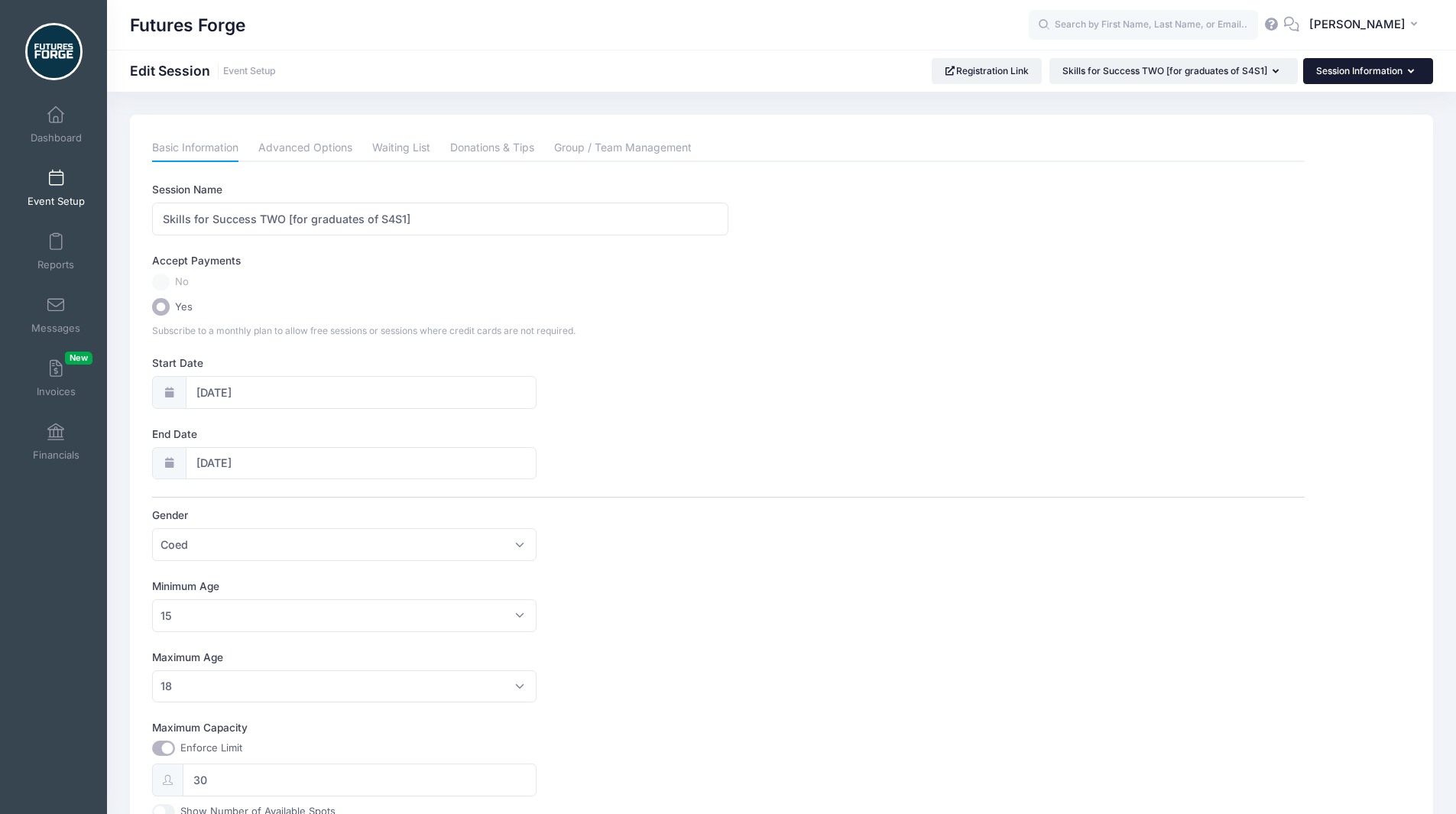
click at [1378, 77] on button "Session Information" at bounding box center [1368, 71] width 130 height 26
click at [1316, 264] on link "Policies & Waiver" at bounding box center [1361, 255] width 177 height 29
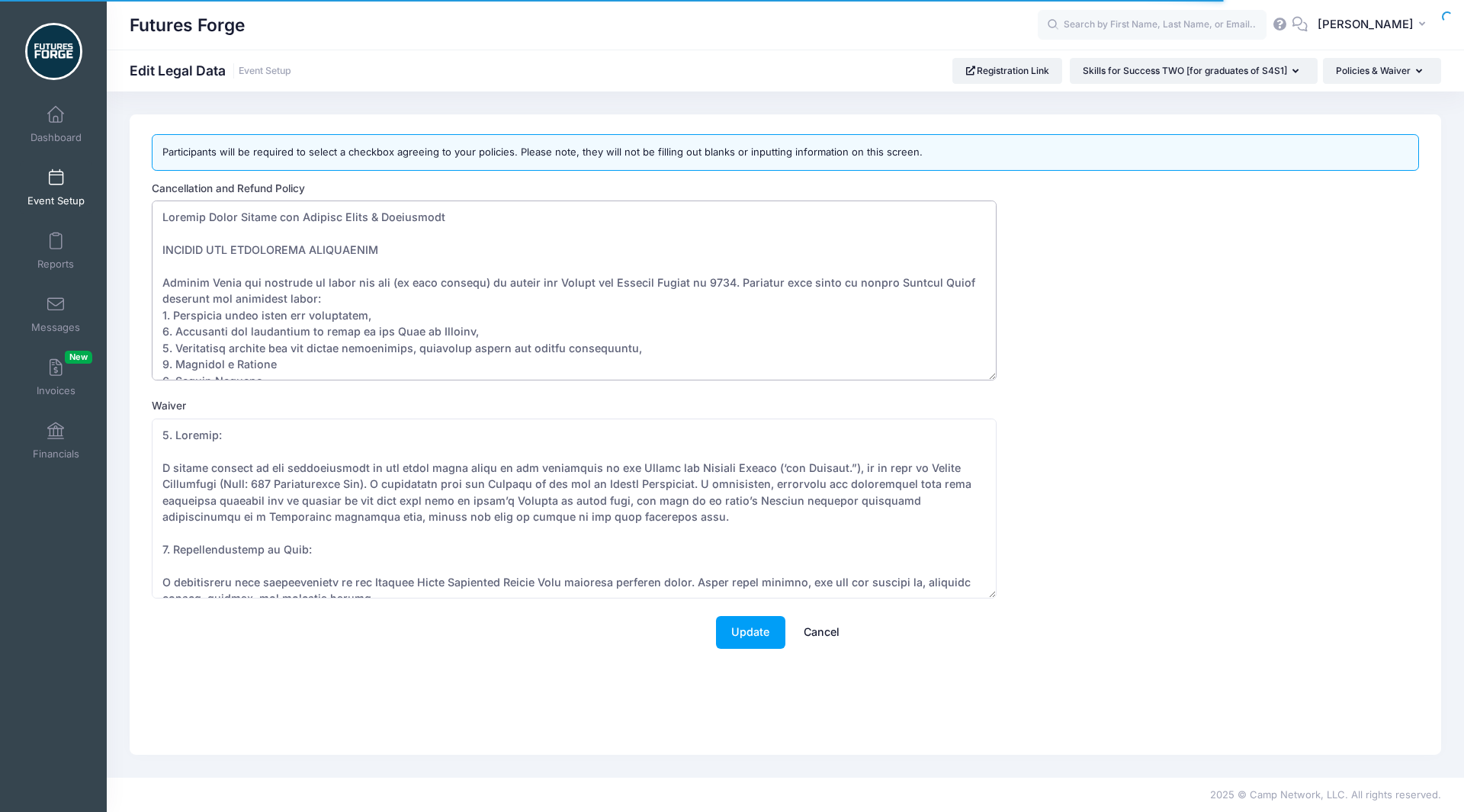
click at [800, 315] on textarea "Cancellation and Refund Policy" at bounding box center [573, 290] width 845 height 180
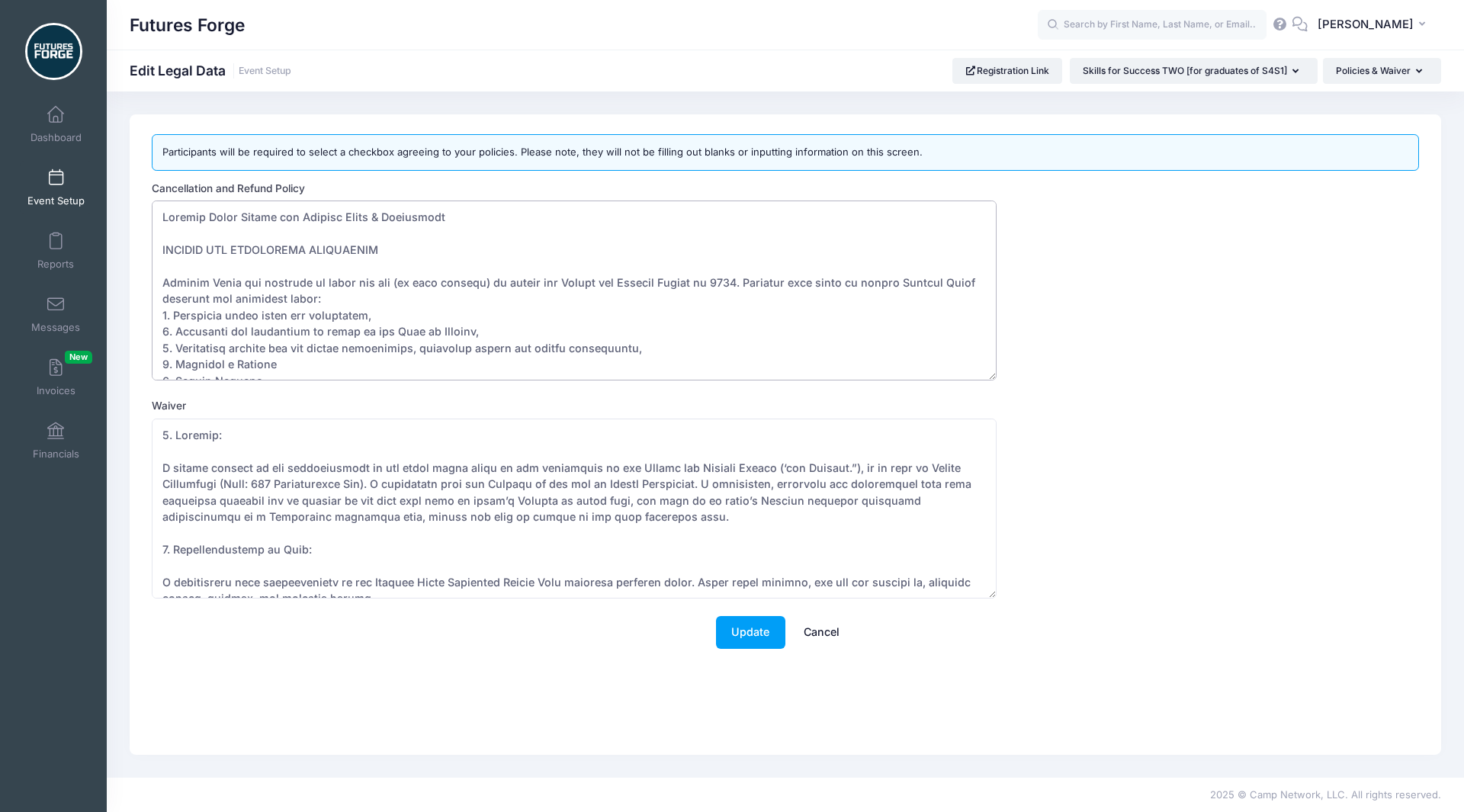
paste textarea "Deposit 6. Paying the remainder of Tuition at least 120 days before the Course …"
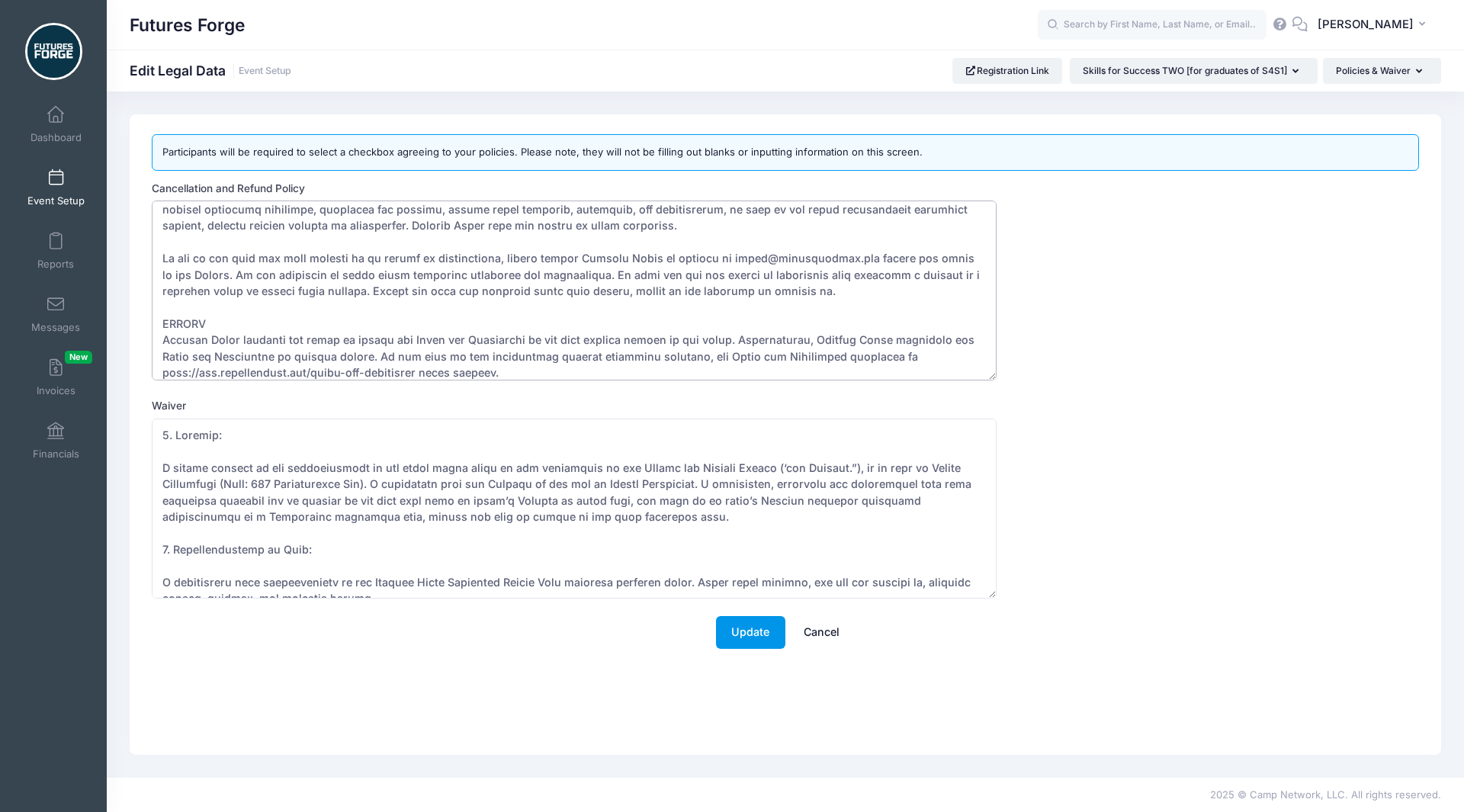
type textarea "Futures Forge Skills for Success Terms & Conditions DEPOSIT AND ACCEPTANCE GUID…"
click at [736, 632] on button "Update" at bounding box center [750, 631] width 69 height 32
